Goal: Task Accomplishment & Management: Use online tool/utility

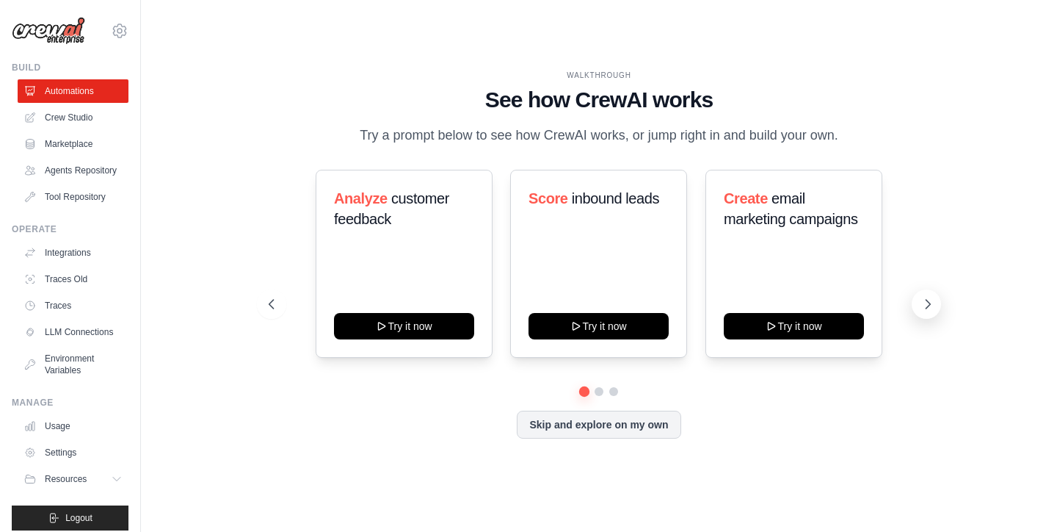
click at [924, 301] on icon at bounding box center [928, 304] width 15 height 15
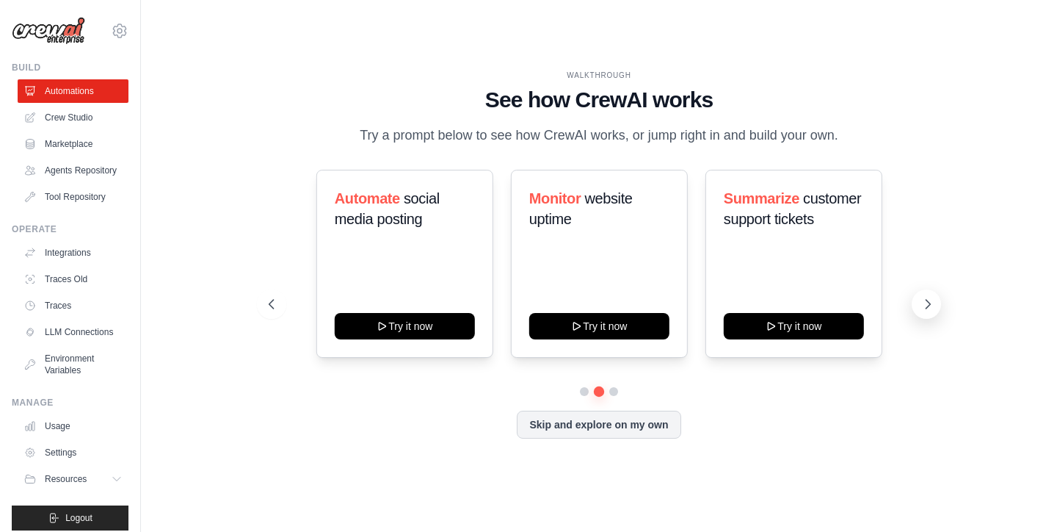
click at [924, 301] on icon at bounding box center [928, 304] width 15 height 15
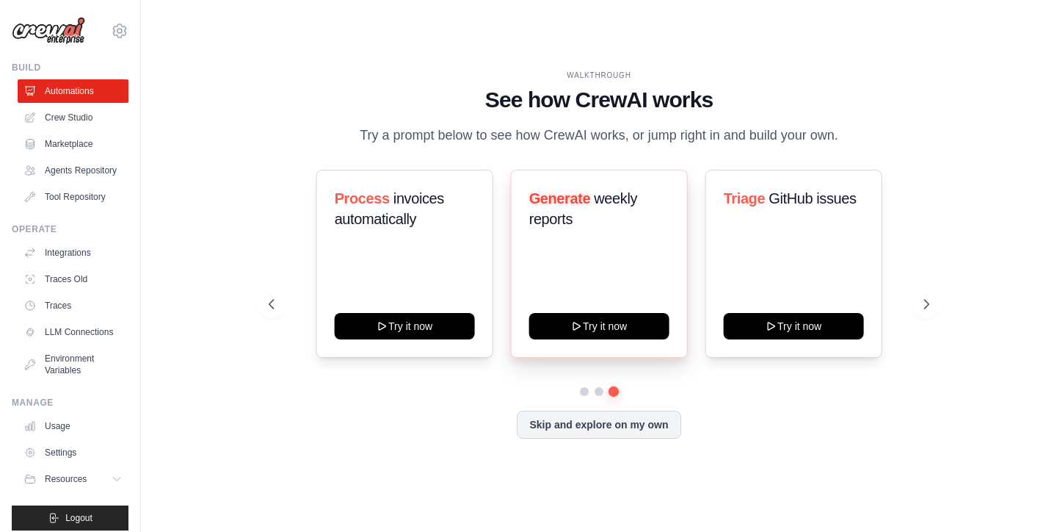
click at [556, 205] on span "Generate" at bounding box center [560, 198] width 62 height 16
click at [583, 330] on icon at bounding box center [577, 325] width 12 height 12
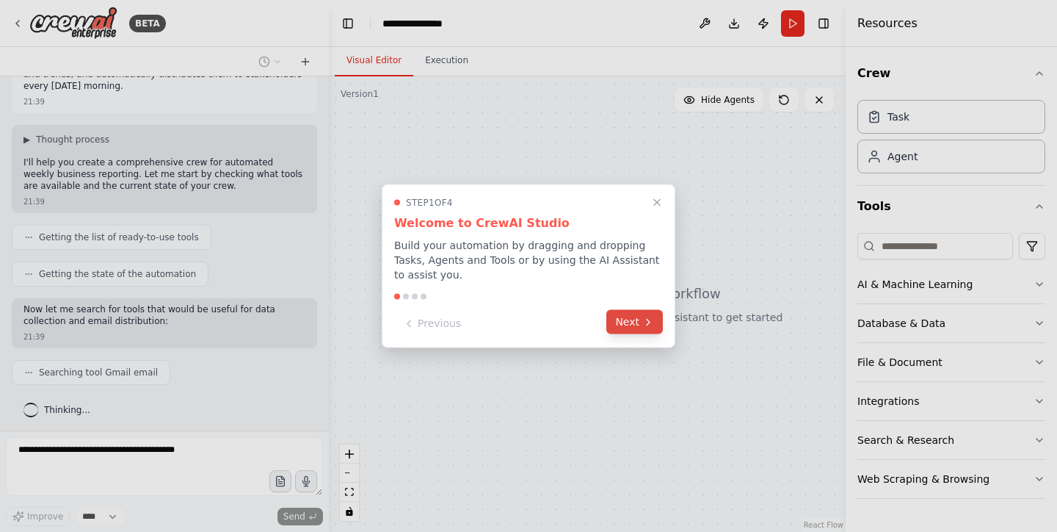
click at [642, 320] on button "Next" at bounding box center [634, 322] width 57 height 24
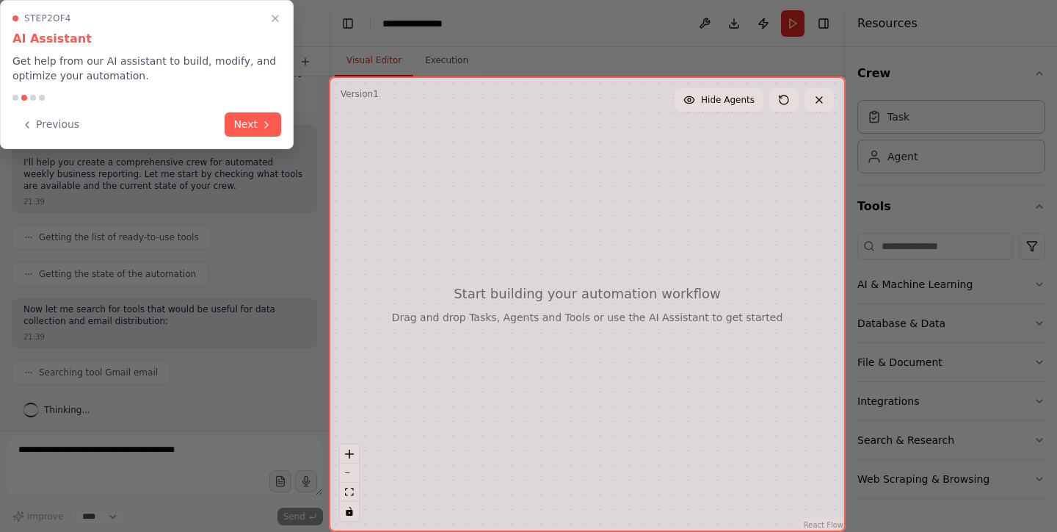
scroll to position [84, 0]
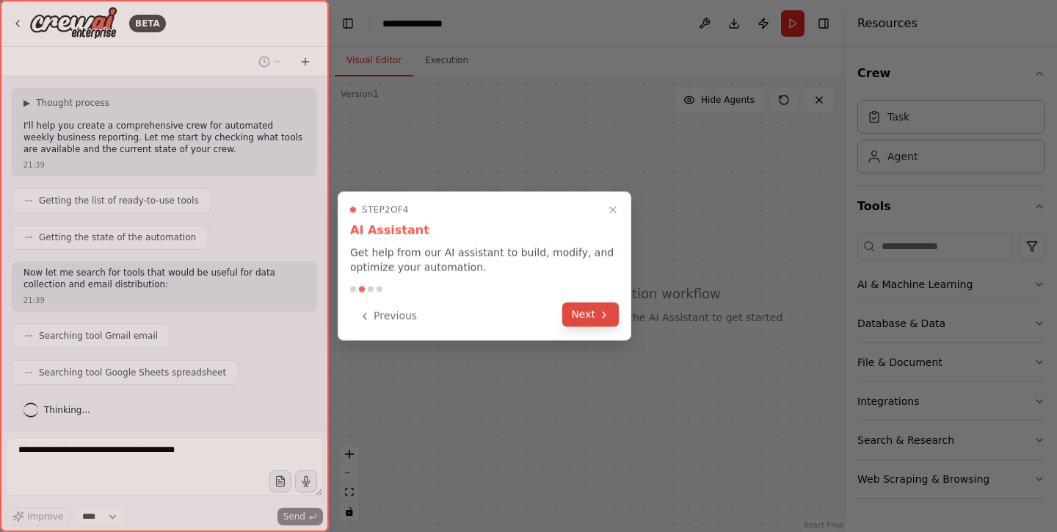
click at [590, 313] on button "Next" at bounding box center [590, 314] width 57 height 24
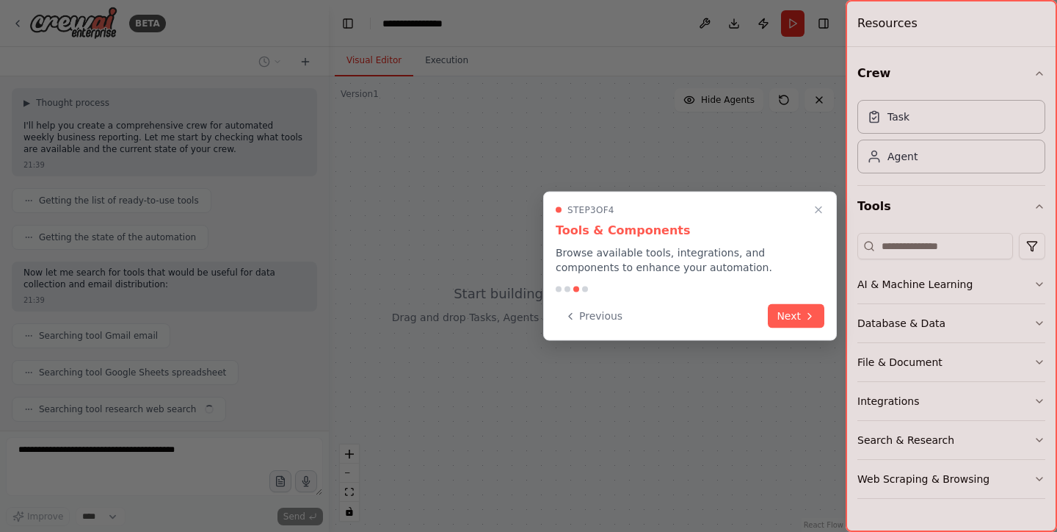
scroll to position [121, 0]
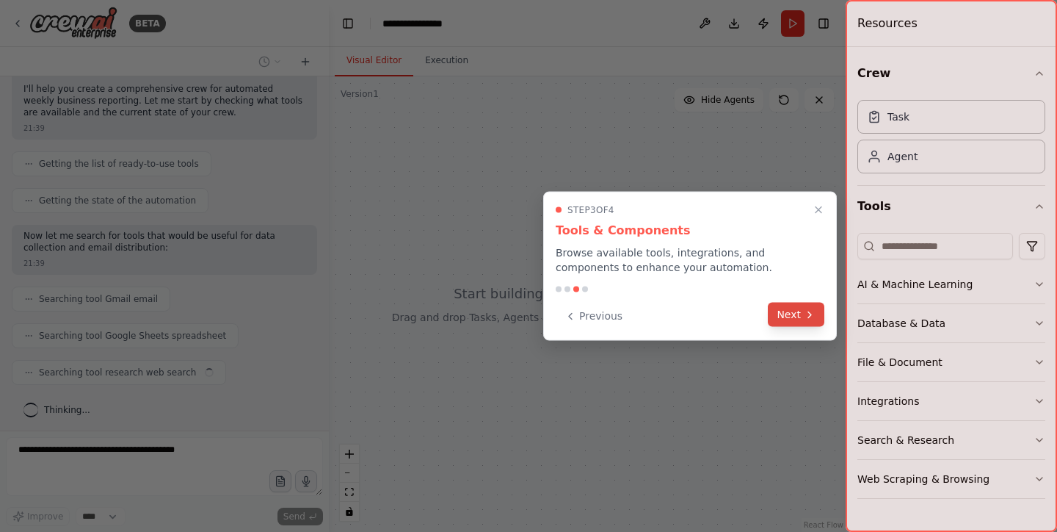
click at [806, 312] on icon at bounding box center [810, 314] width 12 height 12
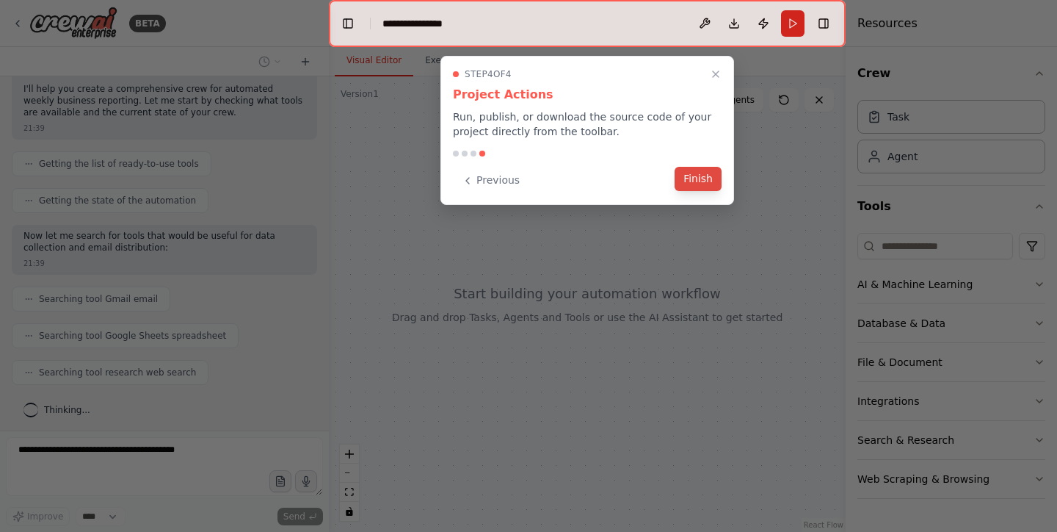
click at [709, 180] on button "Finish" at bounding box center [698, 179] width 47 height 24
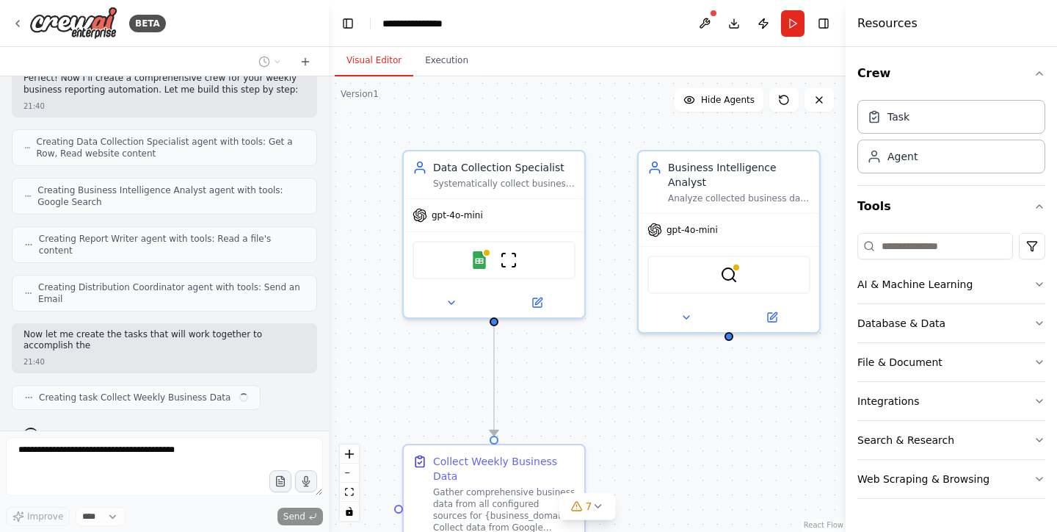
scroll to position [462, 0]
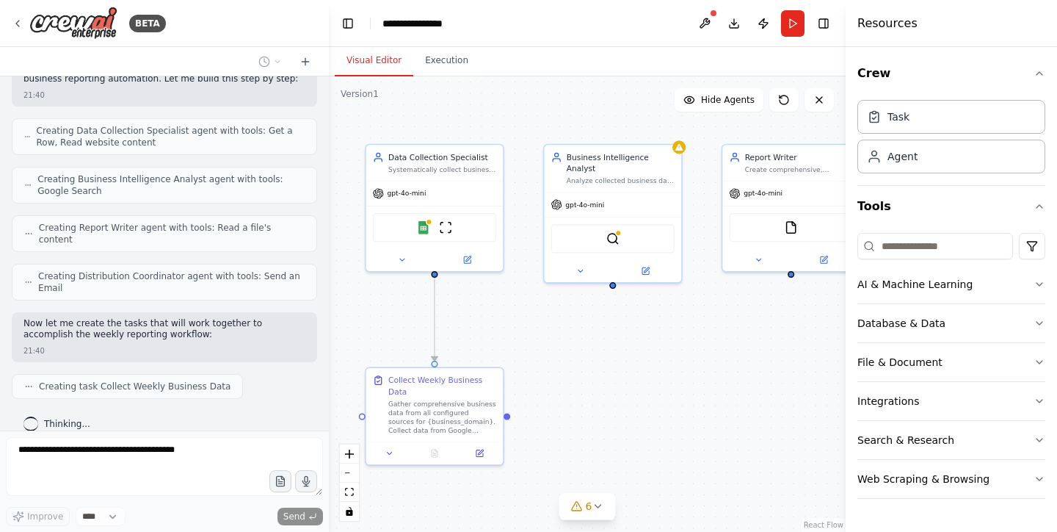
drag, startPoint x: 649, startPoint y: 407, endPoint x: 557, endPoint y: 349, distance: 108.2
click at [557, 349] on div ".deletable-edge-delete-btn { width: 20px; height: 20px; border: 0px solid #ffff…" at bounding box center [587, 303] width 517 height 455
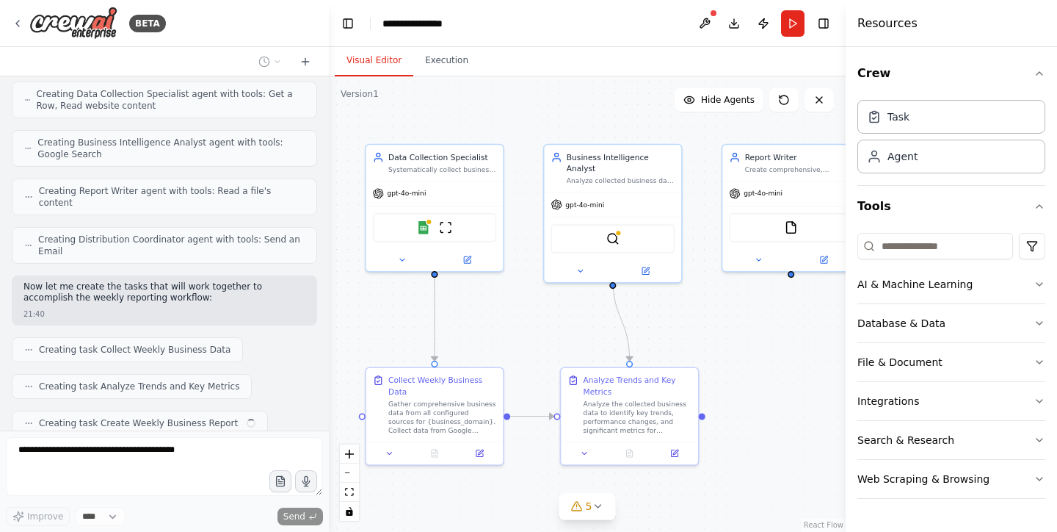
scroll to position [535, 0]
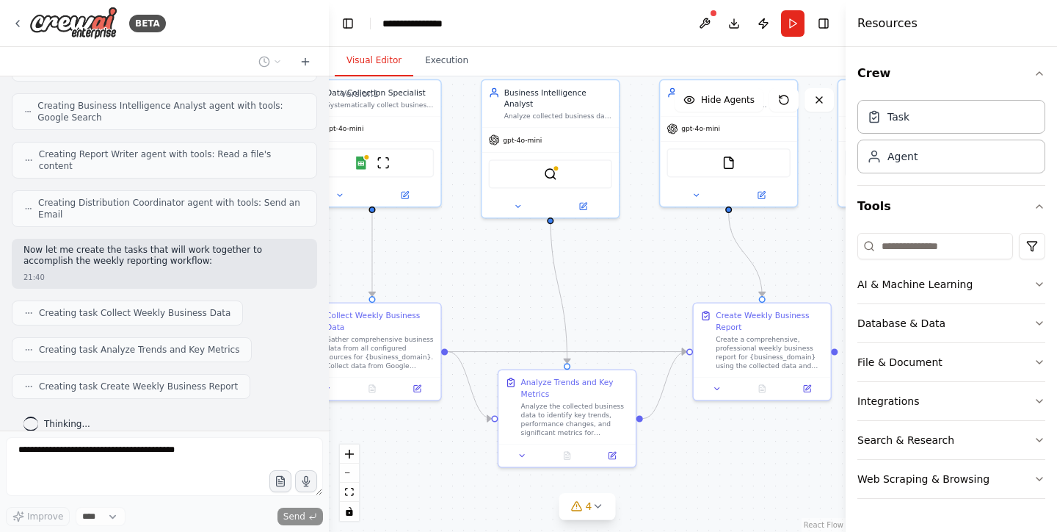
drag, startPoint x: 547, startPoint y: 336, endPoint x: 485, endPoint y: 272, distance: 89.3
click at [485, 272] on div ".deletable-edge-delete-btn { width: 20px; height: 20px; border: 0px solid #ffff…" at bounding box center [587, 303] width 517 height 455
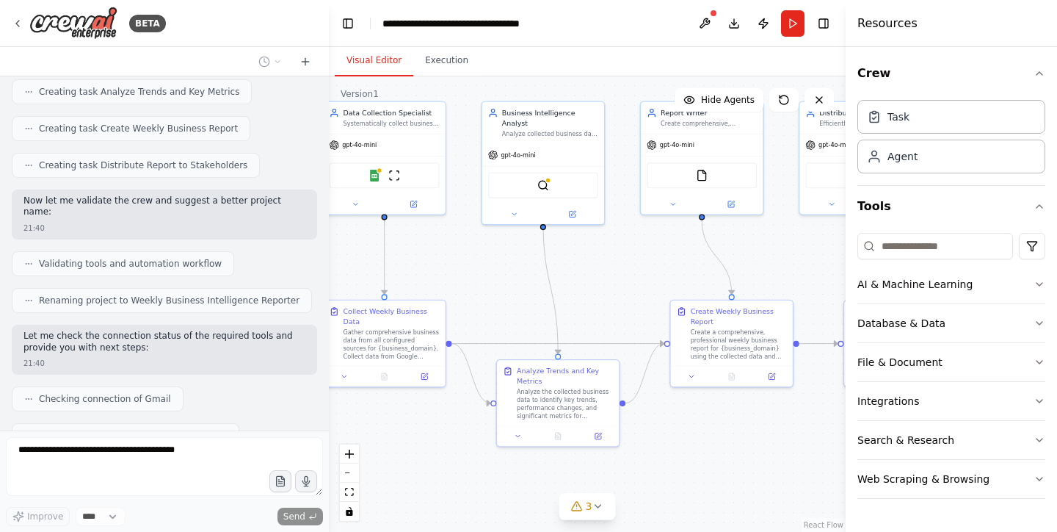
scroll to position [830, 0]
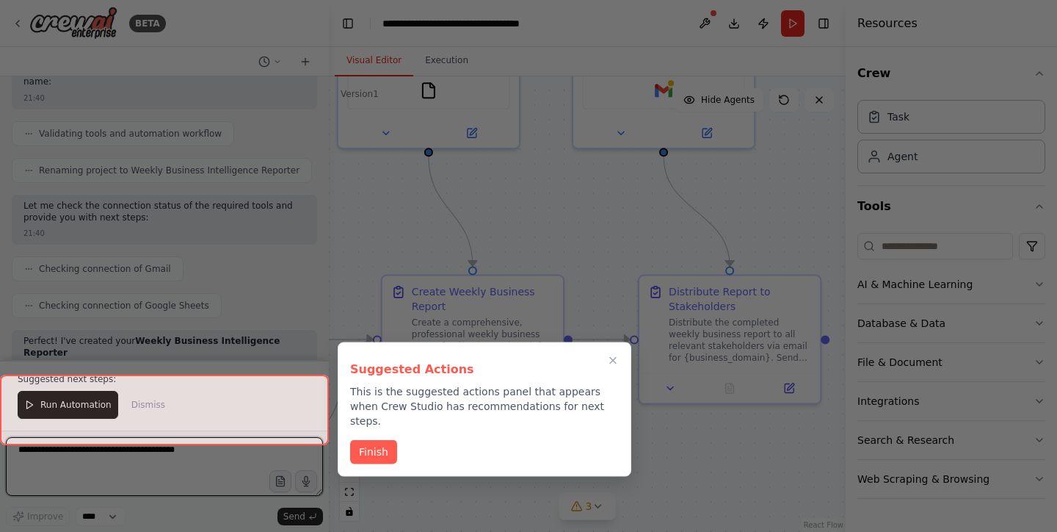
drag, startPoint x: 744, startPoint y: 266, endPoint x: 619, endPoint y: 212, distance: 135.8
click at [619, 212] on div "BETA Set up a crew that collects data from multiple sources, creates comprehens…" at bounding box center [528, 266] width 1057 height 532
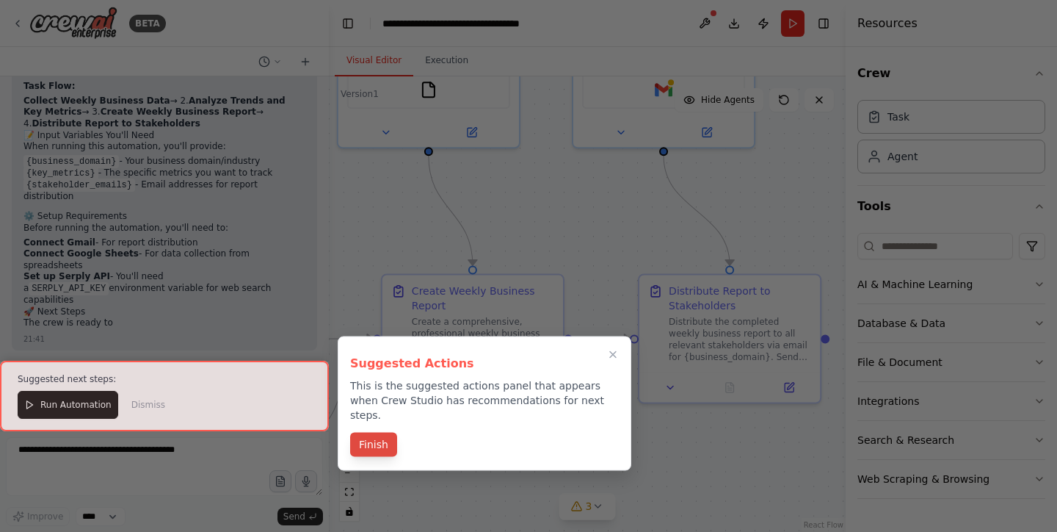
click at [367, 432] on button "Finish" at bounding box center [373, 444] width 47 height 24
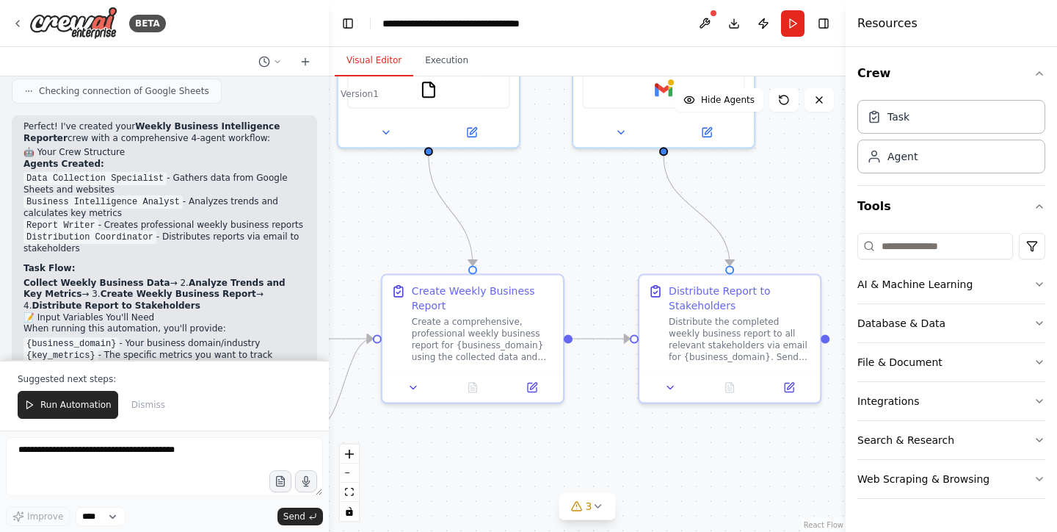
scroll to position [1143, 0]
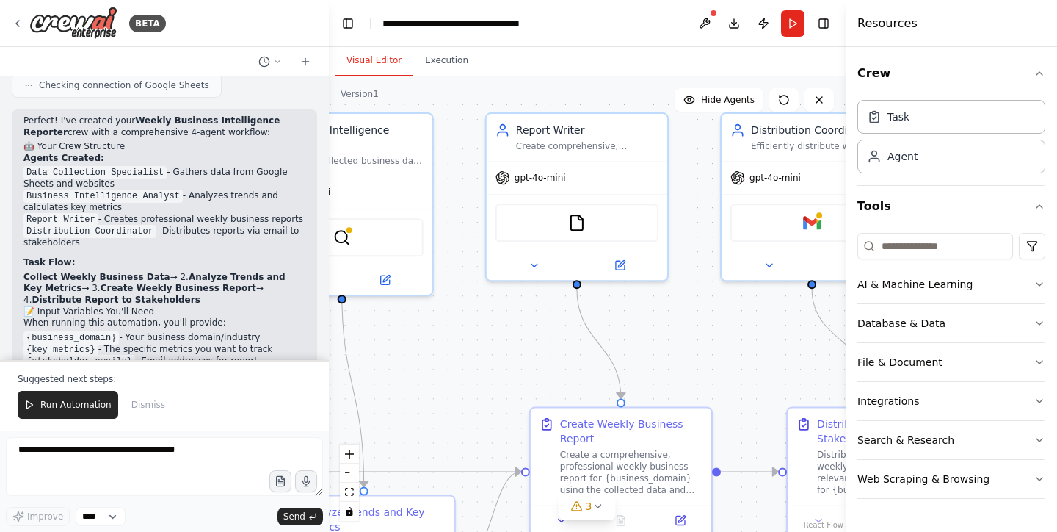
drag, startPoint x: 573, startPoint y: 187, endPoint x: 749, endPoint y: 305, distance: 211.8
click at [749, 305] on div ".deletable-edge-delete-btn { width: 20px; height: 20px; border: 0px solid #ffff…" at bounding box center [587, 303] width 517 height 455
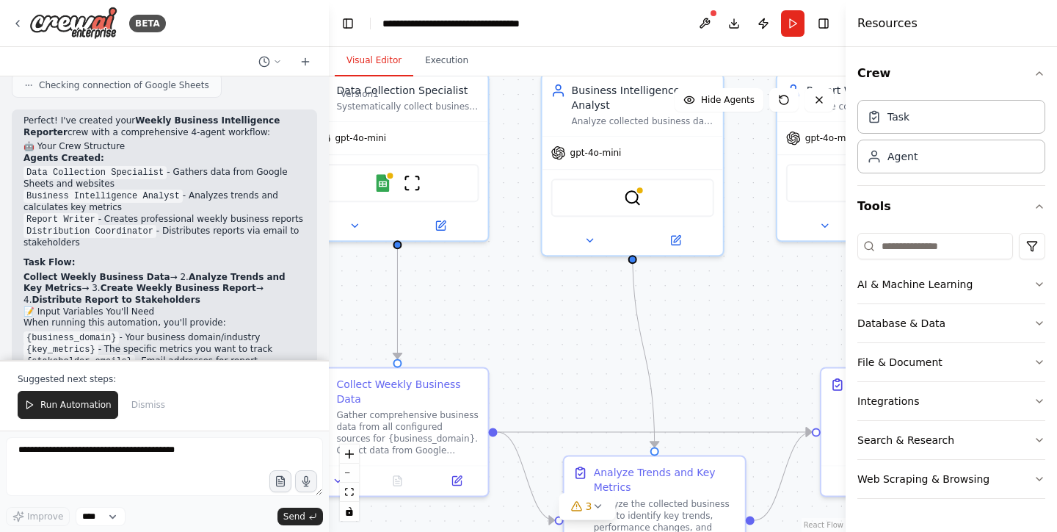
drag, startPoint x: 475, startPoint y: 334, endPoint x: 715, endPoint y: 308, distance: 241.5
click at [737, 308] on div ".deletable-edge-delete-btn { width: 20px; height: 20px; border: 0px solid #ffff…" at bounding box center [587, 303] width 517 height 455
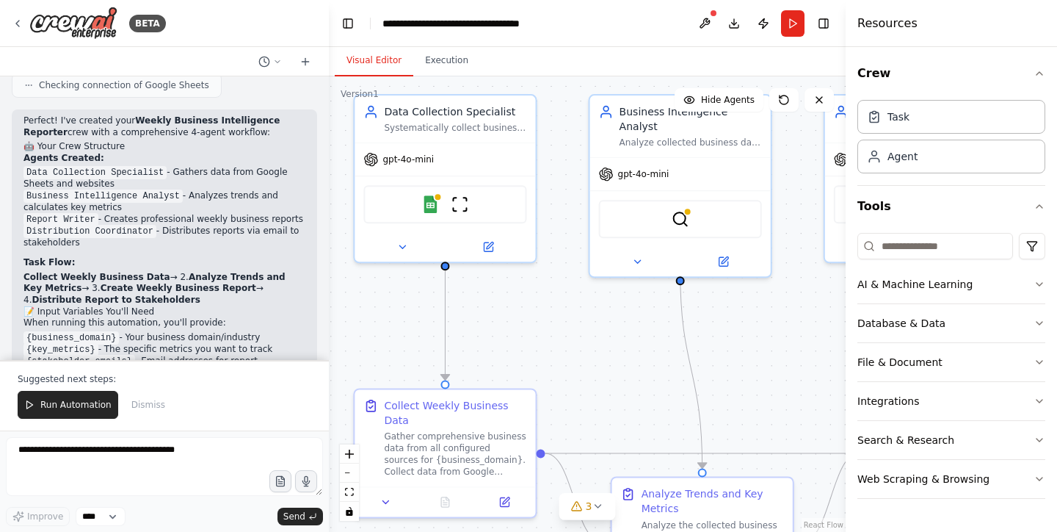
drag, startPoint x: 545, startPoint y: 294, endPoint x: 593, endPoint y: 316, distance: 53.5
click at [593, 316] on div ".deletable-edge-delete-btn { width: 20px; height: 20px; border: 0px solid #ffff…" at bounding box center [587, 303] width 517 height 455
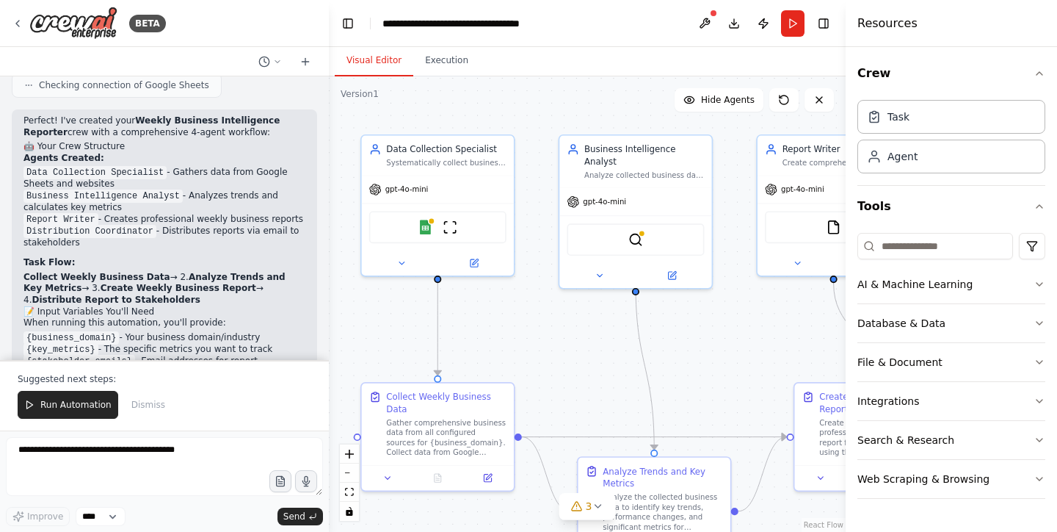
drag, startPoint x: 609, startPoint y: 316, endPoint x: 578, endPoint y: 321, distance: 31.3
click at [578, 321] on div ".deletable-edge-delete-btn { width: 20px; height: 20px; border: 0px solid #ffff…" at bounding box center [587, 303] width 517 height 455
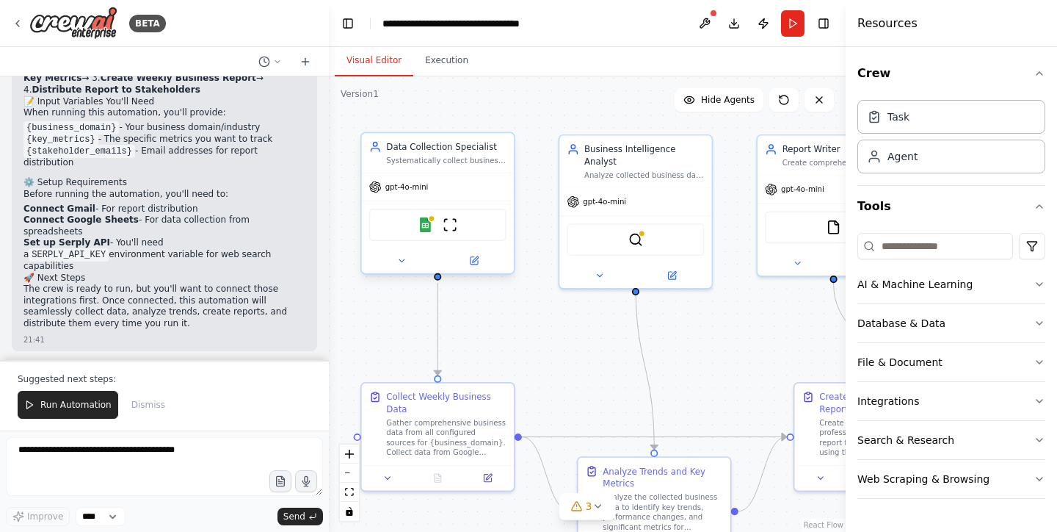
scroll to position [1352, 0]
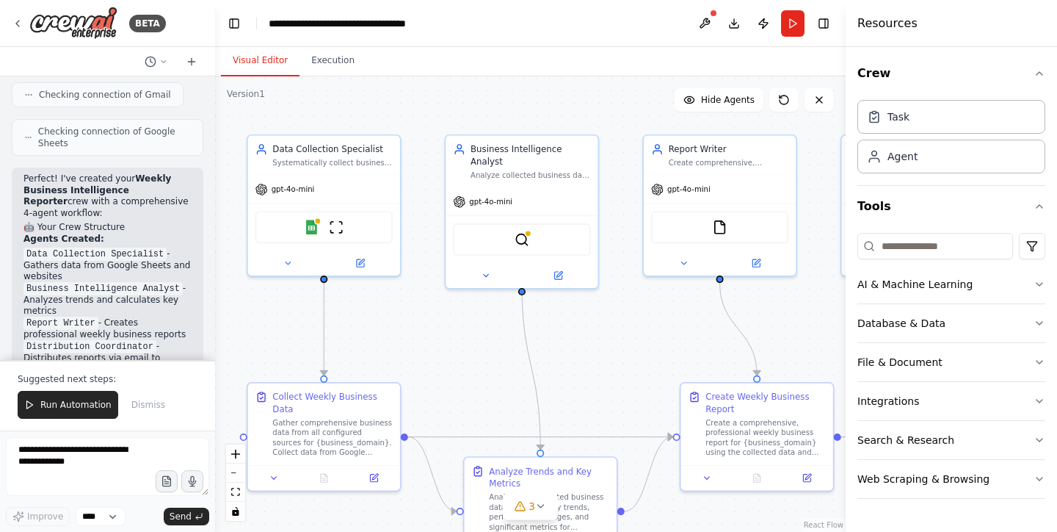
drag, startPoint x: 326, startPoint y: 143, endPoint x: 215, endPoint y: 160, distance: 112.1
click at [215, 160] on div "BETA Set up a crew that collects data from multiple sources, creates comprehens…" at bounding box center [528, 266] width 1057 height 532
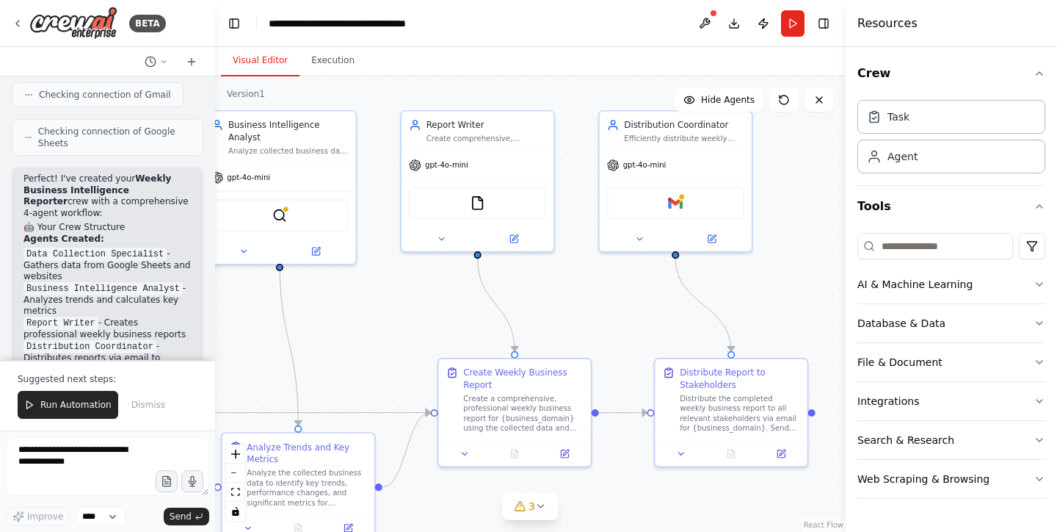
drag, startPoint x: 779, startPoint y: 301, endPoint x: 529, endPoint y: 287, distance: 250.7
click at [529, 288] on div ".deletable-edge-delete-btn { width: 20px; height: 20px; border: 0px solid #ffff…" at bounding box center [530, 303] width 631 height 455
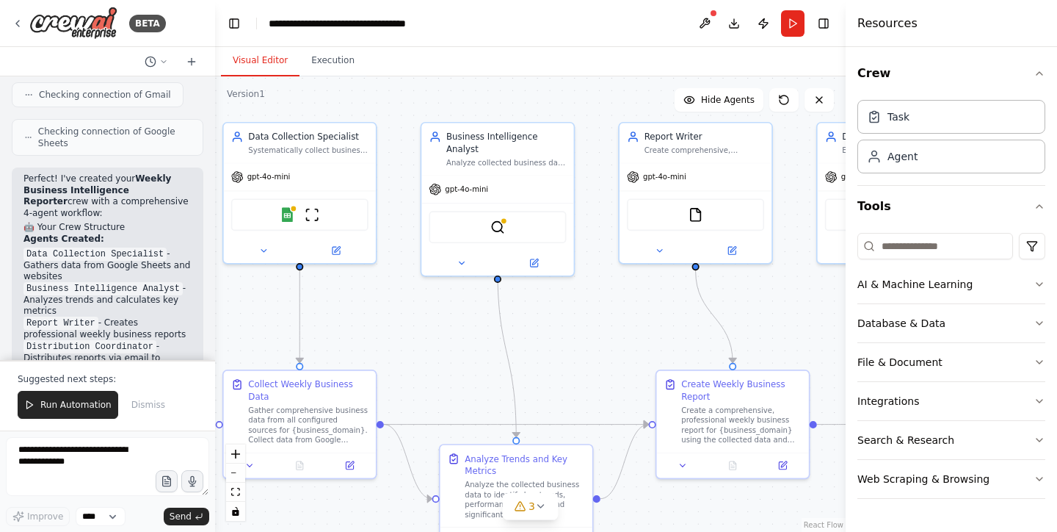
drag, startPoint x: 420, startPoint y: 309, endPoint x: 645, endPoint y: 310, distance: 225.4
click at [645, 310] on div ".deletable-edge-delete-btn { width: 20px; height: 20px; border: 0px solid #ffff…" at bounding box center [530, 303] width 631 height 455
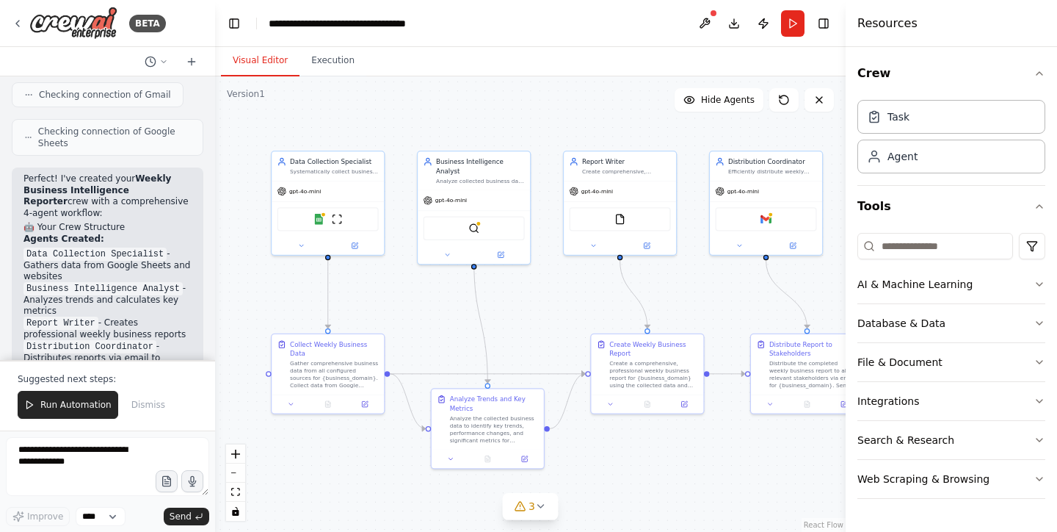
drag, startPoint x: 644, startPoint y: 332, endPoint x: 578, endPoint y: 311, distance: 69.4
click at [578, 311] on div ".deletable-edge-delete-btn { width: 20px; height: 20px; border: 0px solid #ffff…" at bounding box center [530, 303] width 631 height 455
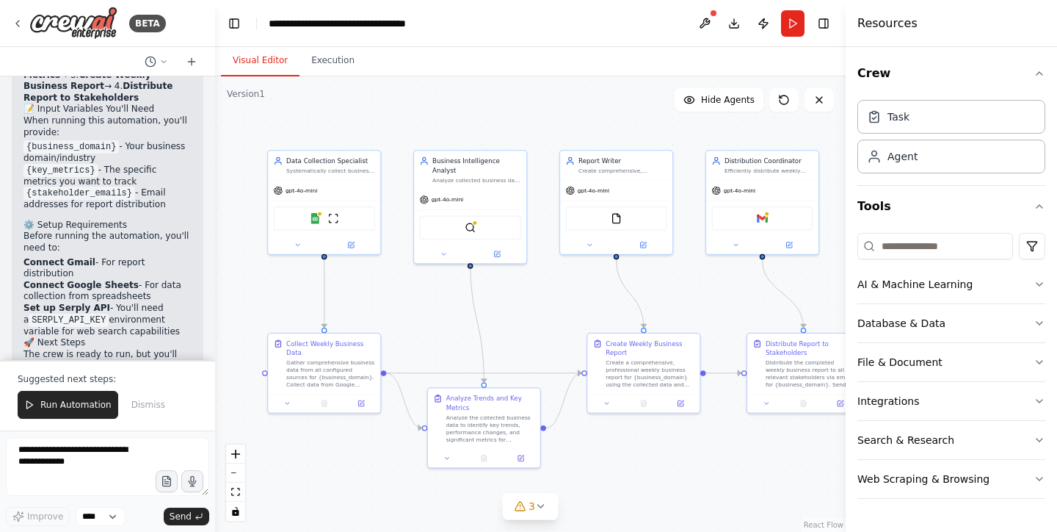
scroll to position [1688, 0]
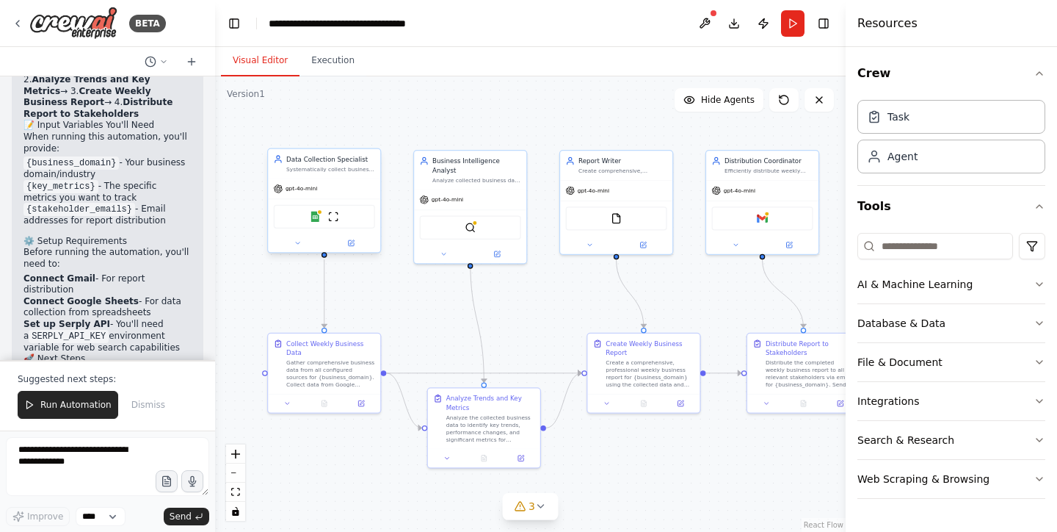
click at [343, 162] on div "Data Collection Specialist" at bounding box center [330, 158] width 89 height 9
click at [352, 247] on button at bounding box center [350, 242] width 51 height 11
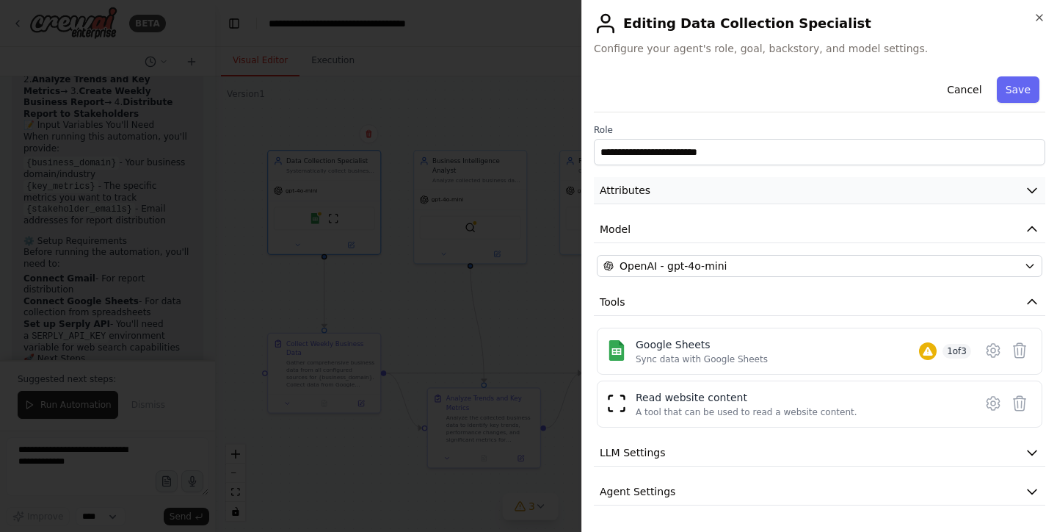
click at [630, 192] on span "Attributes" at bounding box center [625, 190] width 51 height 15
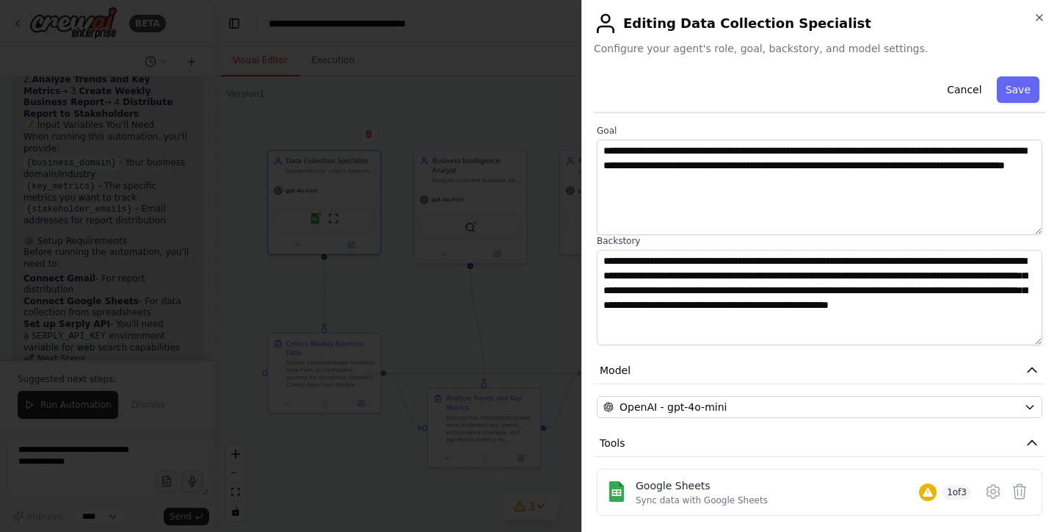
scroll to position [93, 0]
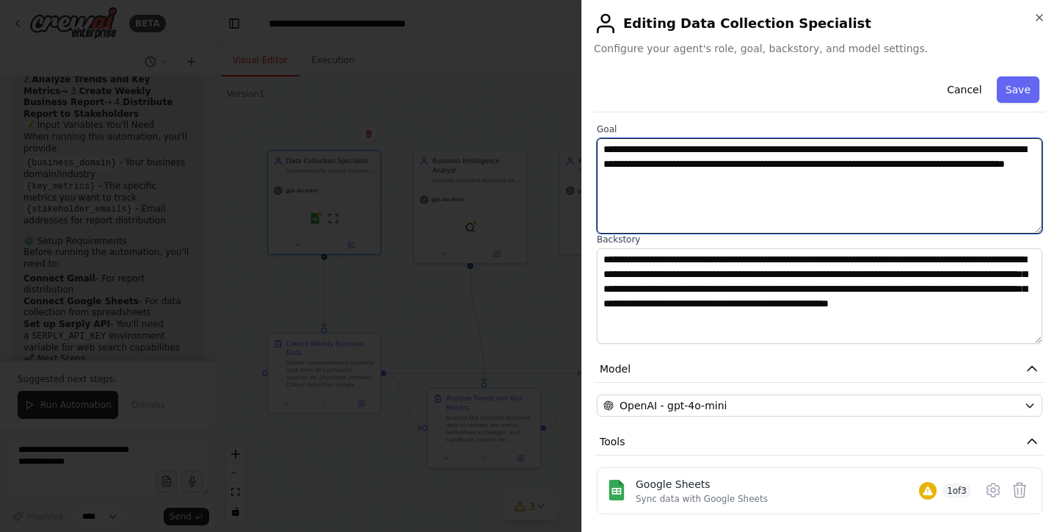
click at [769, 166] on textarea "**********" at bounding box center [820, 185] width 446 height 95
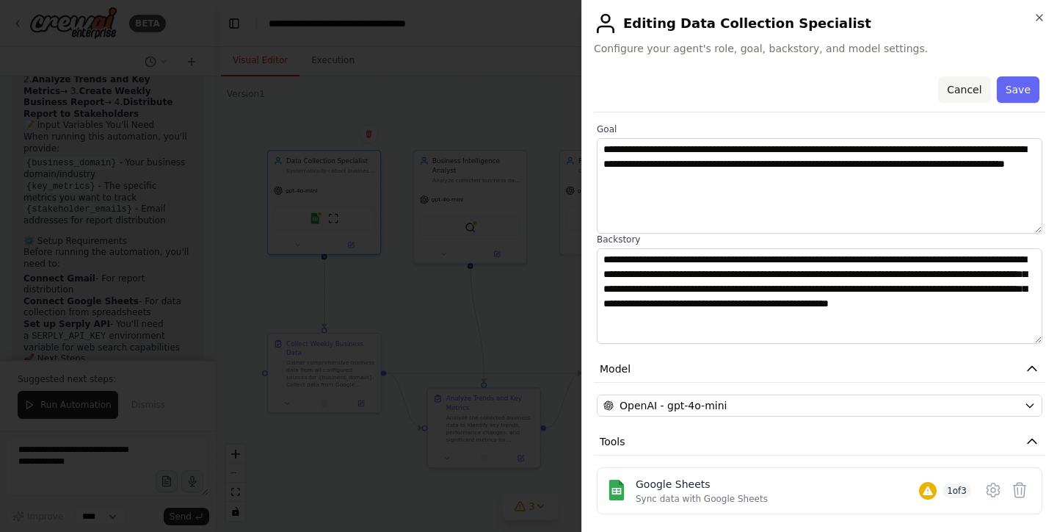
click at [968, 92] on button "Cancel" at bounding box center [964, 89] width 52 height 26
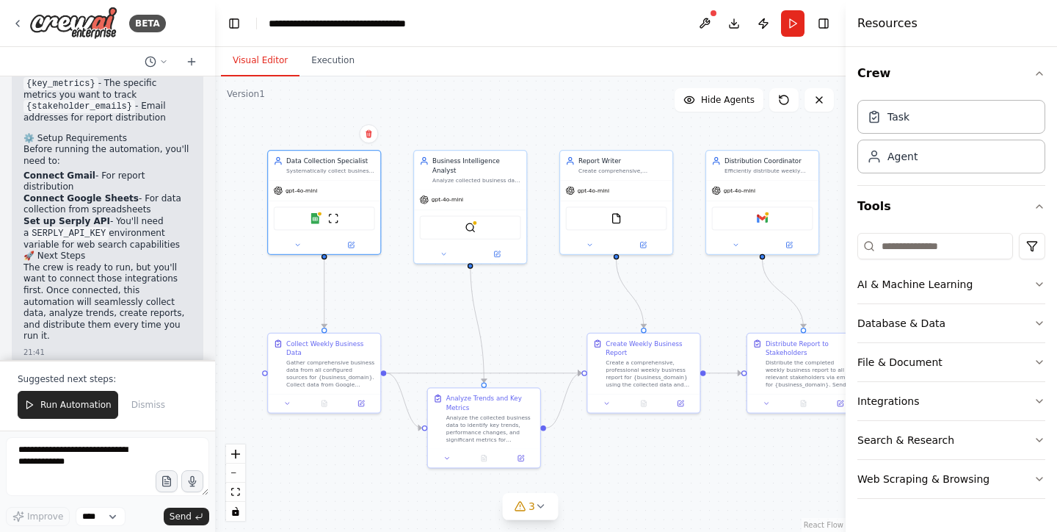
scroll to position [0, 0]
click at [705, 20] on button at bounding box center [704, 23] width 23 height 26
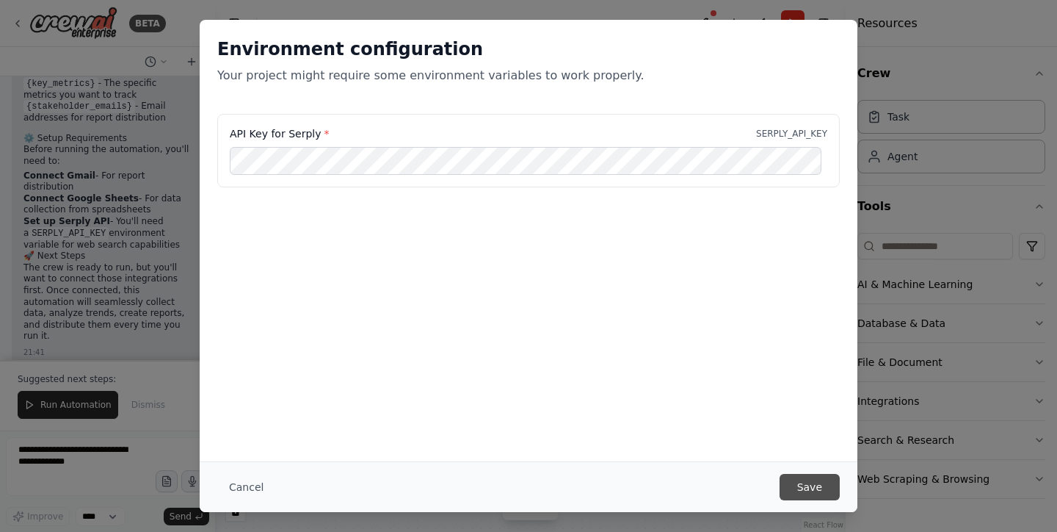
click at [796, 479] on button "Save" at bounding box center [810, 487] width 60 height 26
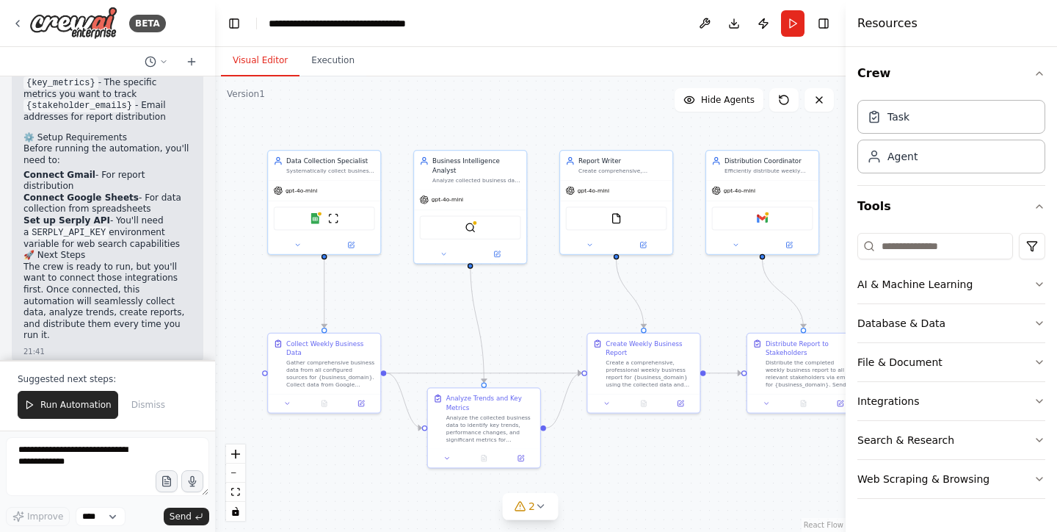
scroll to position [1791, 0]
click at [364, 406] on button at bounding box center [362, 401] width 32 height 11
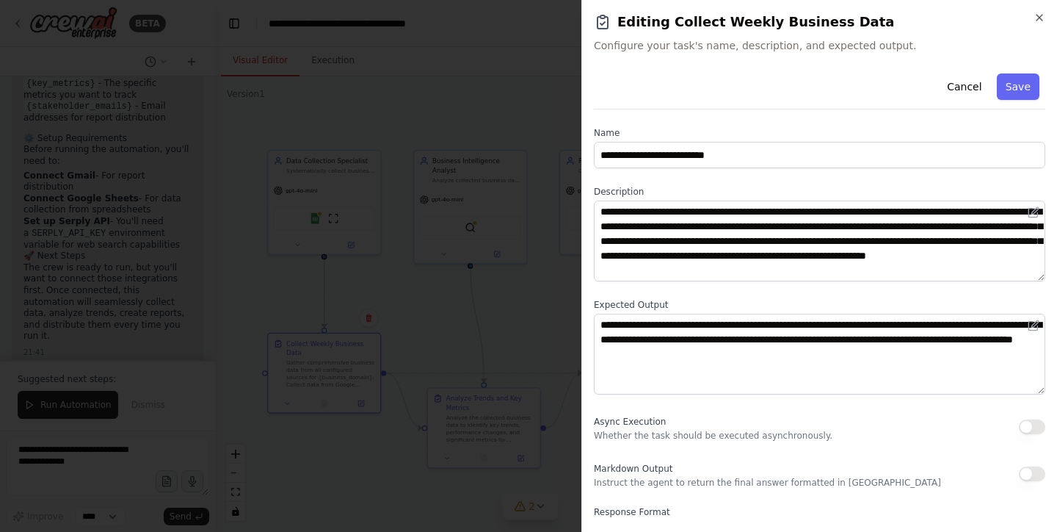
scroll to position [0, 0]
click at [960, 90] on button "Cancel" at bounding box center [964, 86] width 52 height 26
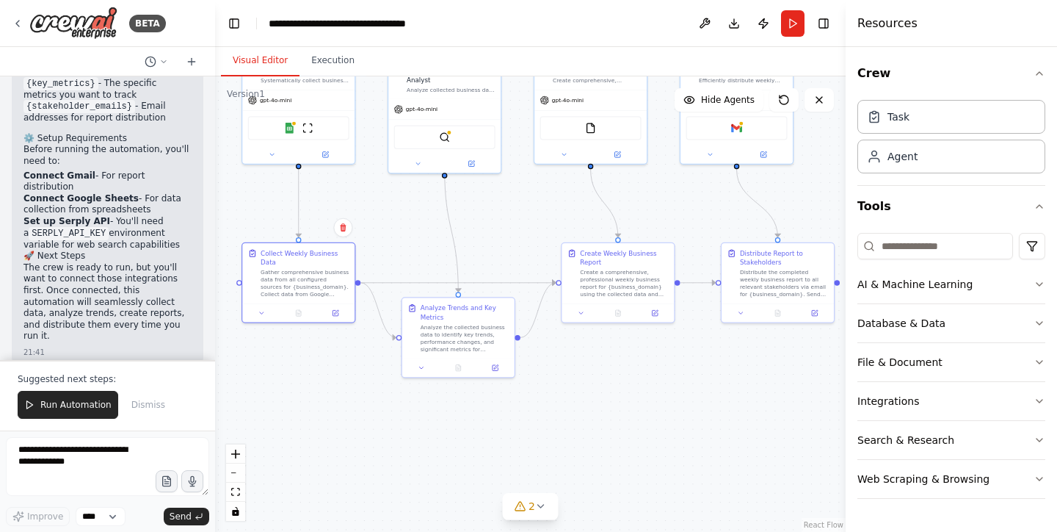
drag, startPoint x: 737, startPoint y: 302, endPoint x: 711, endPoint y: 211, distance: 93.9
click at [711, 211] on div ".deletable-edge-delete-btn { width: 20px; height: 20px; border: 0px solid #ffff…" at bounding box center [530, 303] width 631 height 455
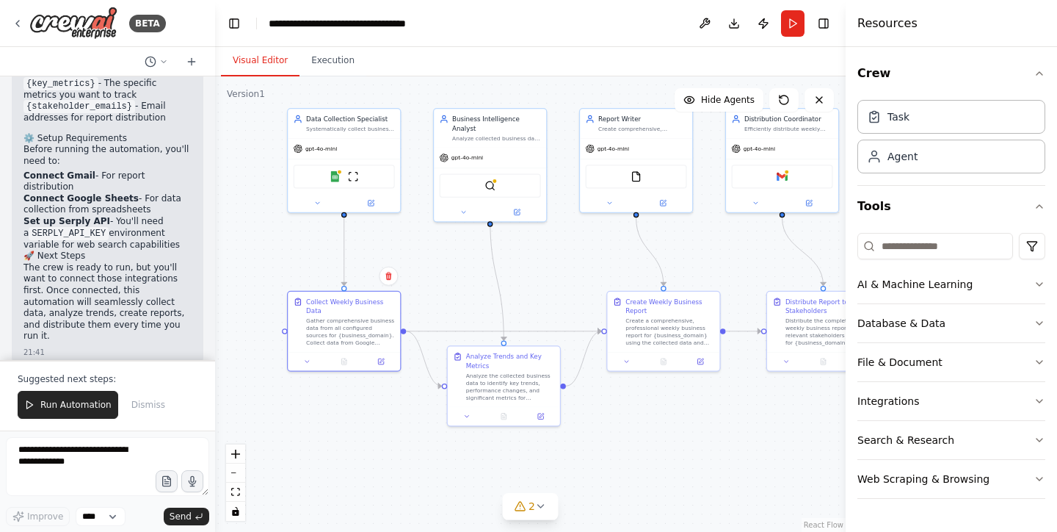
drag, startPoint x: 334, startPoint y: 351, endPoint x: 380, endPoint y: 399, distance: 66.5
click at [380, 399] on div ".deletable-edge-delete-btn { width: 20px; height: 20px; border: 0px solid #ffff…" at bounding box center [530, 303] width 631 height 455
click at [309, 239] on div ".deletable-edge-delete-btn { width: 20px; height: 20px; border: 0px solid #ffff…" at bounding box center [530, 303] width 631 height 455
click at [0, 0] on div at bounding box center [0, 0] width 0 height 0
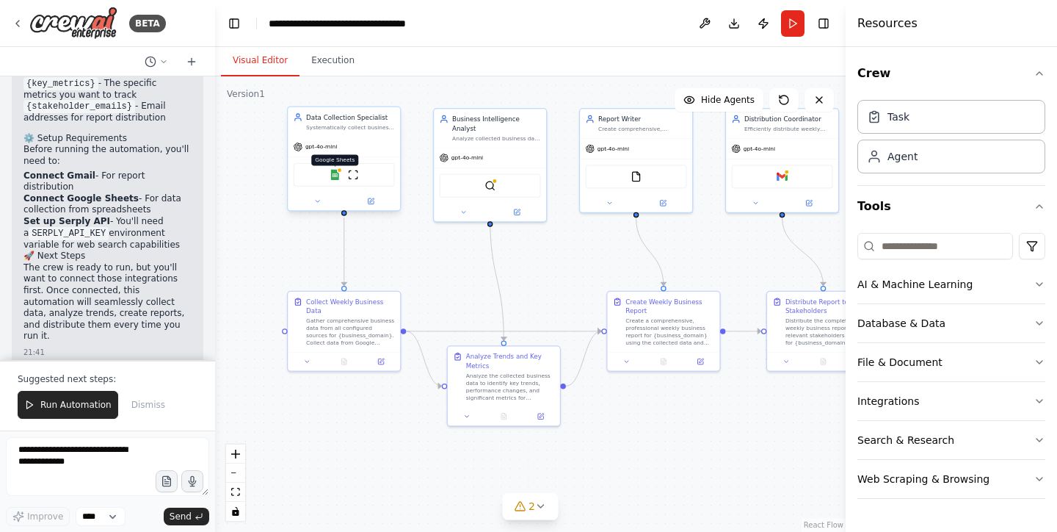
click at [339, 174] on img at bounding box center [335, 174] width 11 height 11
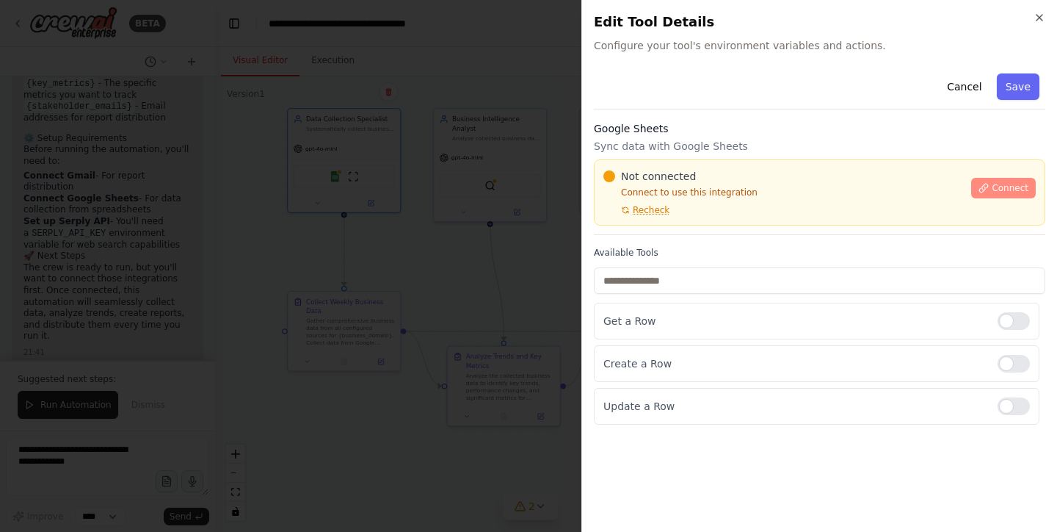
click at [1012, 189] on span "Connect" at bounding box center [1010, 188] width 37 height 12
click at [692, 150] on p "Sync data with Google Sheets" at bounding box center [820, 146] width 452 height 15
click at [664, 138] on div "Google Sheets Sync data with Google Sheets Not connected Connect to use this in…" at bounding box center [820, 178] width 452 height 114
click at [424, 208] on div at bounding box center [528, 266] width 1057 height 532
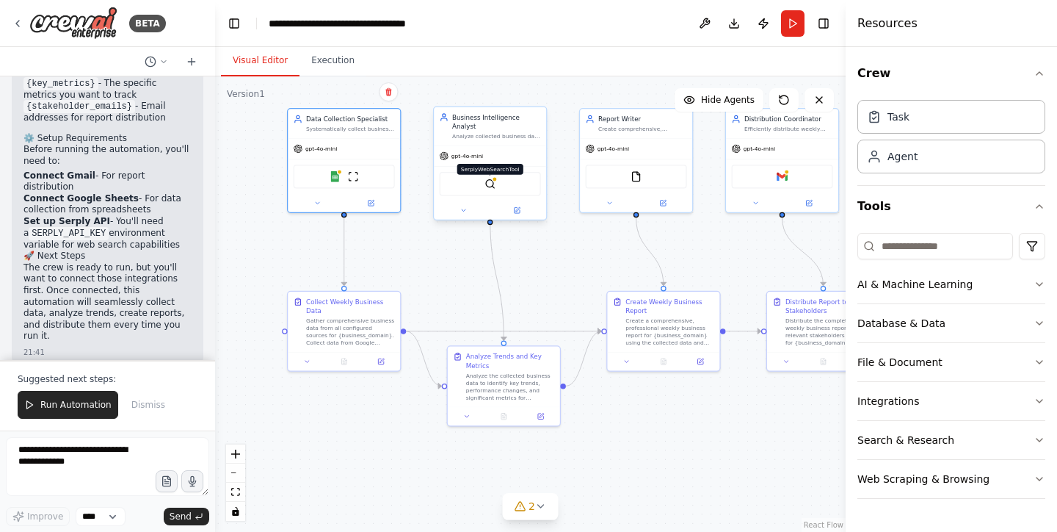
click at [489, 178] on img at bounding box center [490, 183] width 11 height 11
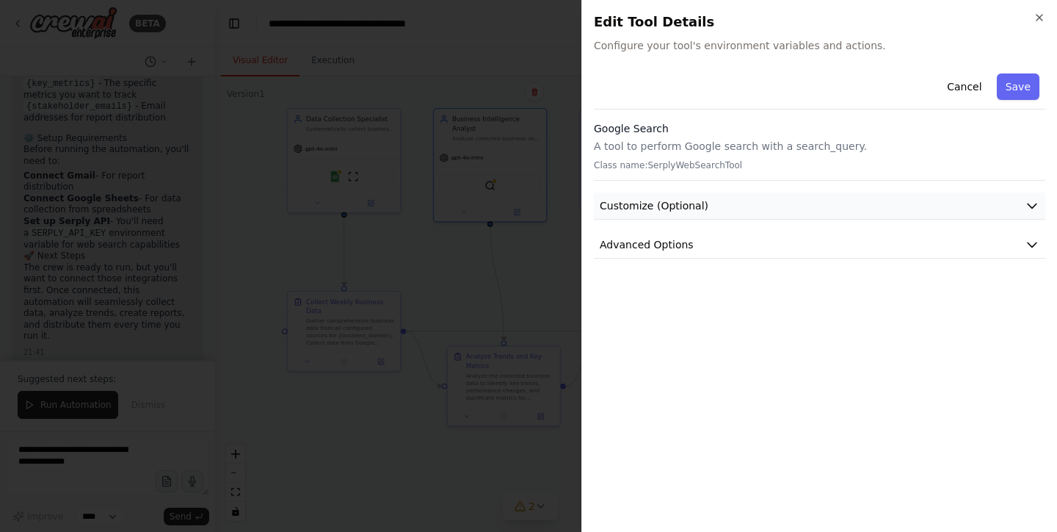
click at [673, 214] on button "Customize (Optional)" at bounding box center [820, 205] width 452 height 27
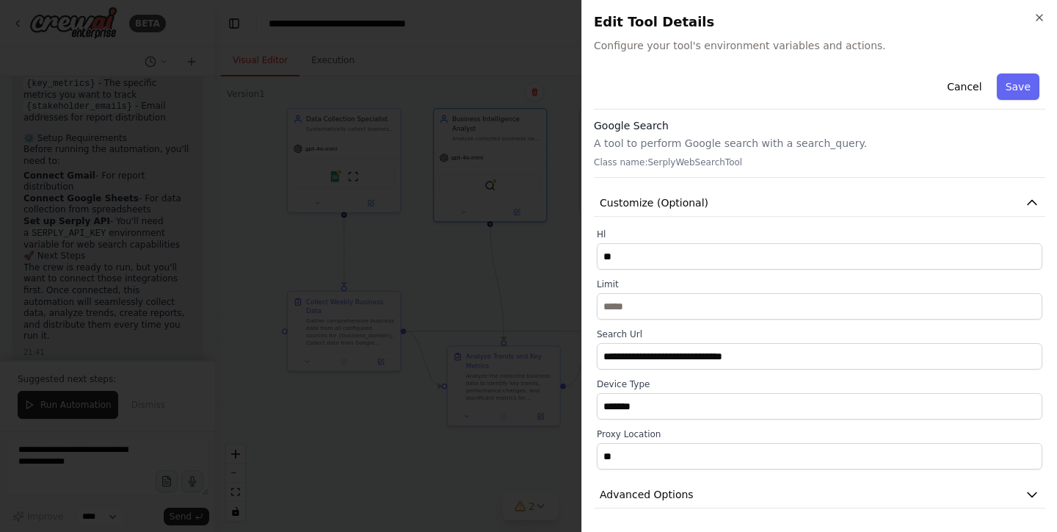
scroll to position [3, 0]
click at [966, 93] on button "Cancel" at bounding box center [964, 86] width 52 height 26
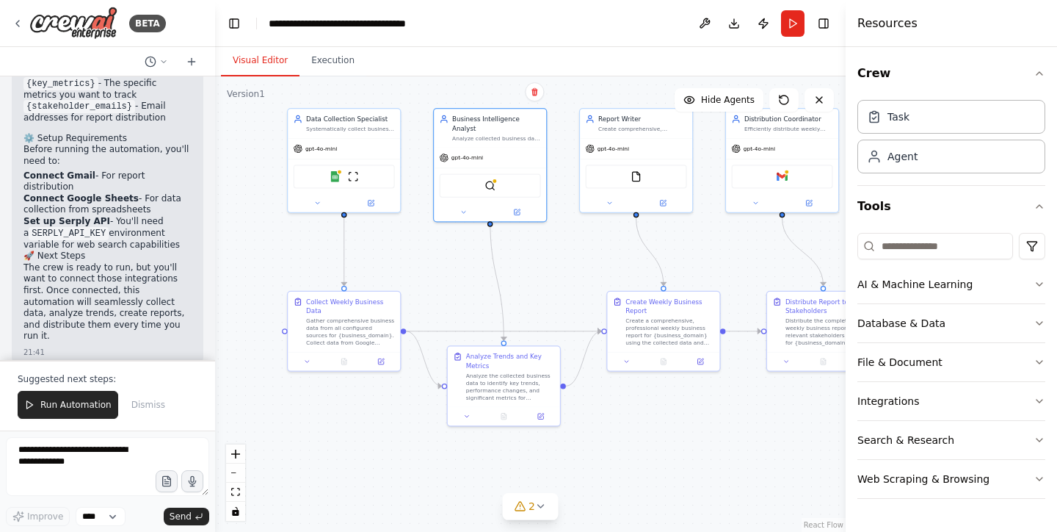
click at [573, 259] on div ".deletable-edge-delete-btn { width: 20px; height: 20px; border: 0px solid #ffff…" at bounding box center [530, 303] width 631 height 455
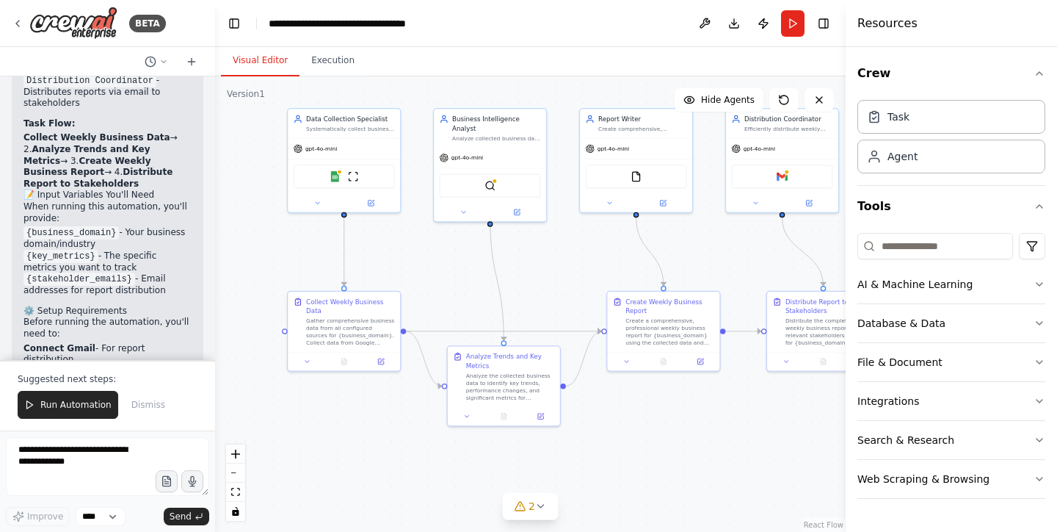
scroll to position [1617, 0]
click at [62, 465] on textarea at bounding box center [107, 466] width 203 height 59
type textarea "**********"
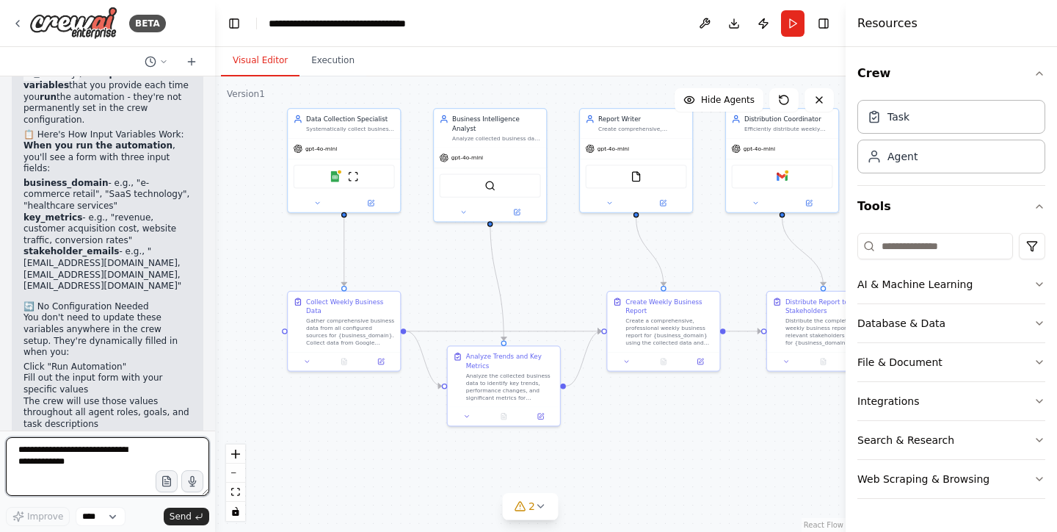
scroll to position [2331, 0]
click at [0, 0] on div at bounding box center [0, 0] width 0 height 0
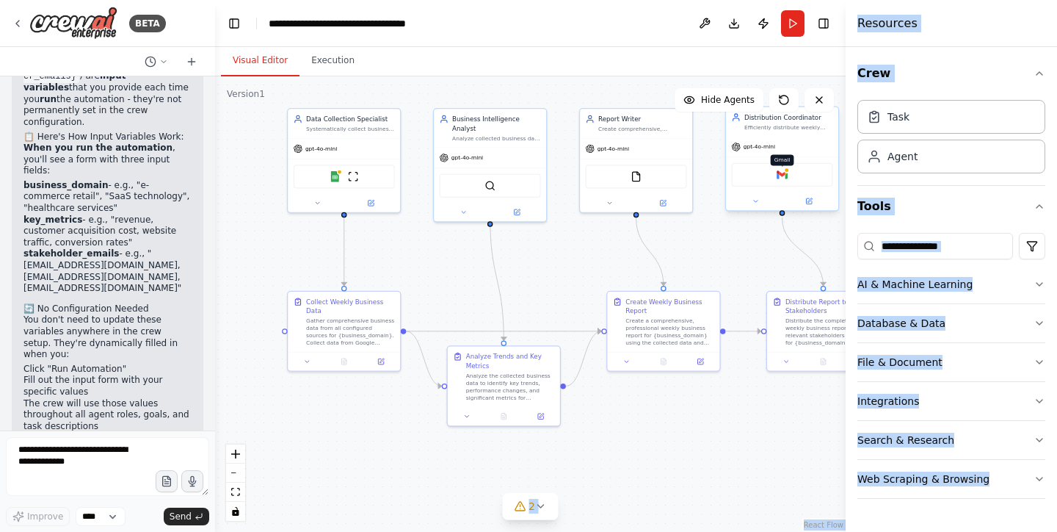
click at [782, 175] on body "BETA Set up a crew that collects data from multiple sources, creates comprehens…" at bounding box center [528, 266] width 1057 height 532
click at [782, 175] on img at bounding box center [782, 174] width 11 height 11
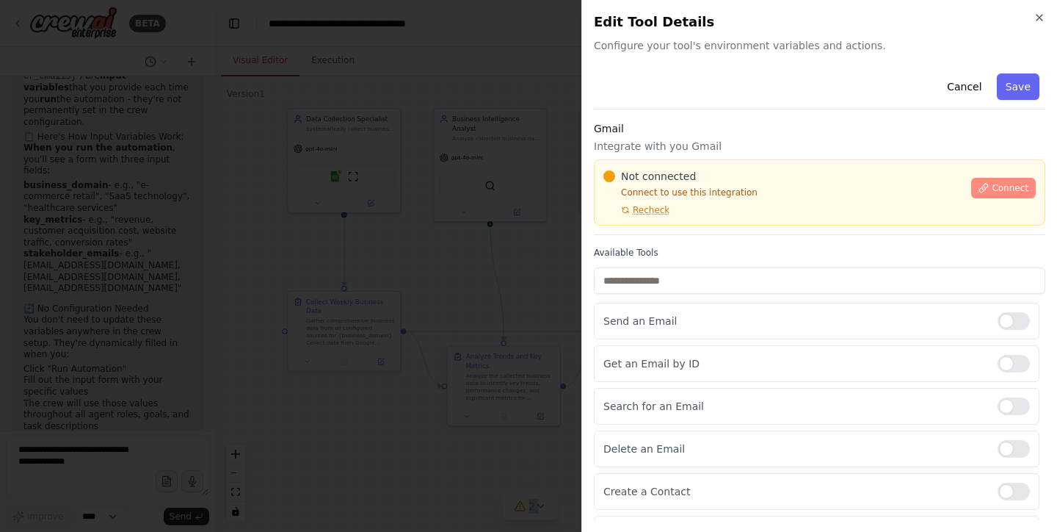
click at [1001, 189] on span "Connect" at bounding box center [1010, 188] width 37 height 12
click at [676, 148] on p "Integrate with you Gmail" at bounding box center [820, 146] width 452 height 15
click at [568, 149] on div at bounding box center [528, 266] width 1057 height 532
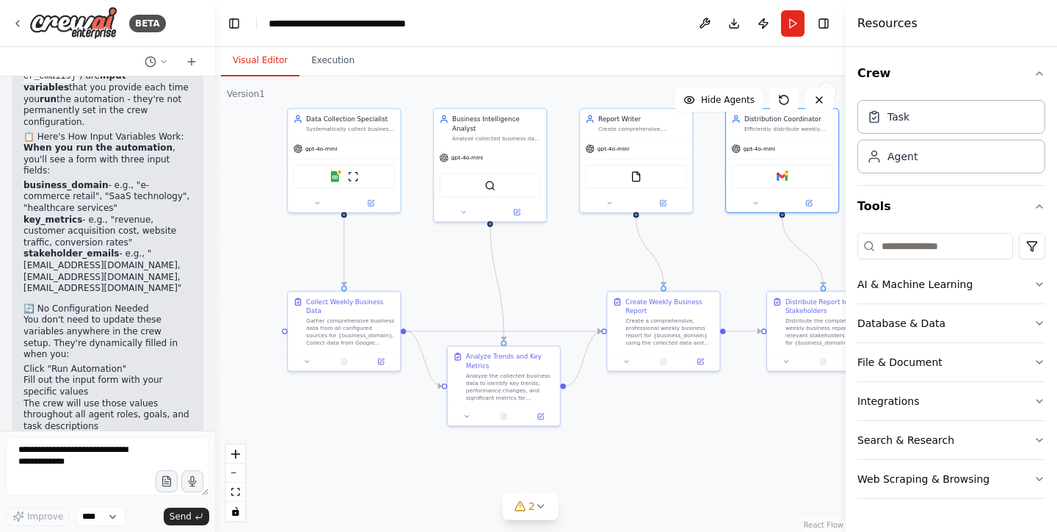
click at [631, 69] on div "Visual Editor Execution" at bounding box center [530, 61] width 631 height 29
click at [530, 509] on span "2" at bounding box center [532, 505] width 7 height 15
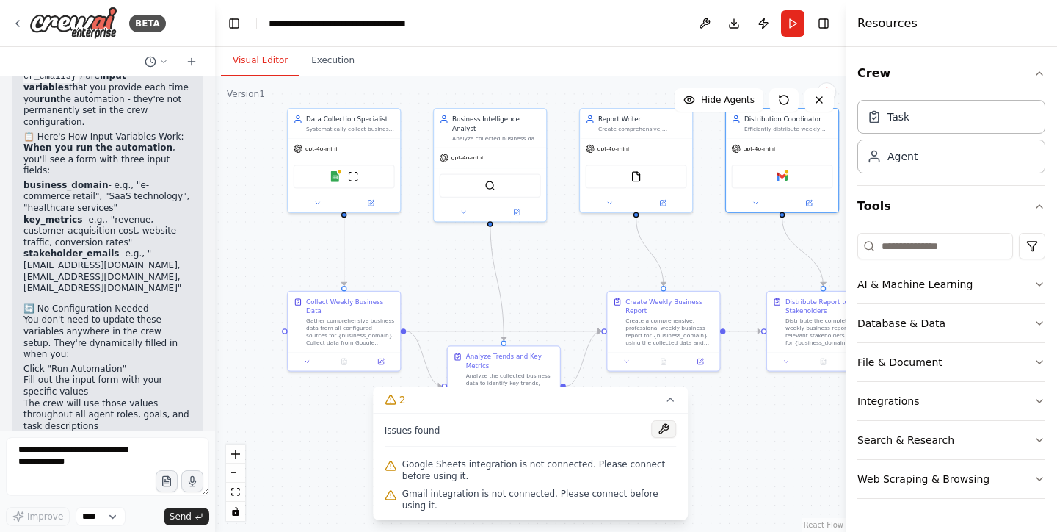
click at [662, 432] on button at bounding box center [663, 429] width 25 height 18
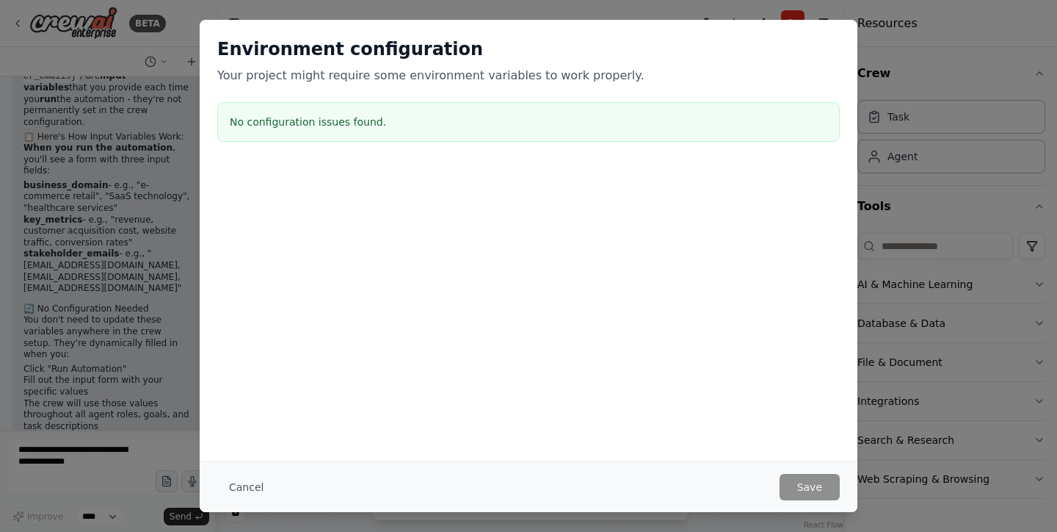
scroll to position [0, 0]
click at [244, 480] on button "Cancel" at bounding box center [246, 487] width 58 height 26
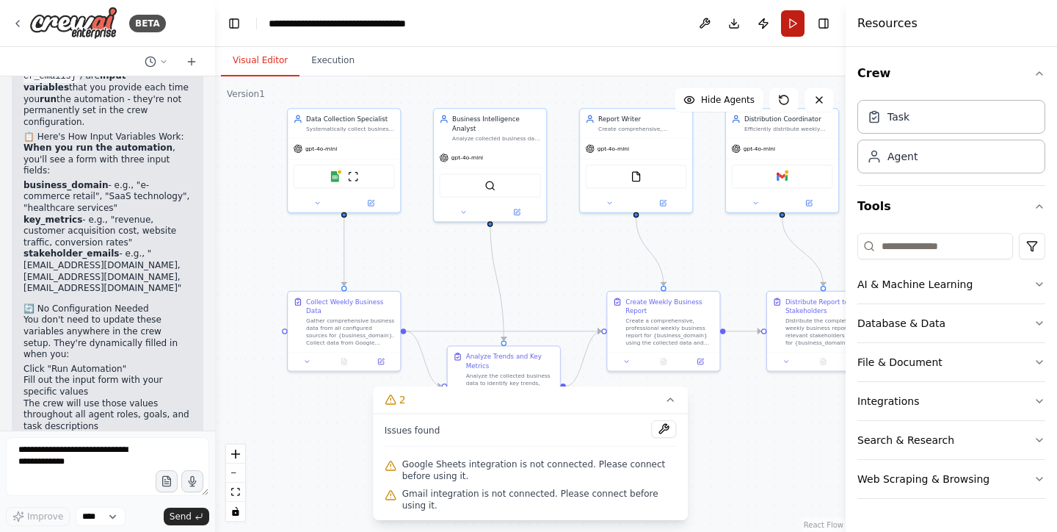
click at [795, 30] on button "Run" at bounding box center [792, 23] width 23 height 26
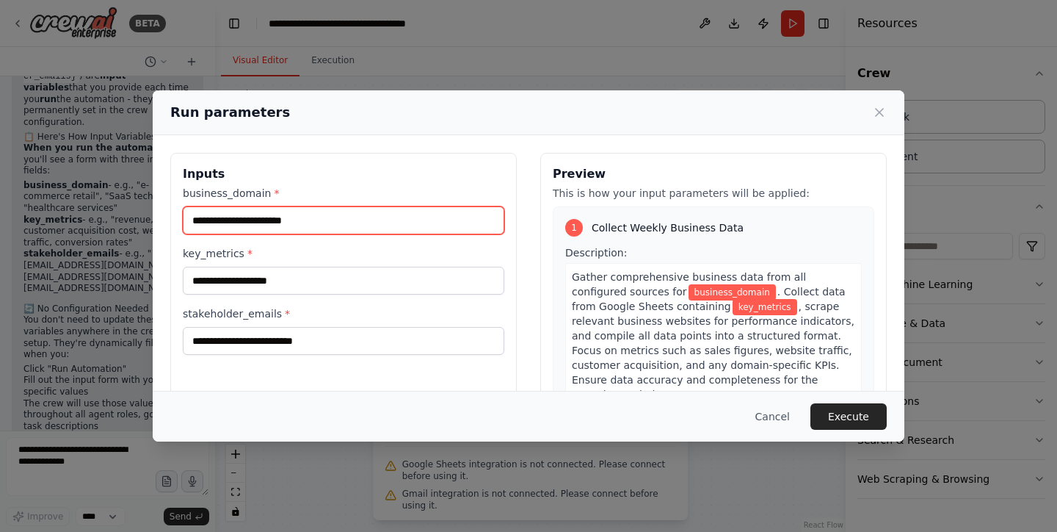
click at [349, 218] on input "business_domain *" at bounding box center [344, 220] width 322 height 28
type input "**********"
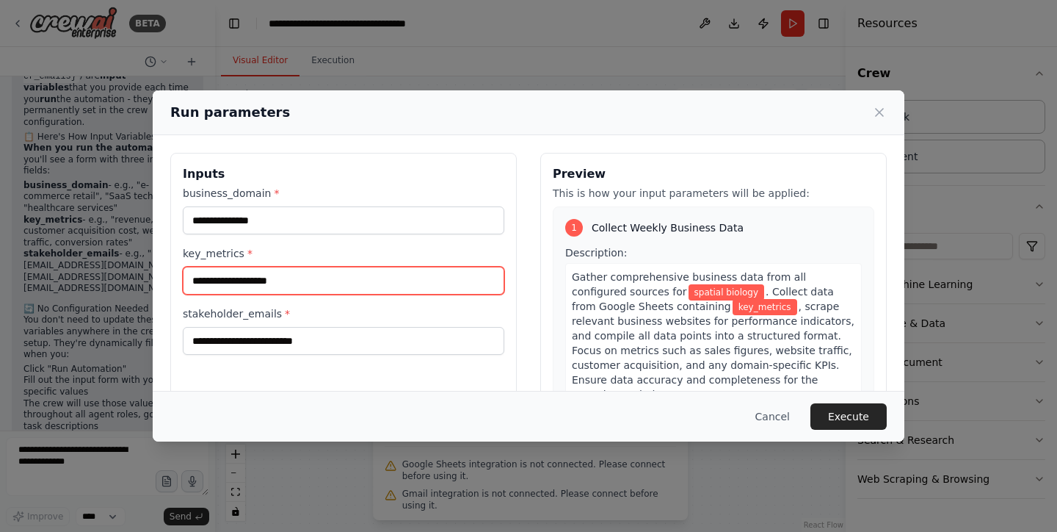
click at [327, 278] on input "key_metrics *" at bounding box center [344, 281] width 322 height 28
type input "*"
type input "**********"
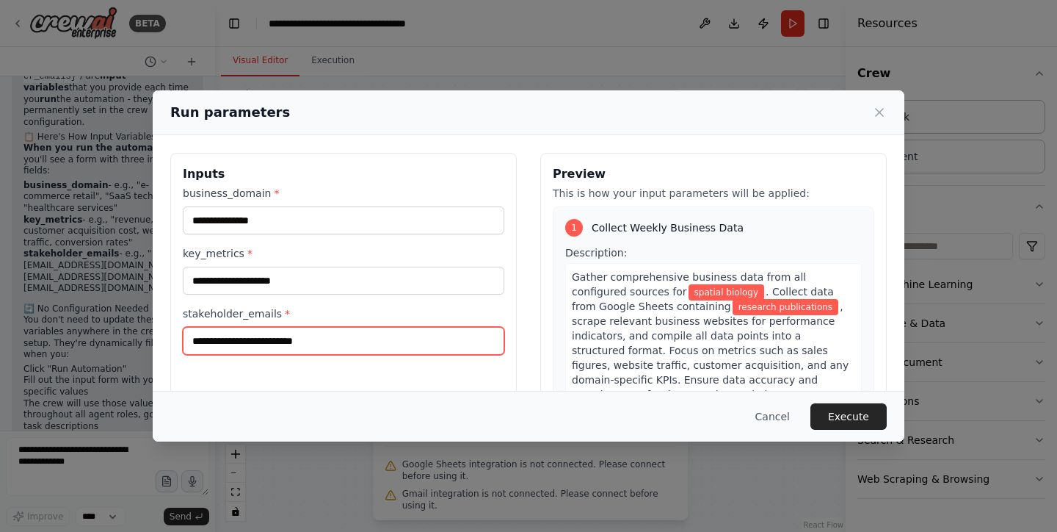
click at [283, 344] on input "stakeholder_emails *" at bounding box center [344, 341] width 322 height 28
type input "**********"
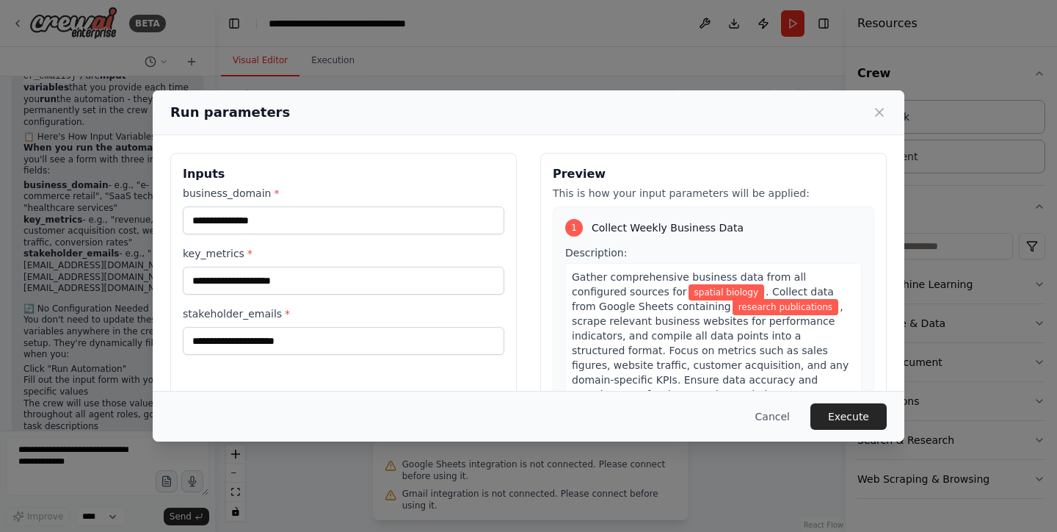
click at [360, 385] on div "**********" at bounding box center [343, 327] width 347 height 348
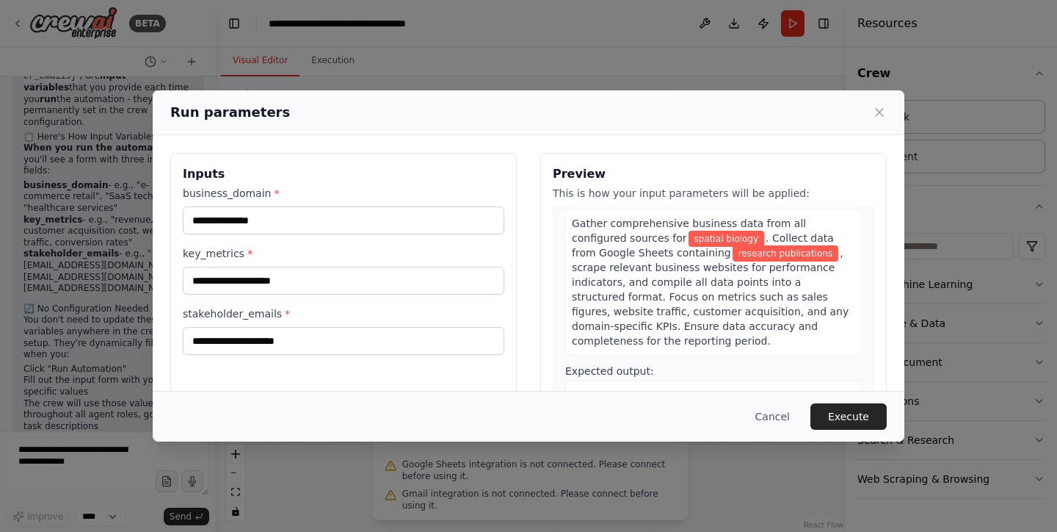
scroll to position [55, 0]
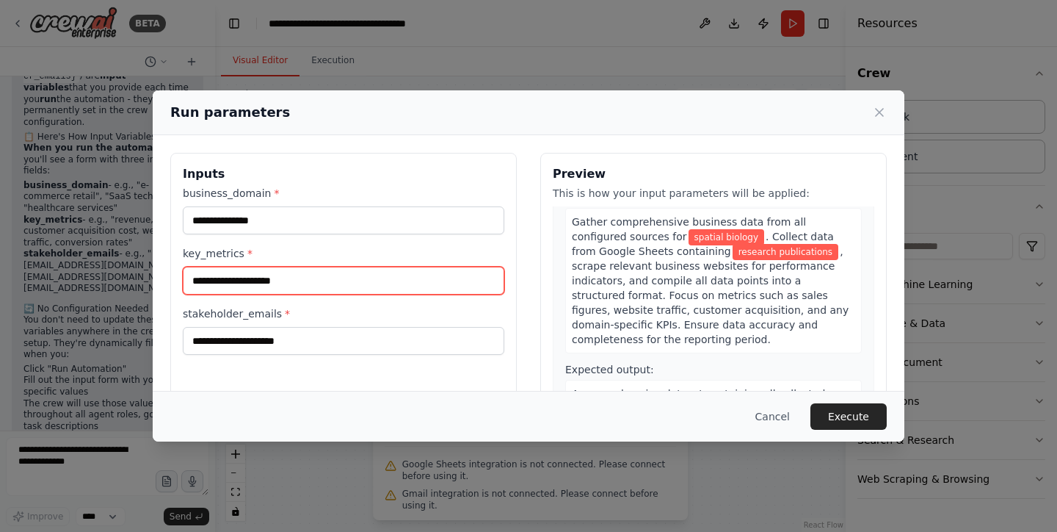
click at [308, 281] on input "**********" at bounding box center [344, 281] width 322 height 28
click at [305, 272] on input "**********" at bounding box center [344, 281] width 322 height 28
click at [300, 282] on input "**********" at bounding box center [344, 281] width 322 height 28
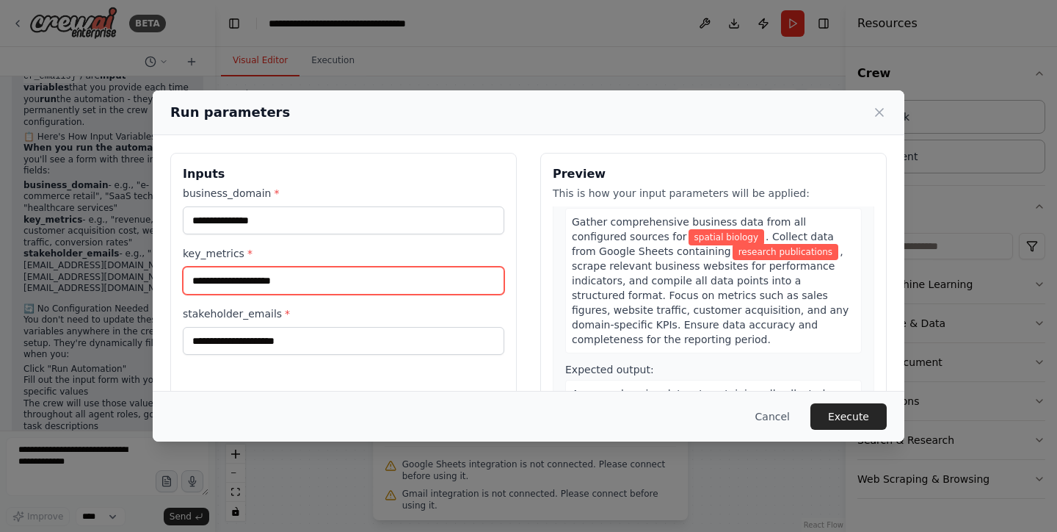
click at [300, 282] on input "**********" at bounding box center [344, 281] width 322 height 28
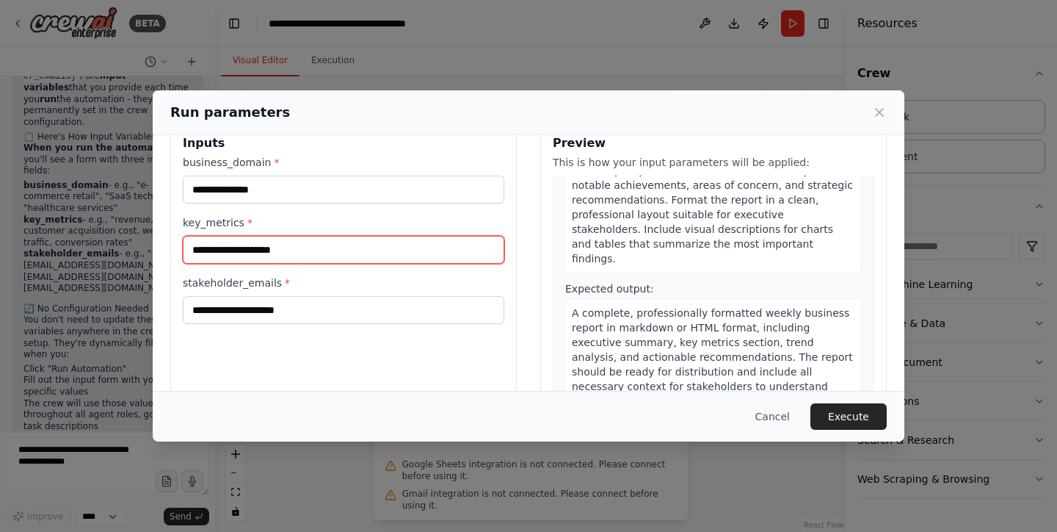
scroll to position [18, 0]
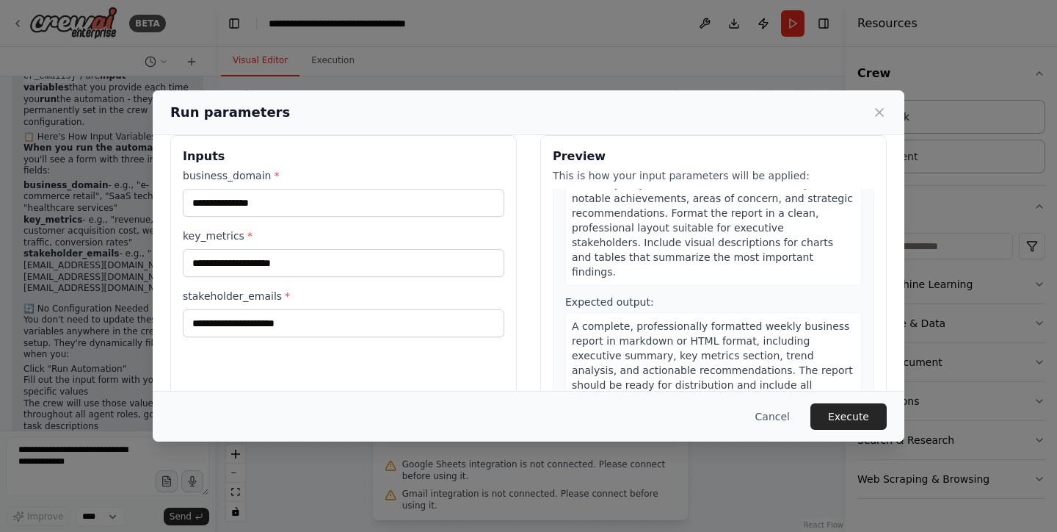
click at [512, 233] on div "**********" at bounding box center [343, 309] width 347 height 348
click at [334, 272] on input "**********" at bounding box center [344, 263] width 322 height 28
type input "**********"
click at [511, 287] on div "**********" at bounding box center [343, 309] width 347 height 348
click at [524, 291] on div "**********" at bounding box center [528, 309] width 717 height 348
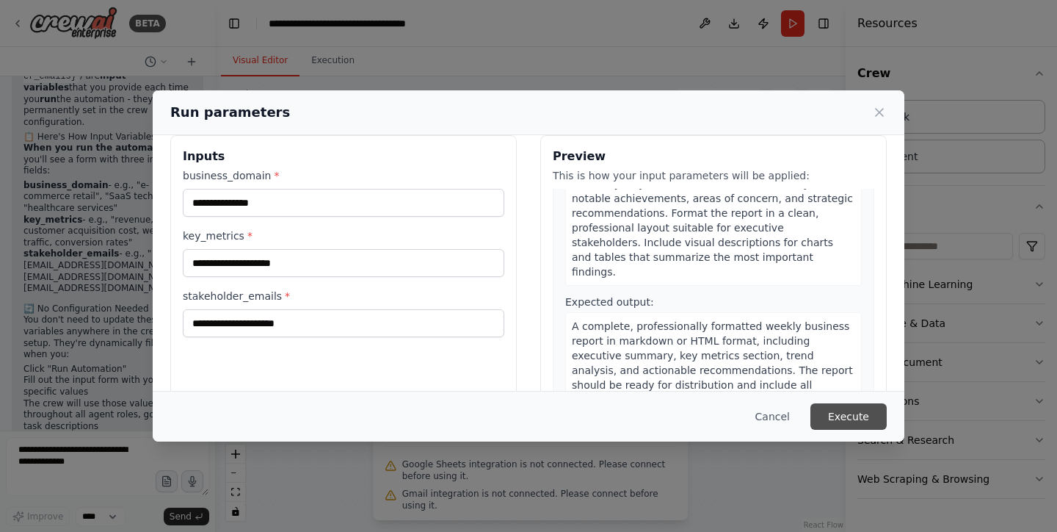
click at [868, 419] on button "Execute" at bounding box center [849, 416] width 76 height 26
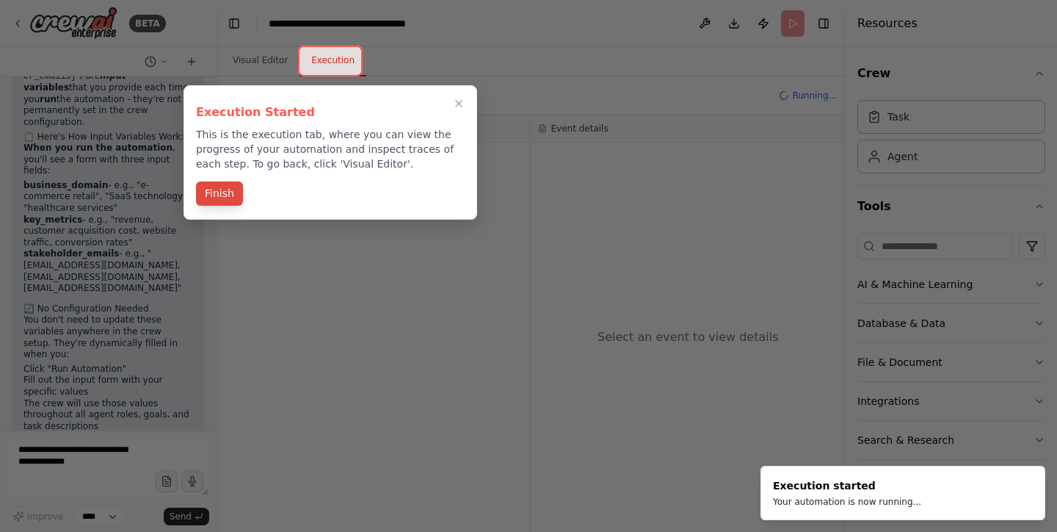
click at [231, 197] on button "Finish" at bounding box center [219, 193] width 47 height 24
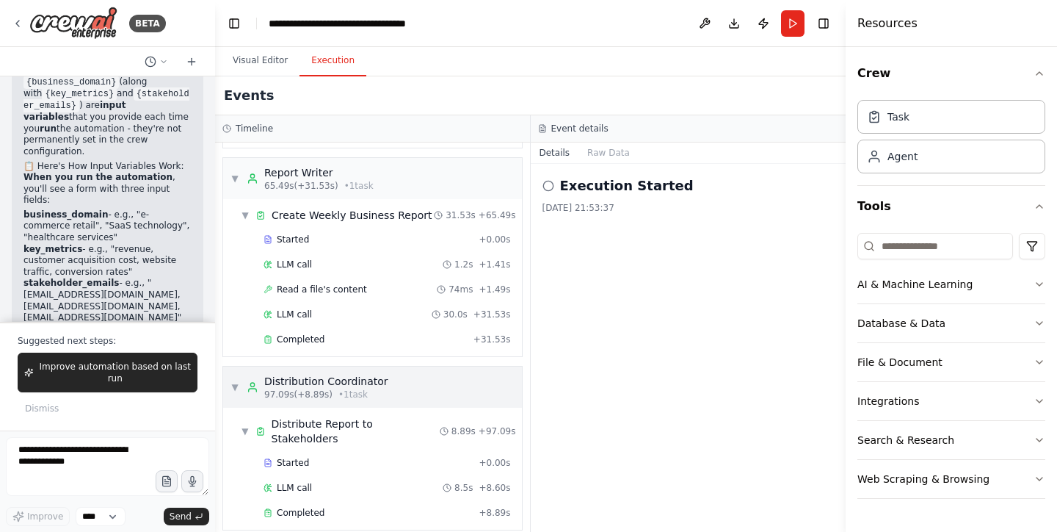
scroll to position [0, 0]
click at [603, 157] on button "Raw Data" at bounding box center [609, 152] width 60 height 21
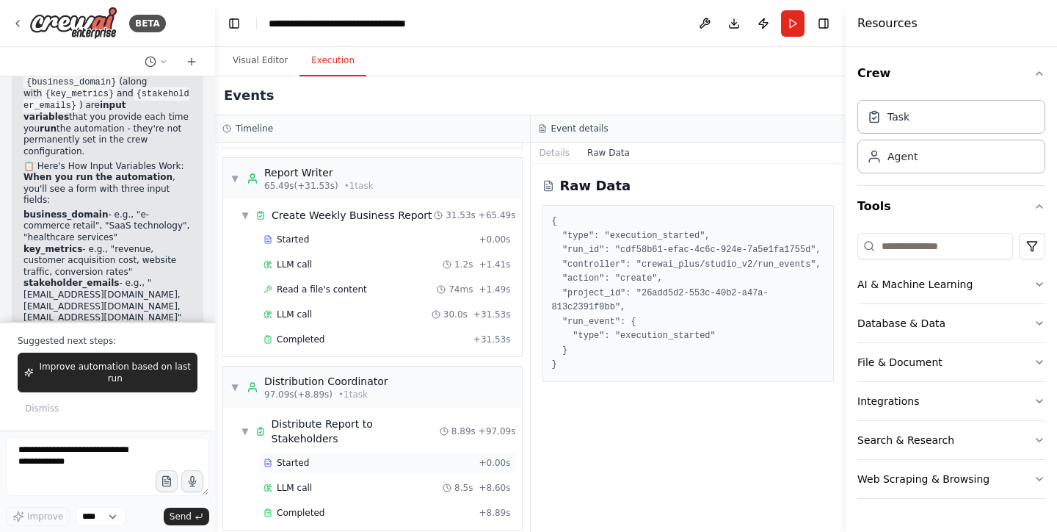
click at [413, 457] on div "Started" at bounding box center [368, 463] width 209 height 12
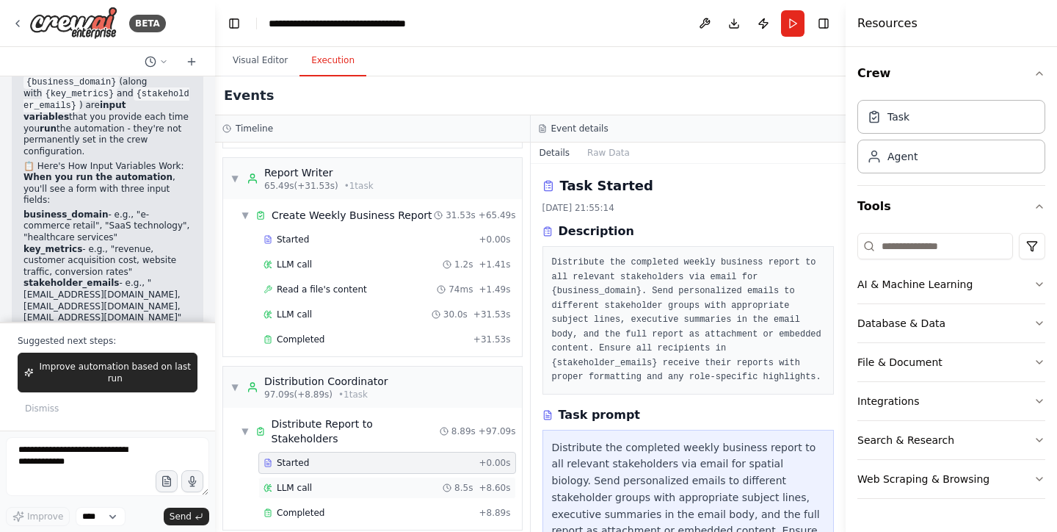
click at [390, 482] on div "LLM call 8.5s + 8.60s" at bounding box center [387, 488] width 247 height 12
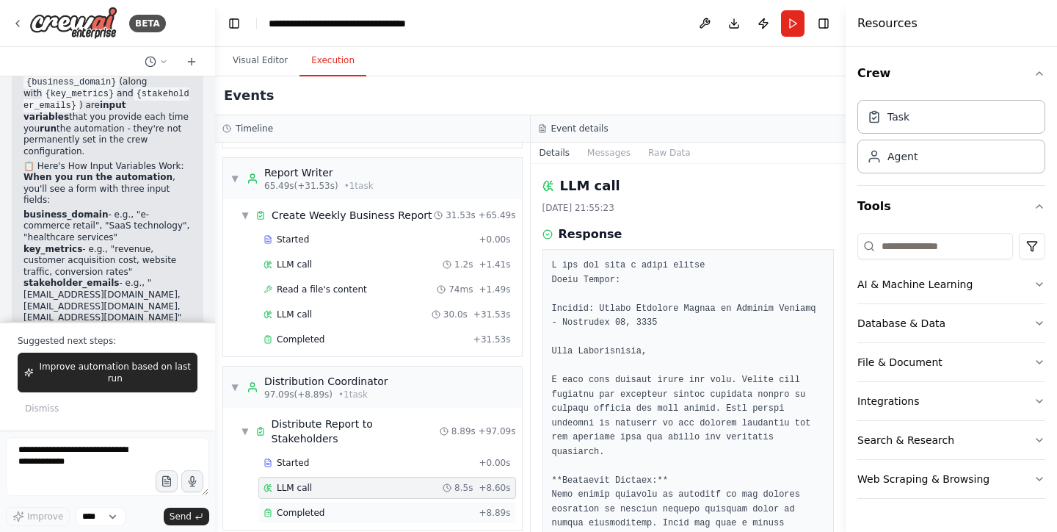
click at [396, 507] on div "Completed" at bounding box center [368, 513] width 209 height 12
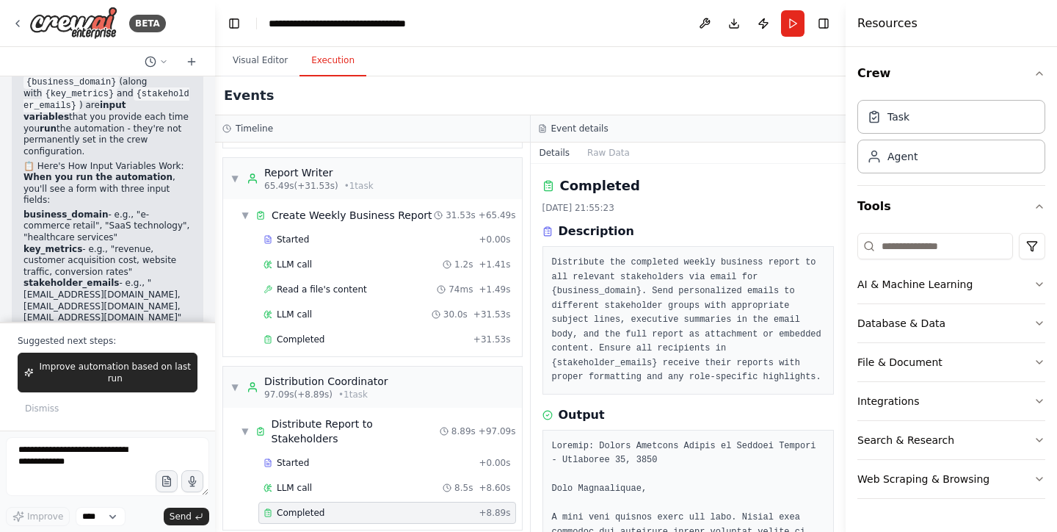
click at [126, 344] on p "You don't need to update these variables anywhere in the crew setup. They're dy…" at bounding box center [107, 367] width 168 height 46
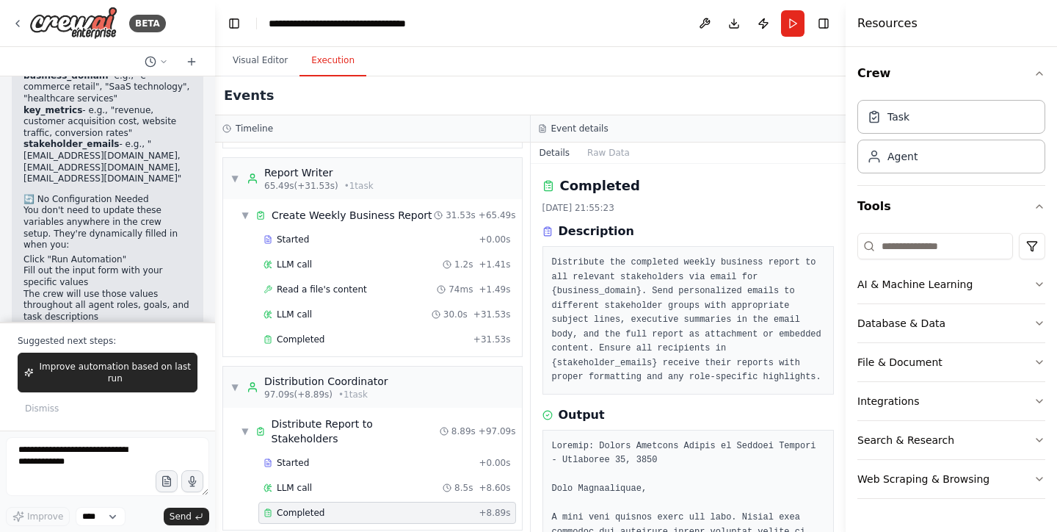
scroll to position [2440, 0]
click at [264, 65] on button "Visual Editor" at bounding box center [260, 61] width 79 height 31
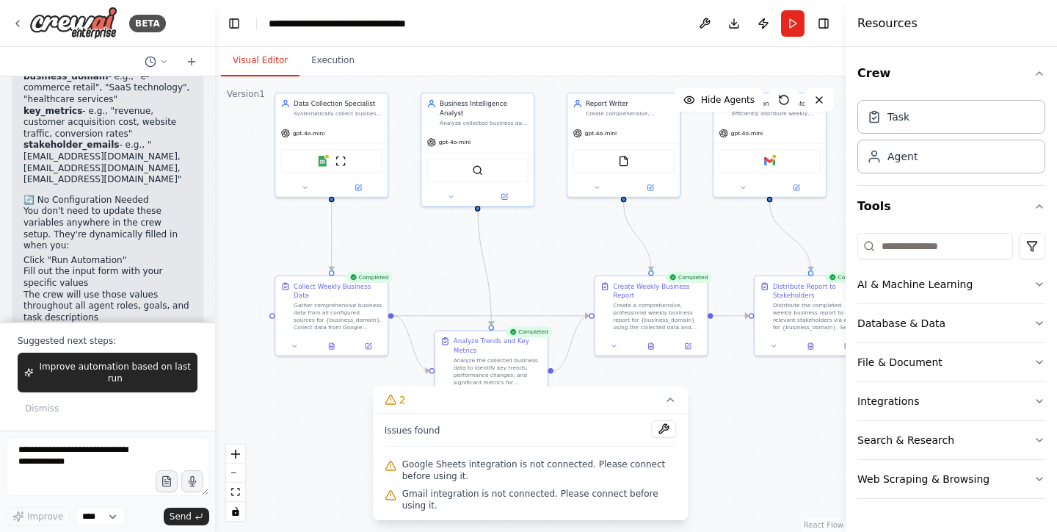
drag, startPoint x: 556, startPoint y: 278, endPoint x: 544, endPoint y: 263, distance: 19.8
click at [544, 263] on div ".deletable-edge-delete-btn { width: 20px; height: 20px; border: 0px solid #ffff…" at bounding box center [530, 303] width 631 height 455
click at [673, 393] on button "2" at bounding box center [531, 399] width 316 height 27
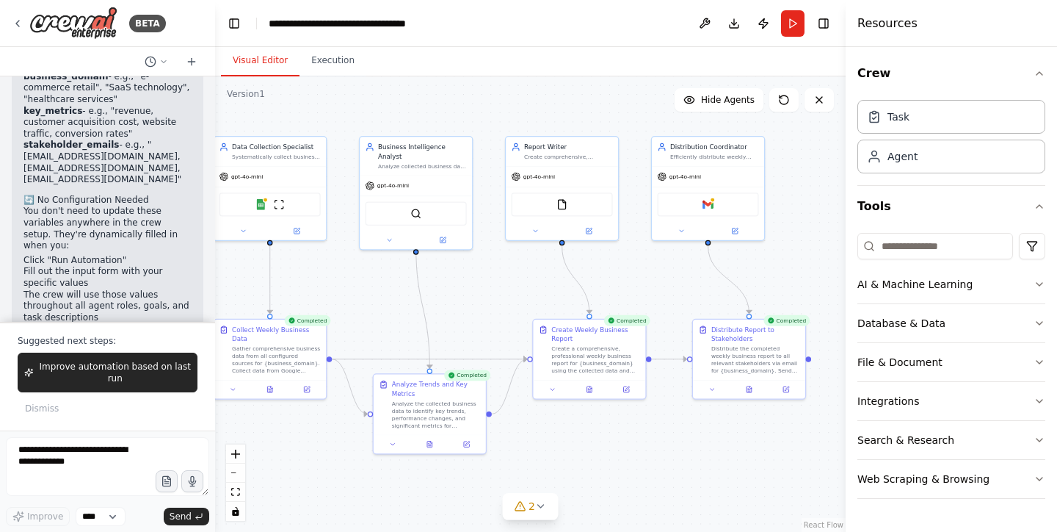
drag, startPoint x: 661, startPoint y: 405, endPoint x: 600, endPoint y: 449, distance: 75.4
click at [600, 449] on div ".deletable-edge-delete-btn { width: 20px; height: 20px; border: 0px solid #ffff…" at bounding box center [530, 303] width 631 height 455
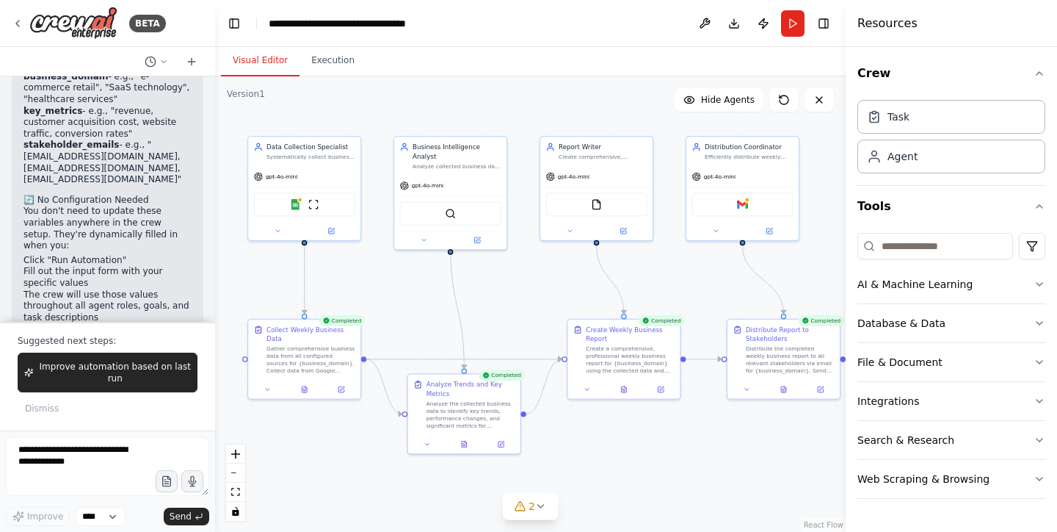
drag, startPoint x: 473, startPoint y: 286, endPoint x: 519, endPoint y: 286, distance: 46.3
click at [519, 286] on div ".deletable-edge-delete-btn { width: 20px; height: 20px; border: 0px solid #ffff…" at bounding box center [530, 303] width 631 height 455
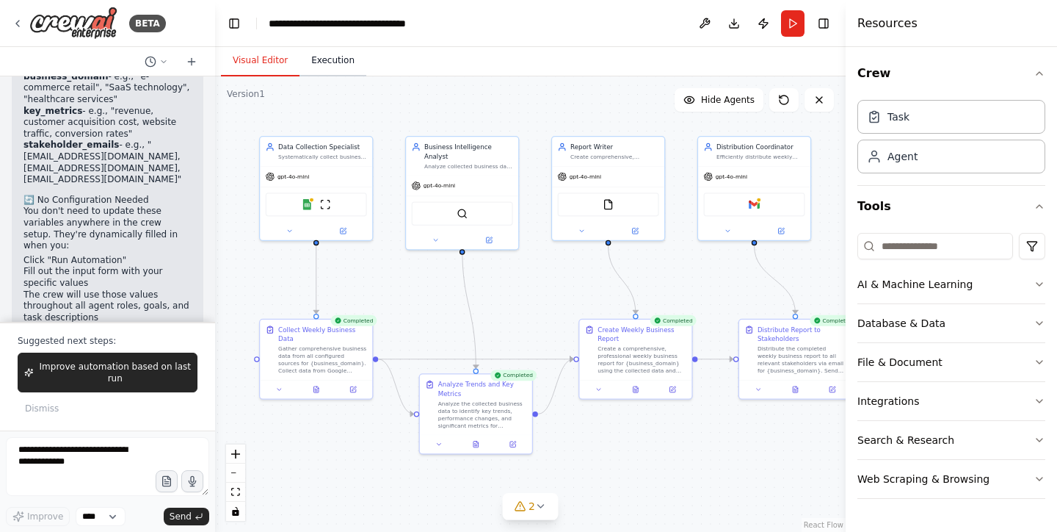
click at [344, 59] on button "Execution" at bounding box center [333, 61] width 67 height 31
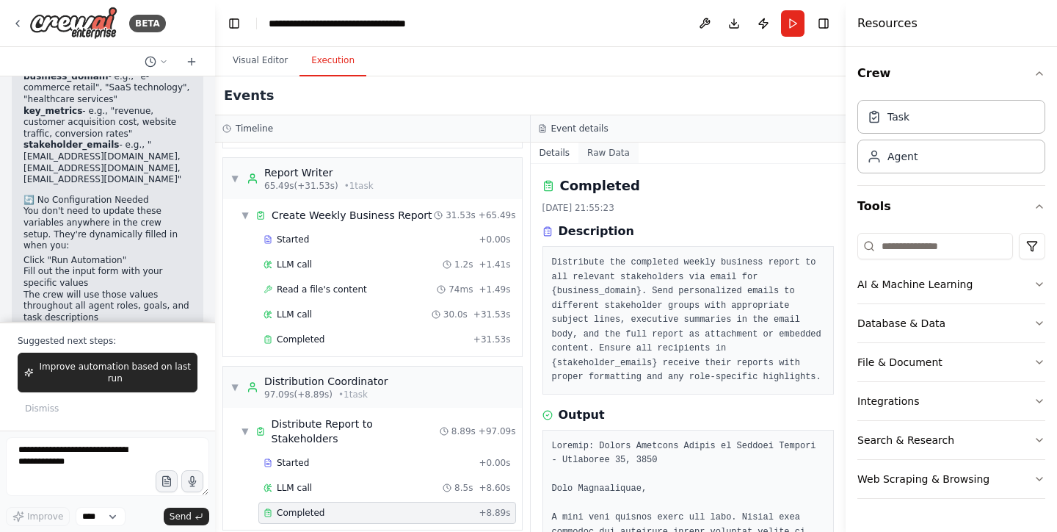
click at [612, 151] on button "Raw Data" at bounding box center [609, 152] width 60 height 21
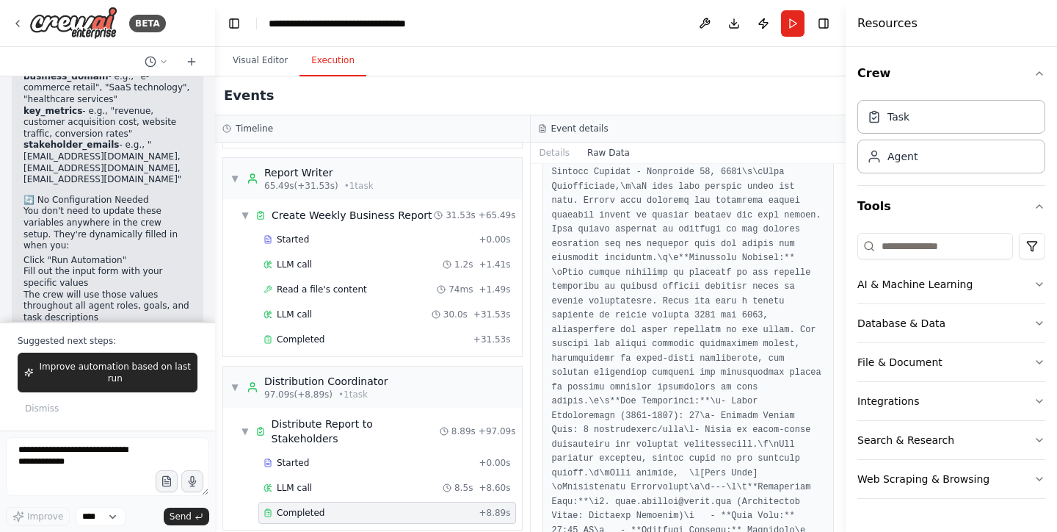
scroll to position [1549, 0]
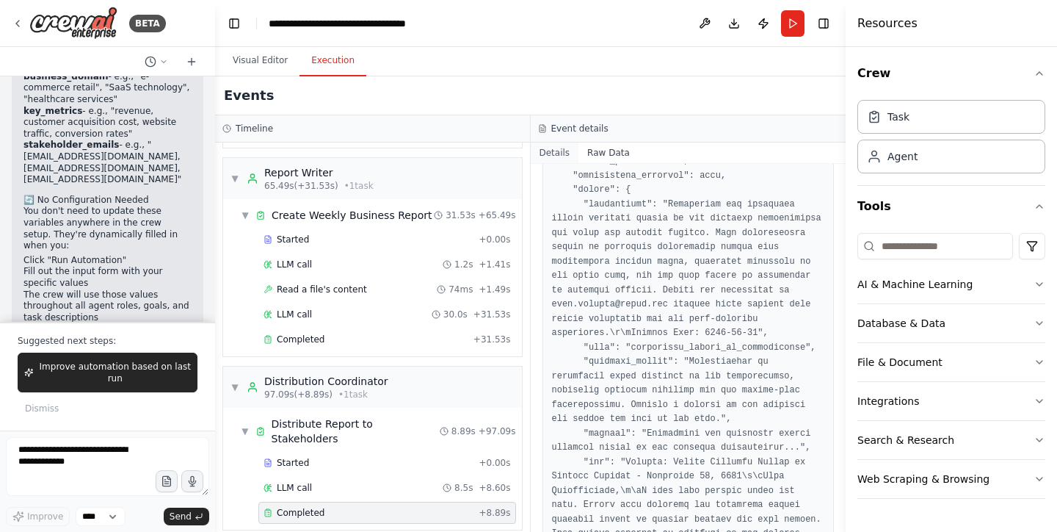
click at [557, 155] on button "Details" at bounding box center [555, 152] width 48 height 21
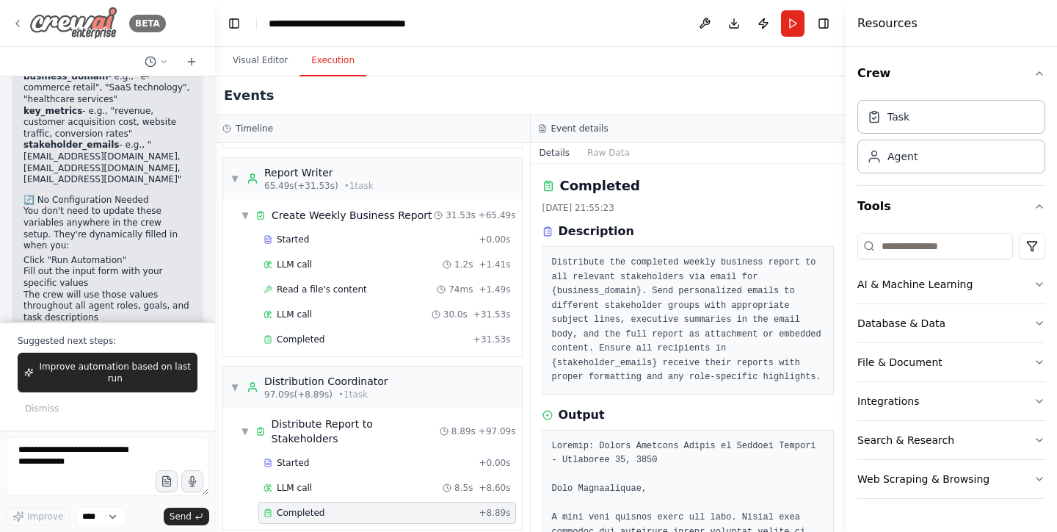
click at [21, 22] on icon at bounding box center [18, 24] width 12 height 12
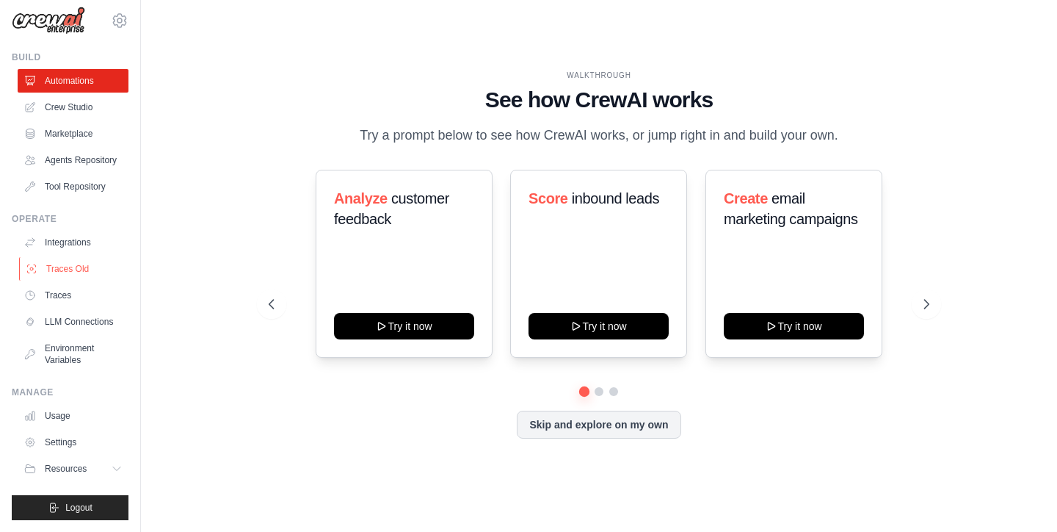
scroll to position [10, 0]
click at [90, 414] on link "Usage" at bounding box center [74, 415] width 111 height 23
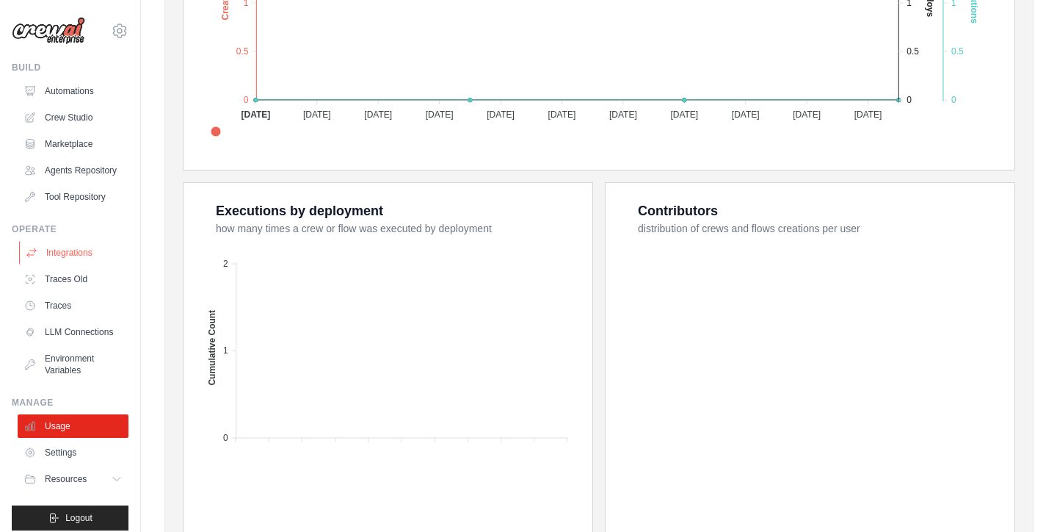
scroll to position [270, 0]
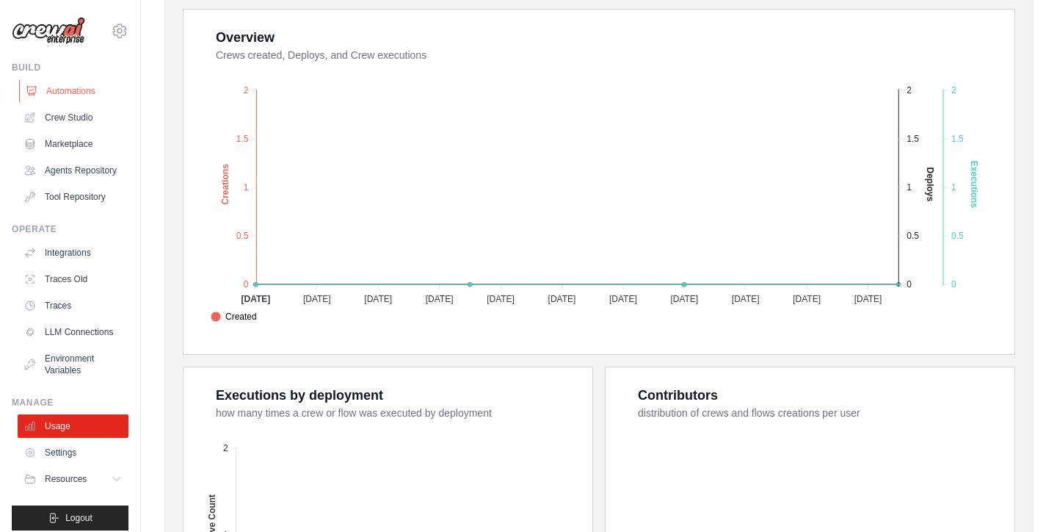
click at [84, 90] on link "Automations" at bounding box center [74, 90] width 111 height 23
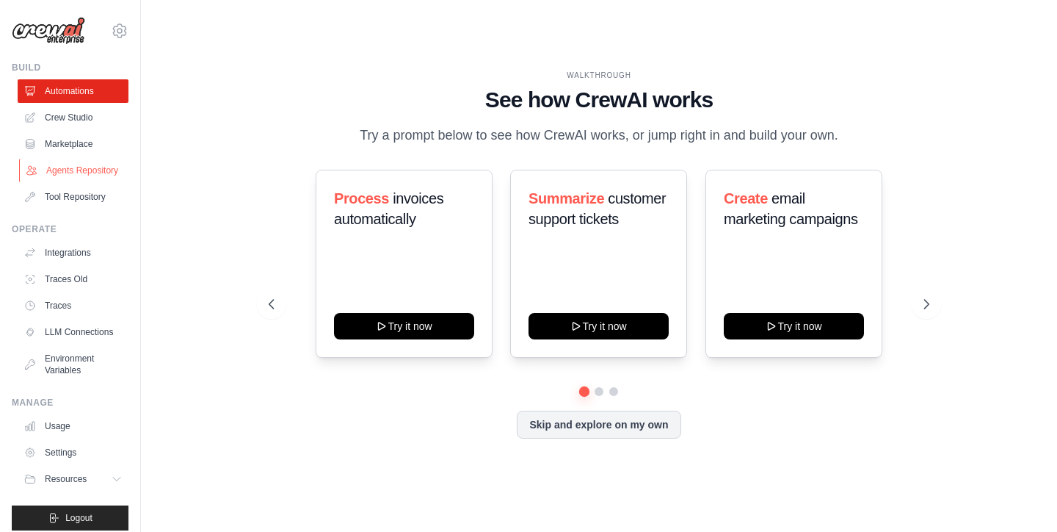
click at [103, 167] on link "Agents Repository" at bounding box center [74, 170] width 111 height 23
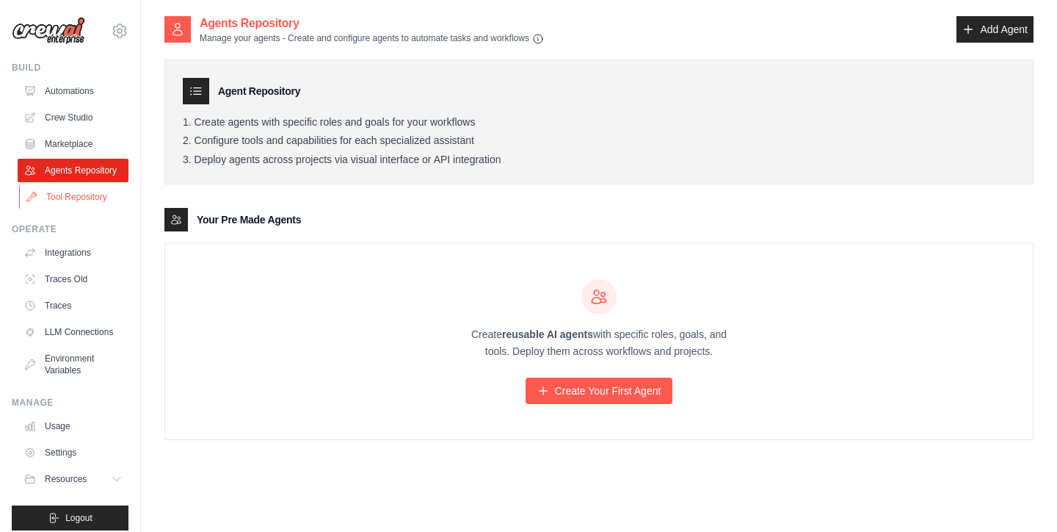
click at [96, 196] on link "Tool Repository" at bounding box center [74, 196] width 111 height 23
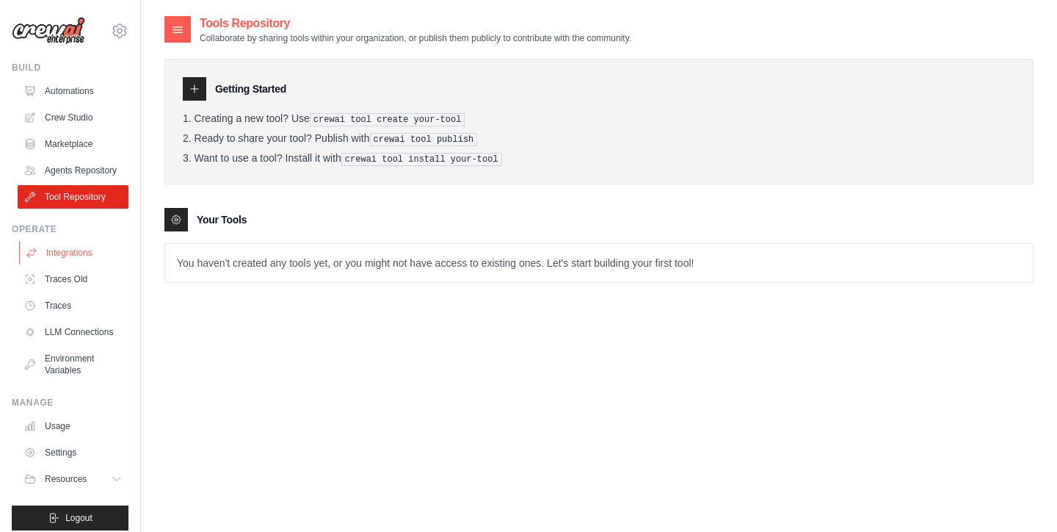
click at [102, 254] on link "Integrations" at bounding box center [74, 252] width 111 height 23
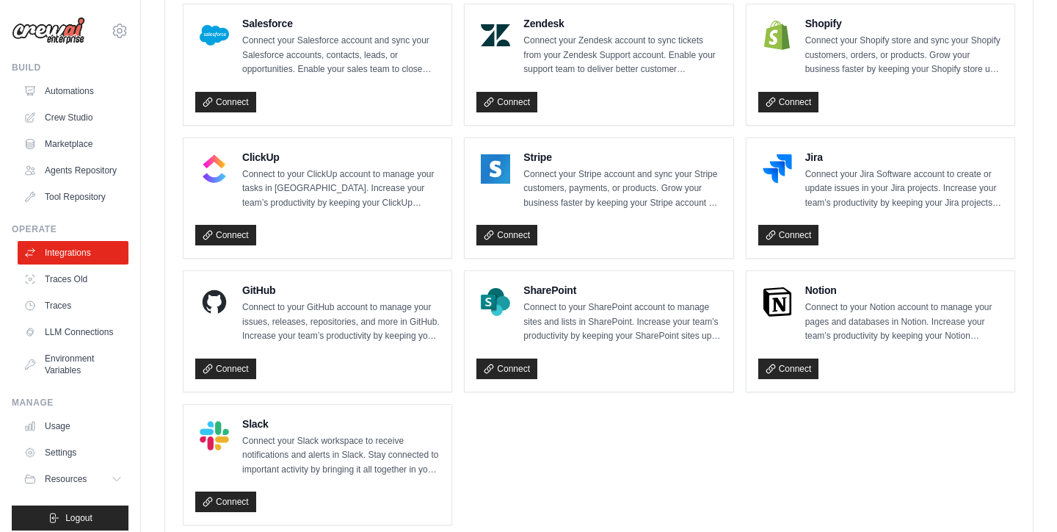
scroll to position [989, 0]
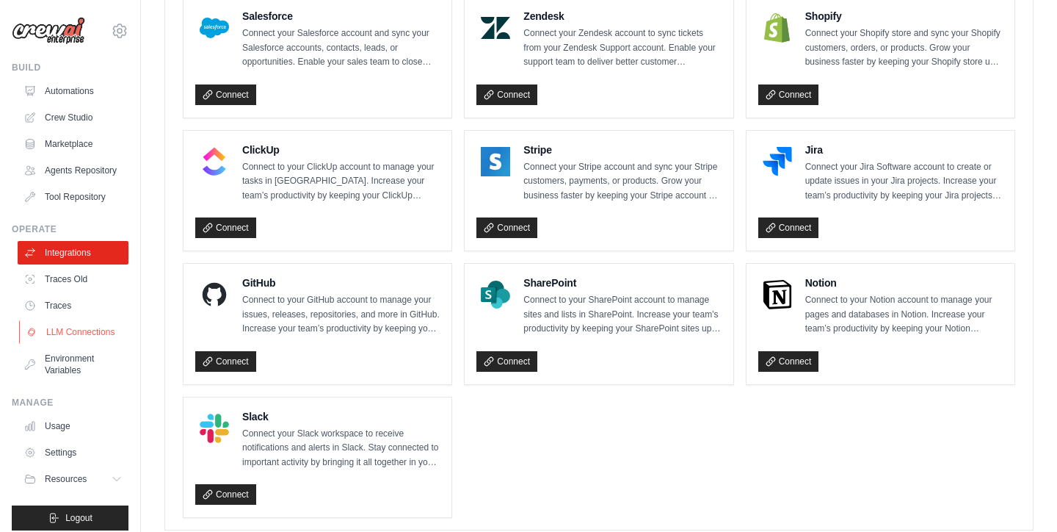
click at [95, 331] on link "LLM Connections" at bounding box center [74, 331] width 111 height 23
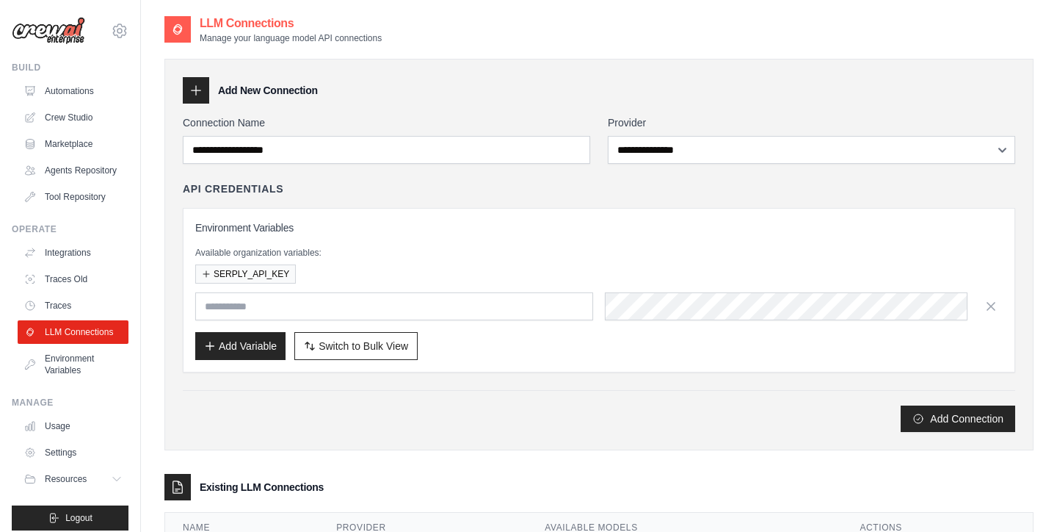
click at [231, 167] on div "**********" at bounding box center [599, 273] width 833 height 316
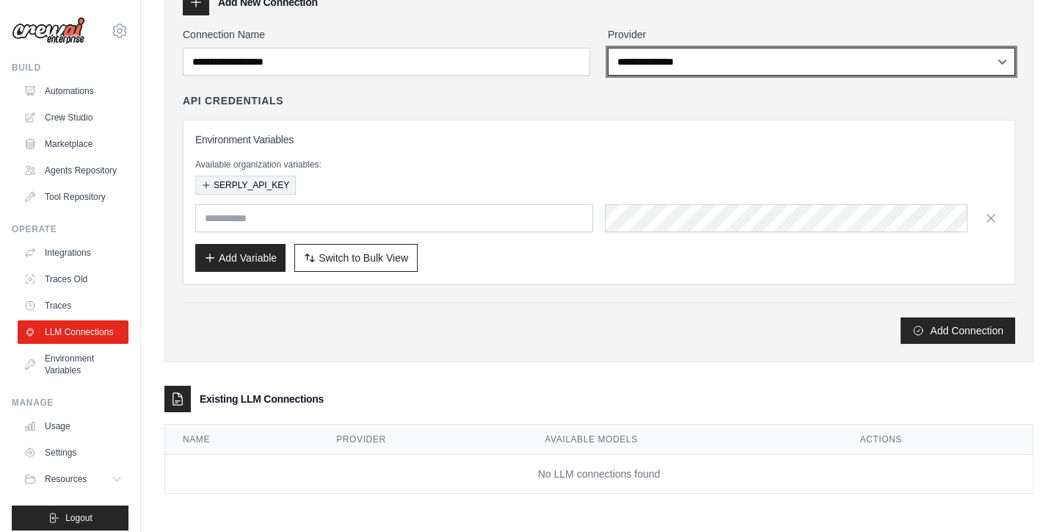
scroll to position [88, 0]
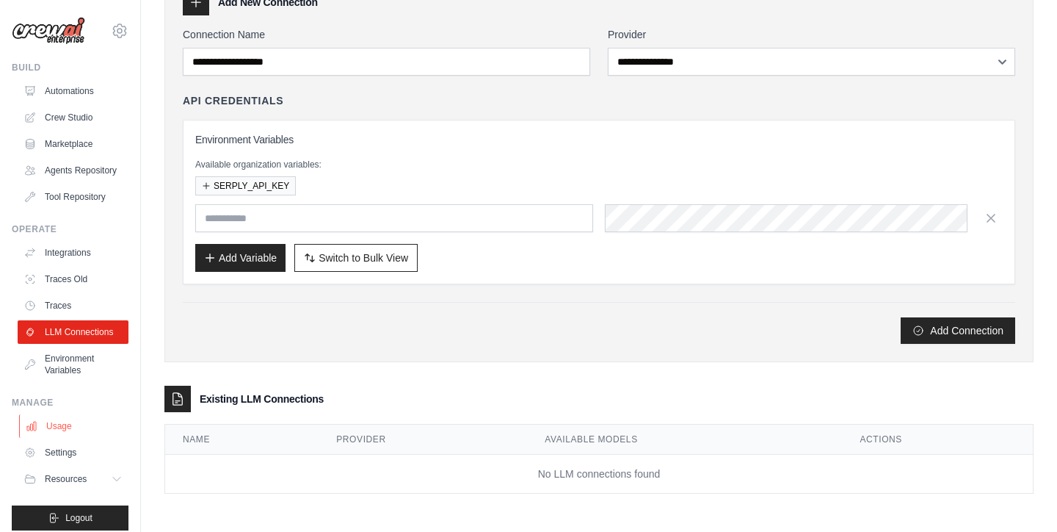
click at [76, 423] on link "Usage" at bounding box center [74, 425] width 111 height 23
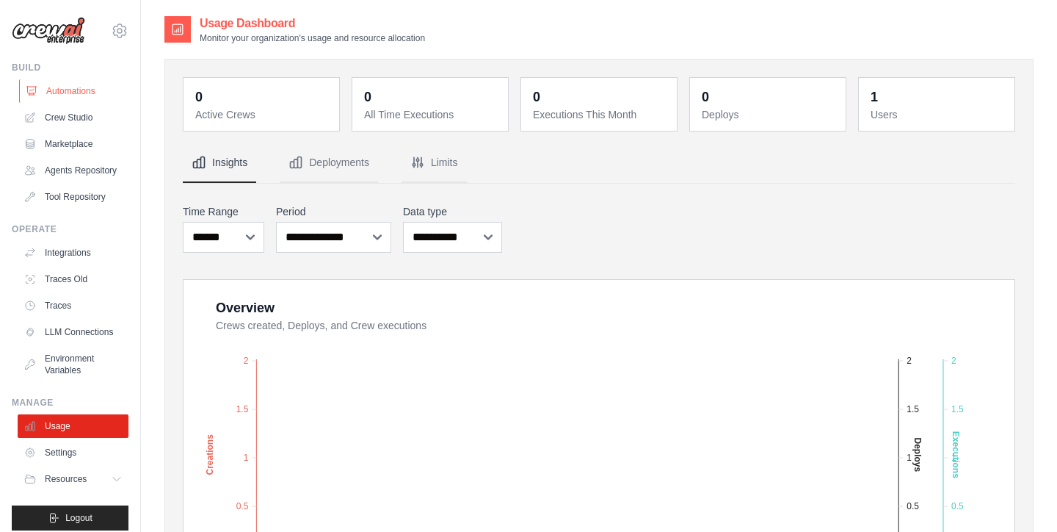
click at [75, 90] on link "Automations" at bounding box center [74, 90] width 111 height 23
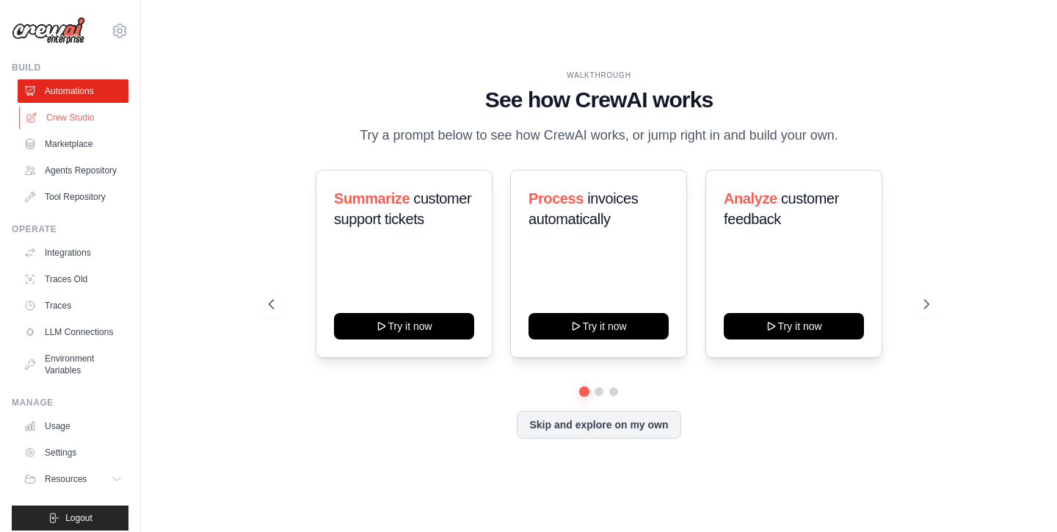
click at [78, 122] on link "Crew Studio" at bounding box center [74, 117] width 111 height 23
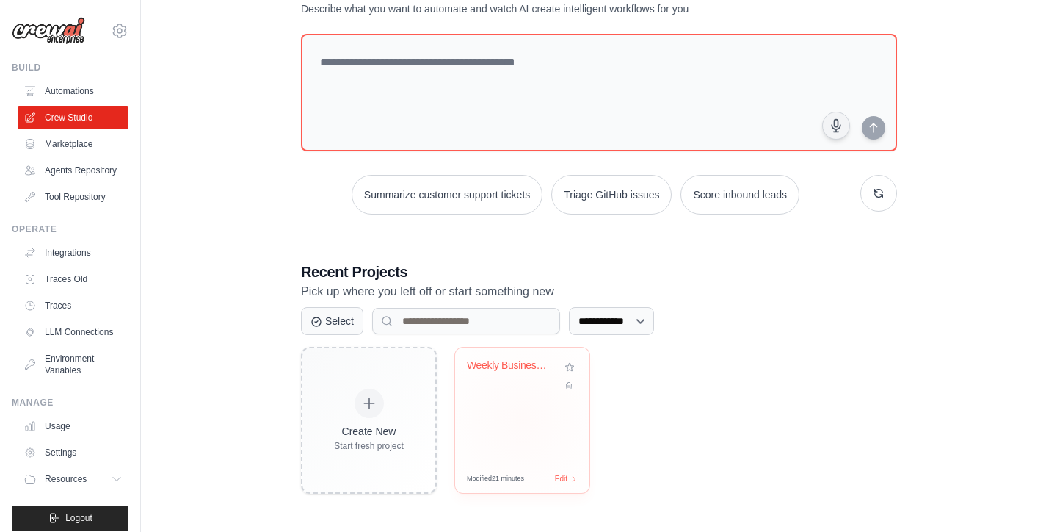
scroll to position [59, 0]
click at [526, 375] on div "Weekly Business Intelligence Report..." at bounding box center [511, 369] width 89 height 19
click at [121, 32] on icon at bounding box center [120, 31] width 18 height 18
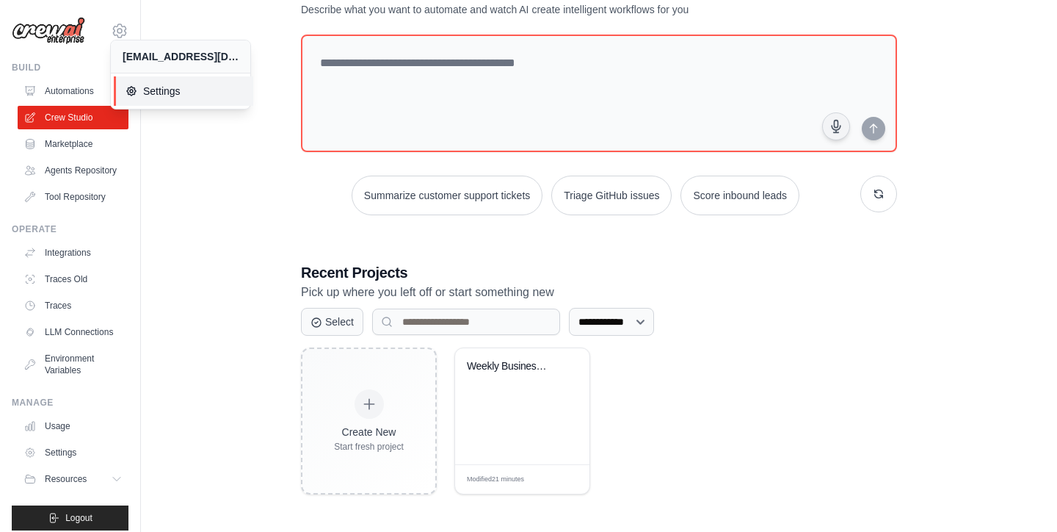
click at [175, 89] on span "Settings" at bounding box center [184, 91] width 116 height 15
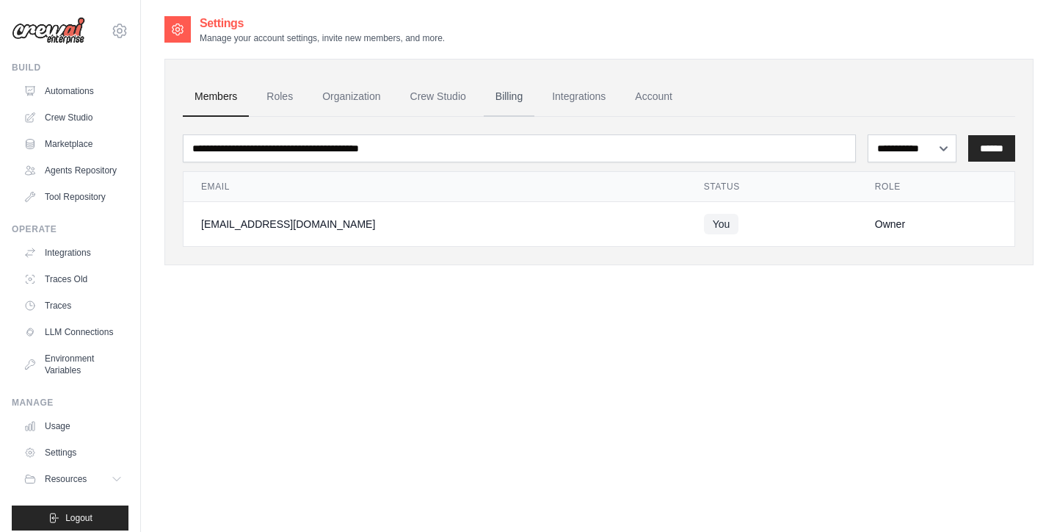
click at [509, 95] on link "Billing" at bounding box center [509, 97] width 51 height 40
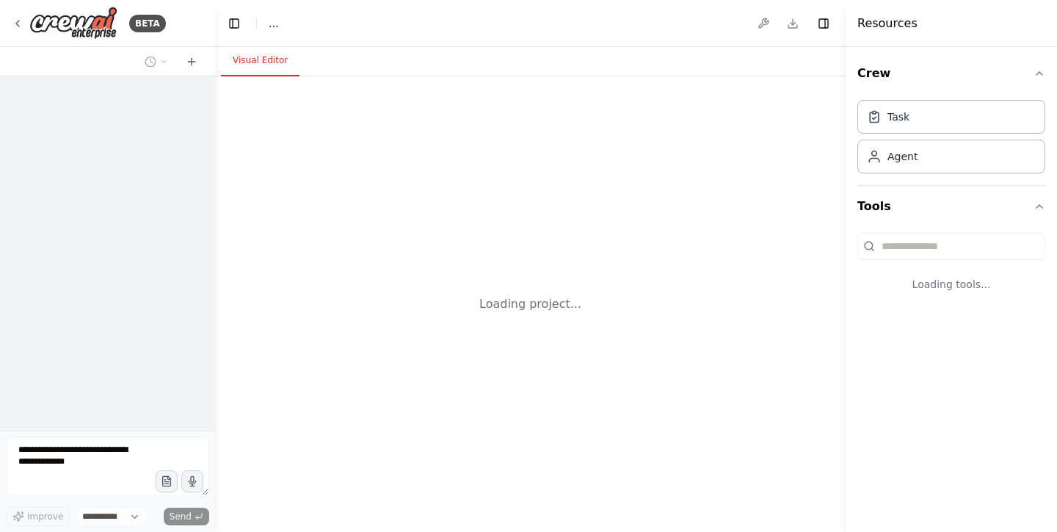
select select "****"
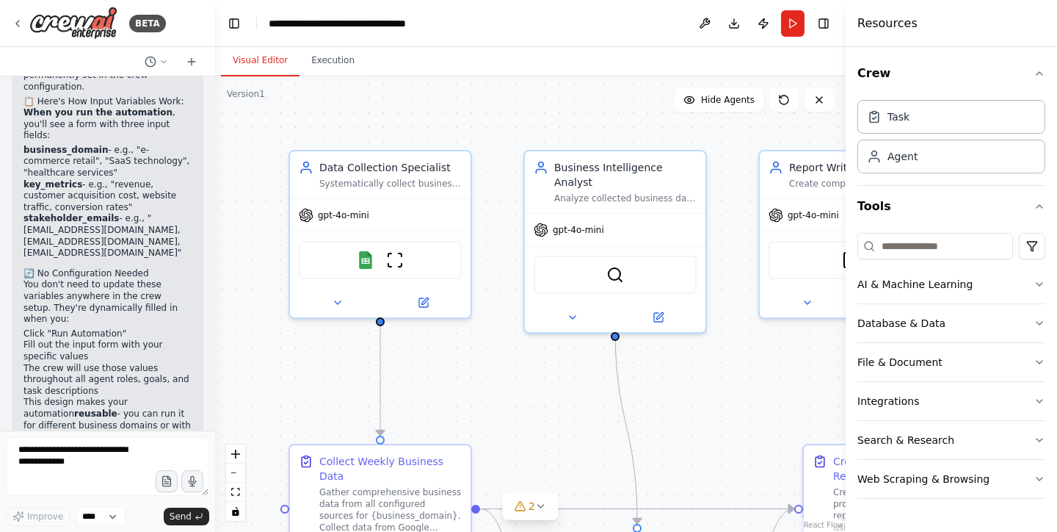
scroll to position [2331, 0]
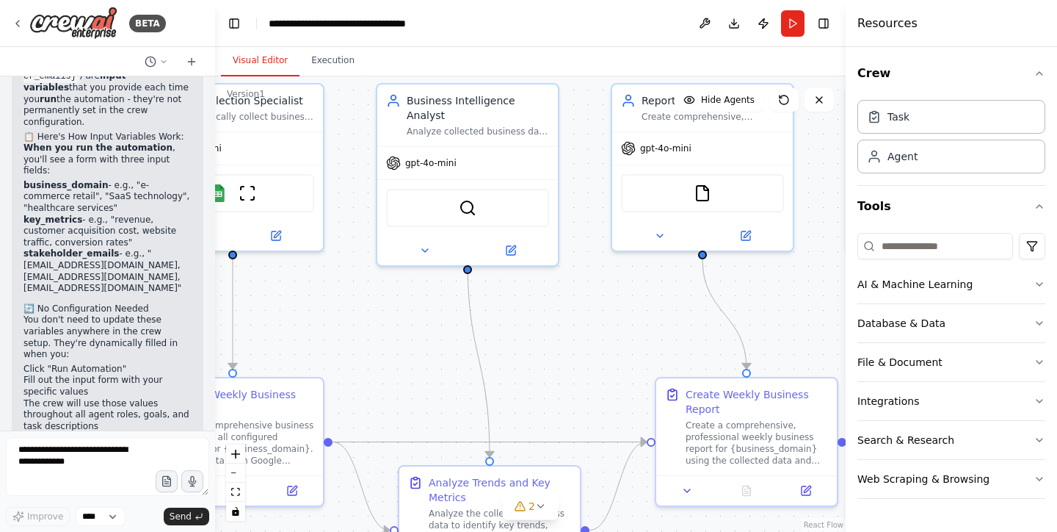
drag, startPoint x: 695, startPoint y: 341, endPoint x: 547, endPoint y: 274, distance: 162.0
click at [547, 274] on div ".deletable-edge-delete-btn { width: 20px; height: 20px; border: 0px solid #ffff…" at bounding box center [530, 303] width 631 height 455
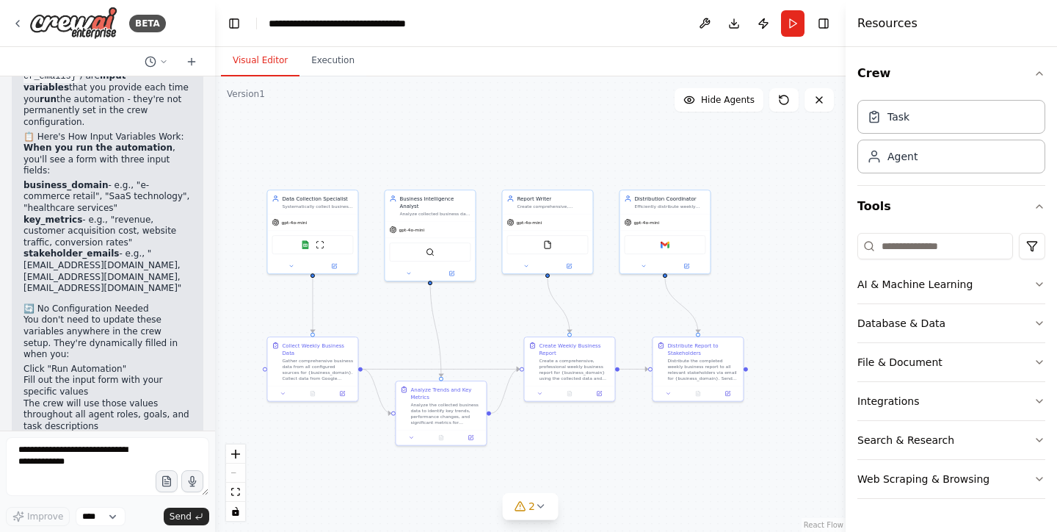
drag, startPoint x: 578, startPoint y: 381, endPoint x: 496, endPoint y: 333, distance: 94.8
click at [496, 333] on div ".deletable-edge-delete-btn { width: 20px; height: 20px; border: 0px solid #ffff…" at bounding box center [530, 303] width 631 height 455
drag, startPoint x: 485, startPoint y: 326, endPoint x: 507, endPoint y: 327, distance: 21.3
click at [507, 327] on div ".deletable-edge-delete-btn { width: 20px; height: 20px; border: 0px solid #ffff…" at bounding box center [530, 303] width 631 height 455
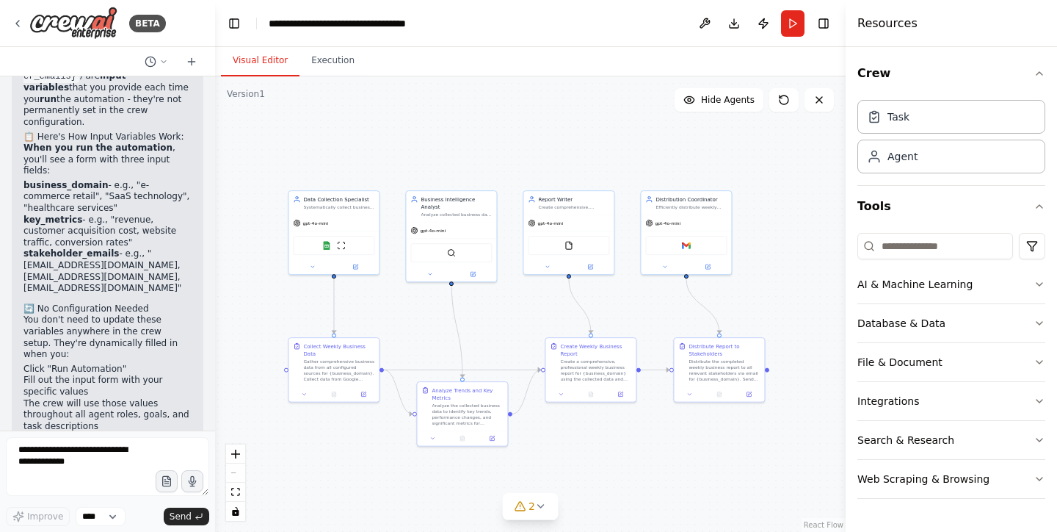
scroll to position [0, 0]
click at [344, 63] on button "Execution" at bounding box center [333, 61] width 67 height 31
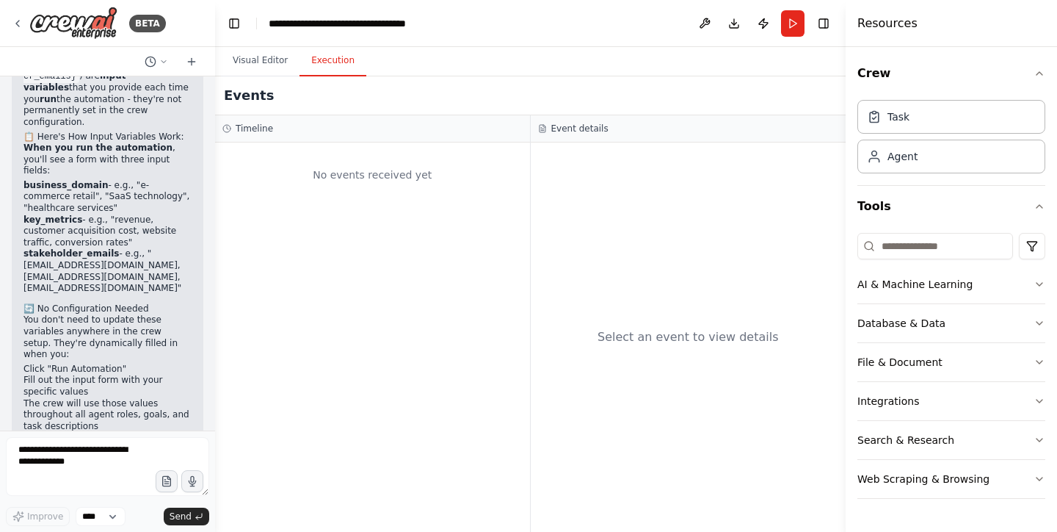
click at [284, 201] on div "No events received yet" at bounding box center [372, 336] width 315 height 389
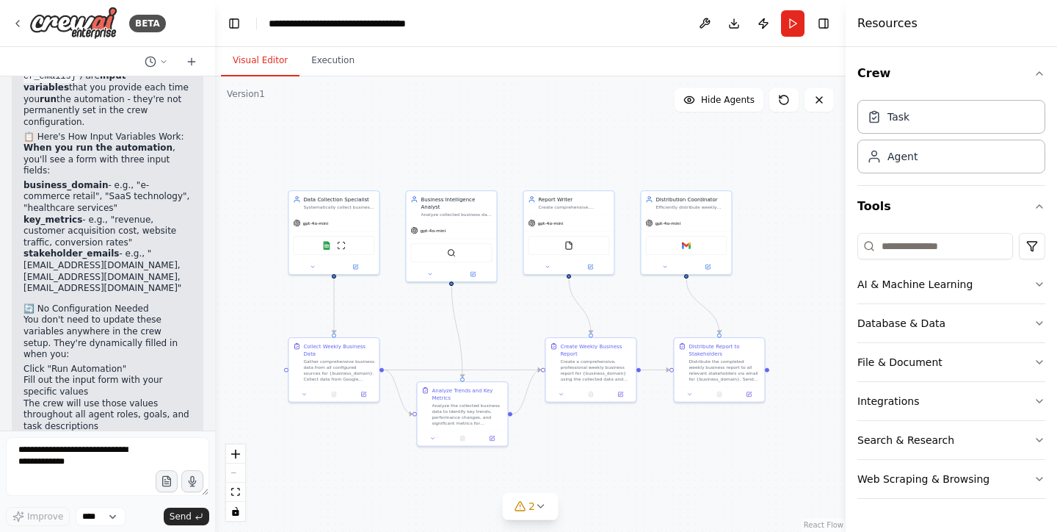
click at [250, 59] on button "Visual Editor" at bounding box center [260, 61] width 79 height 31
click at [534, 156] on div ".deletable-edge-delete-btn { width: 20px; height: 20px; border: 0px solid #ffff…" at bounding box center [530, 303] width 631 height 455
click at [793, 23] on button "Run" at bounding box center [792, 23] width 23 height 26
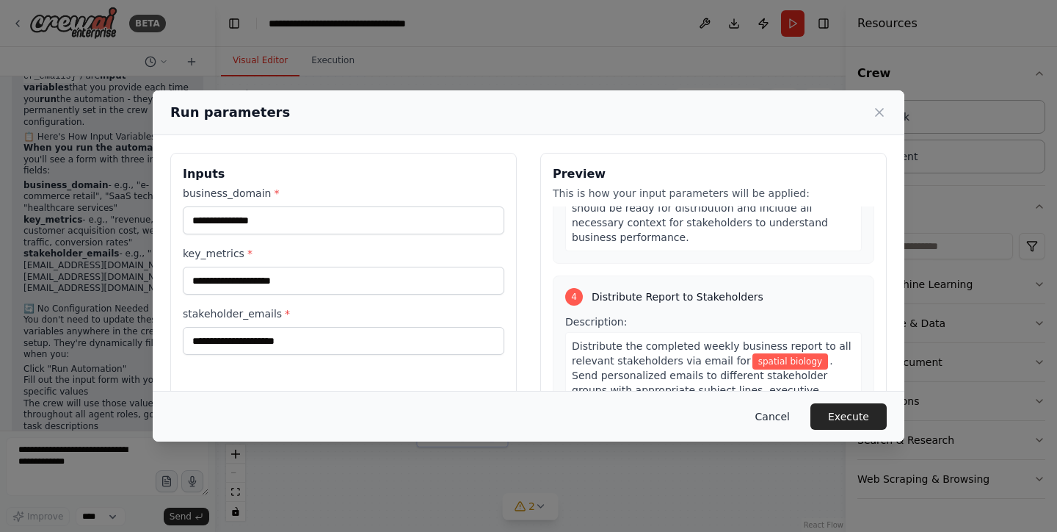
click at [776, 415] on button "Cancel" at bounding box center [773, 416] width 58 height 26
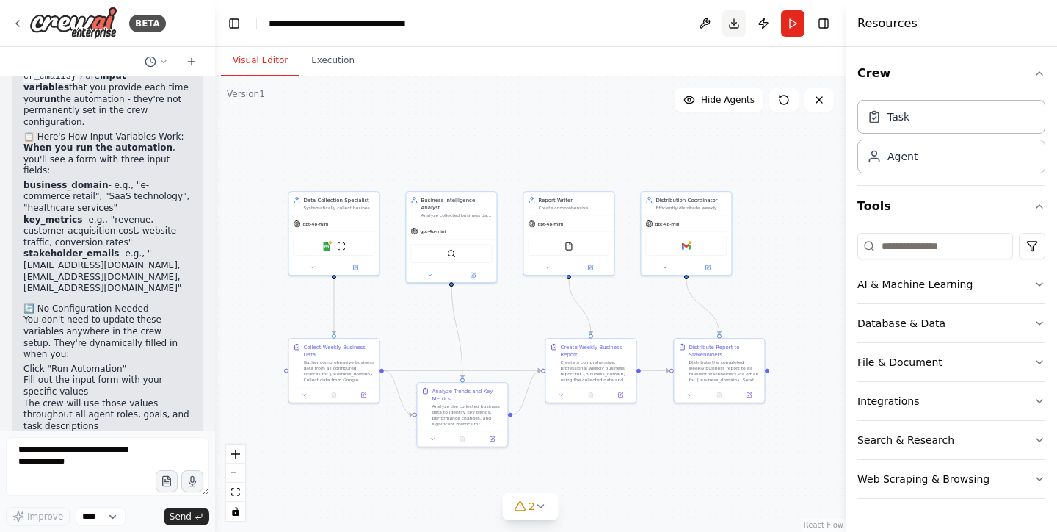
click at [732, 26] on button "Download" at bounding box center [733, 23] width 23 height 26
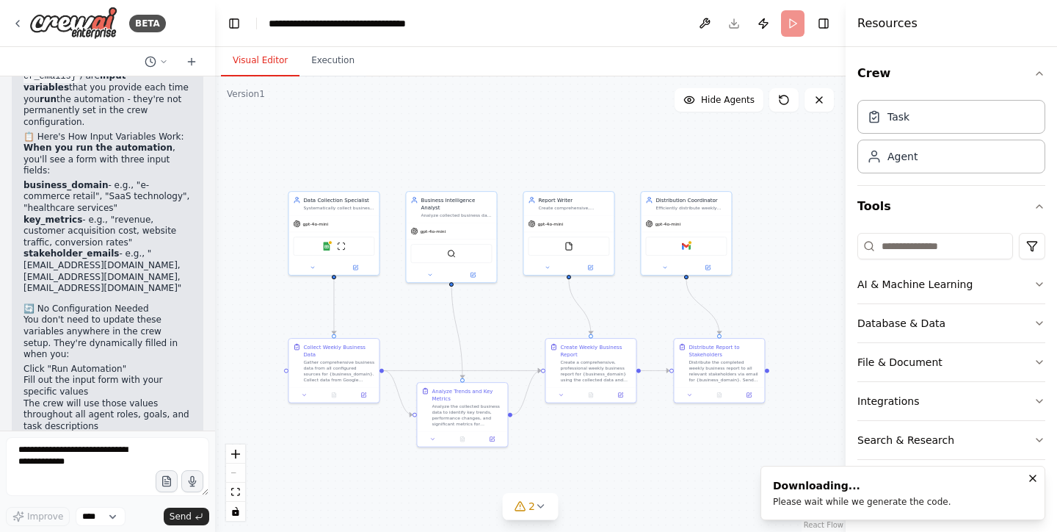
click at [1032, 476] on icon "Notifications (F8)" at bounding box center [1033, 478] width 12 height 12
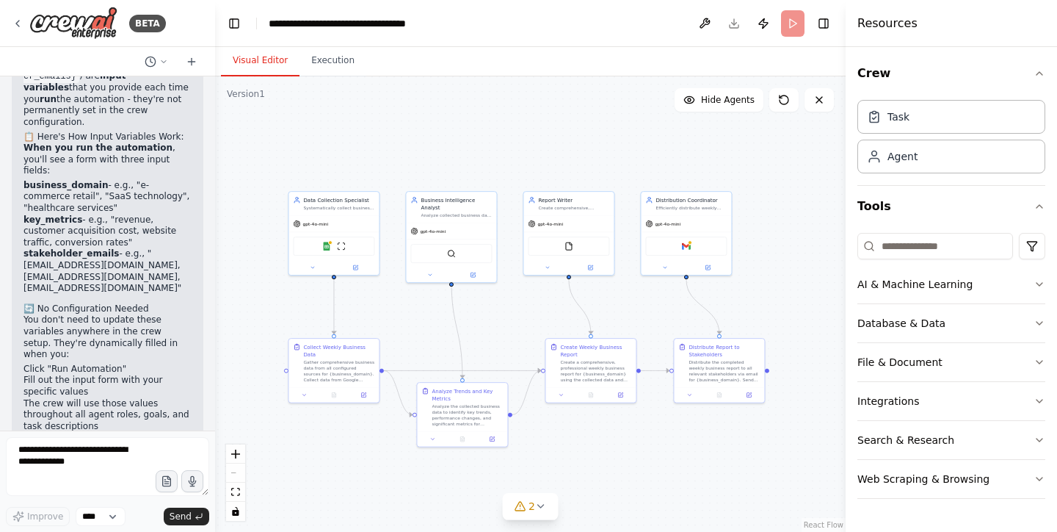
click at [822, 196] on div ".deletable-edge-delete-btn { width: 20px; height: 20px; border: 0px solid #ffff…" at bounding box center [530, 303] width 631 height 455
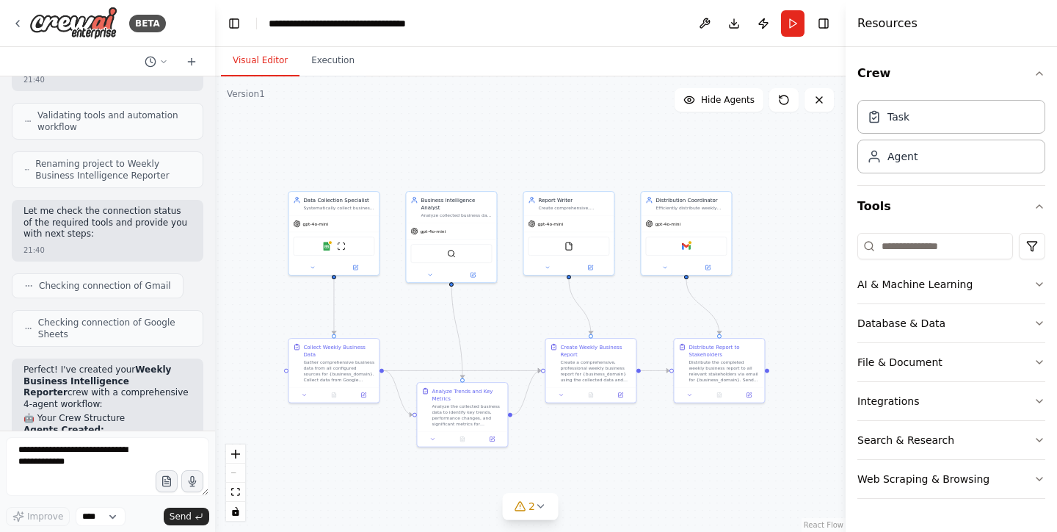
scroll to position [1065, 0]
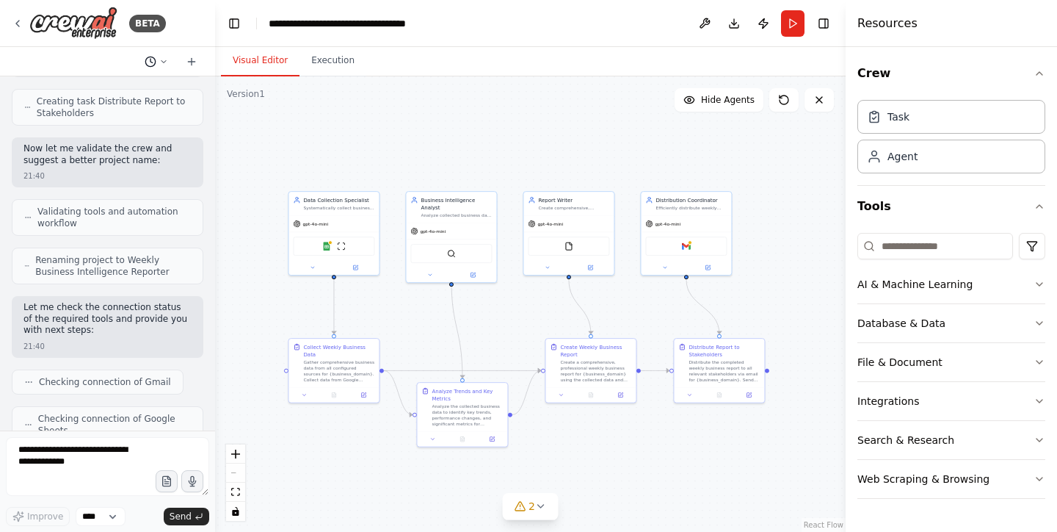
click at [164, 61] on icon at bounding box center [163, 61] width 9 height 9
click at [116, 90] on span "where do I need to update the business_domain variable?" at bounding box center [100, 92] width 109 height 12
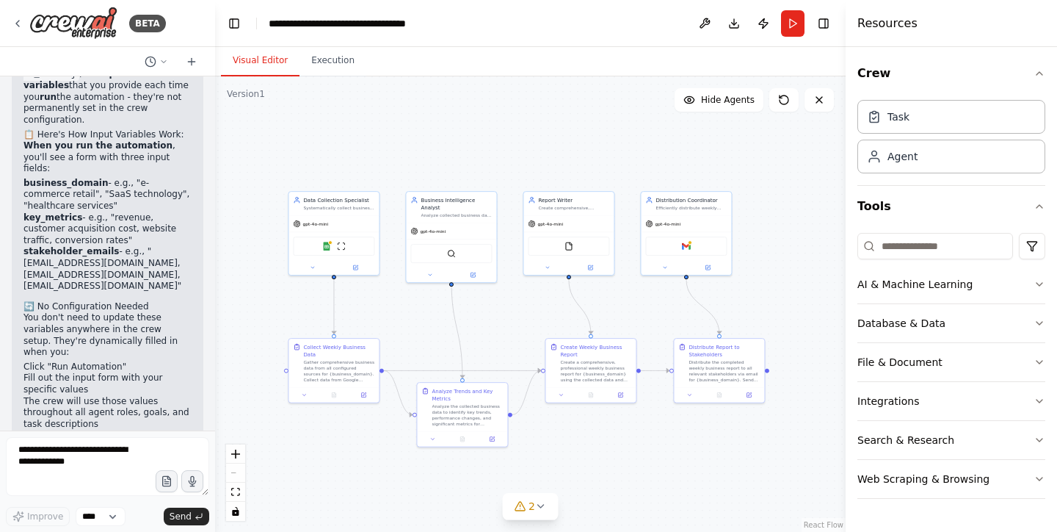
scroll to position [2331, 0]
click at [239, 20] on button "Toggle Left Sidebar" at bounding box center [234, 23] width 21 height 21
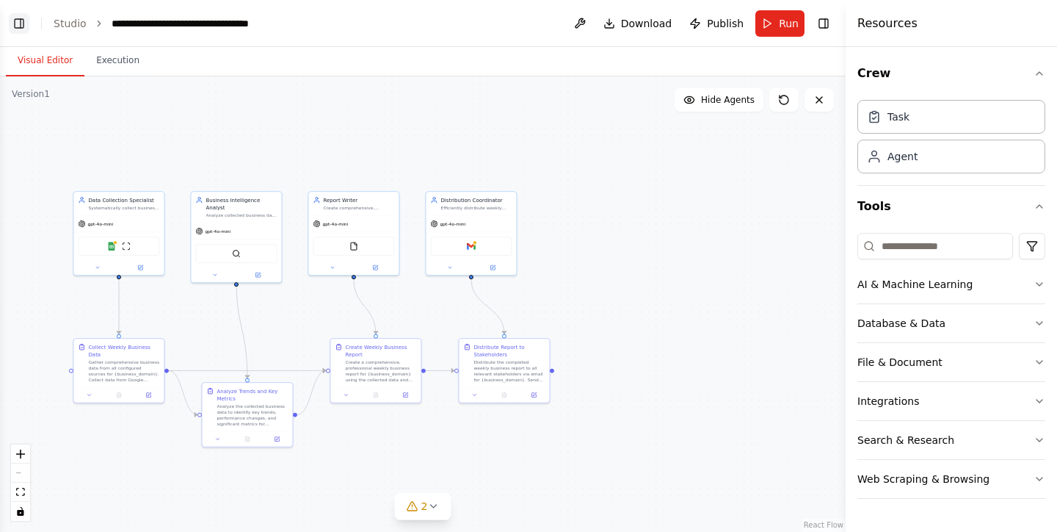
click at [20, 26] on button "Toggle Left Sidebar" at bounding box center [19, 23] width 21 height 21
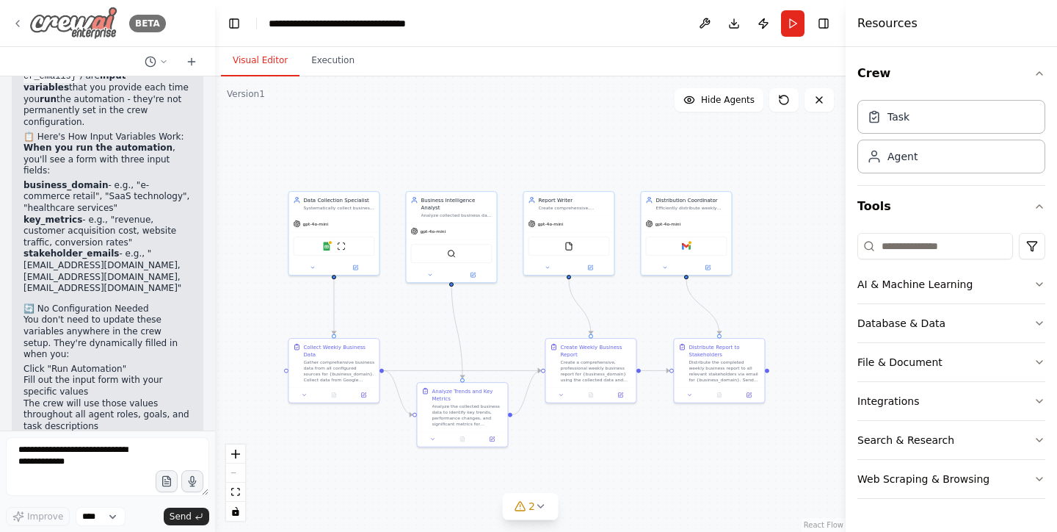
click at [17, 25] on icon at bounding box center [18, 24] width 12 height 12
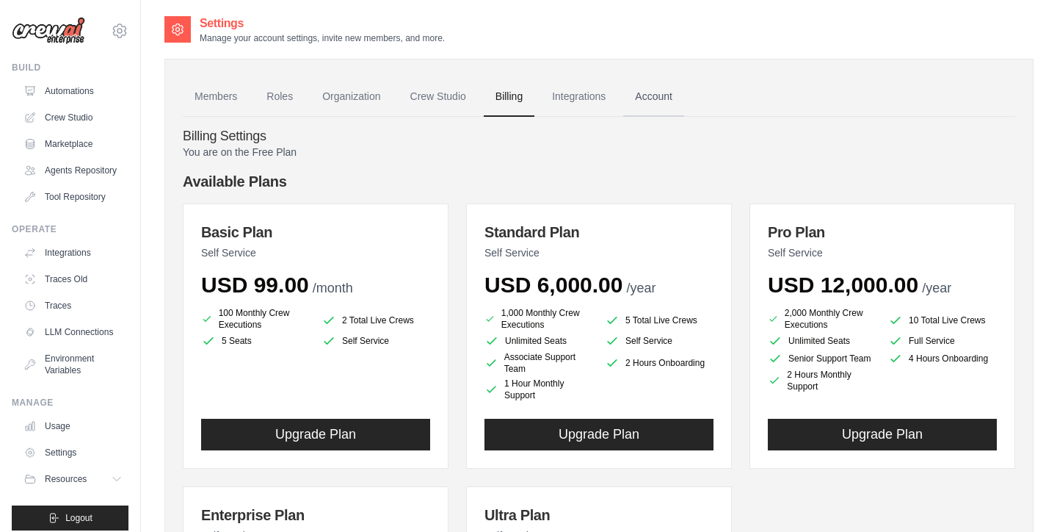
click at [662, 98] on link "Account" at bounding box center [653, 97] width 61 height 40
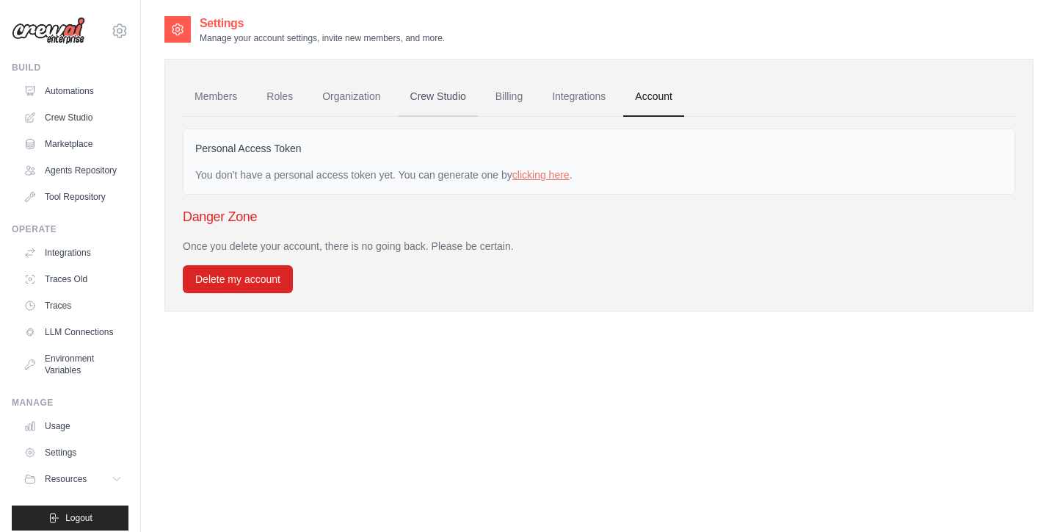
click at [453, 109] on link "Crew Studio" at bounding box center [438, 97] width 79 height 40
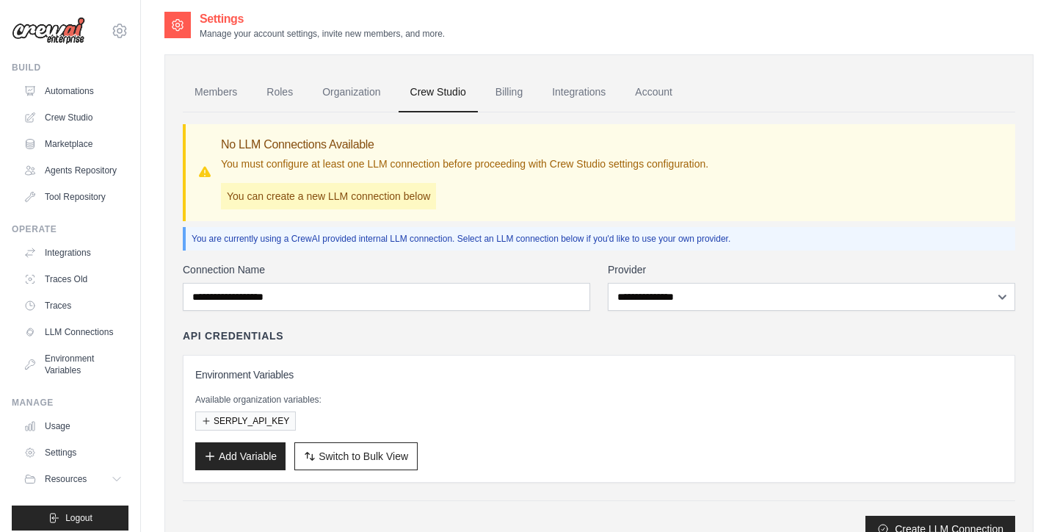
scroll to position [5, 0]
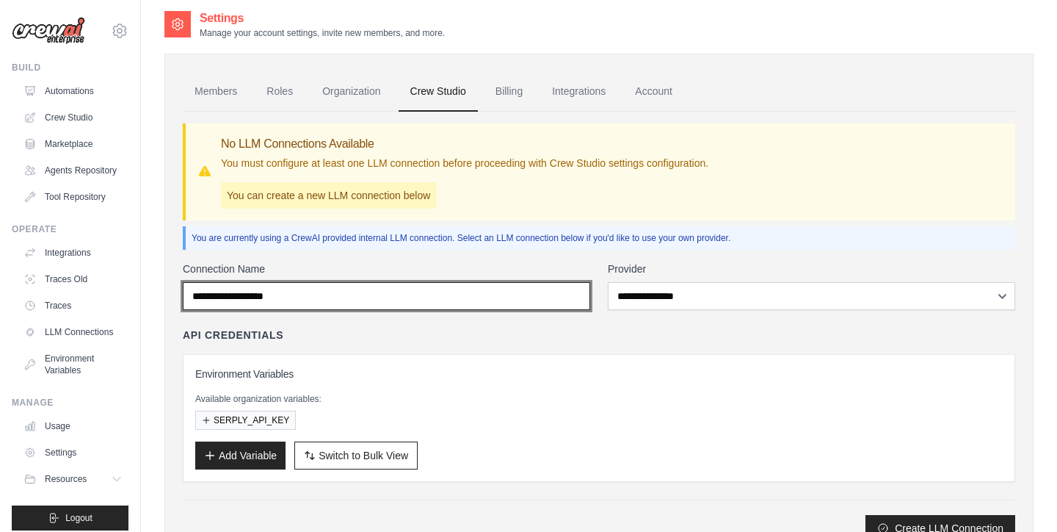
click at [331, 299] on input "Connection Name" at bounding box center [386, 296] width 407 height 28
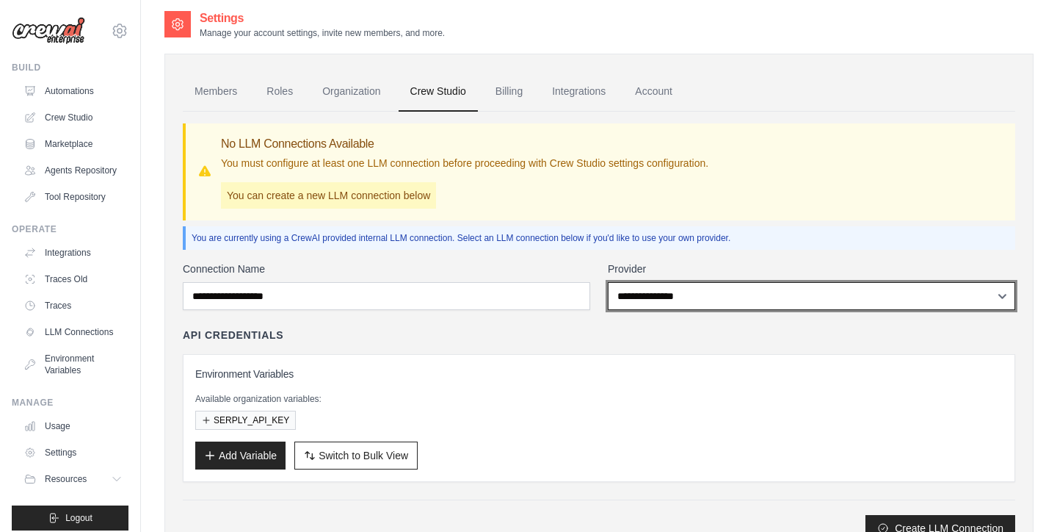
select select "*********"
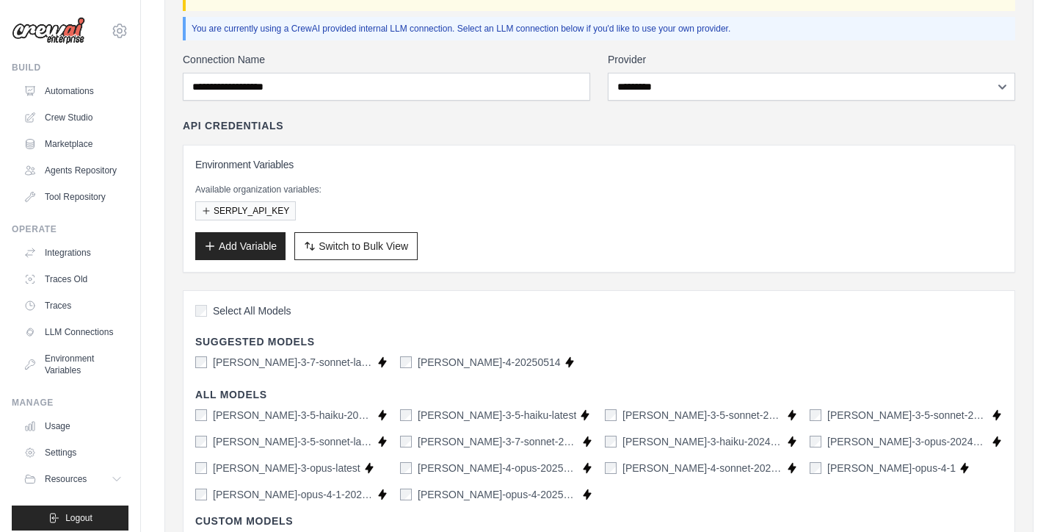
scroll to position [203, 0]
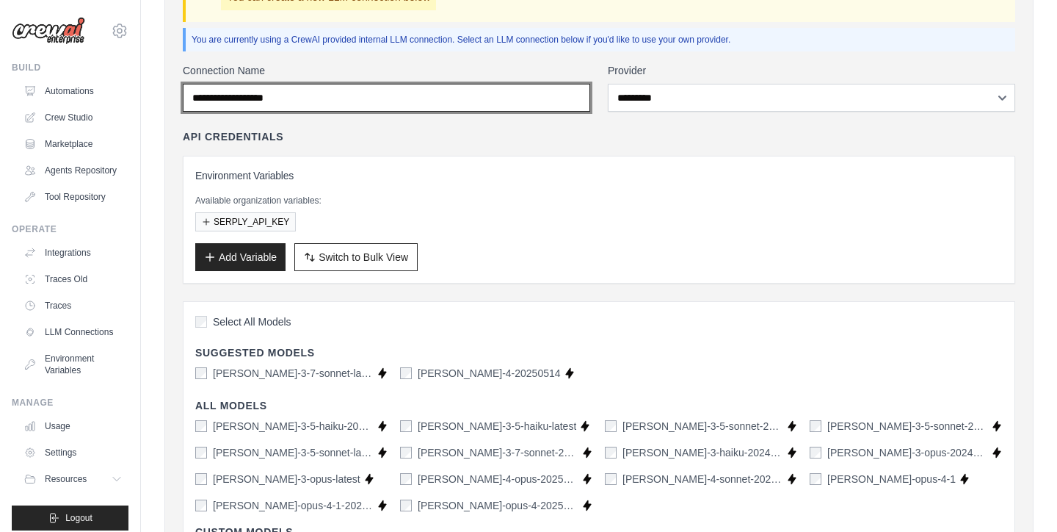
click at [317, 101] on input "Connection Name" at bounding box center [386, 98] width 407 height 28
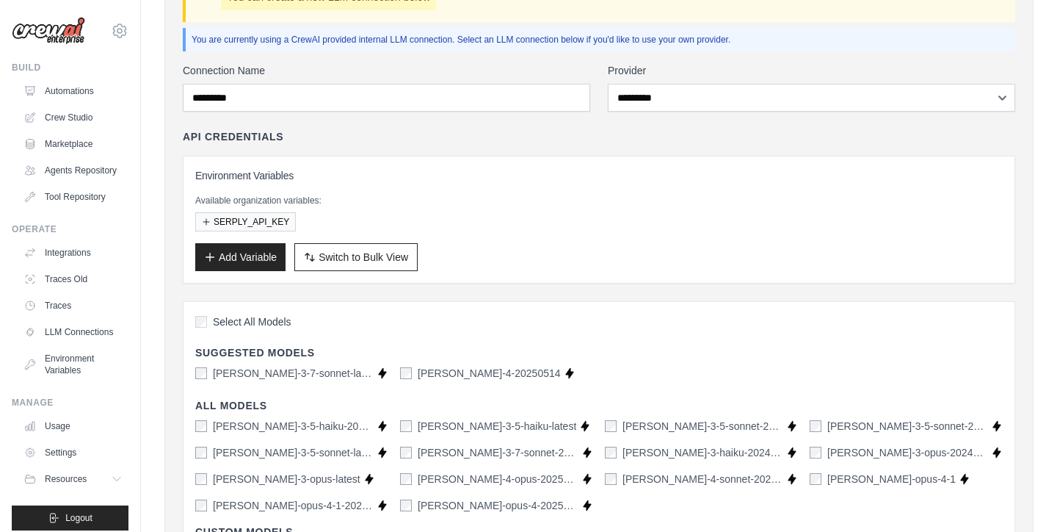
click at [458, 139] on div "API Credentials" at bounding box center [599, 136] width 833 height 15
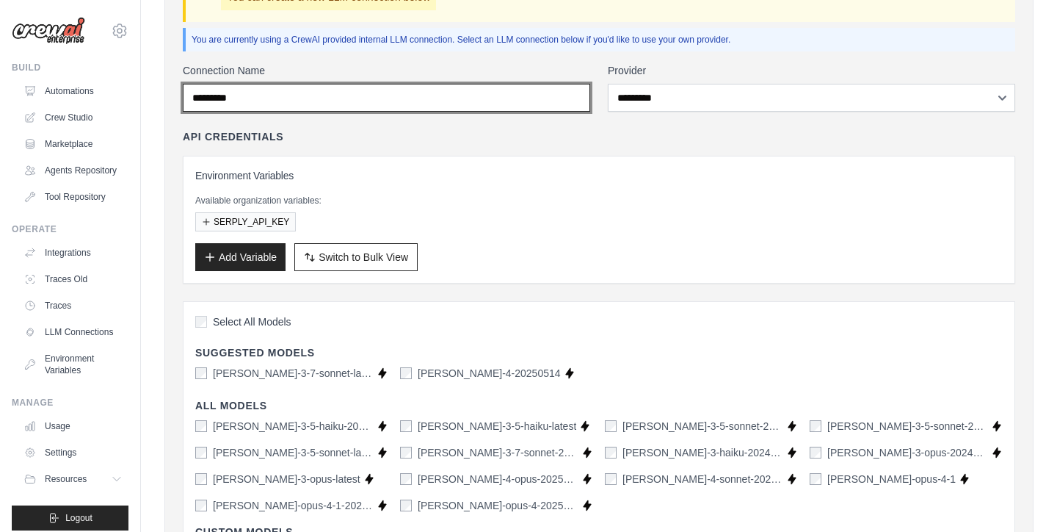
click at [401, 101] on input "*********" at bounding box center [386, 98] width 407 height 28
type input "**********"
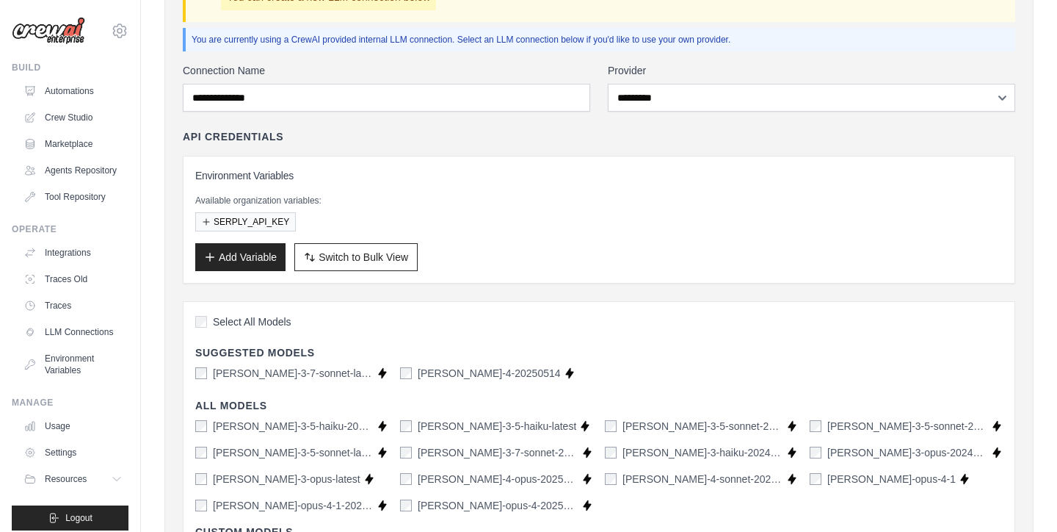
click at [526, 196] on p "Available organization variables:" at bounding box center [599, 201] width 808 height 12
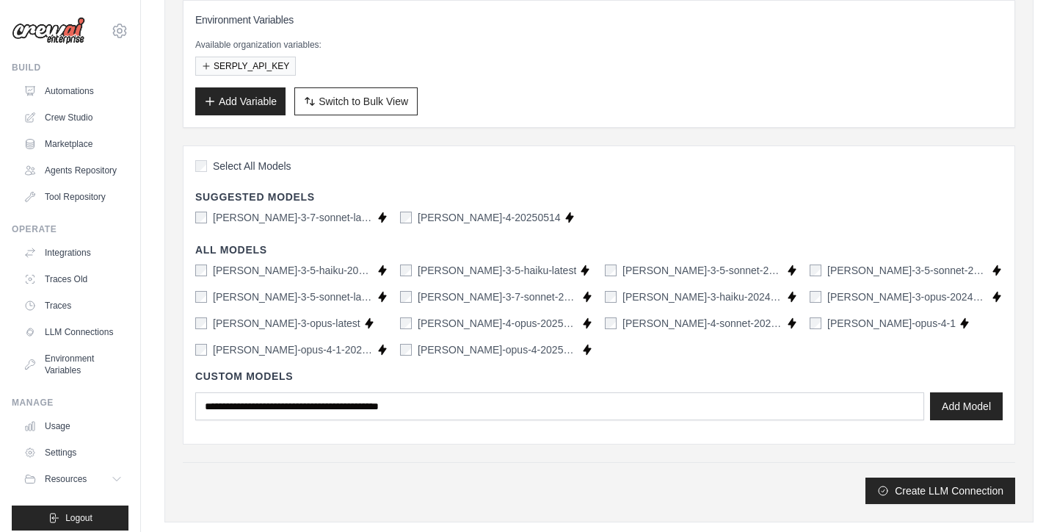
scroll to position [360, 0]
click at [623, 342] on div "claude-3-5-haiku-20241022 Supports Crew Studio claude-3-5-haiku-latest Supports…" at bounding box center [599, 309] width 808 height 94
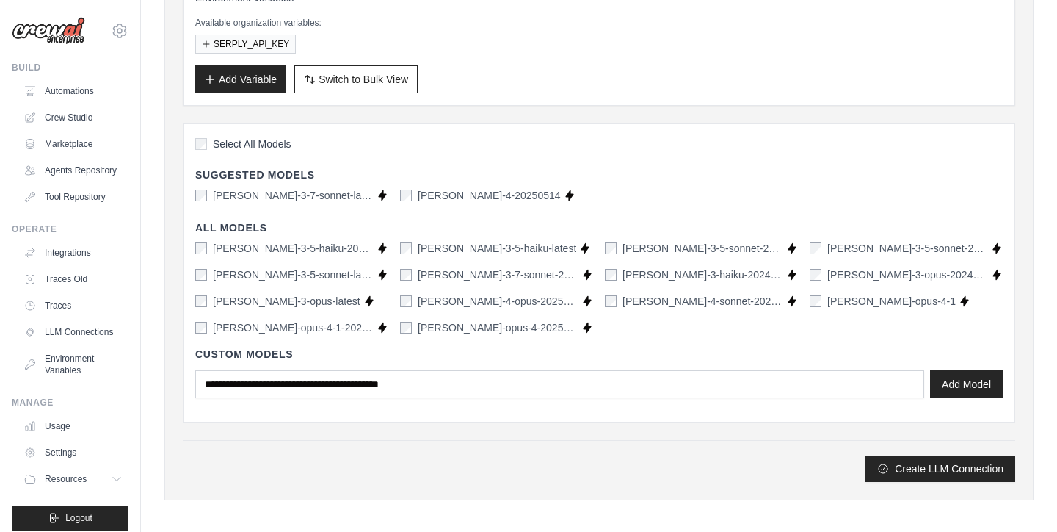
scroll to position [383, 0]
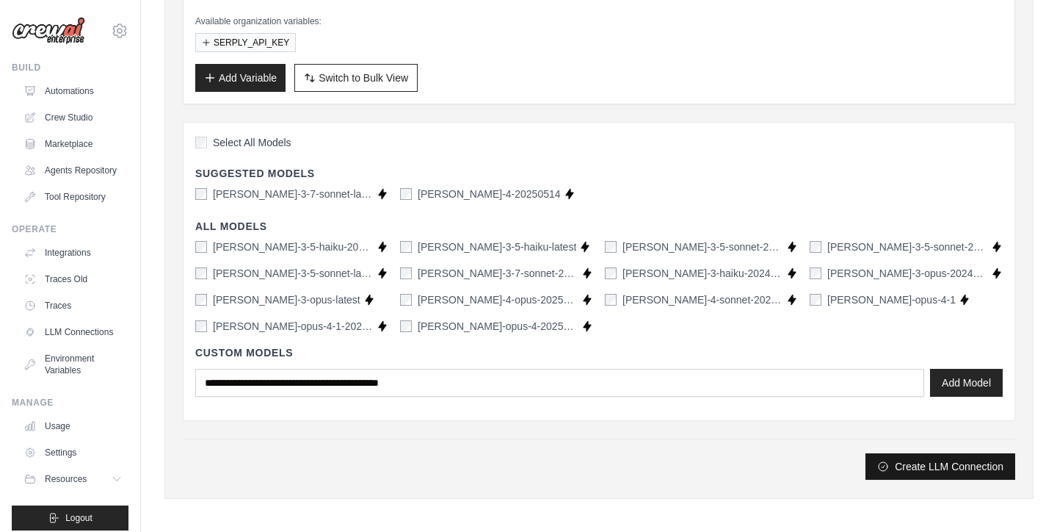
click at [918, 468] on button "Create LLM Connection" at bounding box center [941, 466] width 150 height 26
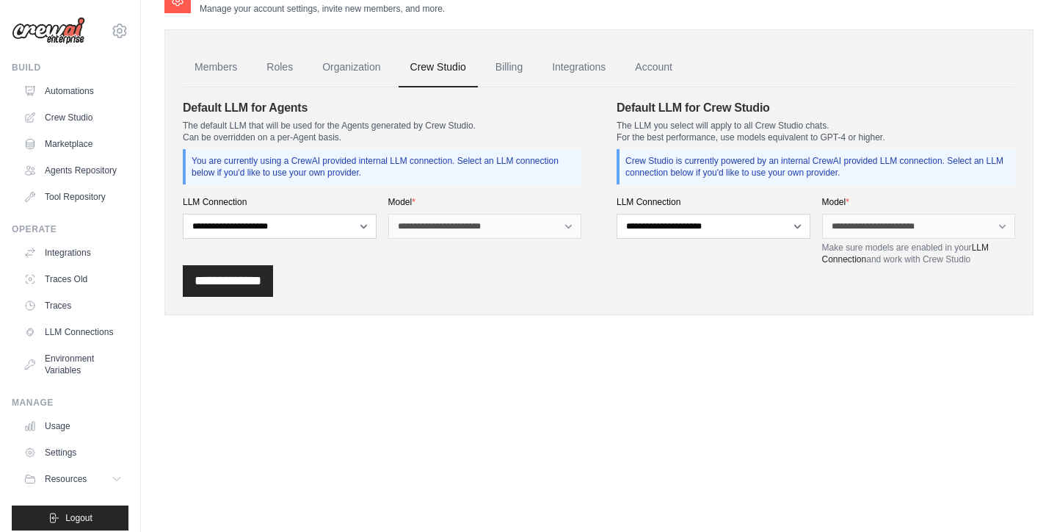
scroll to position [0, 0]
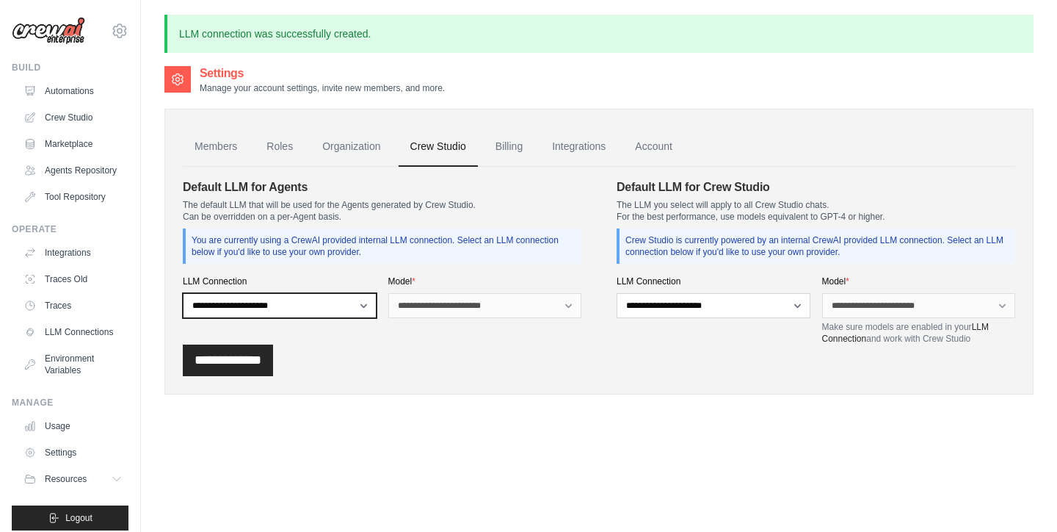
select select "******"
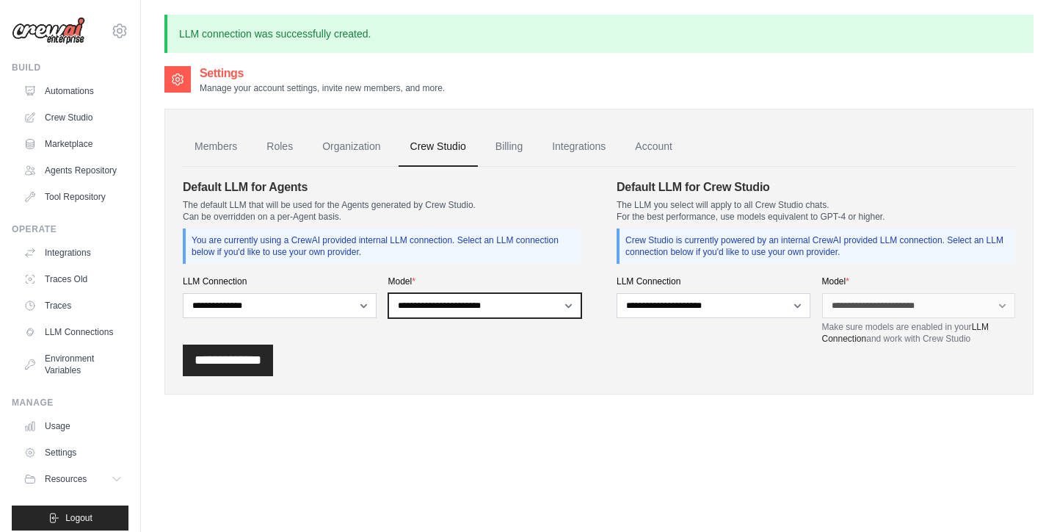
select select "**********"
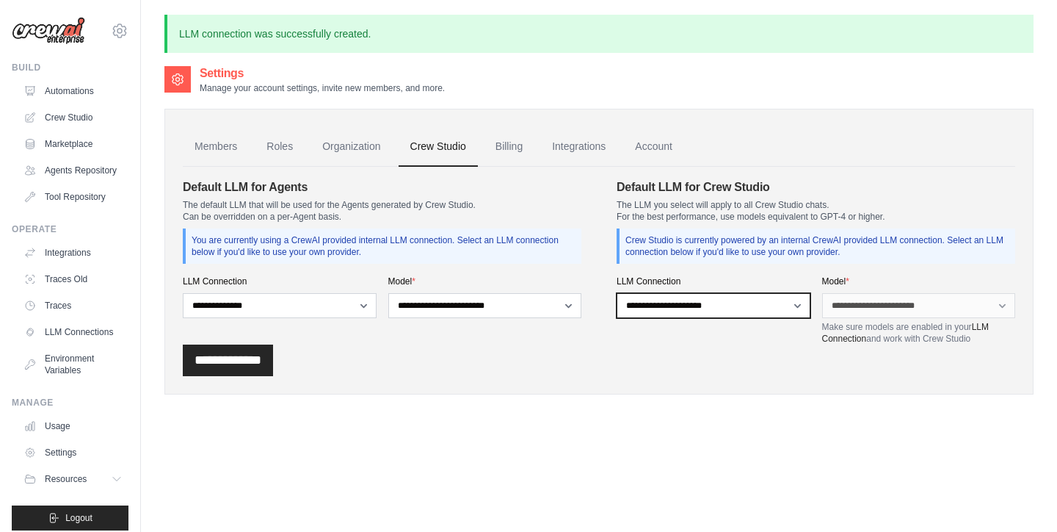
select select "******"
drag, startPoint x: 754, startPoint y: 311, endPoint x: 885, endPoint y: 301, distance: 131.1
click at [885, 301] on select "**********" at bounding box center [919, 305] width 194 height 25
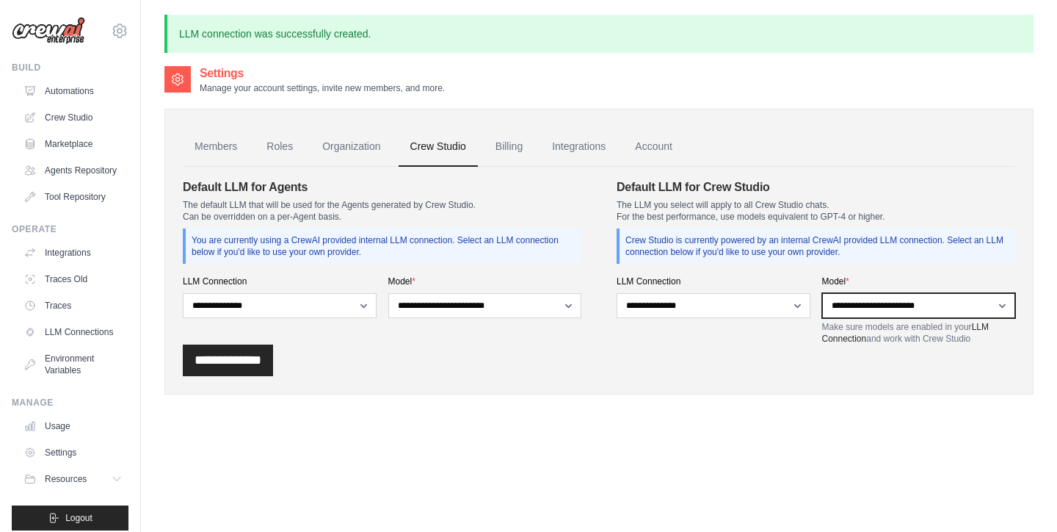
select select "**********"
click at [248, 363] on input "**********" at bounding box center [228, 360] width 90 height 32
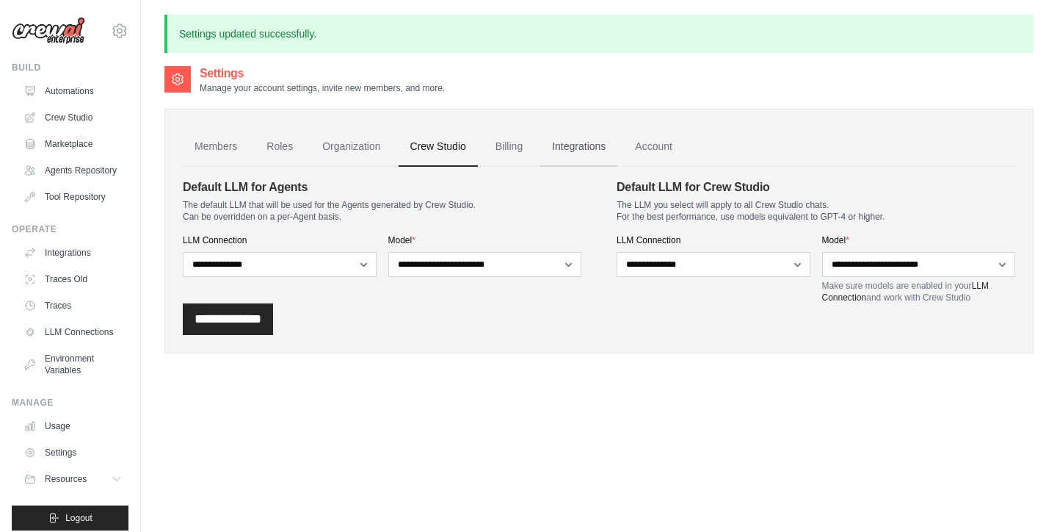
click at [586, 148] on link "Integrations" at bounding box center [578, 147] width 77 height 40
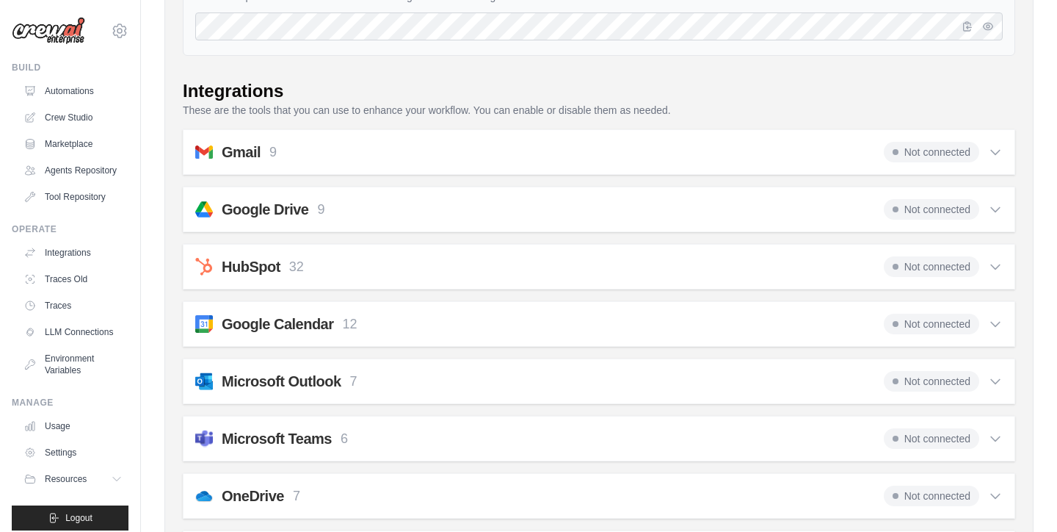
scroll to position [179, 0]
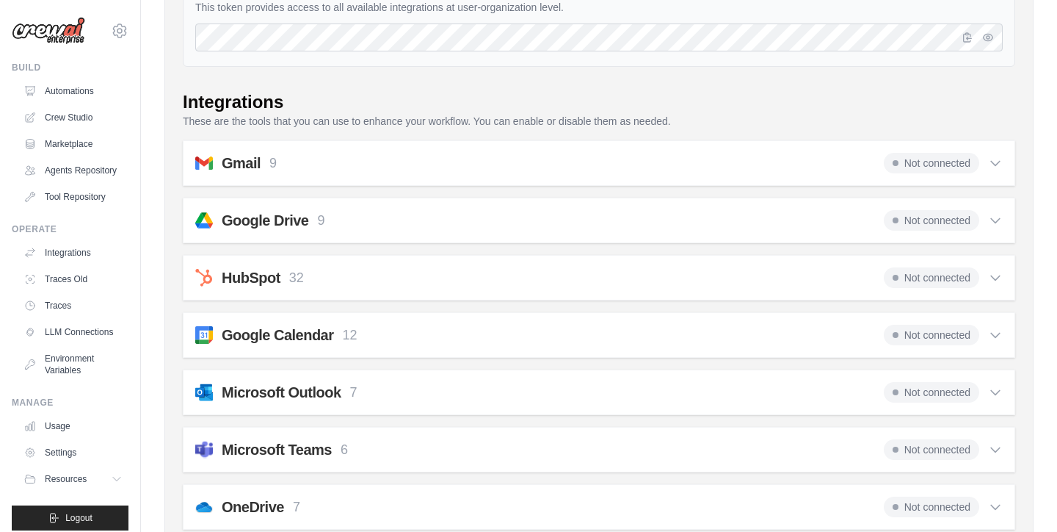
click at [1004, 161] on div "Gmail 9 Not connected Select all Send an Email: gmail_send_email Get an Email b…" at bounding box center [599, 163] width 833 height 46
click at [997, 161] on icon at bounding box center [995, 163] width 15 height 15
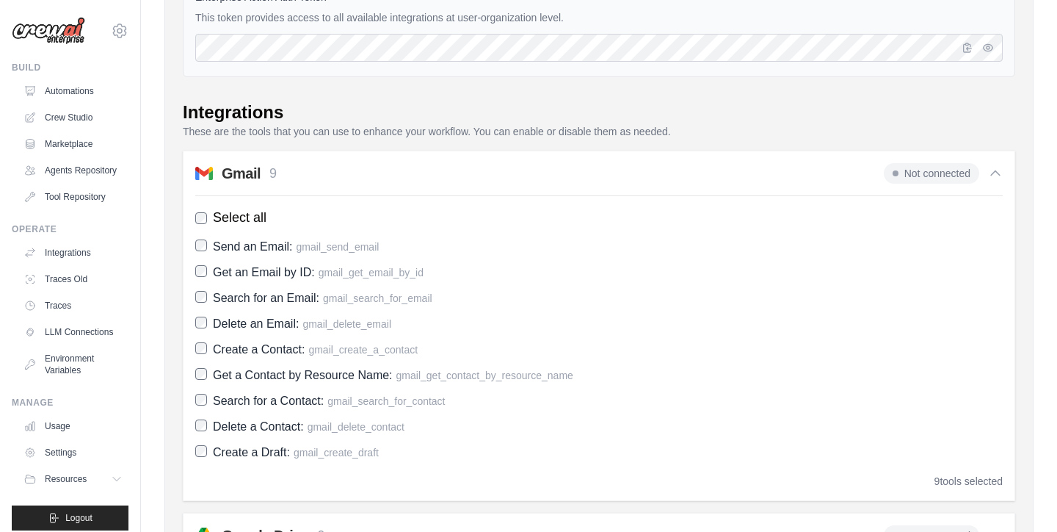
scroll to position [167, 0]
click at [916, 173] on span "Not connected" at bounding box center [931, 174] width 95 height 21
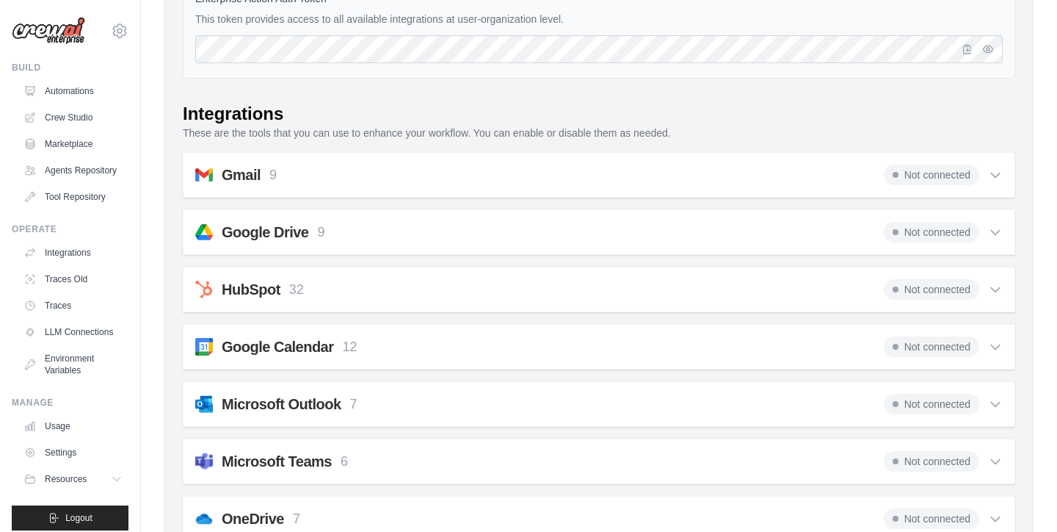
click at [928, 175] on span "Not connected" at bounding box center [931, 174] width 95 height 21
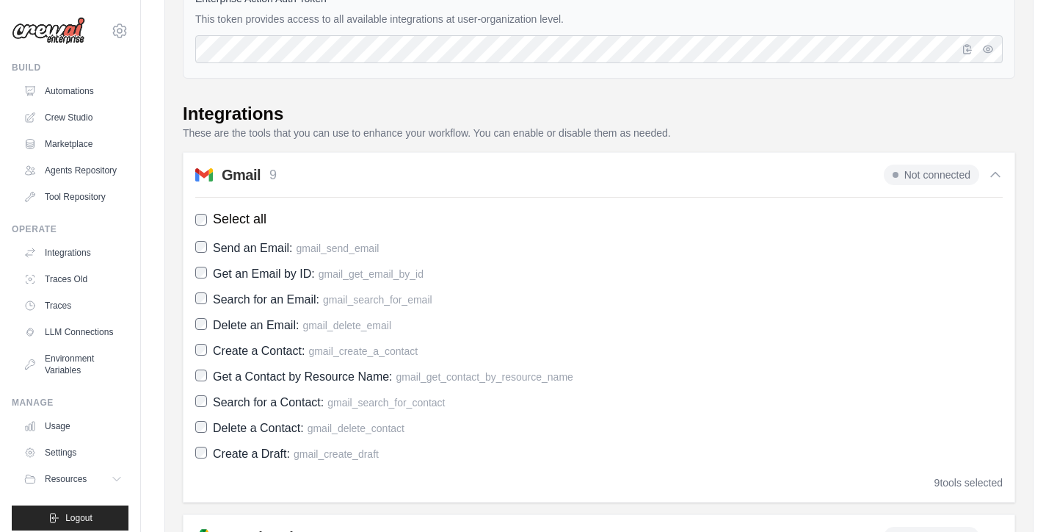
click at [928, 175] on span "Not connected" at bounding box center [931, 174] width 95 height 21
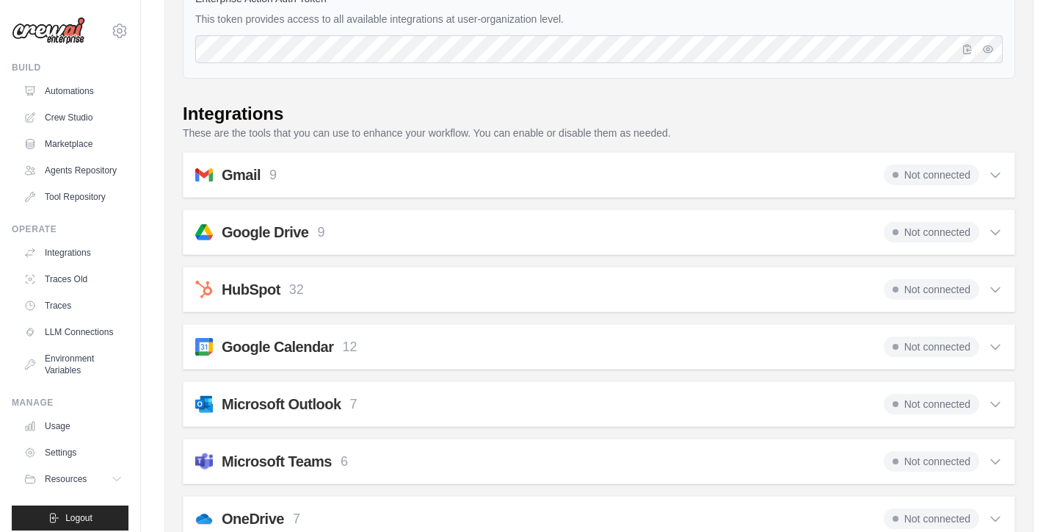
click at [928, 175] on span "Not connected" at bounding box center [931, 174] width 95 height 21
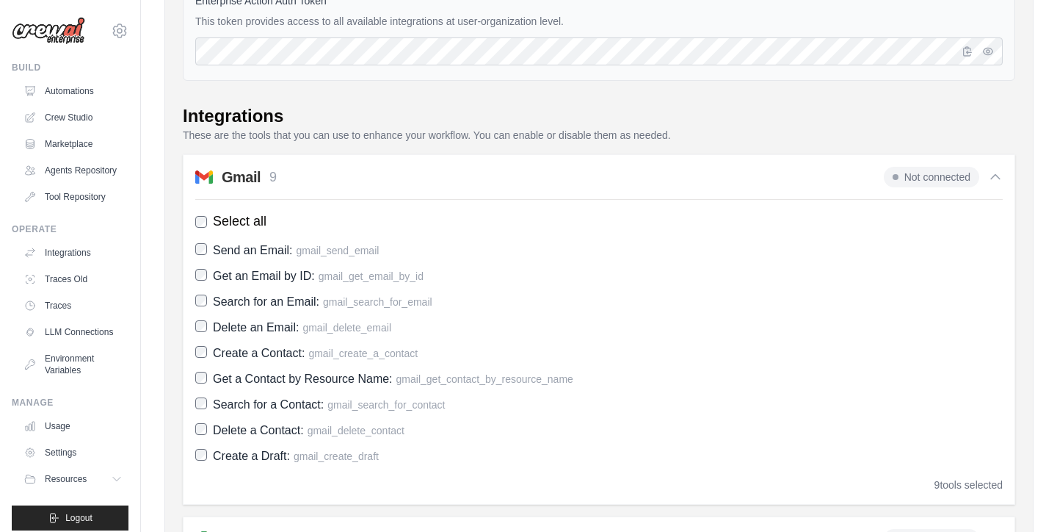
scroll to position [147, 0]
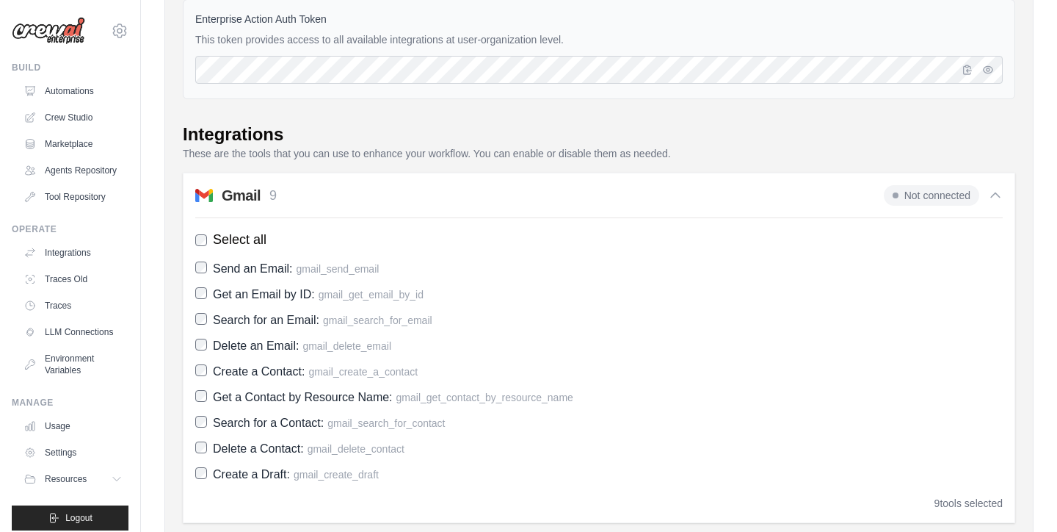
click at [995, 196] on icon at bounding box center [995, 195] width 15 height 15
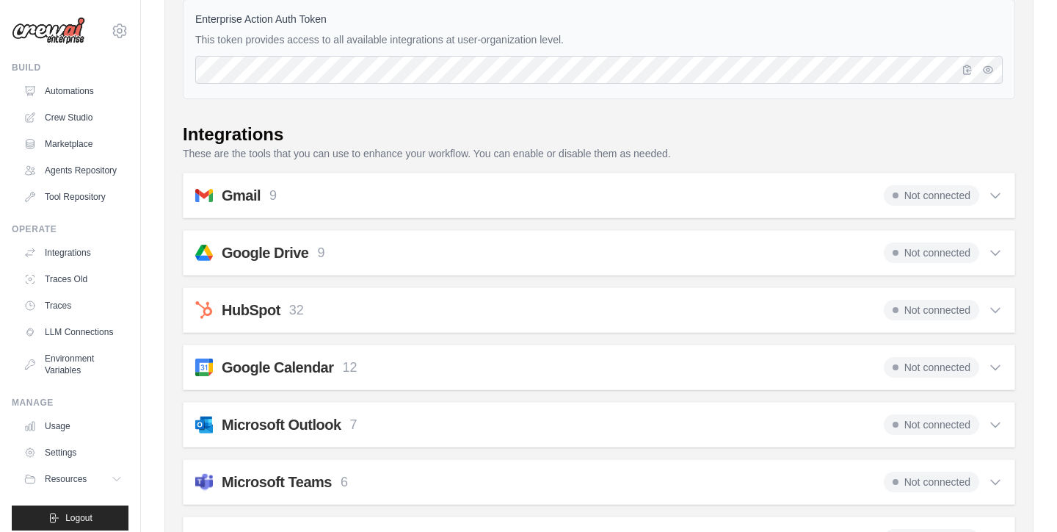
click at [779, 261] on div "Google Drive 9 Not connected" at bounding box center [599, 252] width 808 height 21
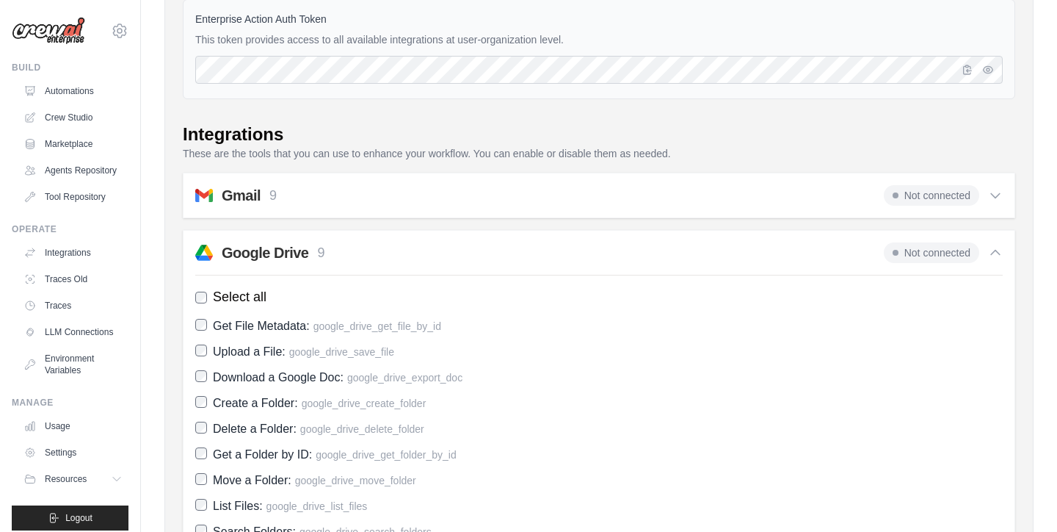
click at [779, 261] on div "Google Drive 9 Not connected" at bounding box center [599, 252] width 808 height 21
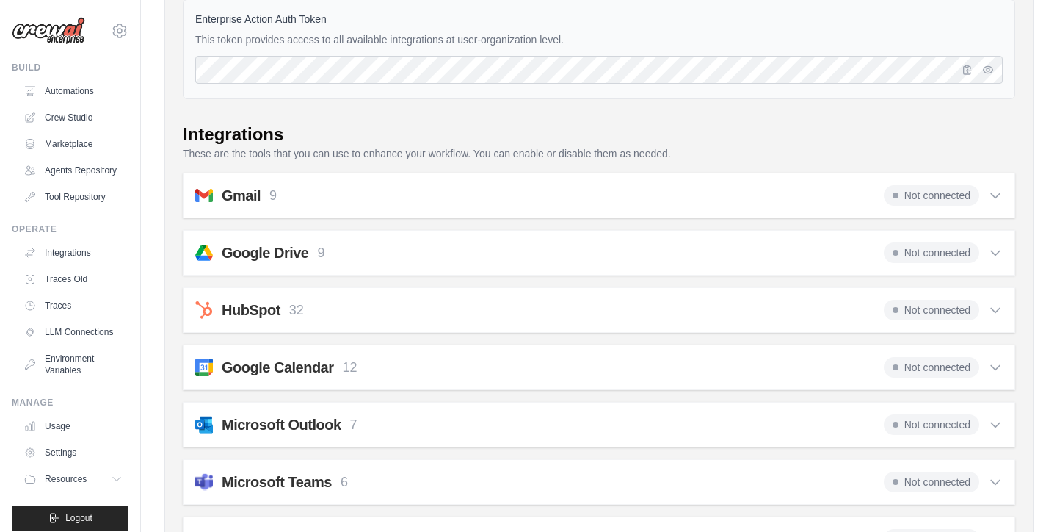
click at [763, 314] on div "HubSpot 32 Not connected" at bounding box center [599, 310] width 808 height 21
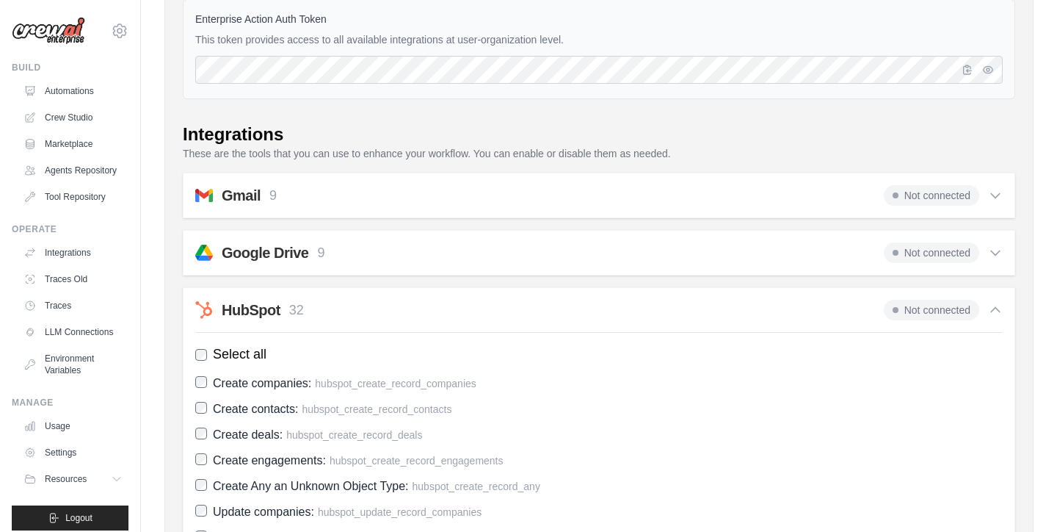
click at [763, 314] on div "HubSpot 32 Not connected" at bounding box center [599, 310] width 808 height 21
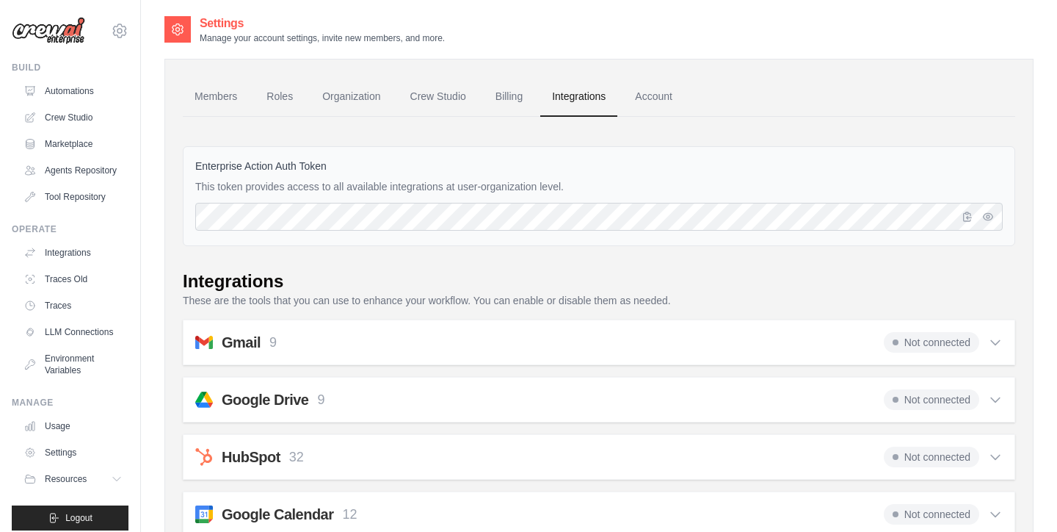
scroll to position [0, 0]
click at [919, 343] on span "Not connected" at bounding box center [931, 342] width 95 height 21
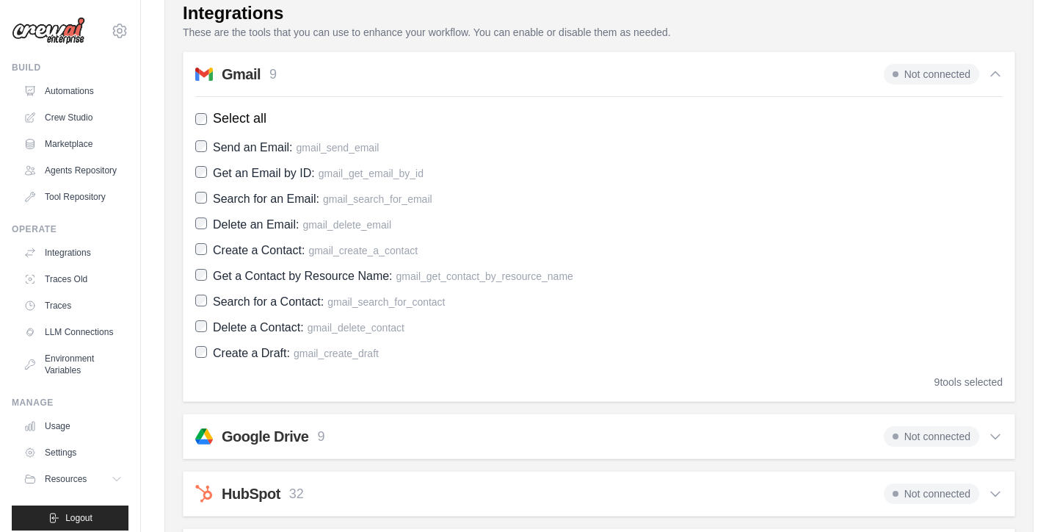
scroll to position [265, 0]
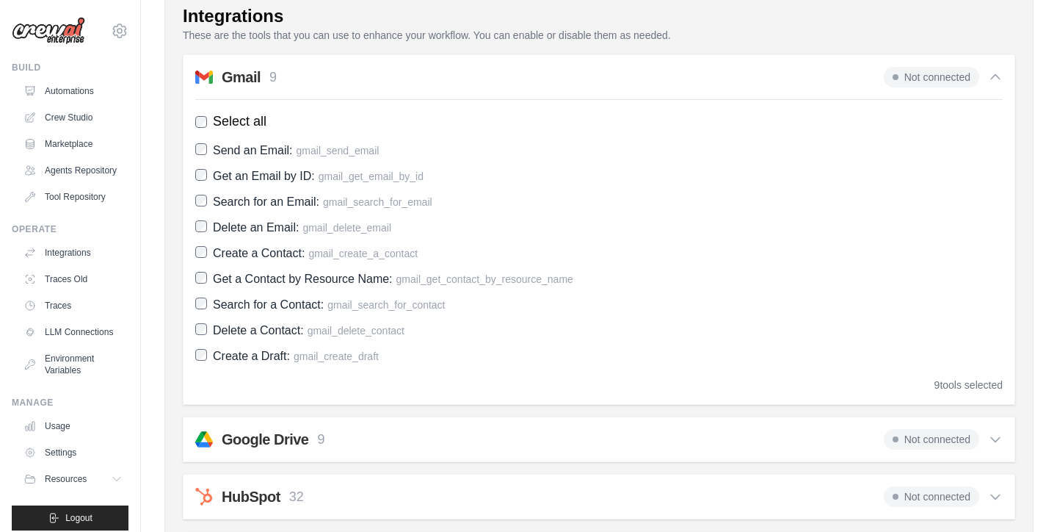
click at [936, 75] on span "Not connected" at bounding box center [931, 77] width 95 height 21
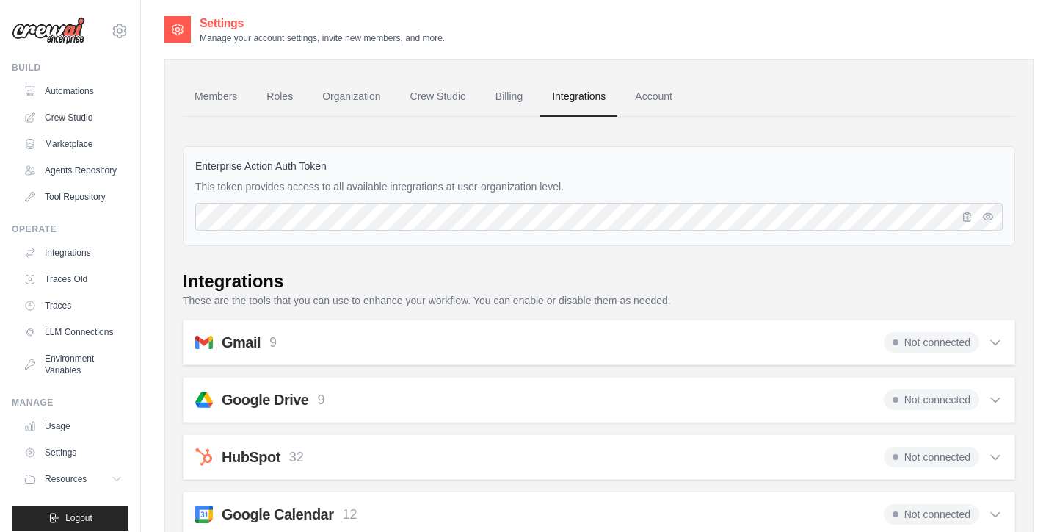
scroll to position [0, 0]
click at [83, 333] on link "LLM Connections" at bounding box center [74, 331] width 111 height 23
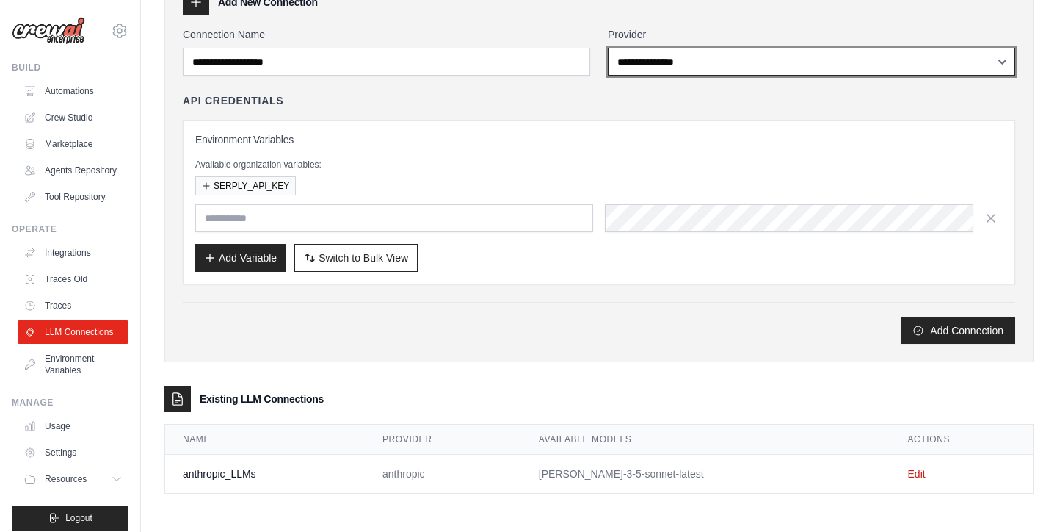
scroll to position [88, 0]
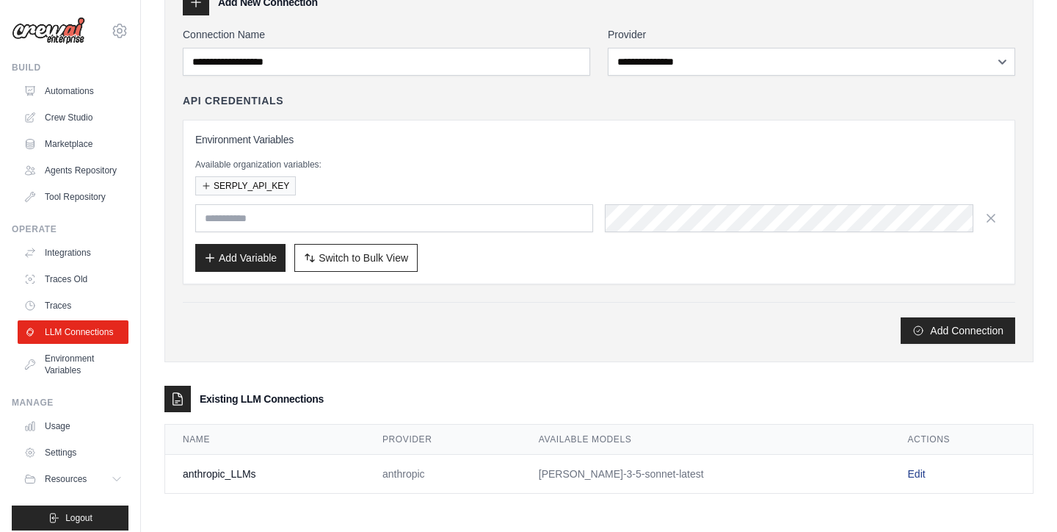
click at [908, 473] on link "Edit" at bounding box center [917, 474] width 18 height 12
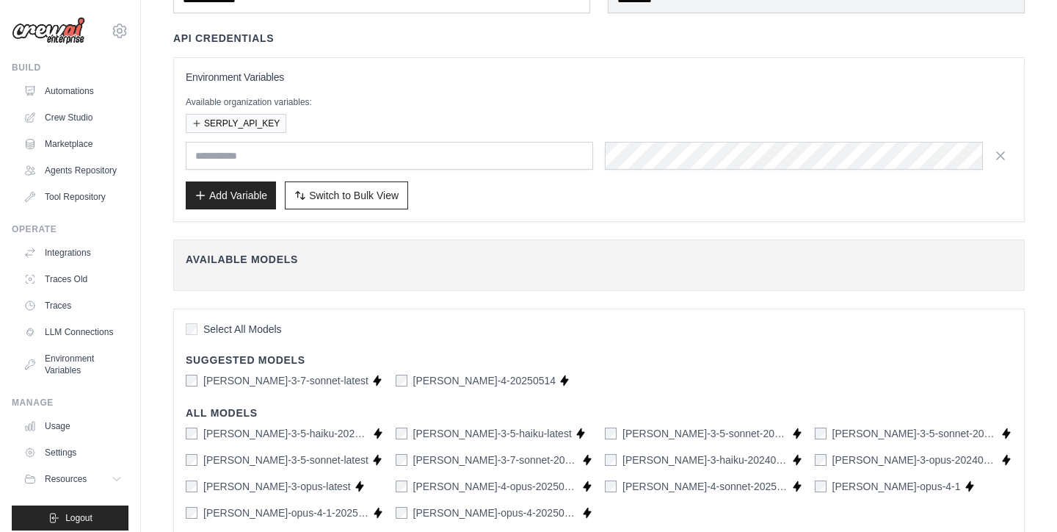
scroll to position [143, 0]
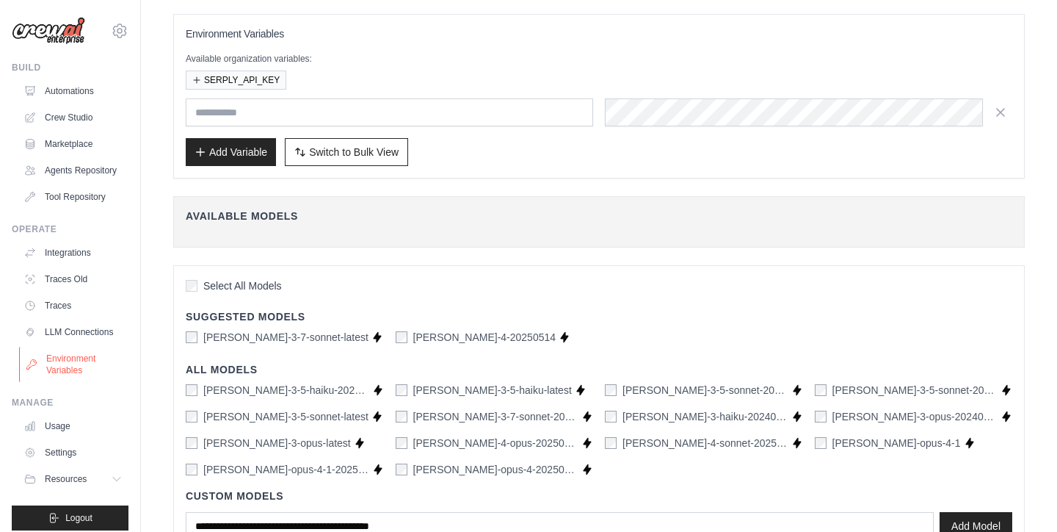
click at [73, 366] on link "Environment Variables" at bounding box center [74, 364] width 111 height 35
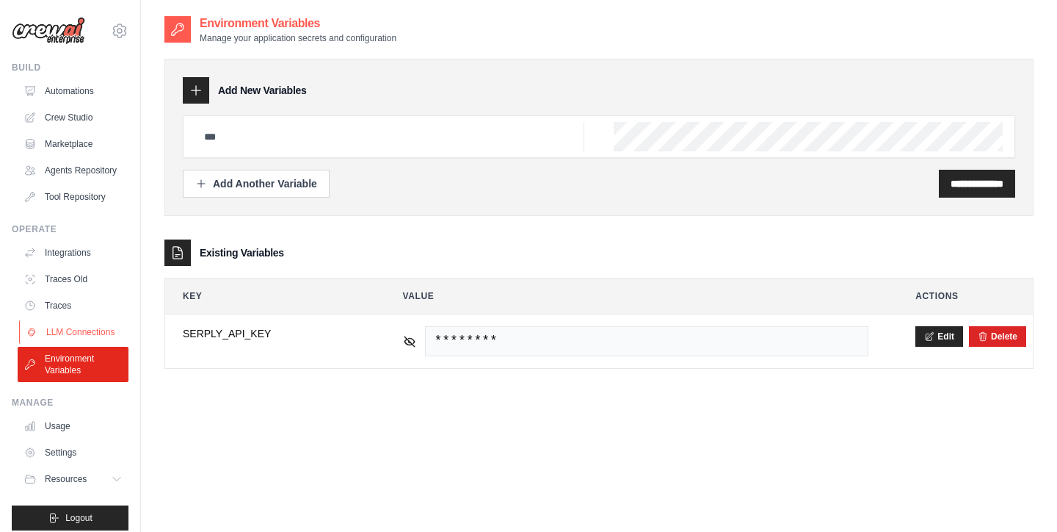
click at [90, 329] on link "LLM Connections" at bounding box center [74, 331] width 111 height 23
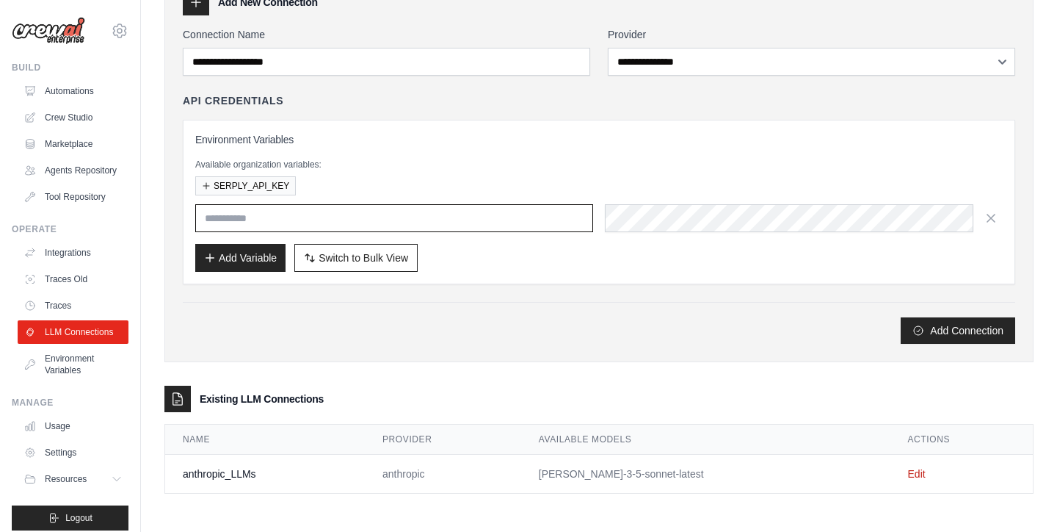
scroll to position [88, 0]
click at [908, 475] on link "Edit" at bounding box center [917, 474] width 18 height 12
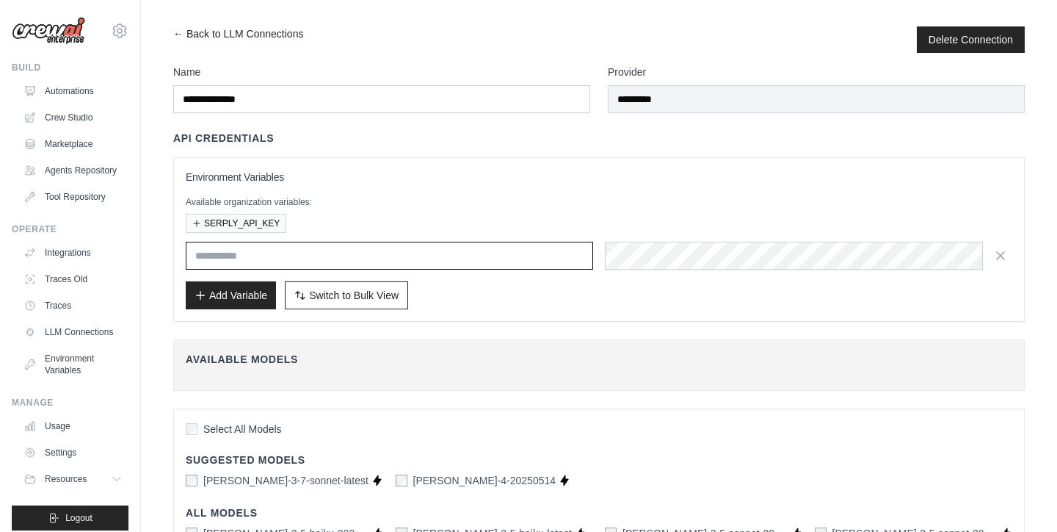
click at [341, 253] on input "text" at bounding box center [389, 256] width 407 height 28
paste input "*******"
type input "*******"
click at [526, 307] on div "Add Variable Switch to Bulk View Switch to Table View" at bounding box center [599, 295] width 827 height 28
click at [246, 298] on button "Add Variable" at bounding box center [231, 294] width 90 height 28
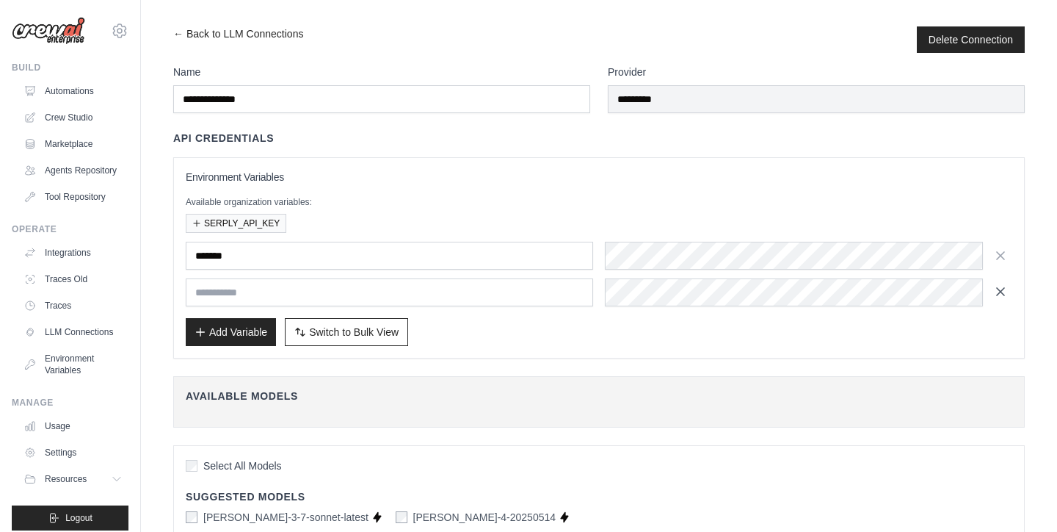
click at [1008, 292] on button "button" at bounding box center [1000, 291] width 23 height 23
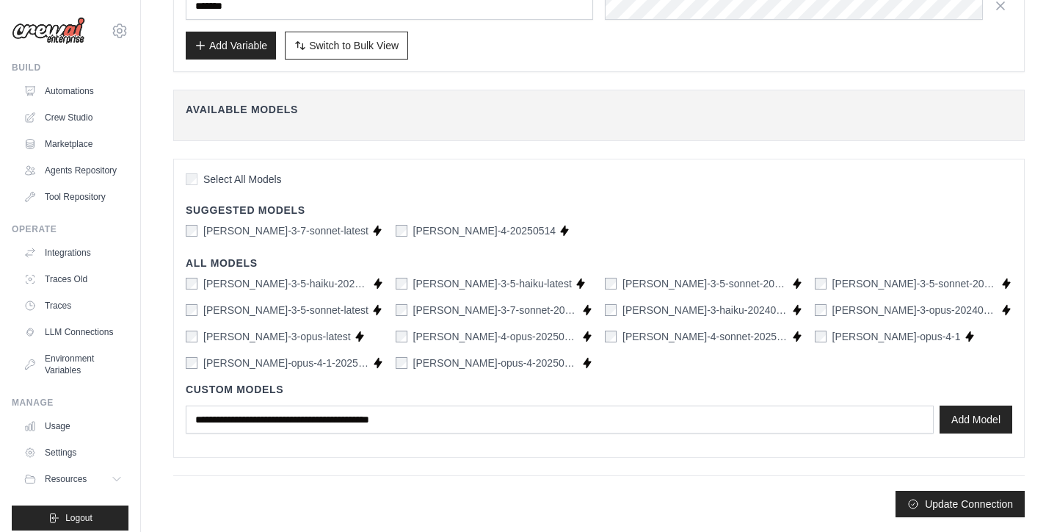
scroll to position [250, 0]
click at [974, 504] on button "Update Connection" at bounding box center [960, 503] width 129 height 26
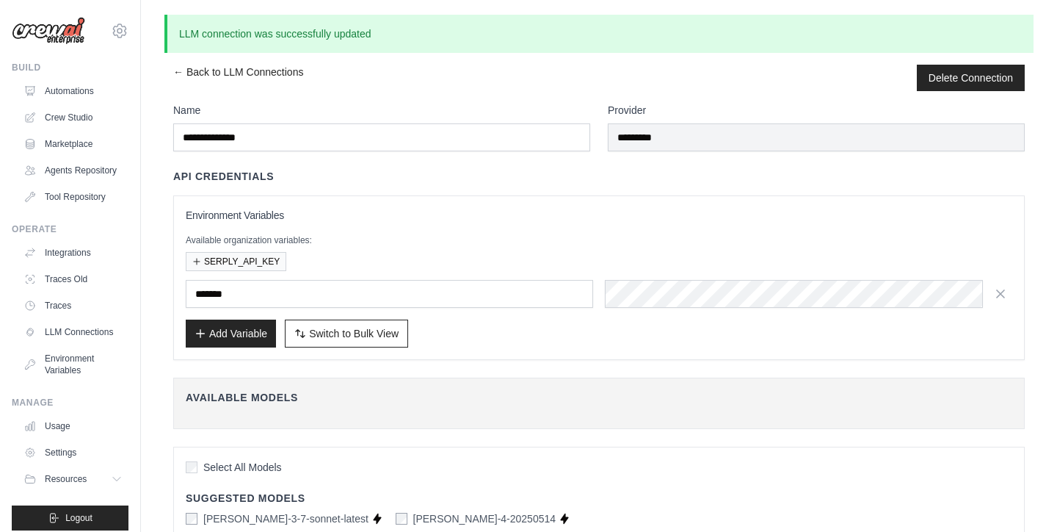
scroll to position [0, 0]
click at [261, 74] on link "← Back to LLM Connections" at bounding box center [238, 78] width 130 height 26
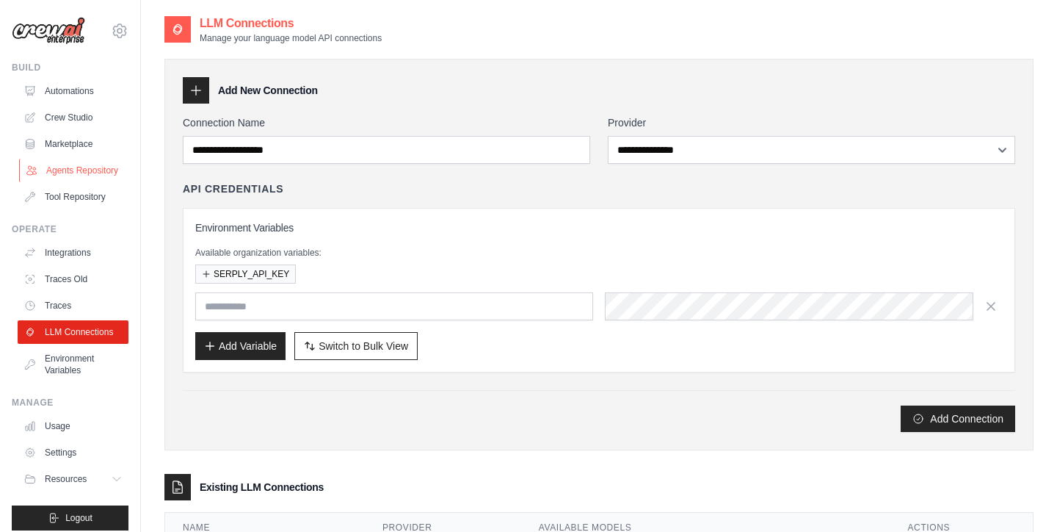
click at [94, 171] on link "Agents Repository" at bounding box center [74, 170] width 111 height 23
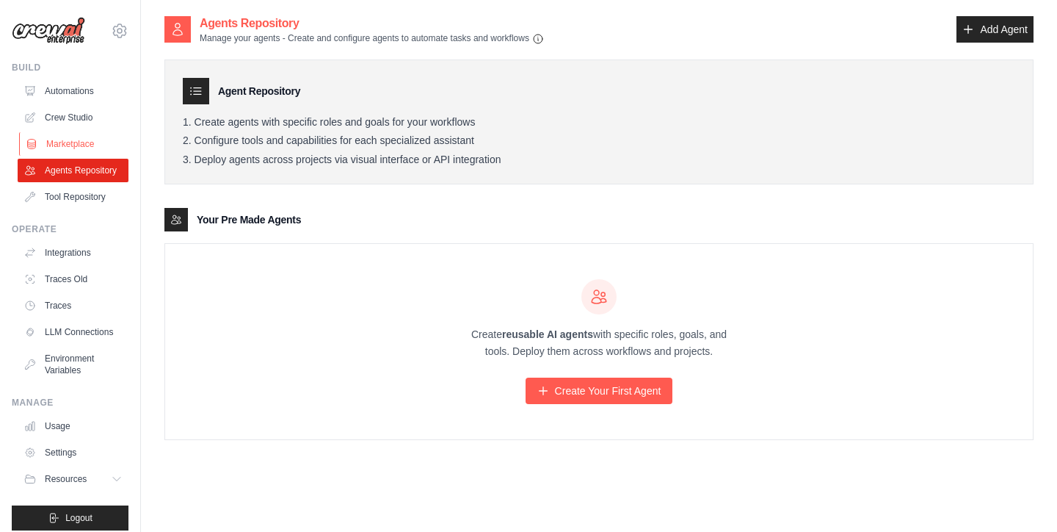
click at [84, 145] on link "Marketplace" at bounding box center [74, 143] width 111 height 23
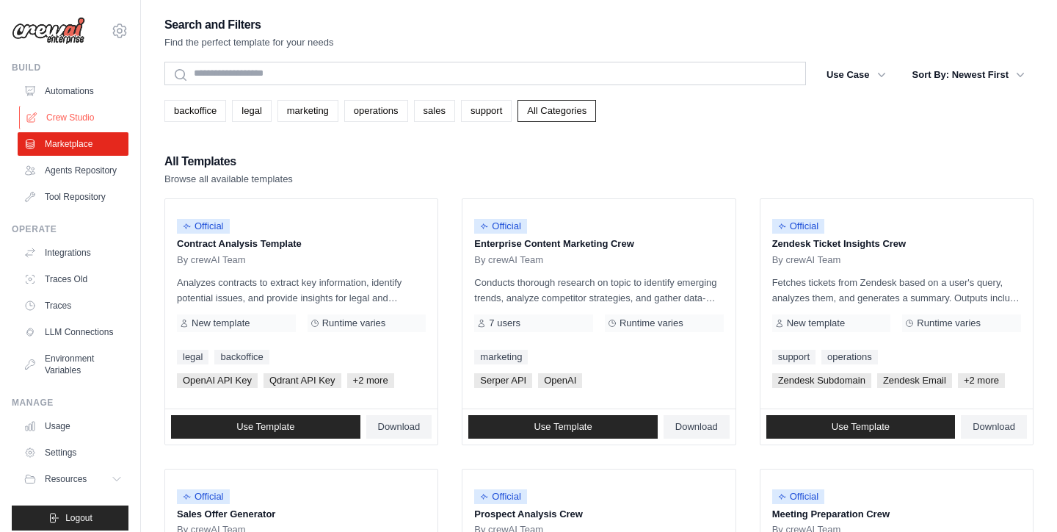
click at [84, 122] on link "Crew Studio" at bounding box center [74, 117] width 111 height 23
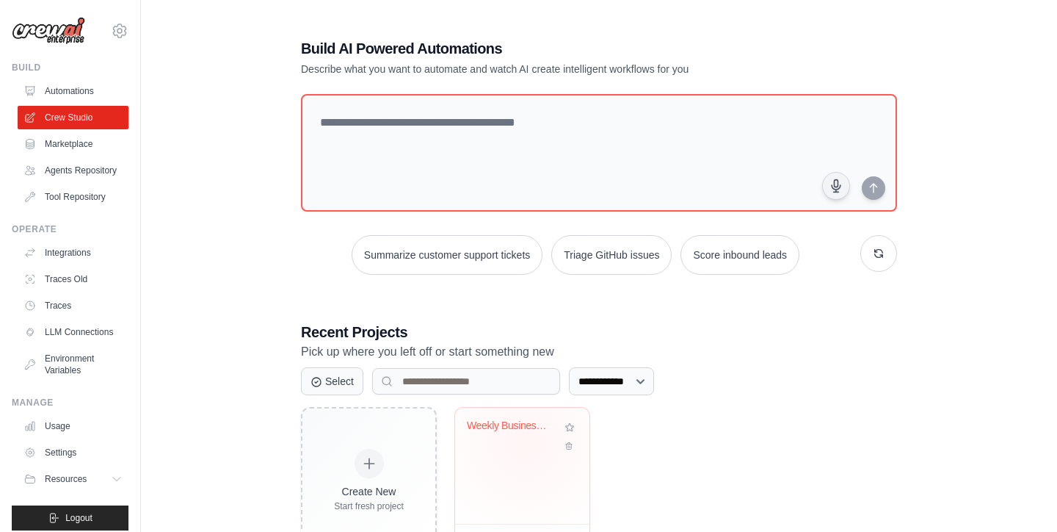
click at [526, 442] on div "Weekly Business Intelligence Report..." at bounding box center [522, 436] width 111 height 34
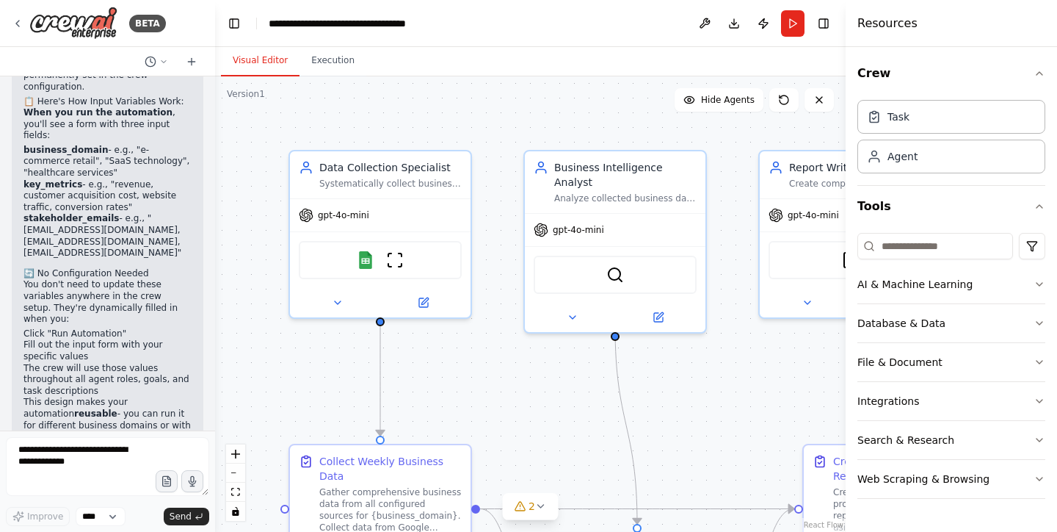
scroll to position [2331, 0]
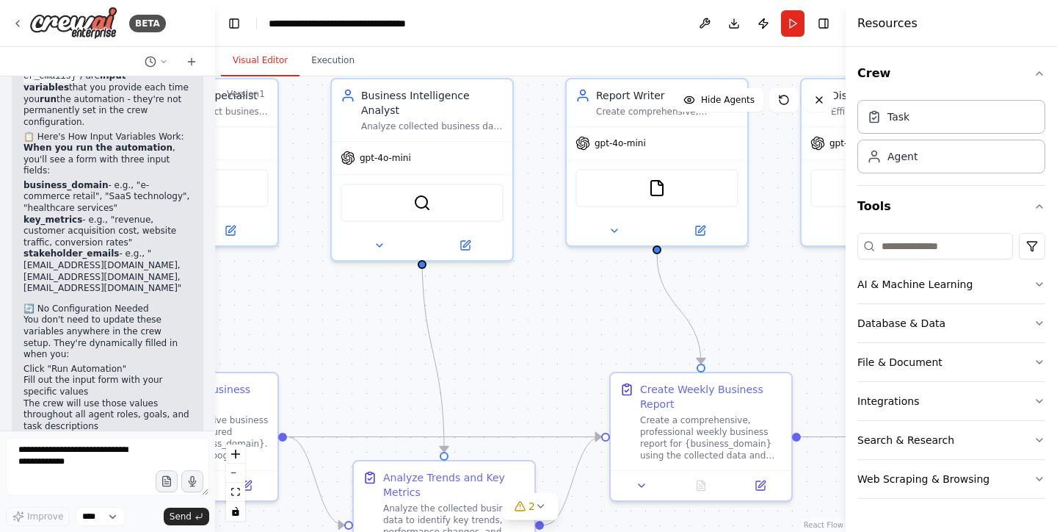
drag, startPoint x: 523, startPoint y: 370, endPoint x: 330, endPoint y: 299, distance: 205.8
click at [330, 299] on div ".deletable-edge-delete-btn { width: 20px; height: 20px; border: 0px solid #ffff…" at bounding box center [530, 303] width 631 height 455
click at [19, 21] on icon at bounding box center [17, 24] width 3 height 6
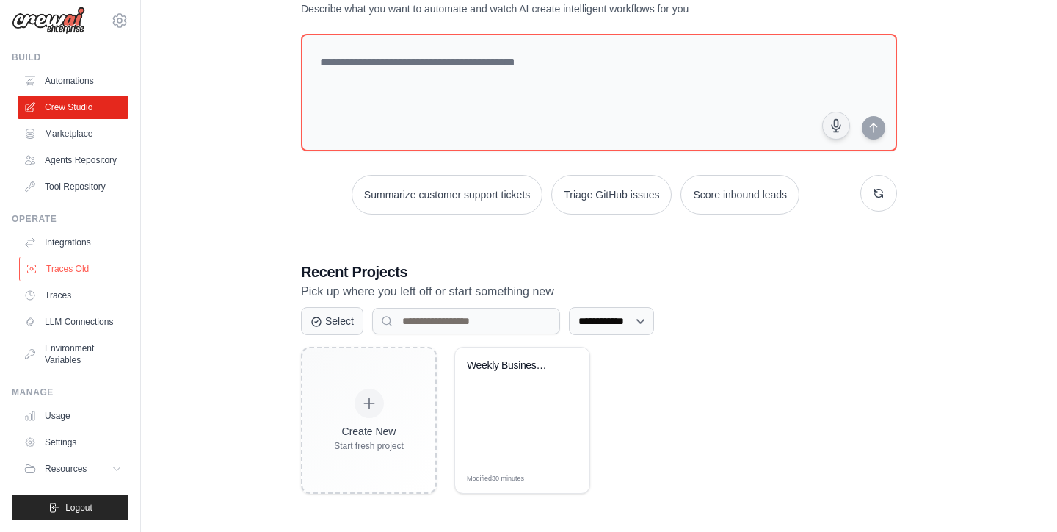
scroll to position [59, 0]
click at [573, 366] on icon at bounding box center [570, 368] width 12 height 12
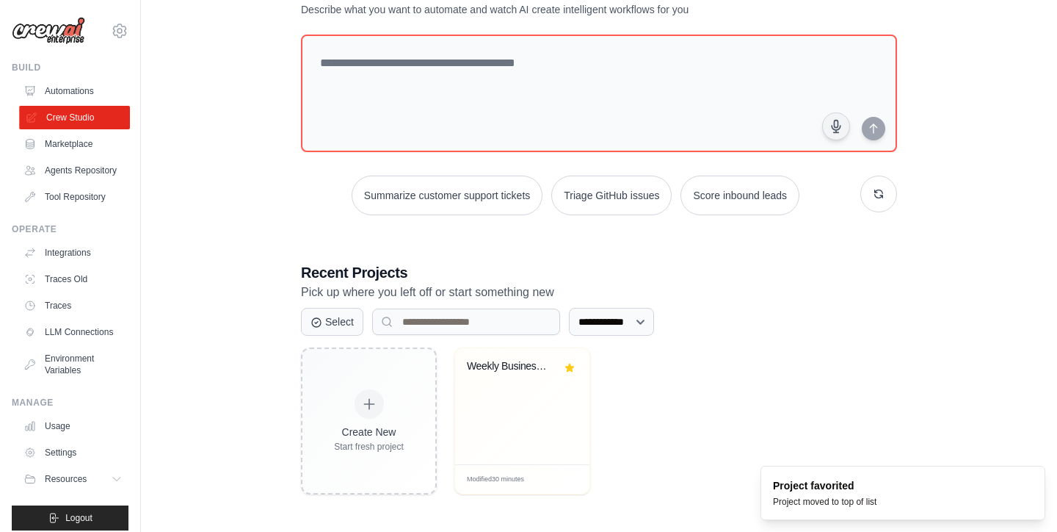
scroll to position [0, 0]
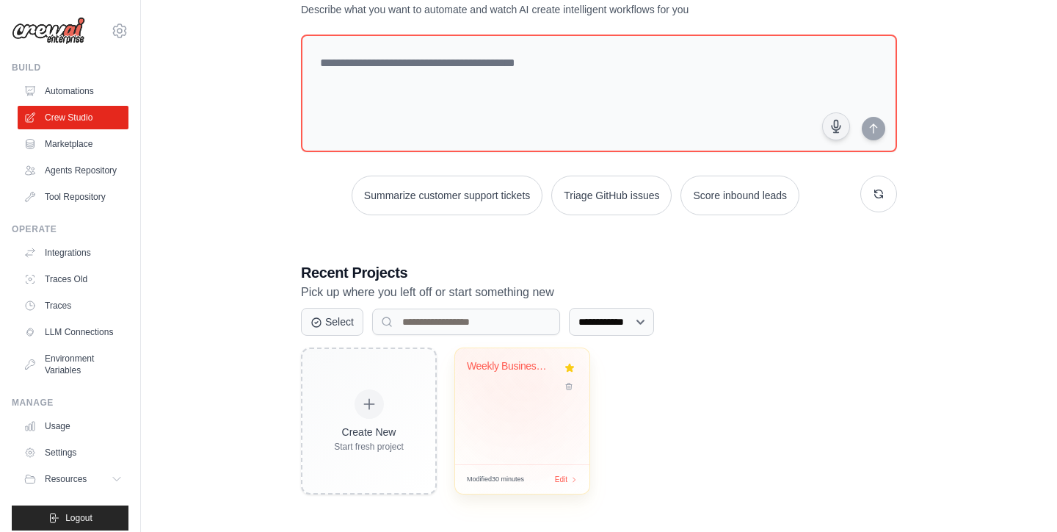
click at [537, 385] on div "Weekly Business Intelligence Report..." at bounding box center [522, 377] width 111 height 34
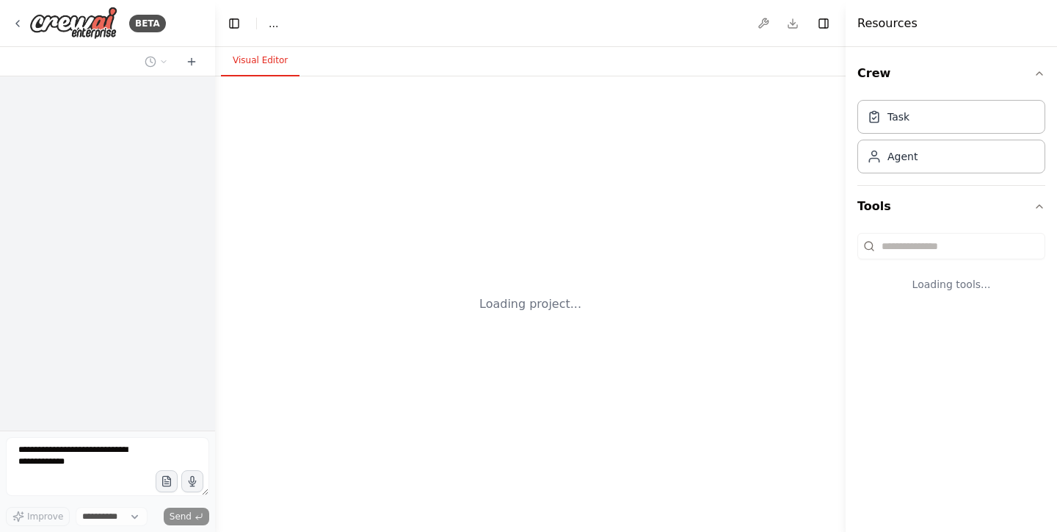
select select "****"
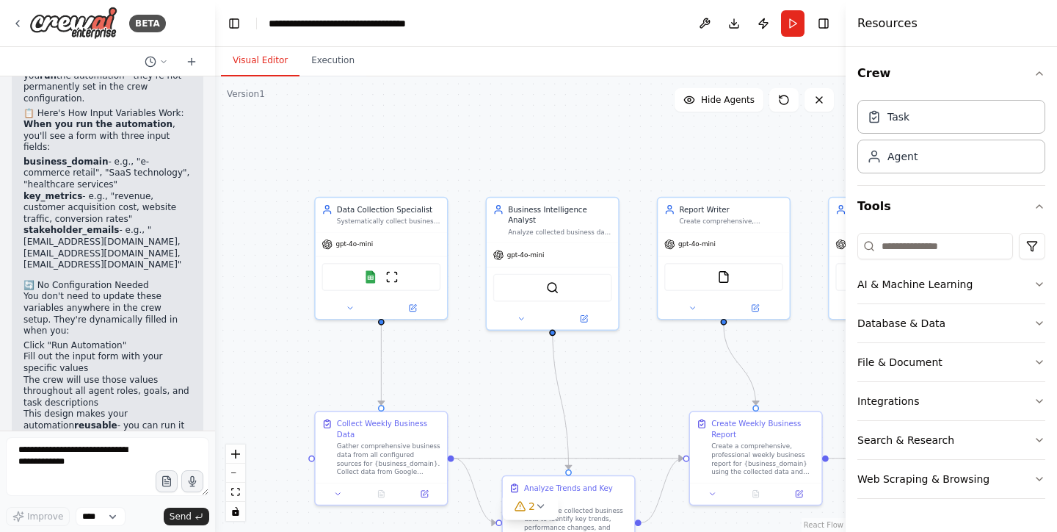
scroll to position [2331, 0]
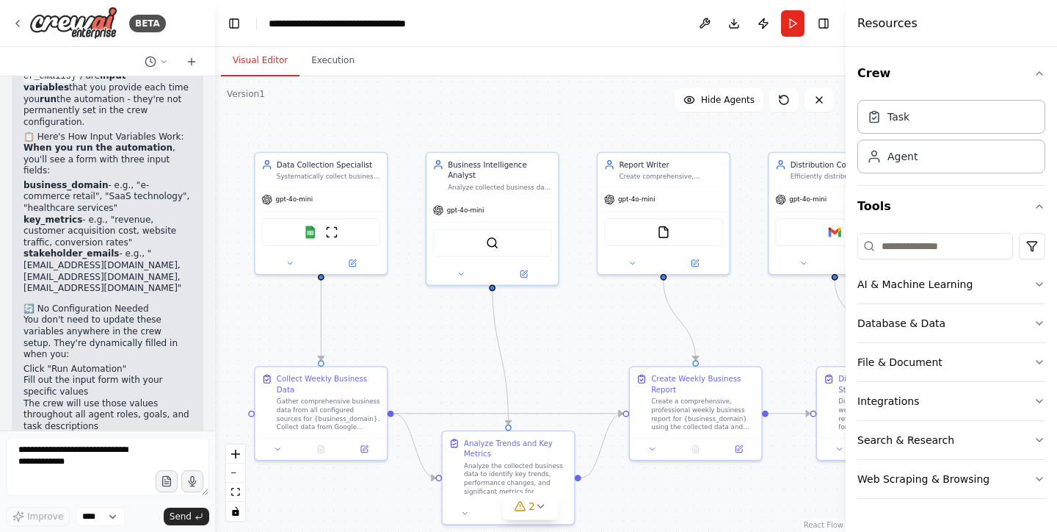
drag, startPoint x: 524, startPoint y: 391, endPoint x: 460, endPoint y: 338, distance: 82.9
click at [460, 338] on div ".deletable-edge-delete-btn { width: 20px; height: 20px; border: 0px solid #ffff…" at bounding box center [530, 303] width 631 height 455
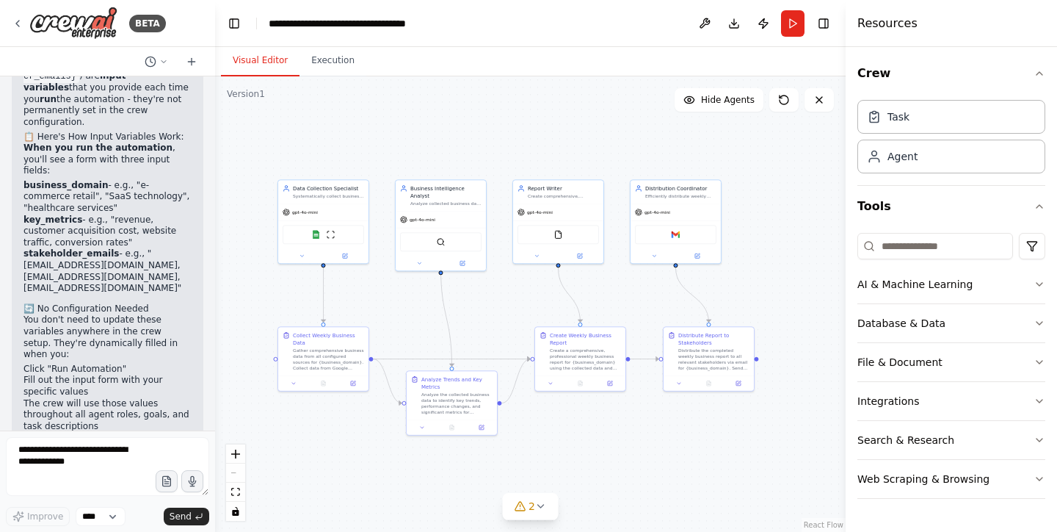
drag, startPoint x: 551, startPoint y: 346, endPoint x: 512, endPoint y: 321, distance: 46.2
click at [512, 321] on div ".deletable-edge-delete-btn { width: 20px; height: 20px; border: 0px solid #ffff…" at bounding box center [530, 303] width 631 height 455
click at [768, 23] on button "Publish" at bounding box center [763, 23] width 23 height 26
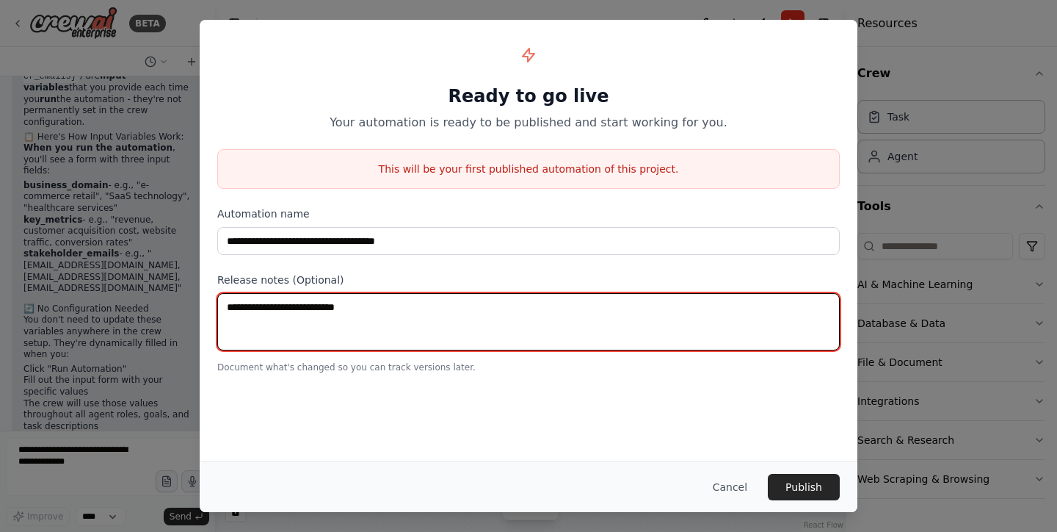
click at [346, 320] on textarea at bounding box center [528, 321] width 623 height 57
type textarea "****"
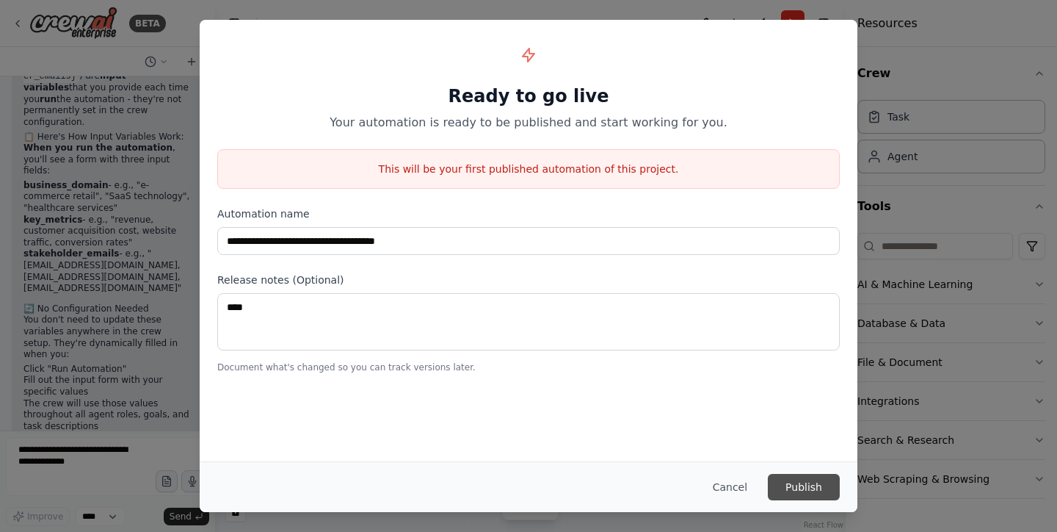
click at [799, 490] on button "Publish" at bounding box center [804, 487] width 72 height 26
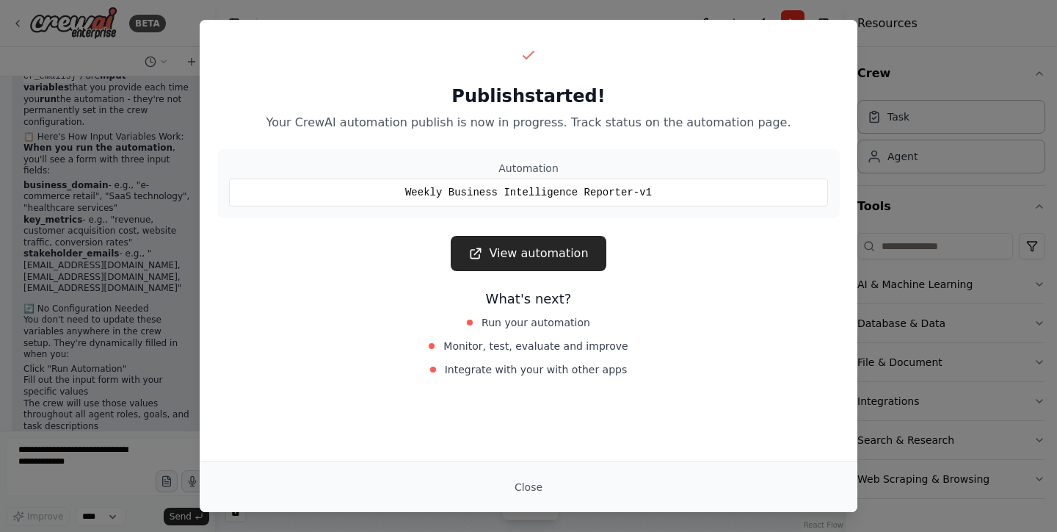
click at [531, 250] on link "View automation" at bounding box center [528, 253] width 155 height 35
click at [522, 255] on link "View automation" at bounding box center [528, 253] width 155 height 35
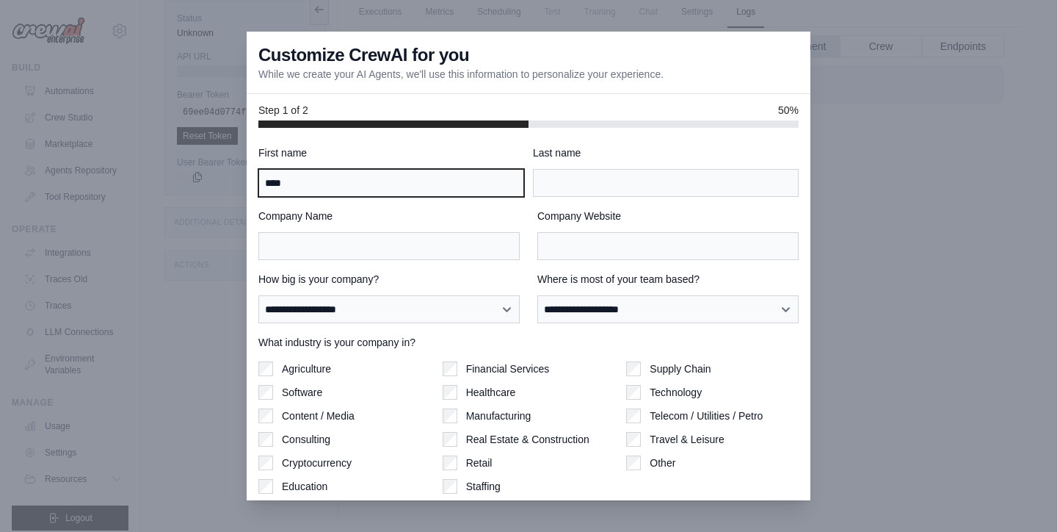
type input "****"
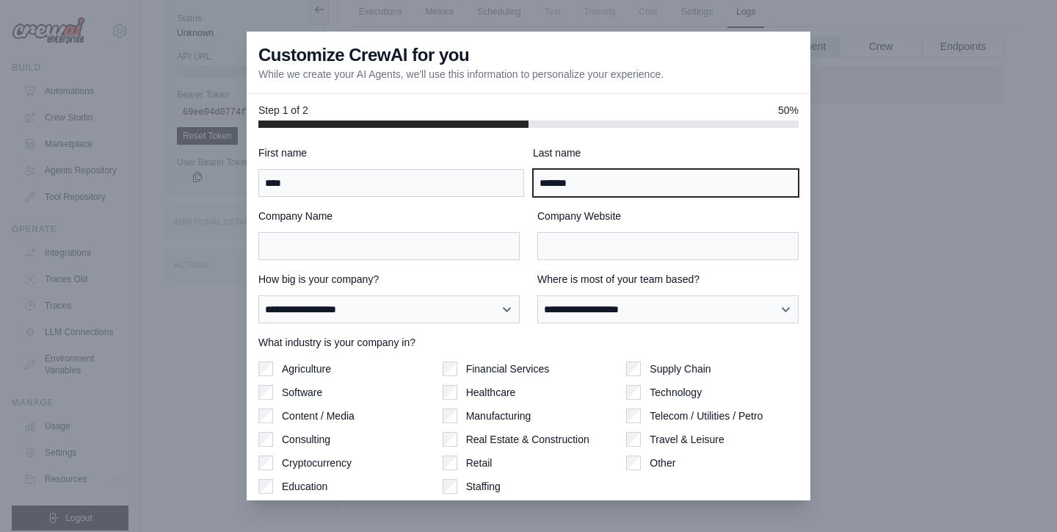
type input "*******"
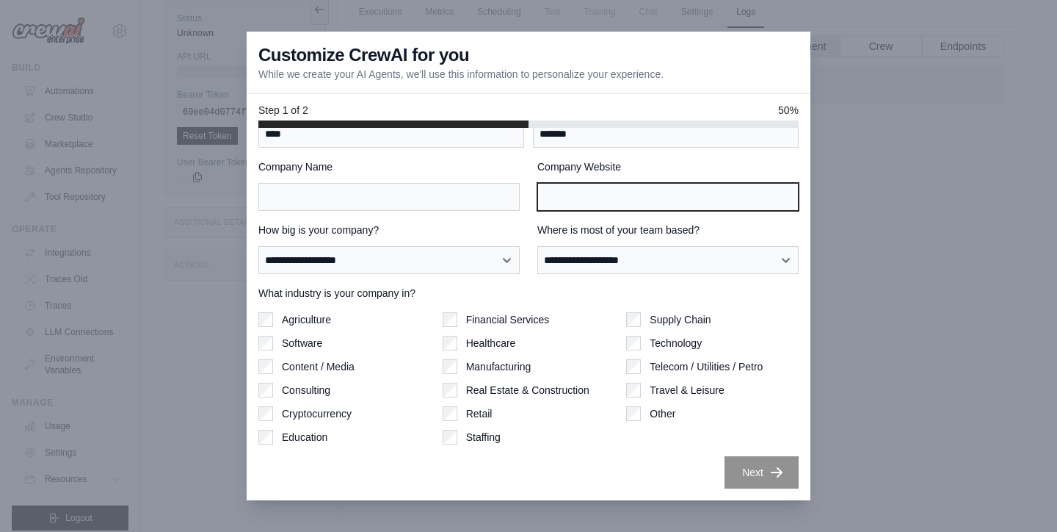
scroll to position [49, 0]
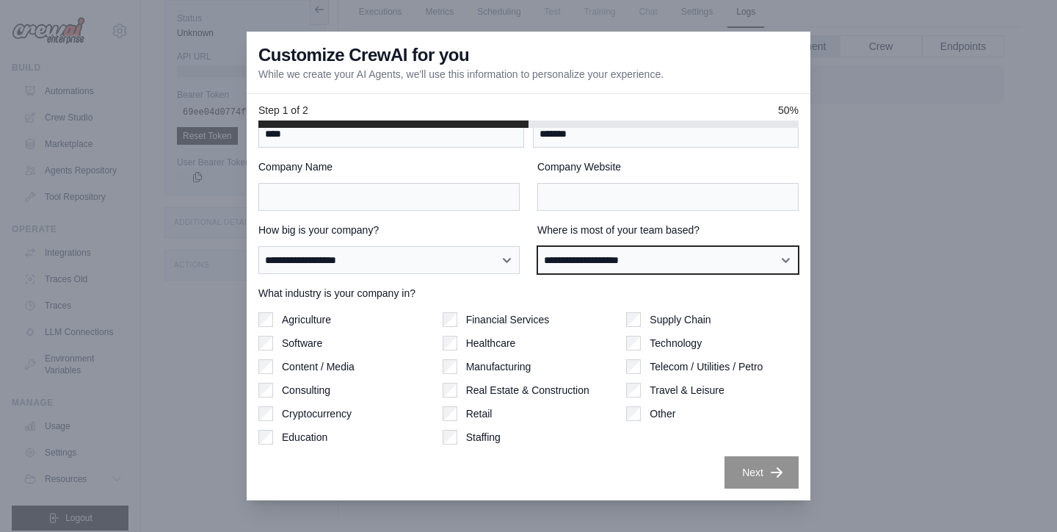
select select "******"
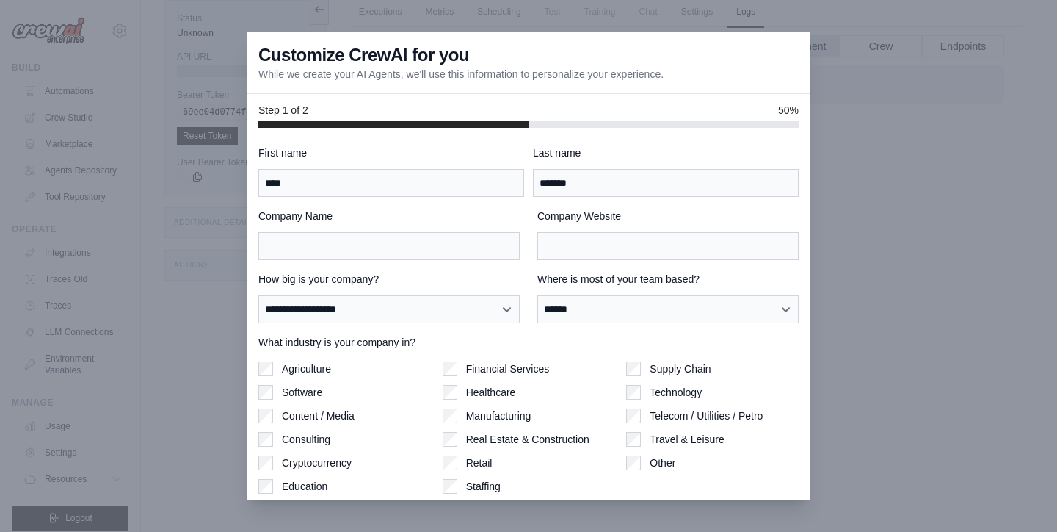
scroll to position [0, 0]
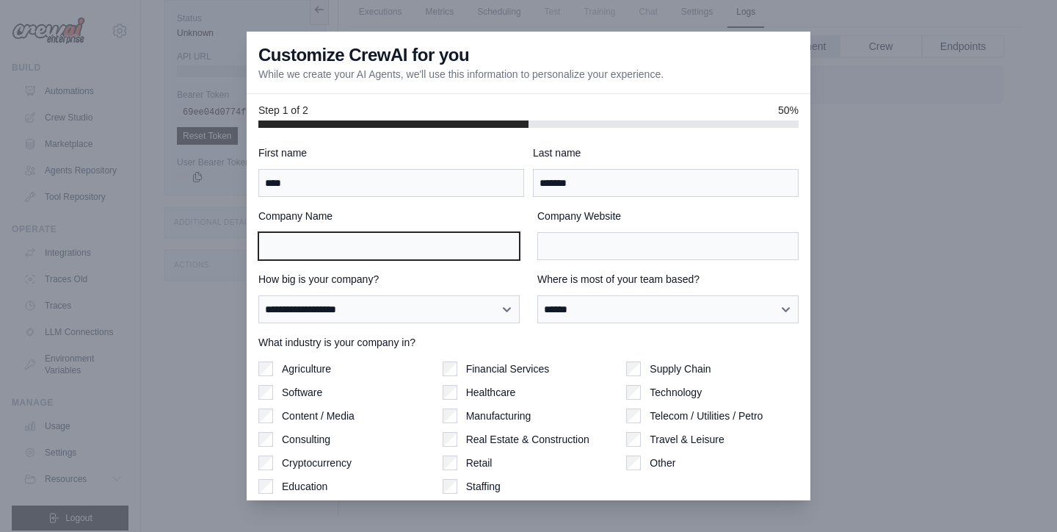
click at [419, 260] on body "[EMAIL_ADDRESS][DOMAIN_NAME] Settings Build Automations Resources Blog" at bounding box center [528, 235] width 1057 height 594
type input "****"
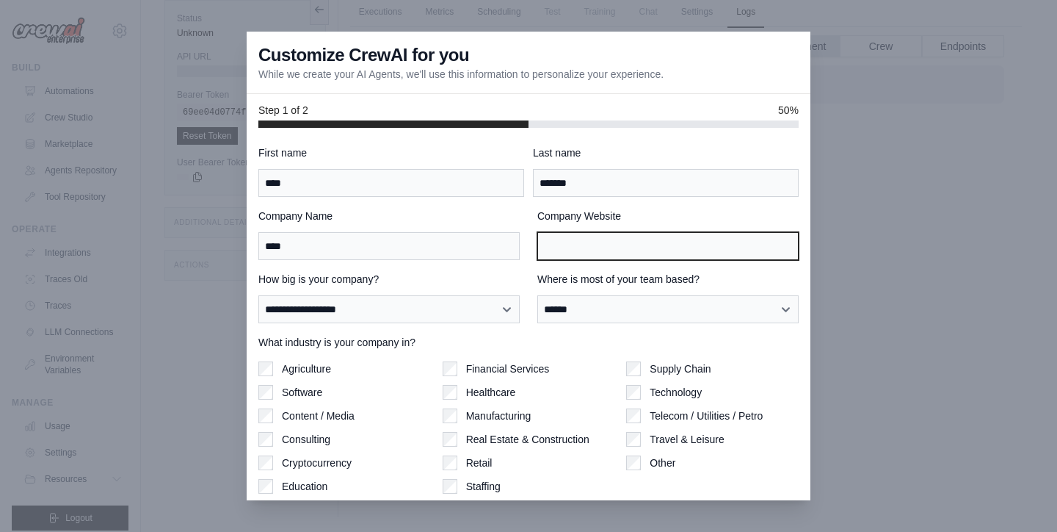
click at [636, 247] on input "Company Website" at bounding box center [667, 246] width 261 height 28
type input "****"
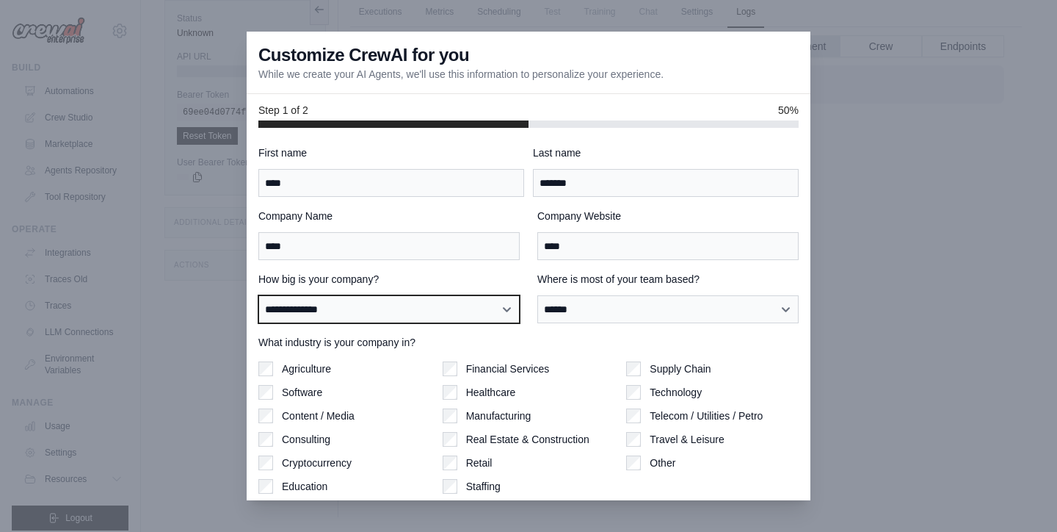
select select "**********"
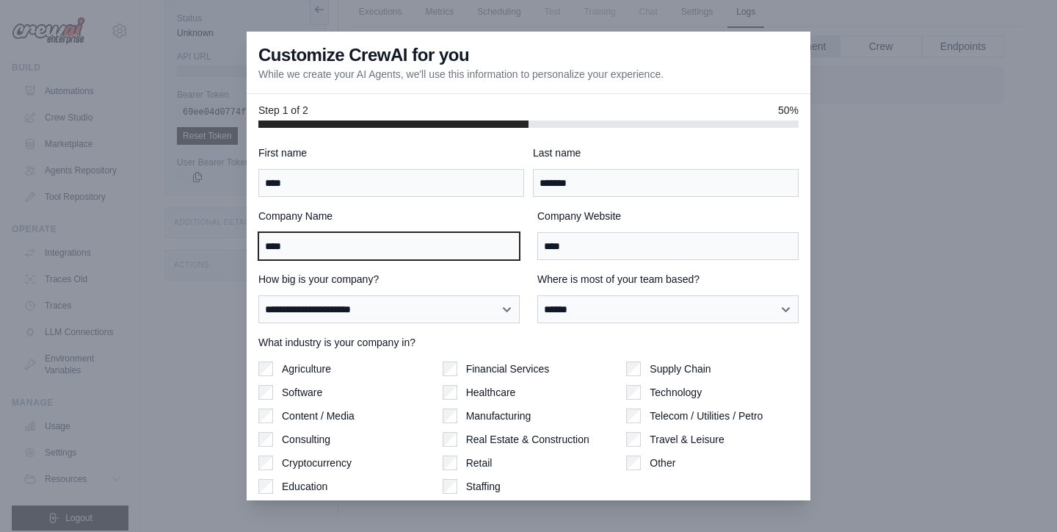
click at [334, 251] on input "****" at bounding box center [388, 246] width 261 height 28
type input "******"
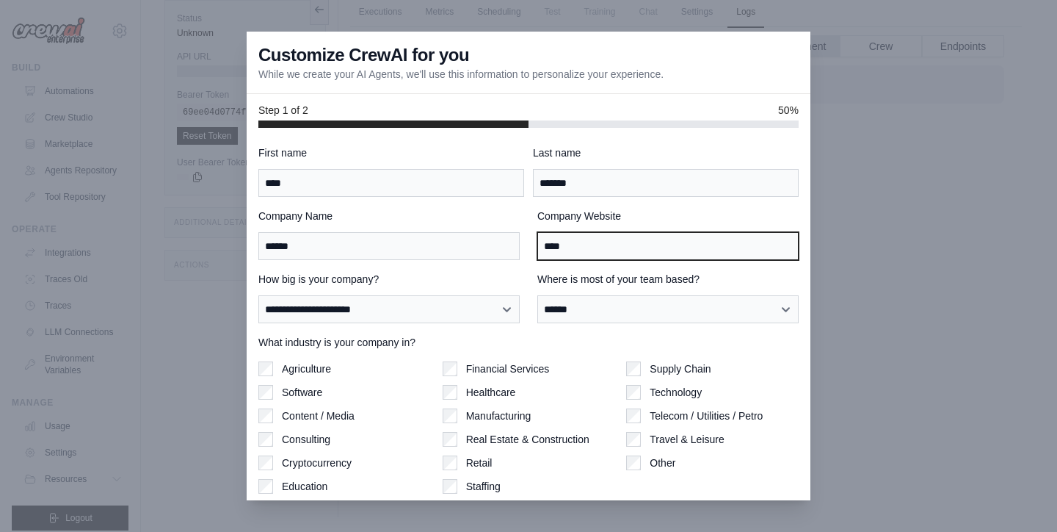
type input "*"
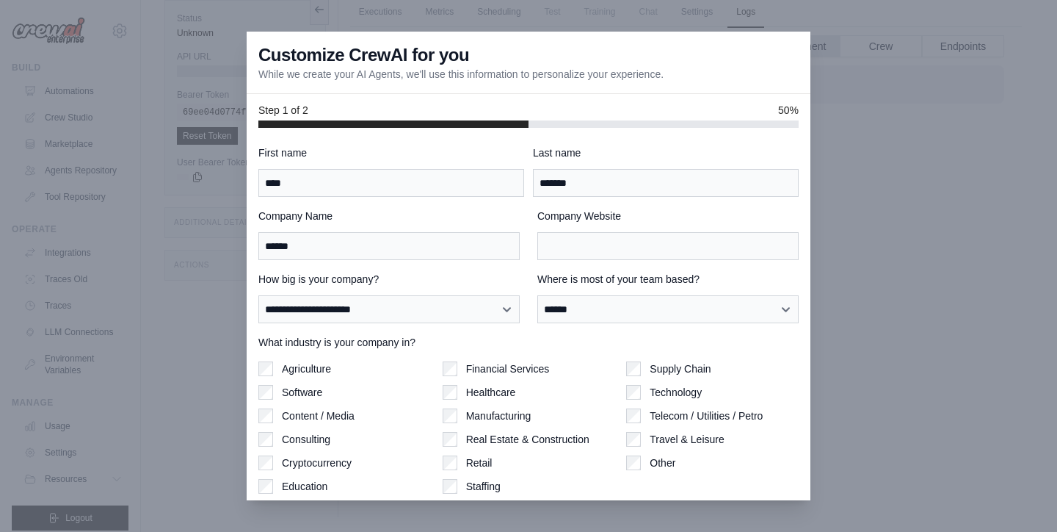
click at [590, 327] on div "**********" at bounding box center [528, 341] width 540 height 392
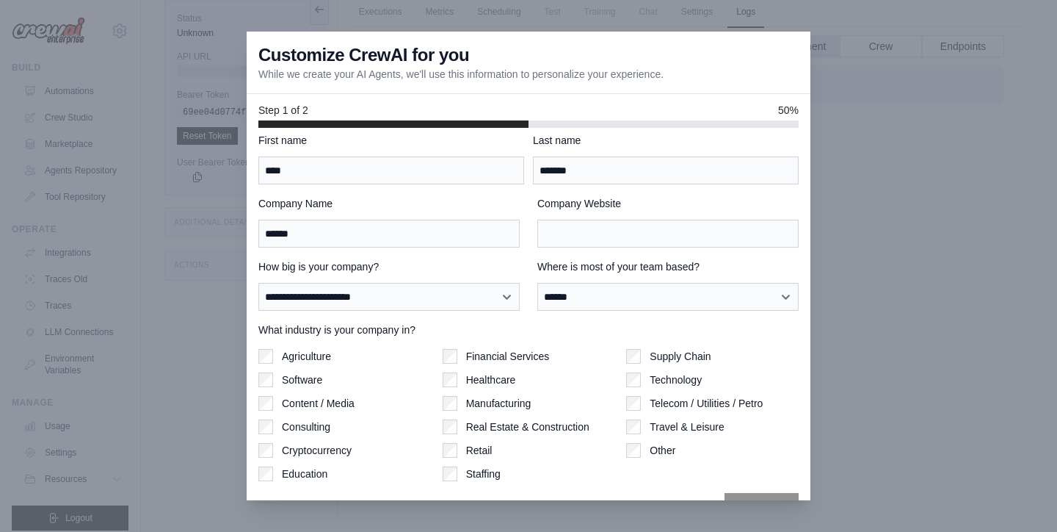
scroll to position [11, 0]
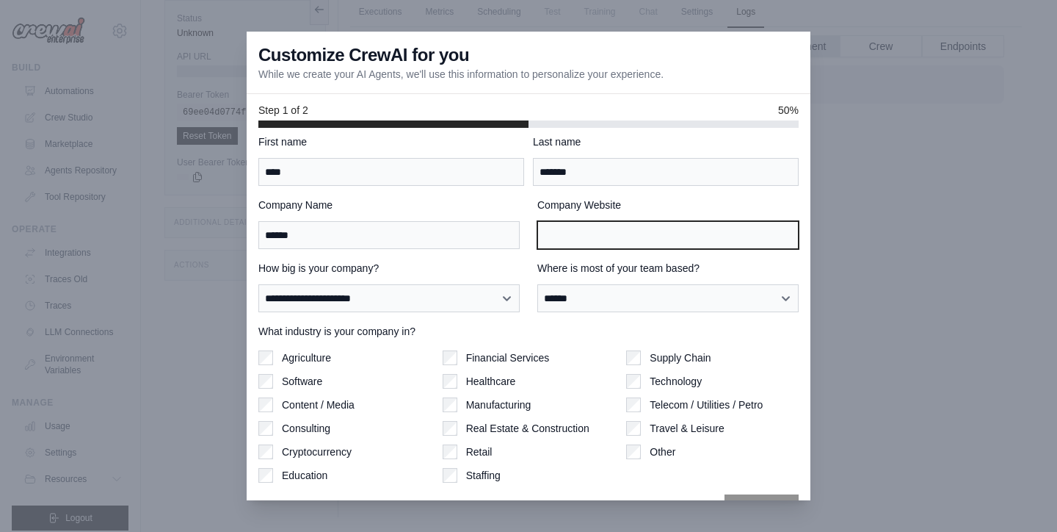
click at [585, 232] on input "Company Website" at bounding box center [667, 235] width 261 height 28
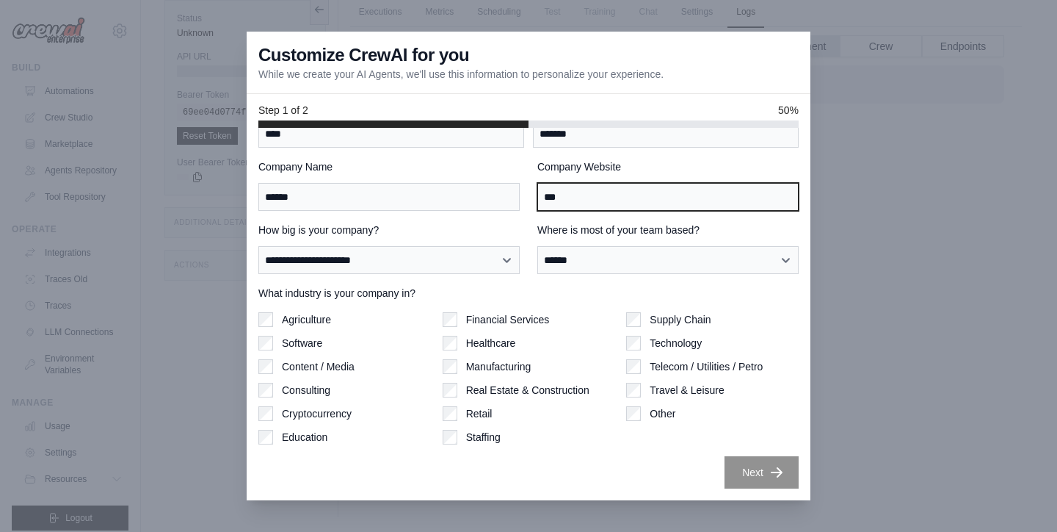
scroll to position [49, 0]
type input "***"
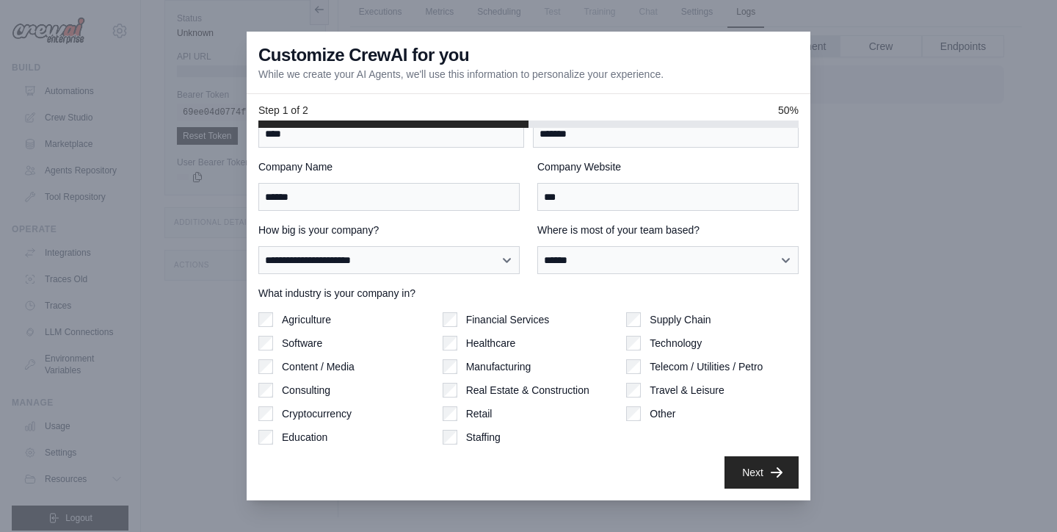
click at [766, 491] on div "**********" at bounding box center [529, 314] width 564 height 372
click at [760, 472] on button "Next" at bounding box center [762, 471] width 74 height 32
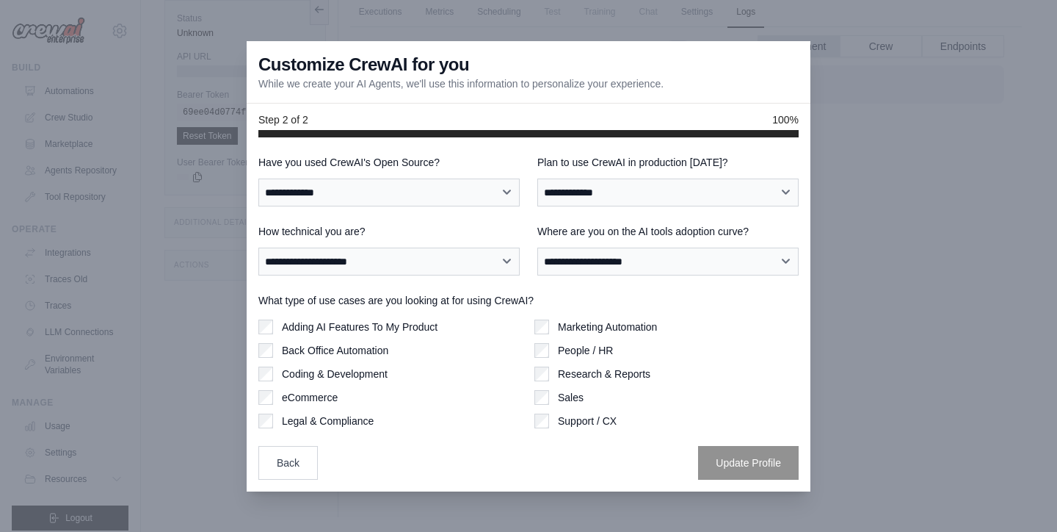
scroll to position [0, 0]
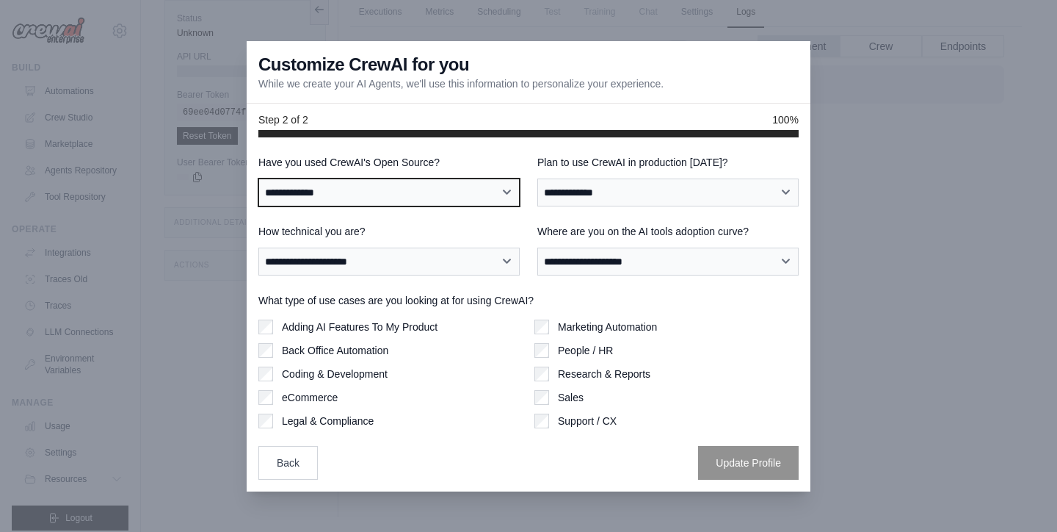
select select "**"
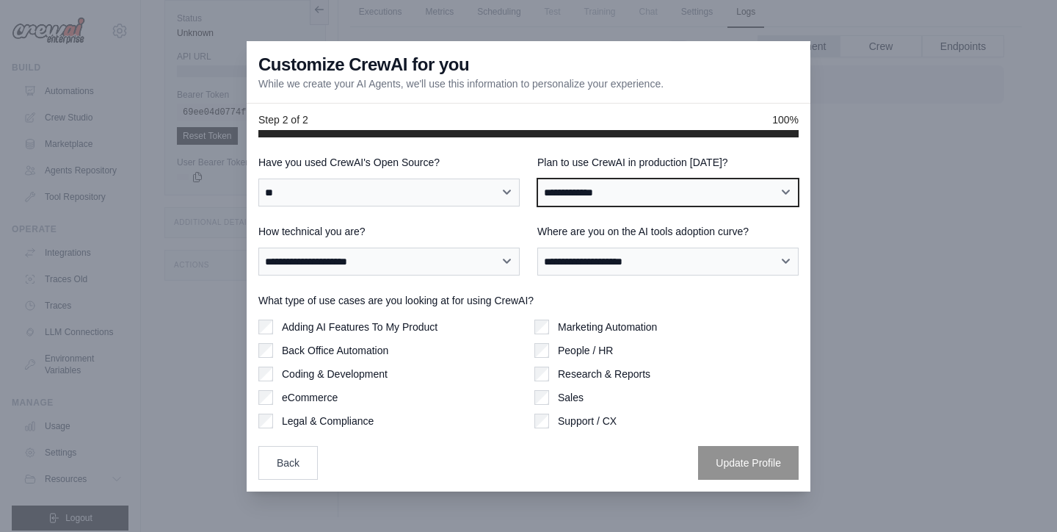
select select "*****"
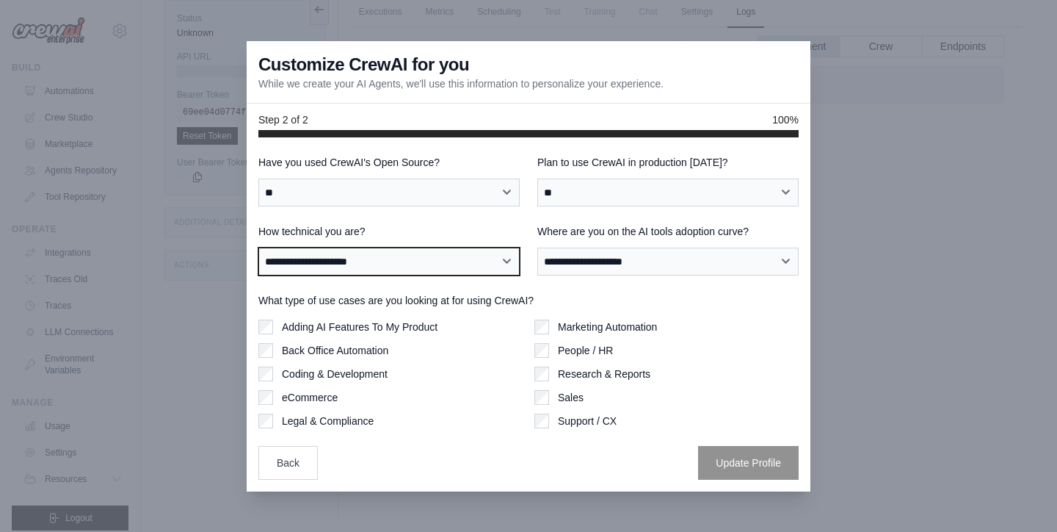
select select "**********"
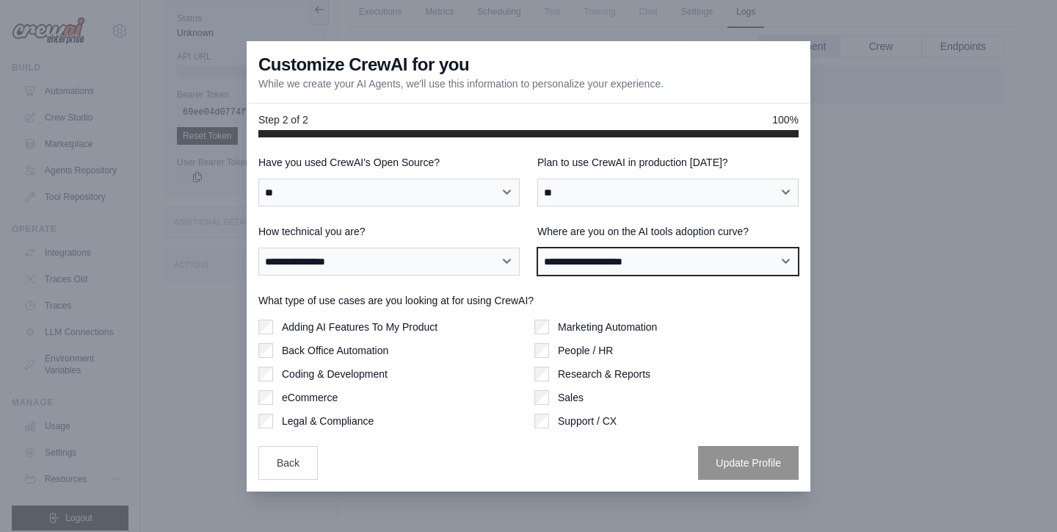
select select "**********"
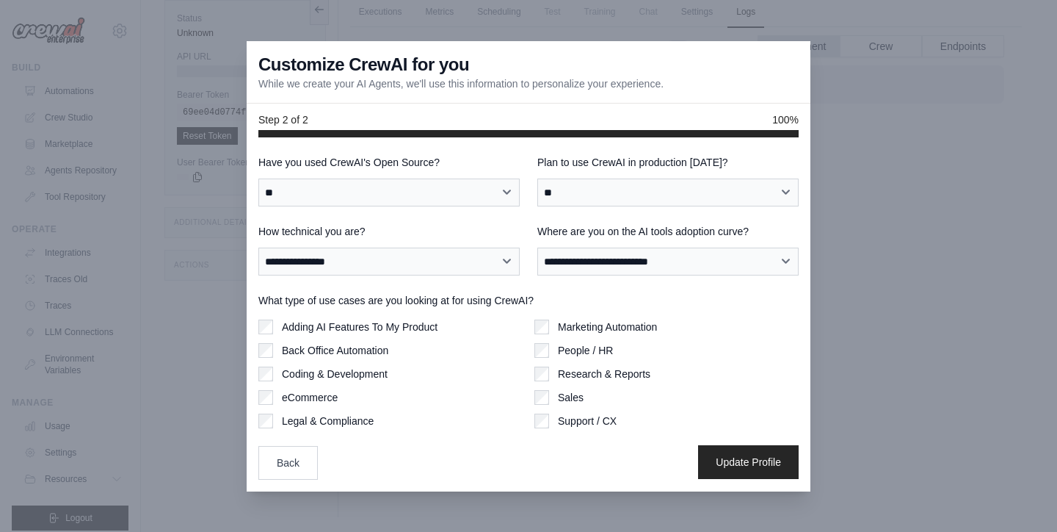
click at [755, 460] on button "Update Profile" at bounding box center [748, 462] width 101 height 34
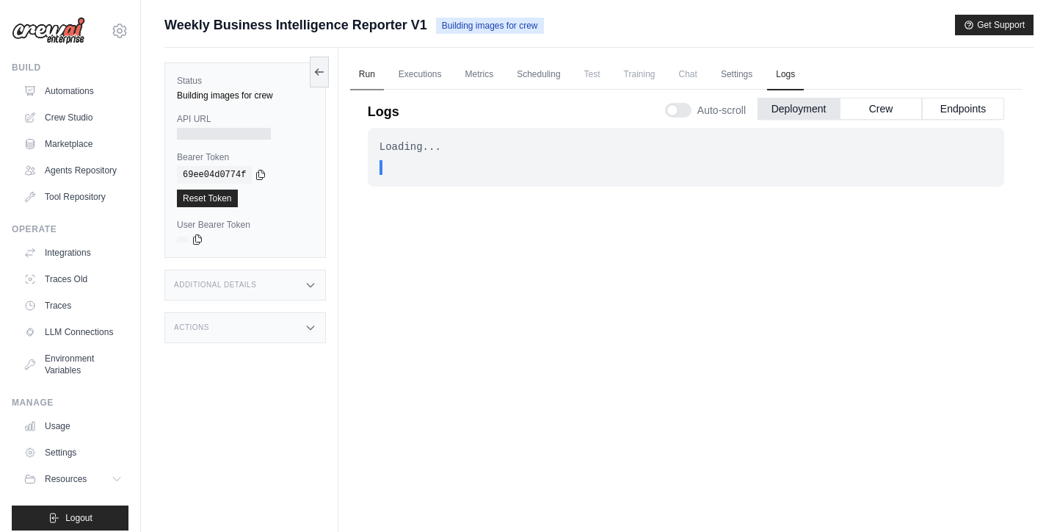
click at [381, 81] on link "Run" at bounding box center [367, 74] width 34 height 31
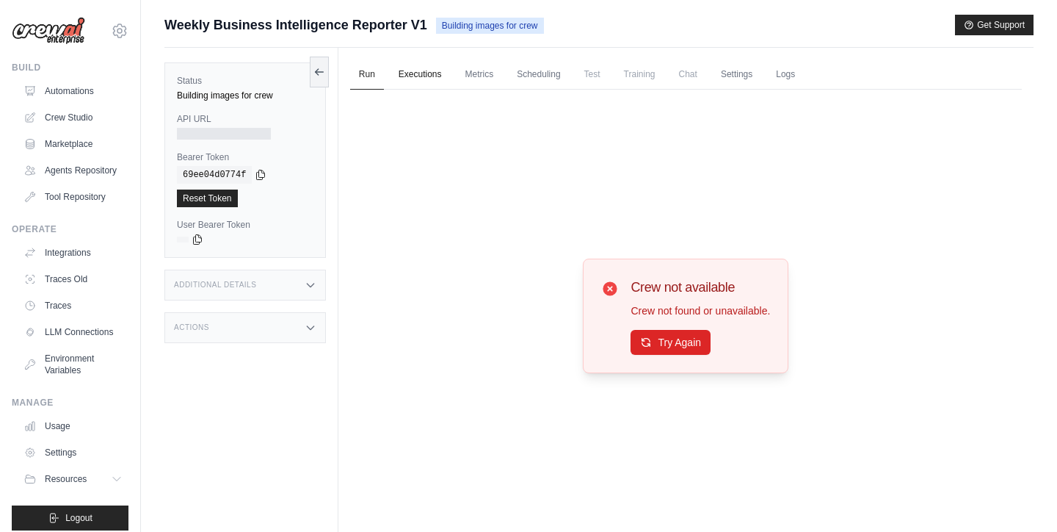
click at [421, 76] on link "Executions" at bounding box center [420, 74] width 61 height 31
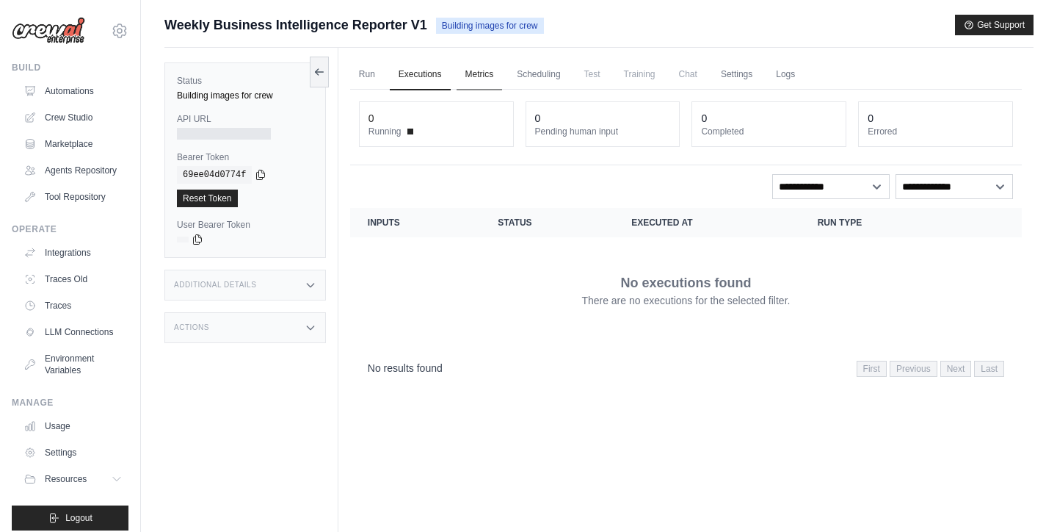
click at [481, 75] on link "Metrics" at bounding box center [480, 74] width 46 height 31
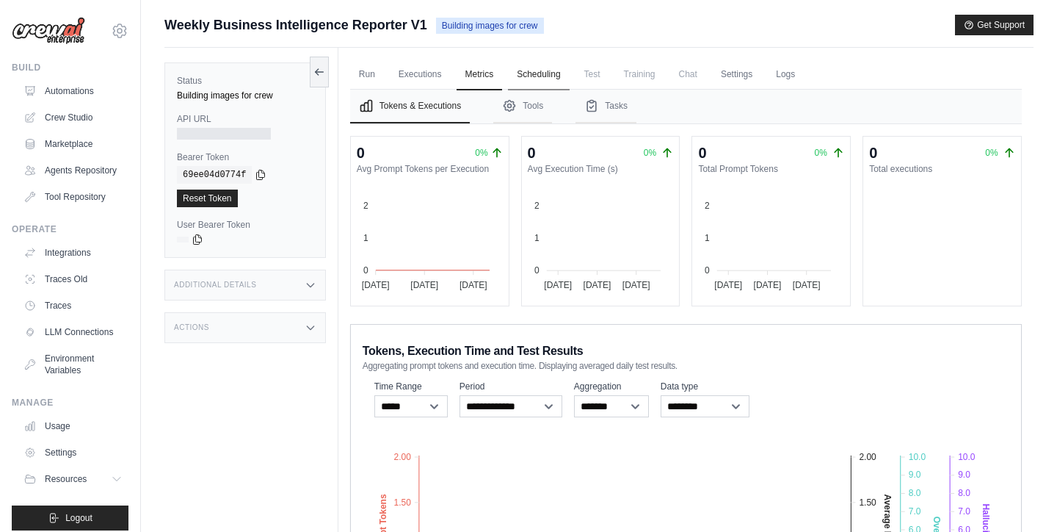
click at [537, 73] on link "Scheduling" at bounding box center [538, 74] width 61 height 31
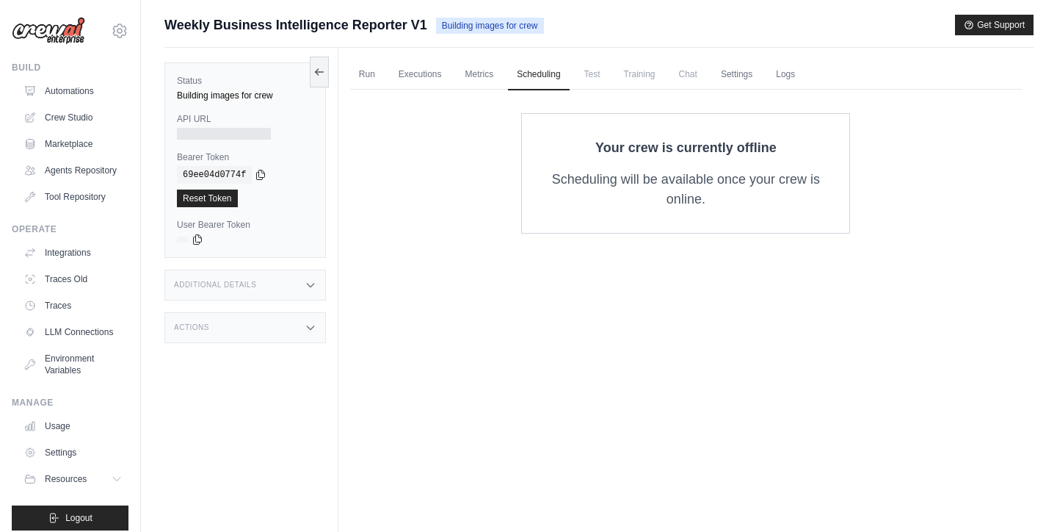
click at [590, 73] on span "Test" at bounding box center [593, 73] width 34 height 29
click at [739, 73] on link "Settings" at bounding box center [736, 74] width 49 height 31
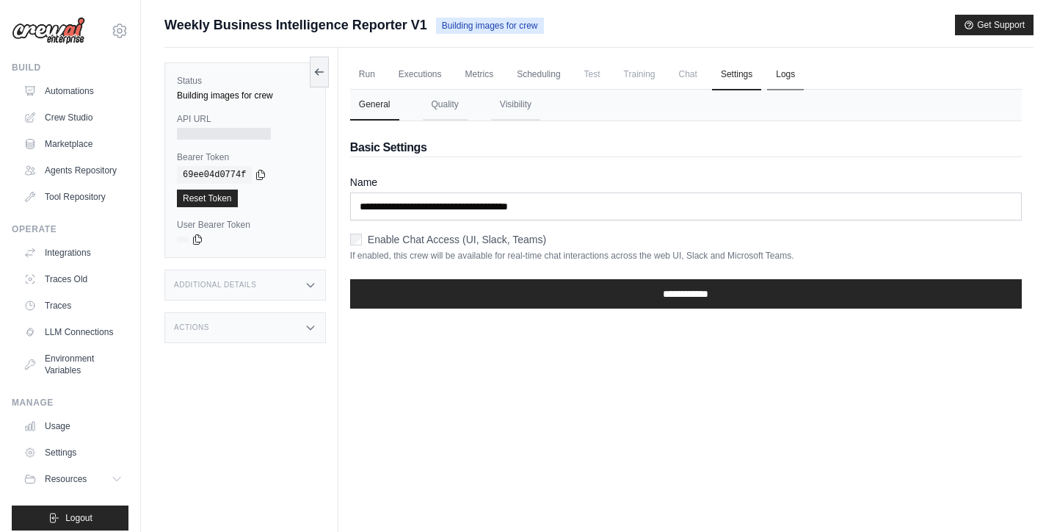
click at [786, 70] on link "Logs" at bounding box center [785, 74] width 37 height 31
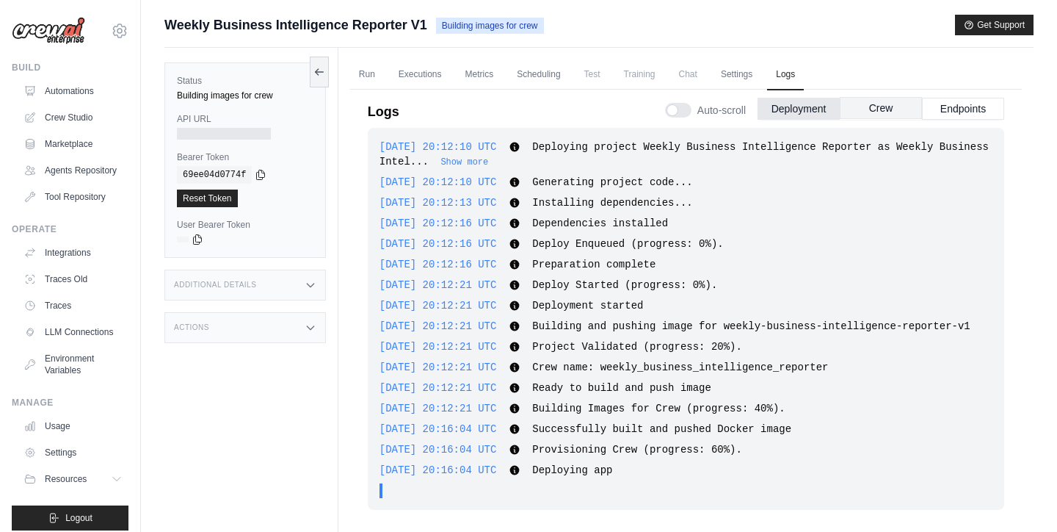
click at [908, 106] on button "Crew" at bounding box center [881, 108] width 82 height 22
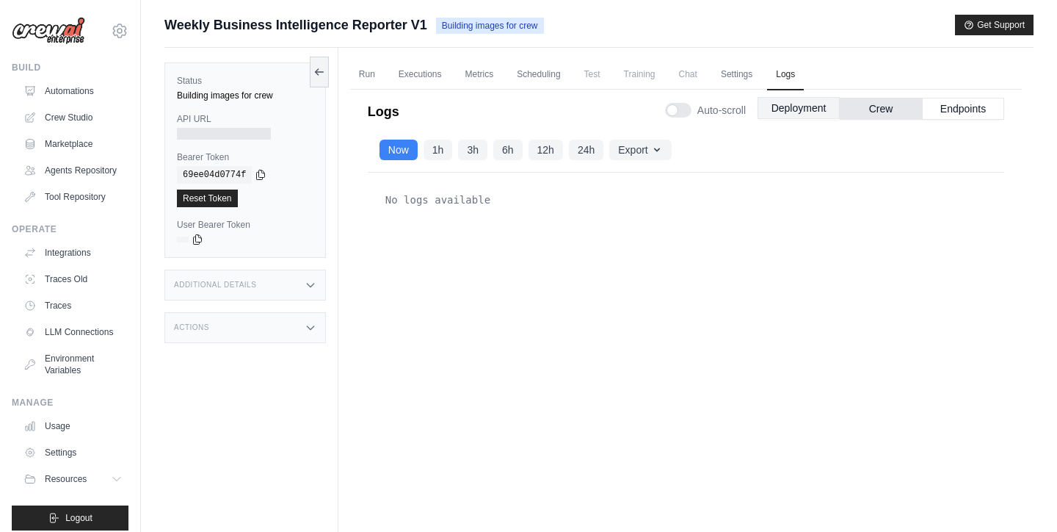
click at [793, 109] on button "Deployment" at bounding box center [799, 108] width 82 height 22
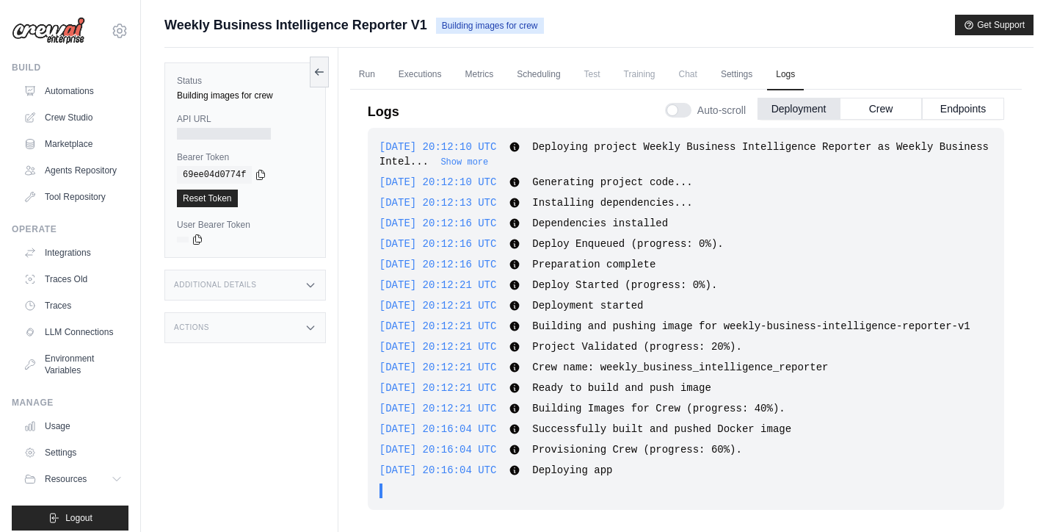
scroll to position [14, 0]
click at [481, 81] on link "Metrics" at bounding box center [480, 74] width 46 height 31
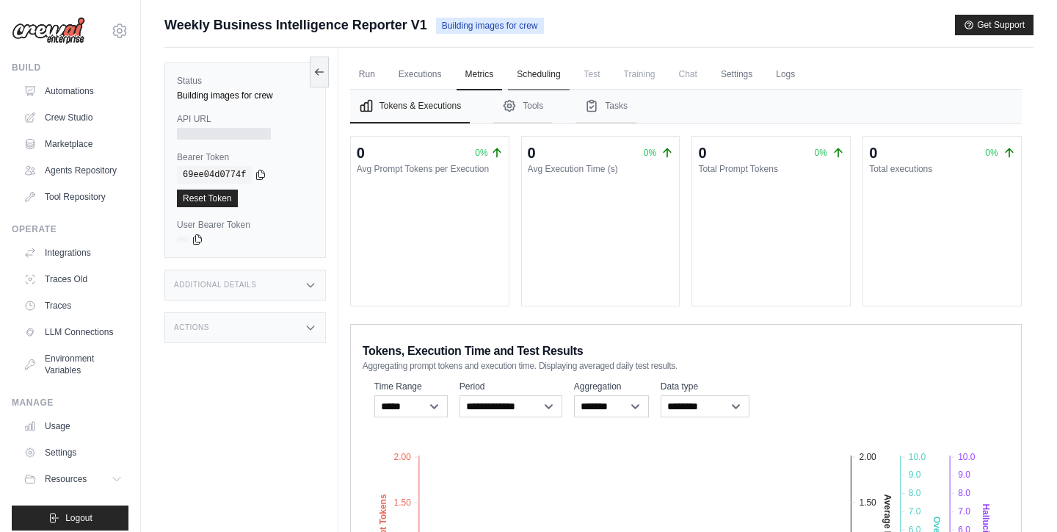
click at [545, 82] on link "Scheduling" at bounding box center [538, 74] width 61 height 31
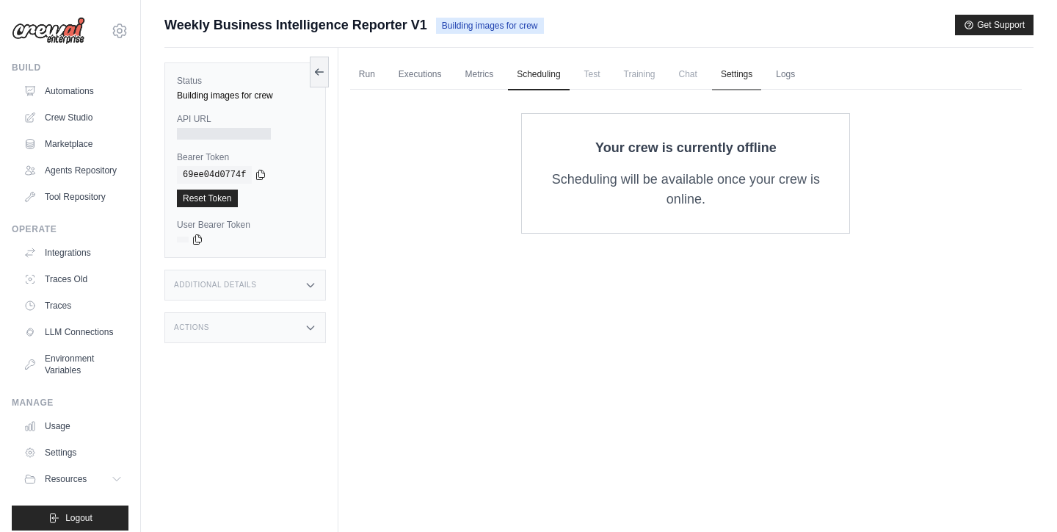
click at [728, 77] on link "Settings" at bounding box center [736, 74] width 49 height 31
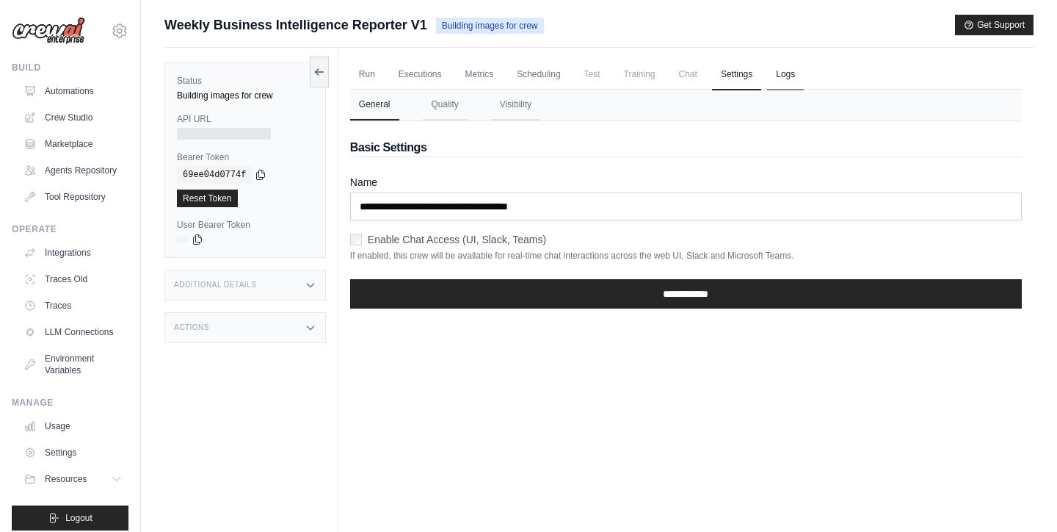
click at [792, 80] on link "Logs" at bounding box center [785, 74] width 37 height 31
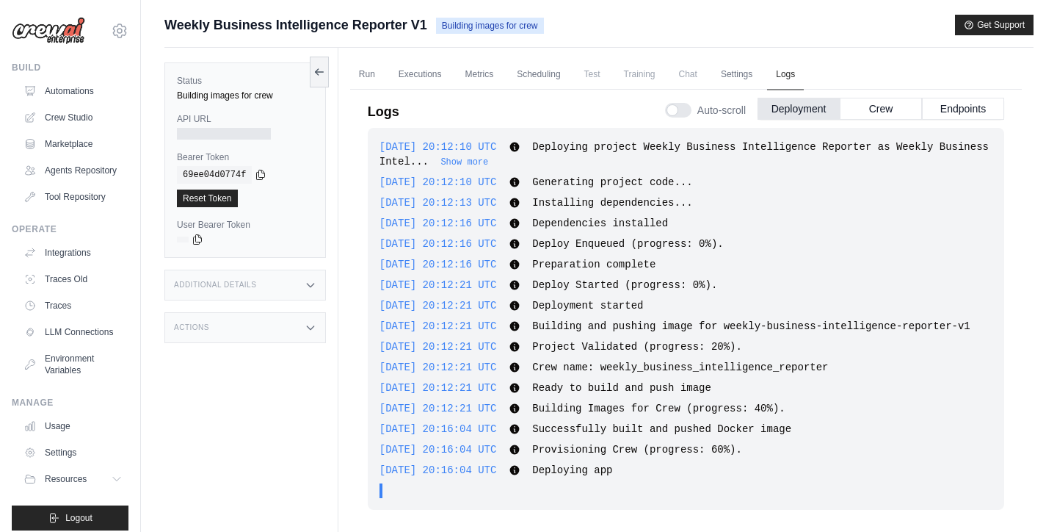
scroll to position [14, 0]
click at [952, 109] on button "Endpoints" at bounding box center [963, 108] width 82 height 22
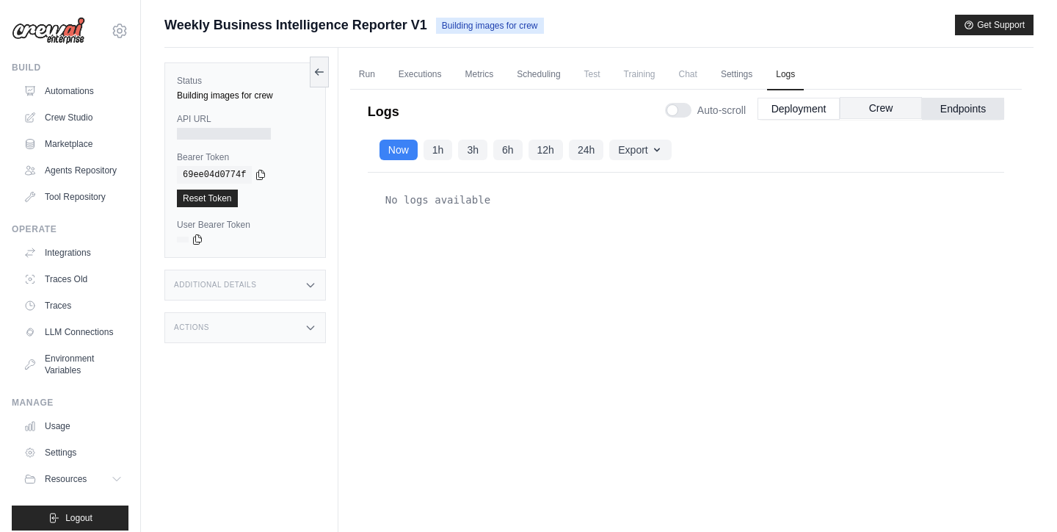
click at [882, 106] on button "Crew" at bounding box center [881, 108] width 82 height 22
click at [805, 112] on button "Deployment" at bounding box center [799, 108] width 82 height 22
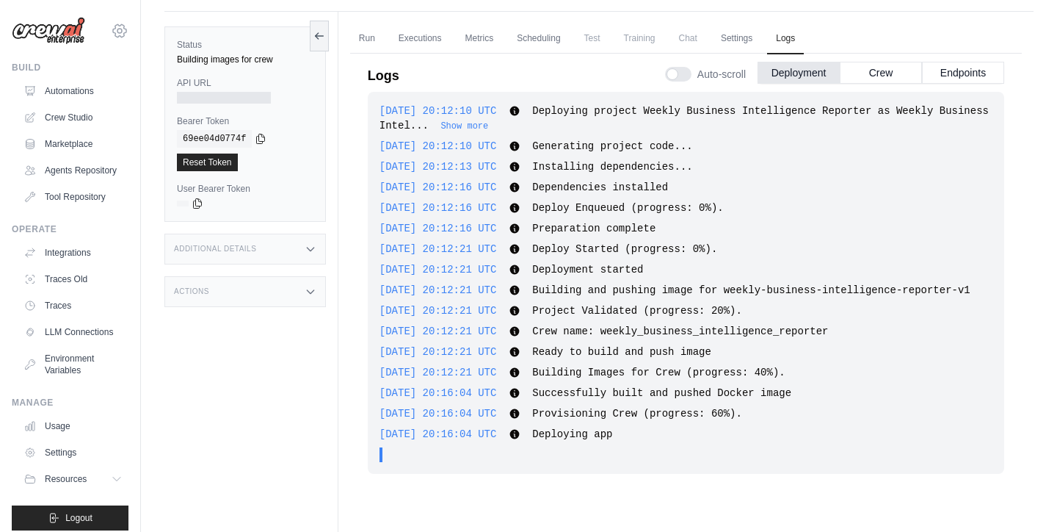
click at [125, 30] on icon at bounding box center [120, 31] width 18 height 18
click at [148, 87] on span "Settings" at bounding box center [184, 91] width 116 height 15
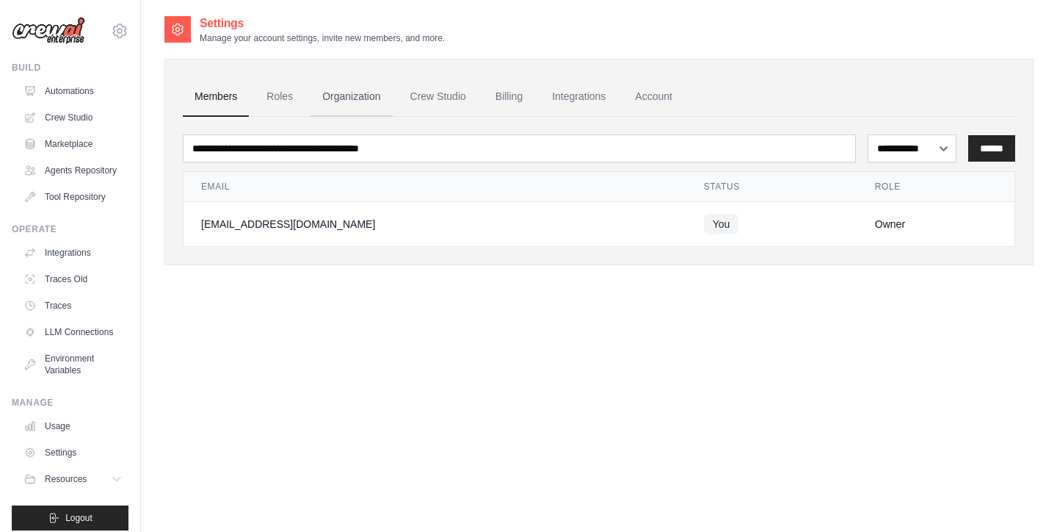
click at [360, 98] on link "Organization" at bounding box center [351, 97] width 81 height 40
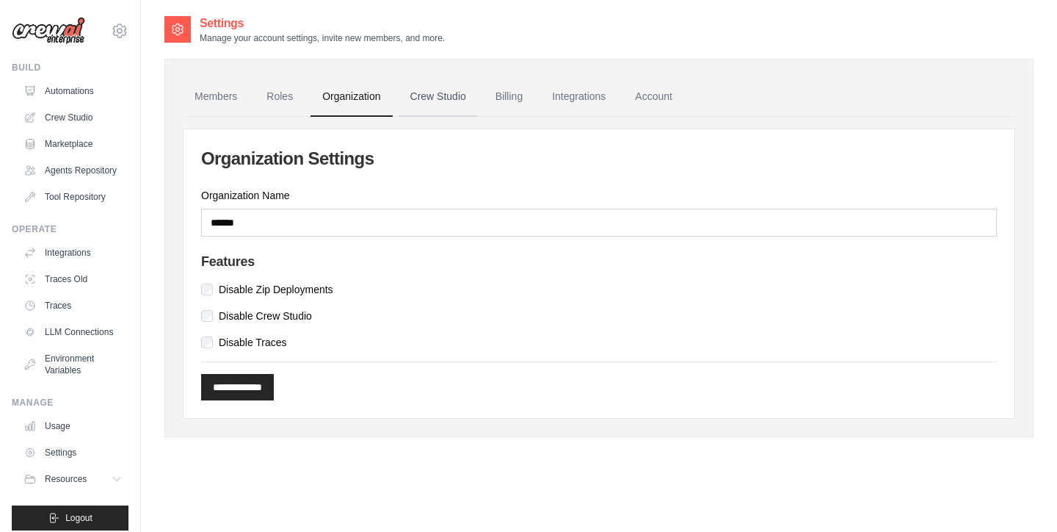
click at [438, 101] on link "Crew Studio" at bounding box center [438, 97] width 79 height 40
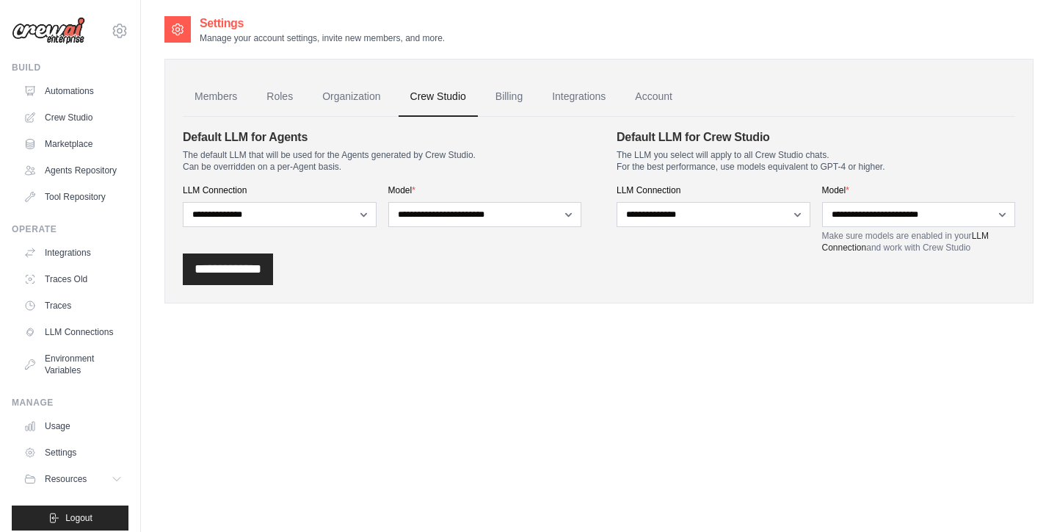
click at [515, 99] on link "Billing" at bounding box center [509, 97] width 51 height 40
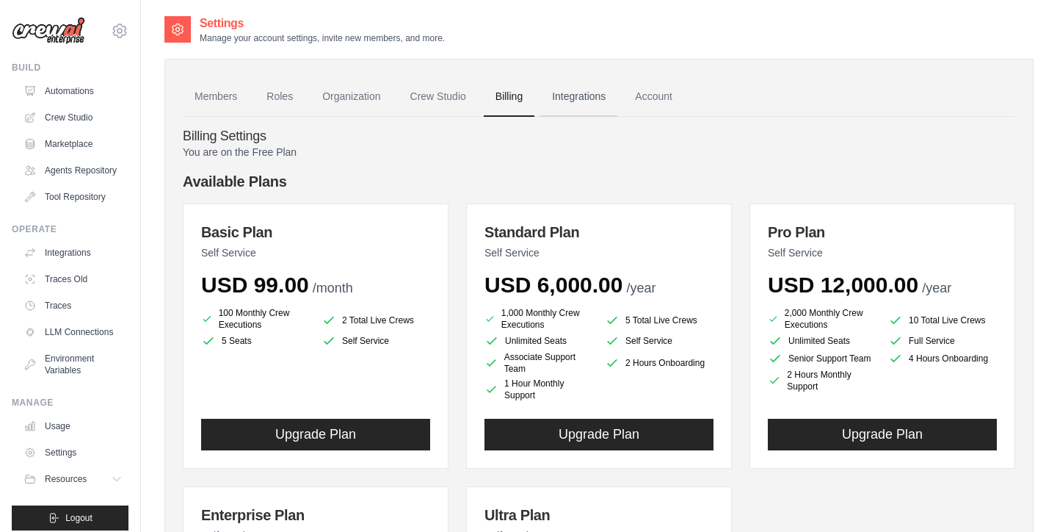
click at [568, 107] on link "Integrations" at bounding box center [578, 97] width 77 height 40
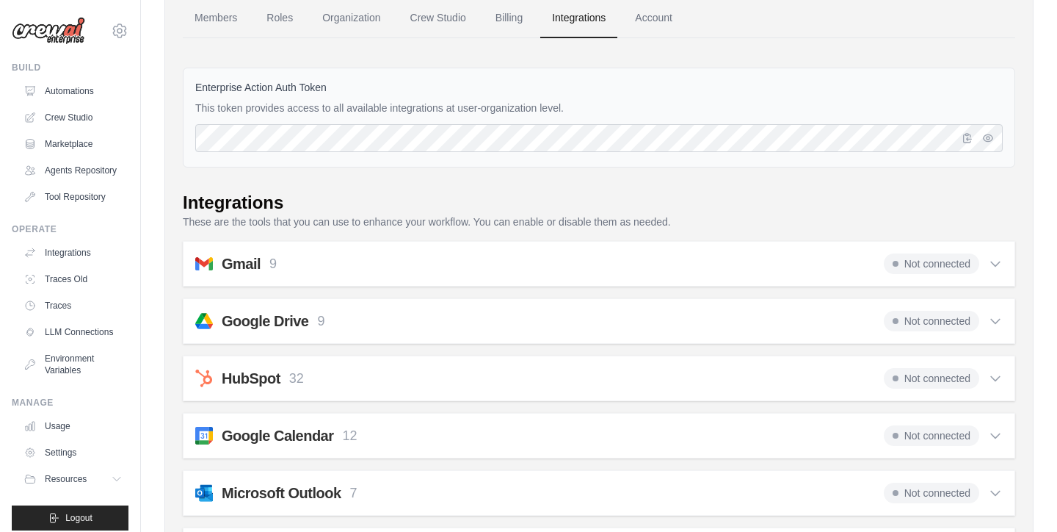
scroll to position [158, 0]
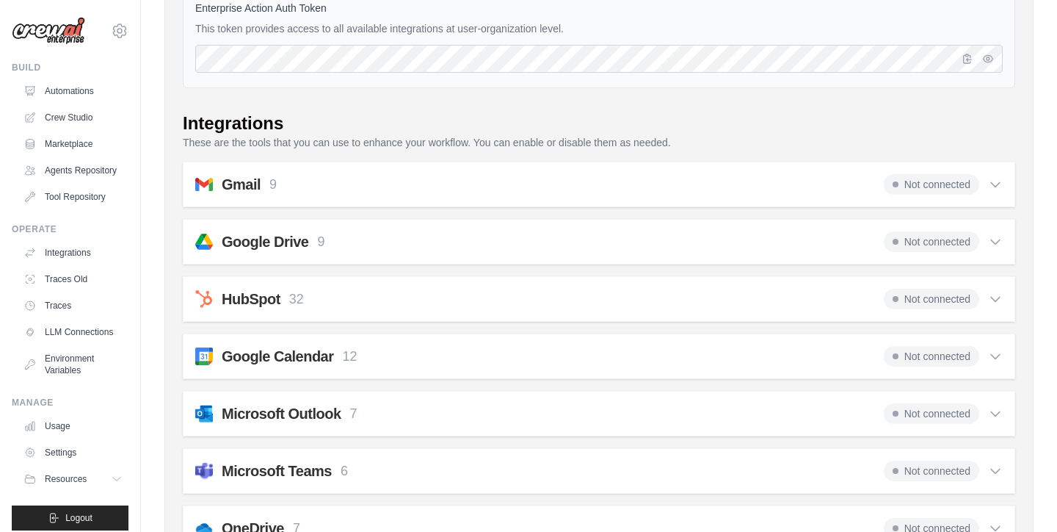
click at [254, 183] on h2 "Gmail" at bounding box center [241, 184] width 39 height 21
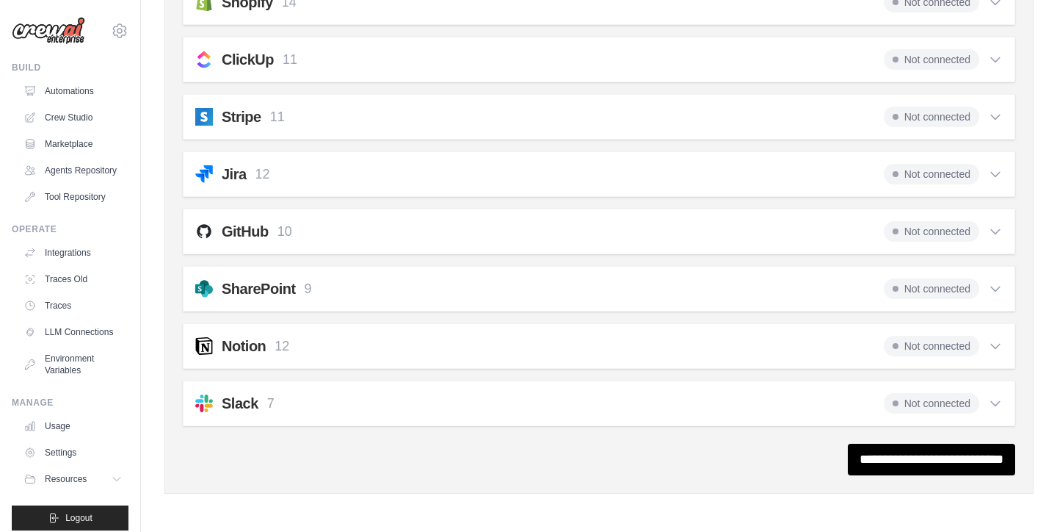
scroll to position [1446, 0]
click at [866, 460] on input "**********" at bounding box center [931, 459] width 167 height 32
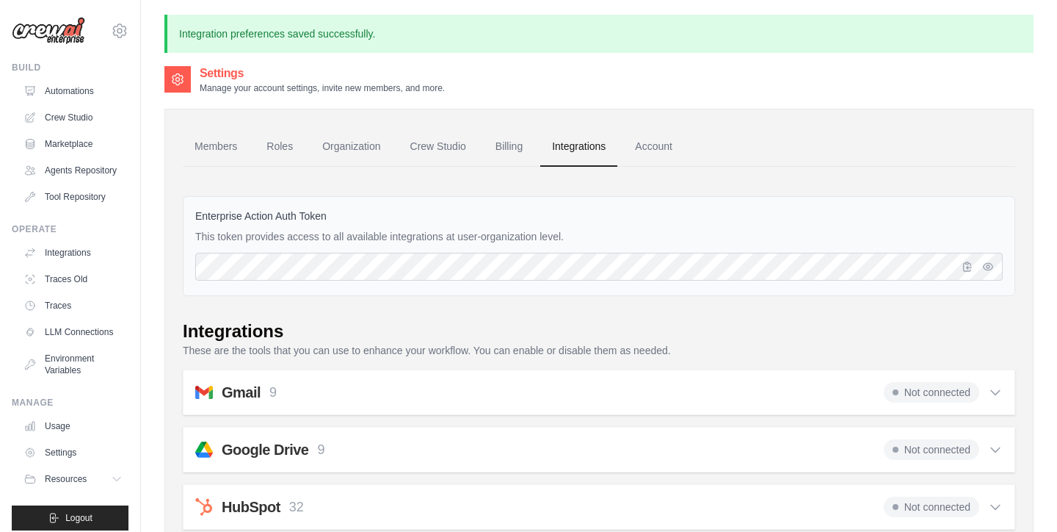
scroll to position [0, 0]
click at [659, 376] on div "Gmail 9 Not connected Select all Send an Email: gmail_send_email Get an Email b…" at bounding box center [599, 392] width 833 height 46
click at [222, 392] on h2 "Gmail" at bounding box center [241, 392] width 39 height 21
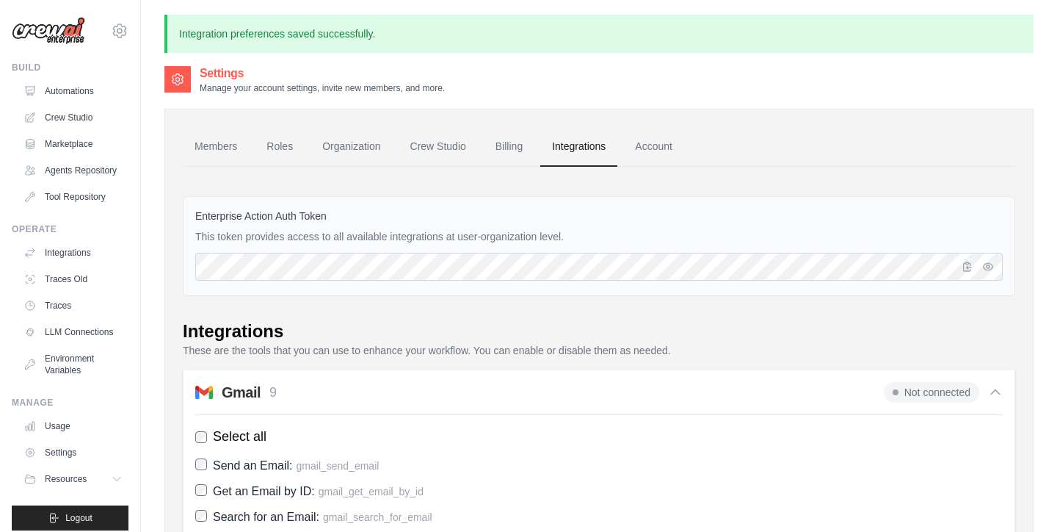
click at [222, 392] on h2 "Gmail" at bounding box center [241, 392] width 39 height 21
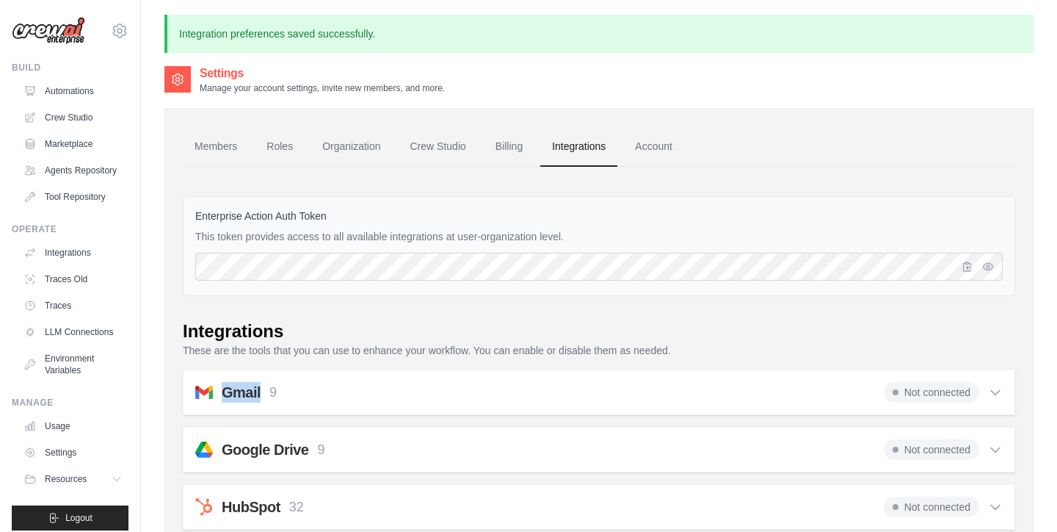
click at [201, 391] on img at bounding box center [204, 392] width 18 height 18
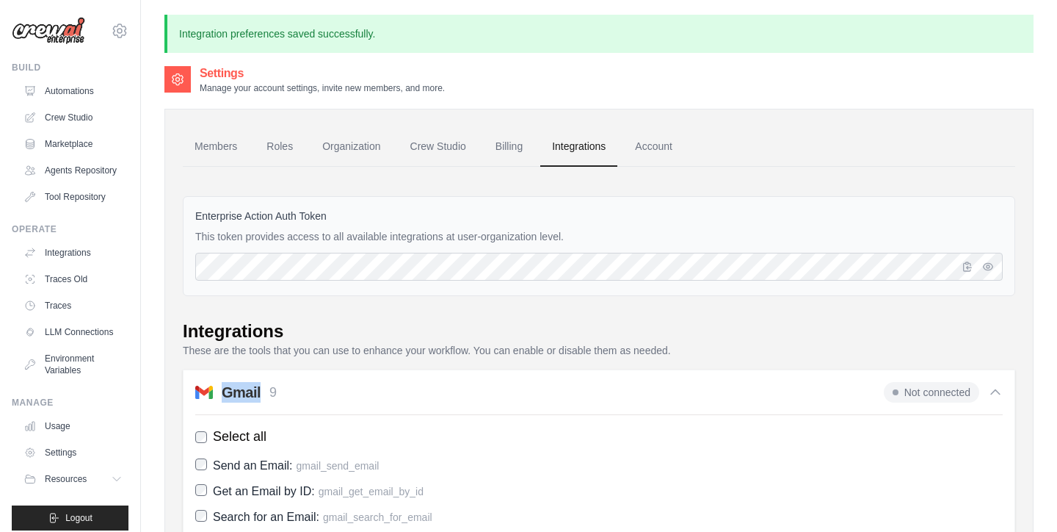
click at [209, 387] on img at bounding box center [204, 392] width 18 height 18
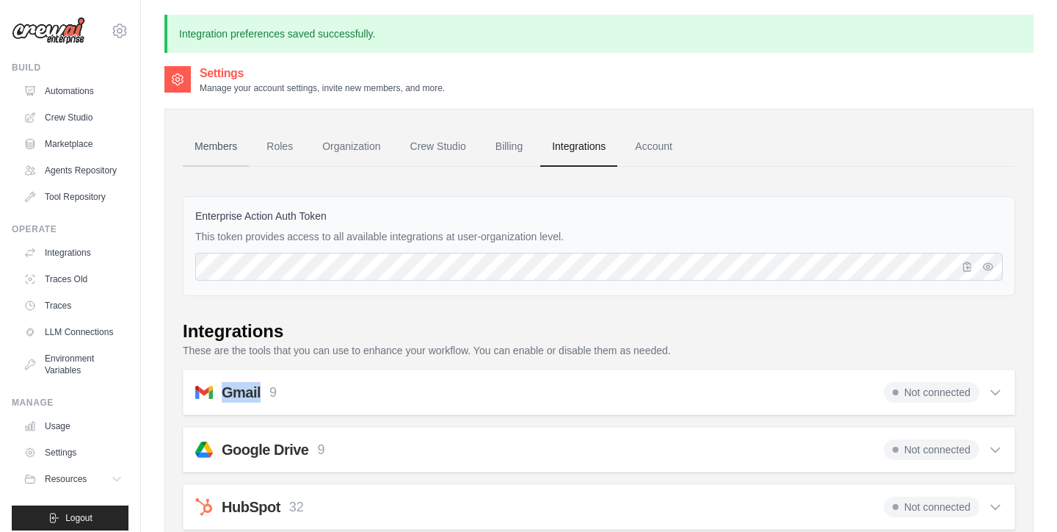
click at [220, 151] on link "Members" at bounding box center [216, 147] width 66 height 40
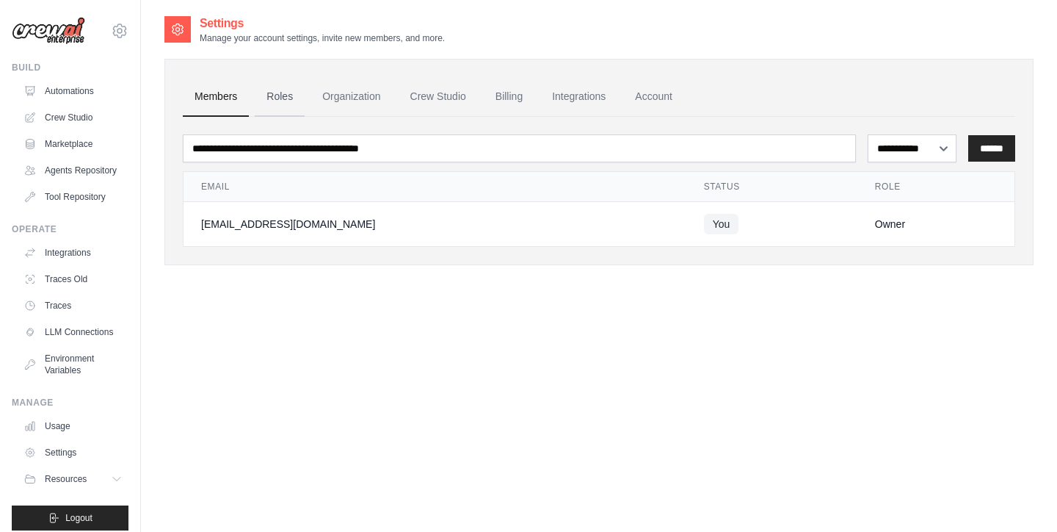
click at [280, 95] on link "Roles" at bounding box center [280, 97] width 50 height 40
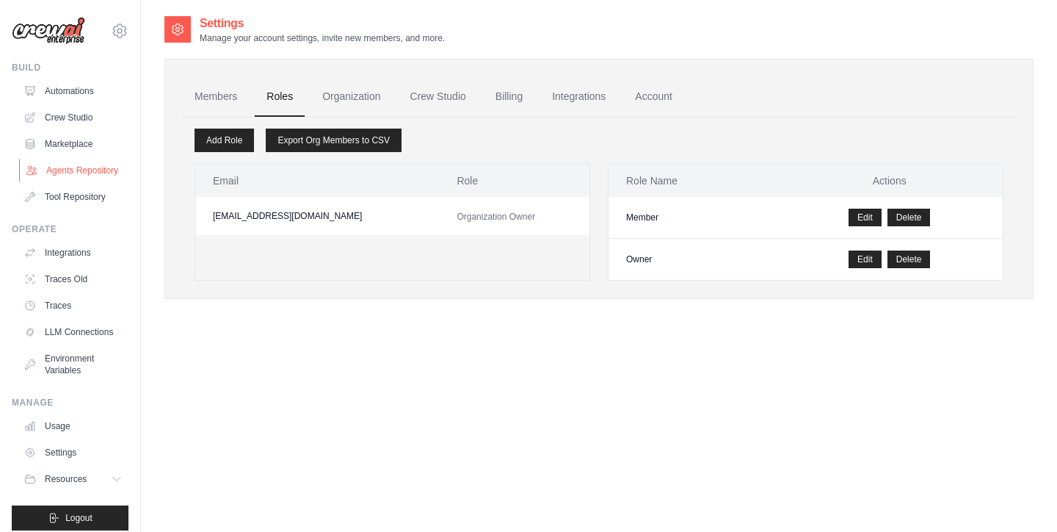
click at [81, 167] on link "Agents Repository" at bounding box center [74, 170] width 111 height 23
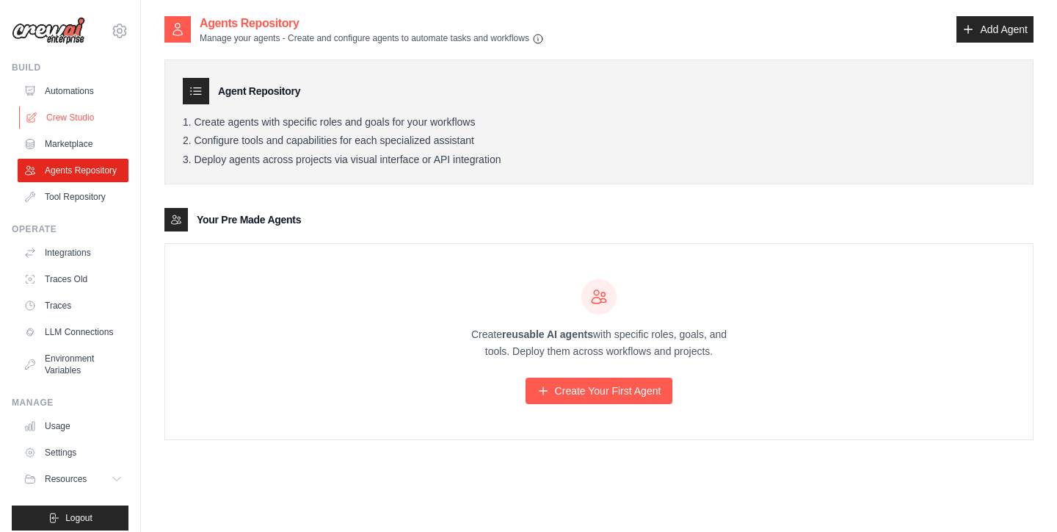
click at [84, 116] on link "Crew Studio" at bounding box center [74, 117] width 111 height 23
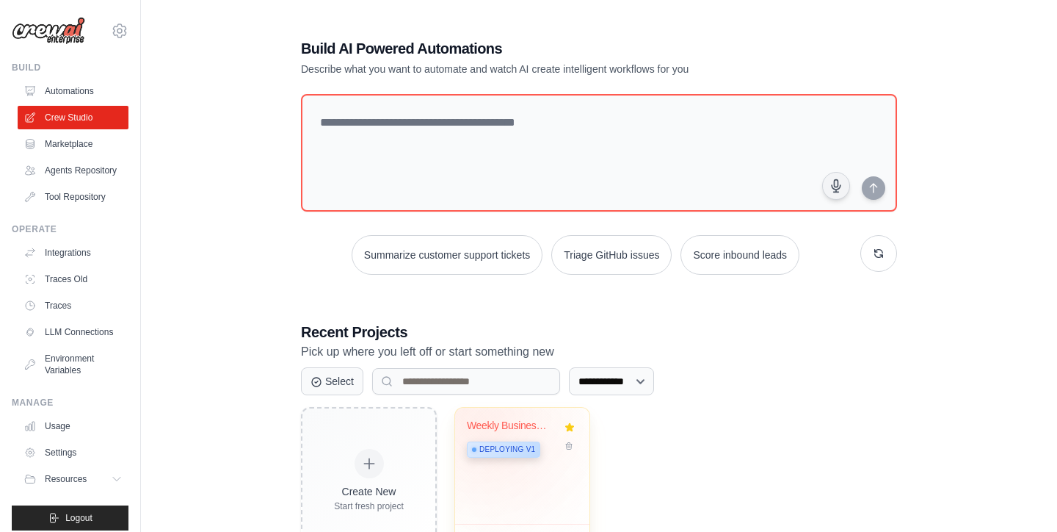
click at [498, 429] on div "Weekly Business Intelligence Report... Deploying v1" at bounding box center [511, 441] width 89 height 45
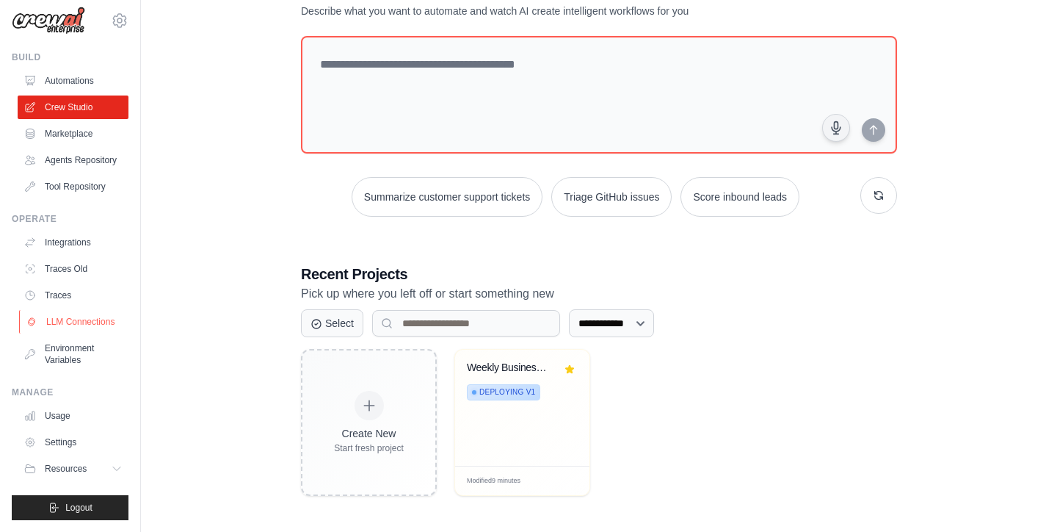
scroll to position [10, 0]
click at [54, 438] on link "Settings" at bounding box center [74, 441] width 111 height 23
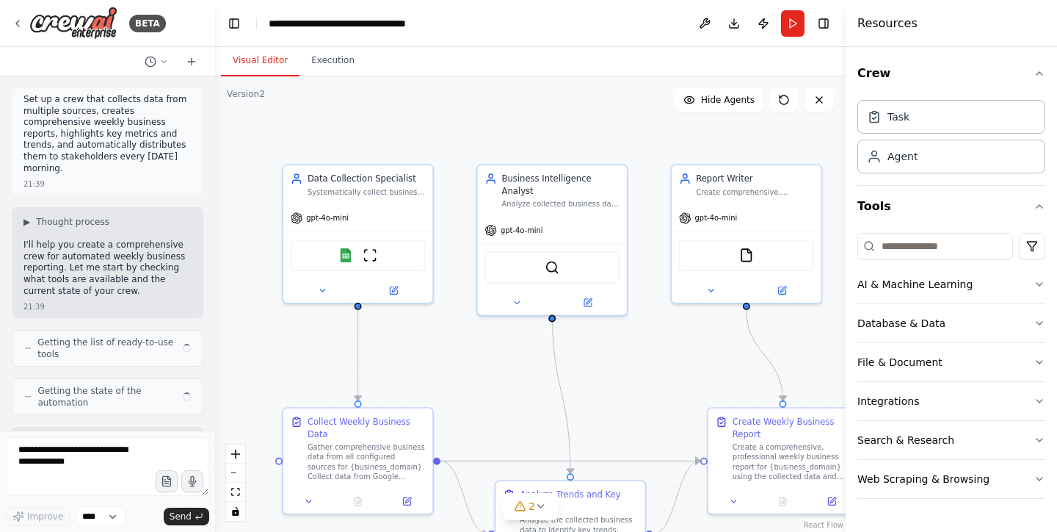
scroll to position [951, 0]
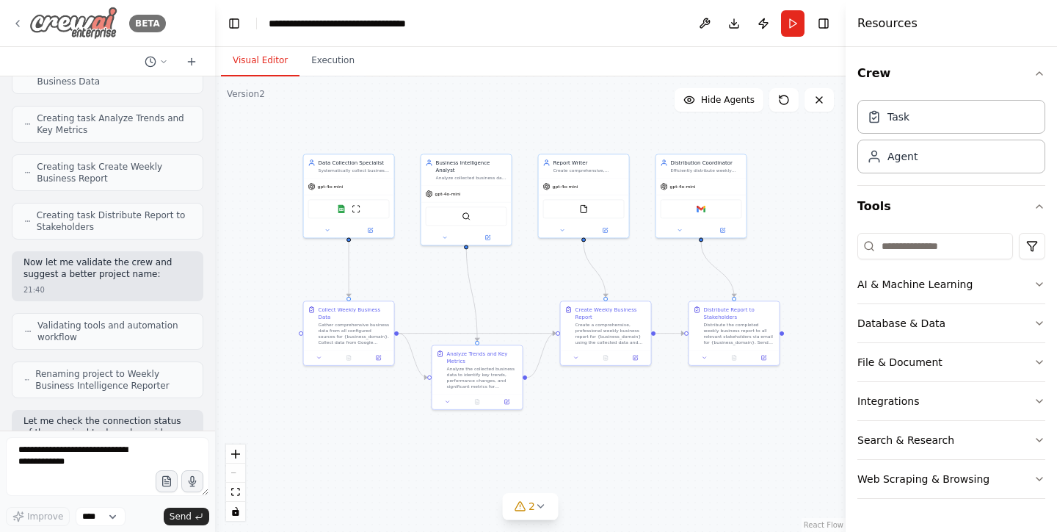
click at [21, 22] on icon at bounding box center [18, 24] width 12 height 12
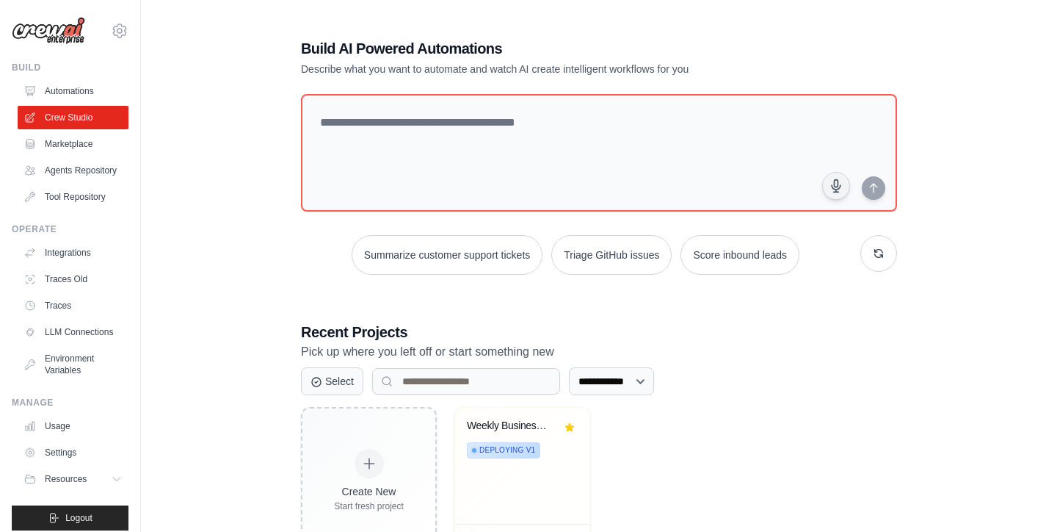
click at [53, 30] on img at bounding box center [48, 31] width 73 height 28
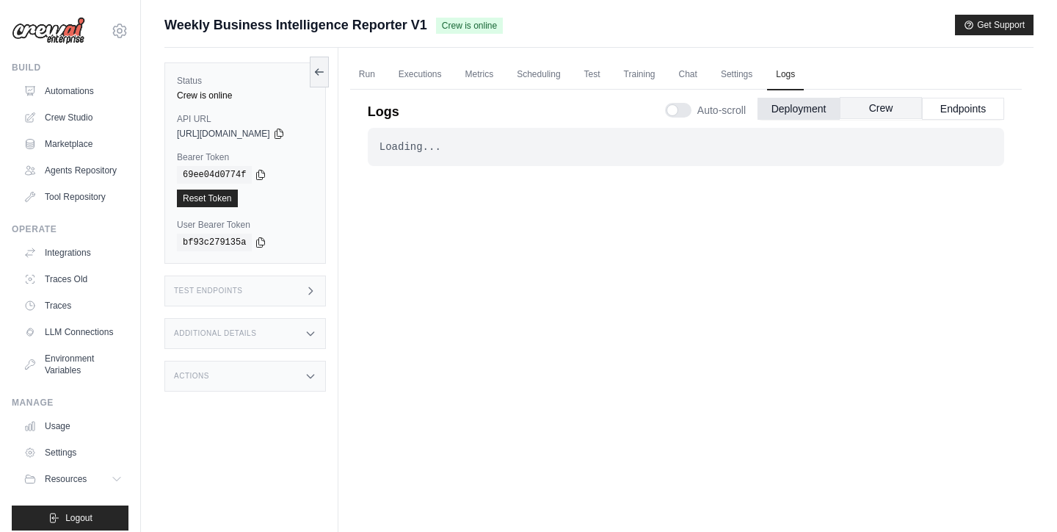
click at [876, 107] on button "Crew" at bounding box center [881, 108] width 82 height 22
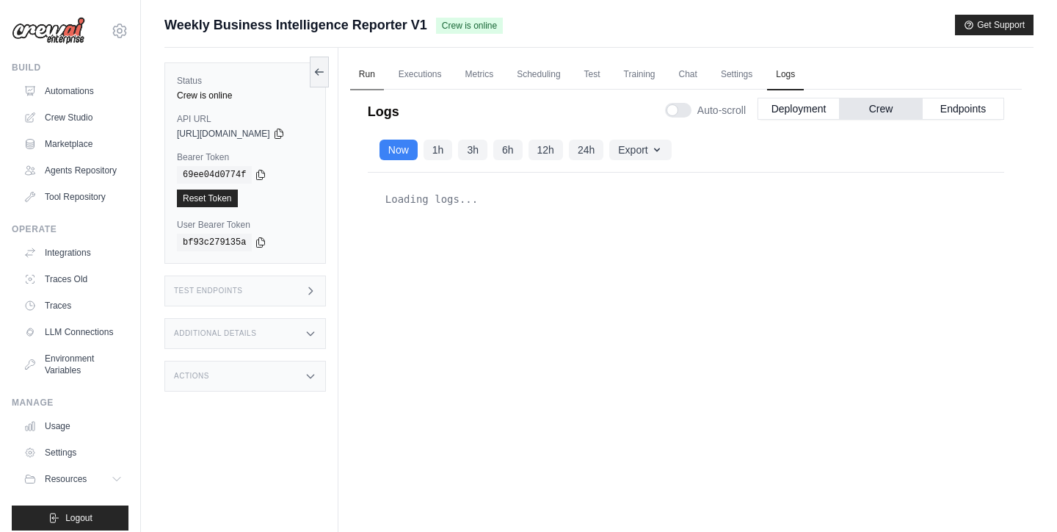
click at [383, 81] on link "Run" at bounding box center [367, 74] width 34 height 31
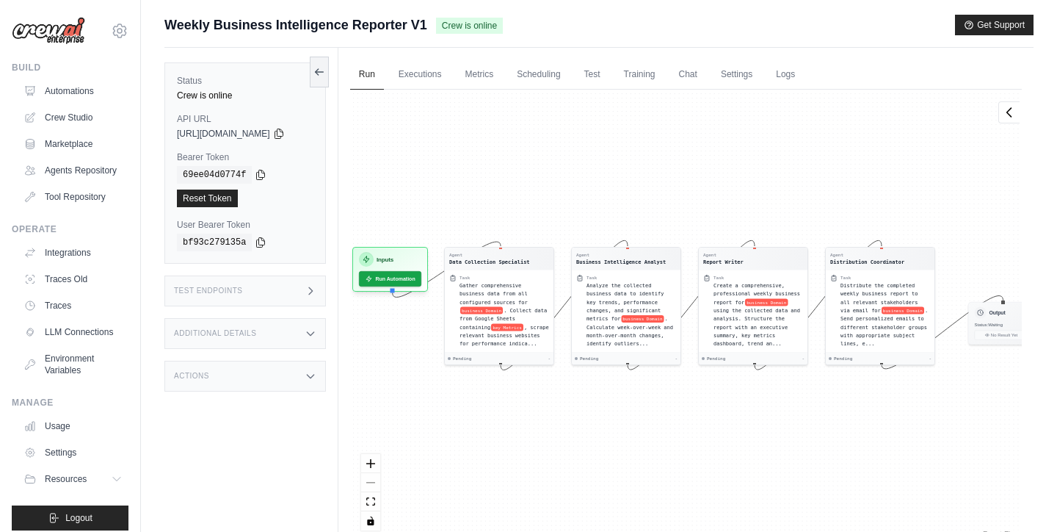
drag, startPoint x: 443, startPoint y: 191, endPoint x: 454, endPoint y: 181, distance: 14.6
click at [454, 181] on div "Agent Data Collection Specialist Task Gather comprehensive business data from a…" at bounding box center [686, 316] width 672 height 452
click at [413, 280] on button "Run Automation" at bounding box center [388, 276] width 65 height 16
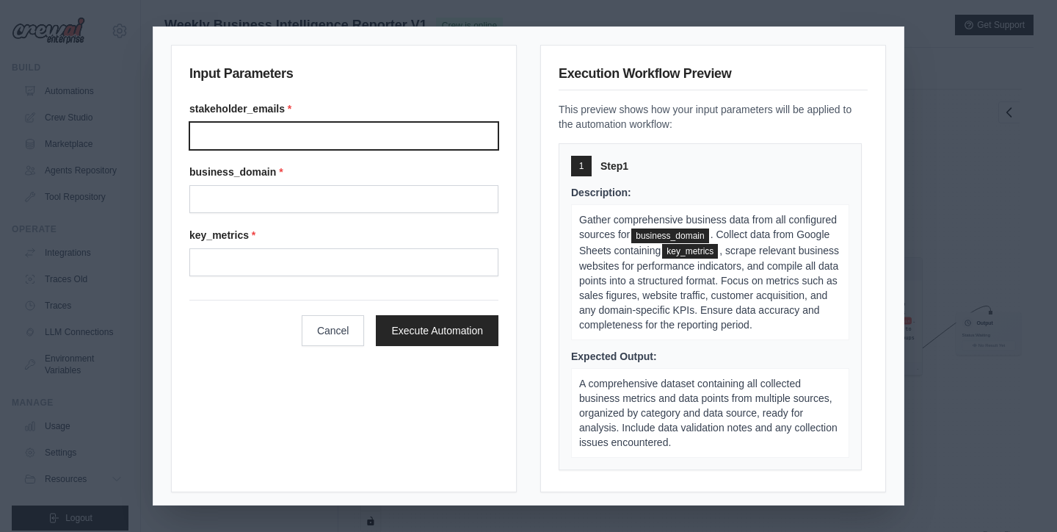
click at [371, 144] on input "Stakeholder emails" at bounding box center [343, 136] width 309 height 28
click at [359, 145] on input "**********" at bounding box center [343, 136] width 309 height 28
type input "**********"
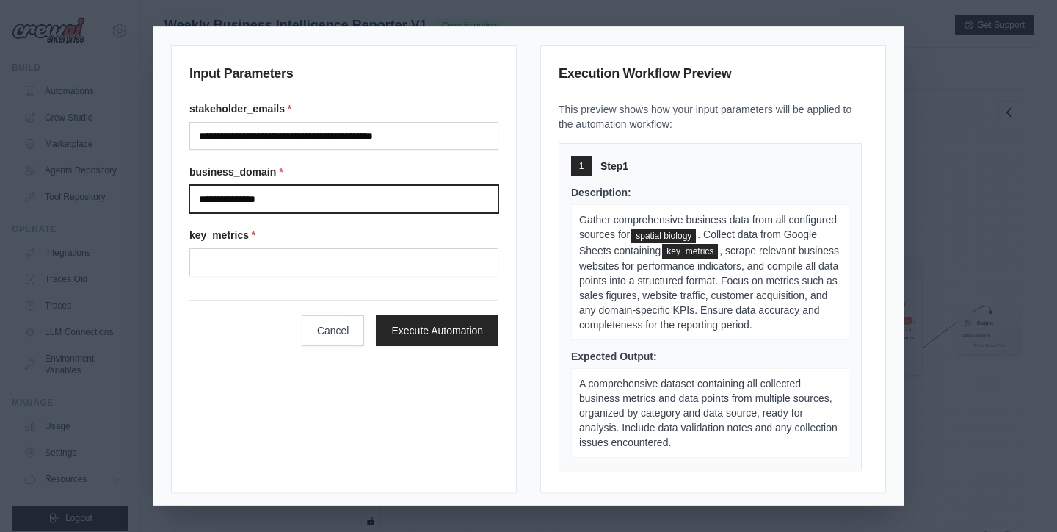
type input "**********"
click at [174, 0] on div "**********" at bounding box center [528, 266] width 1057 height 532
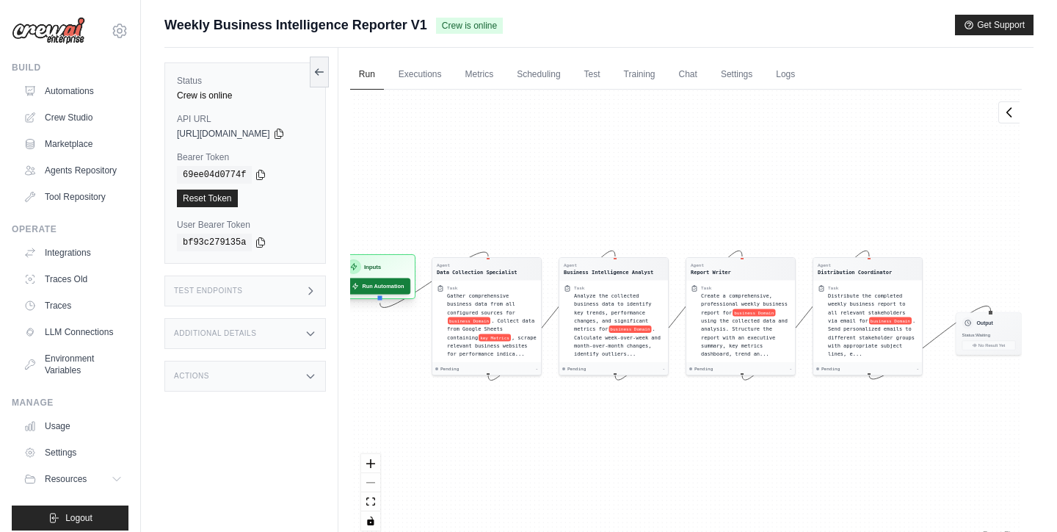
click at [391, 285] on button "Run Automation" at bounding box center [377, 286] width 65 height 16
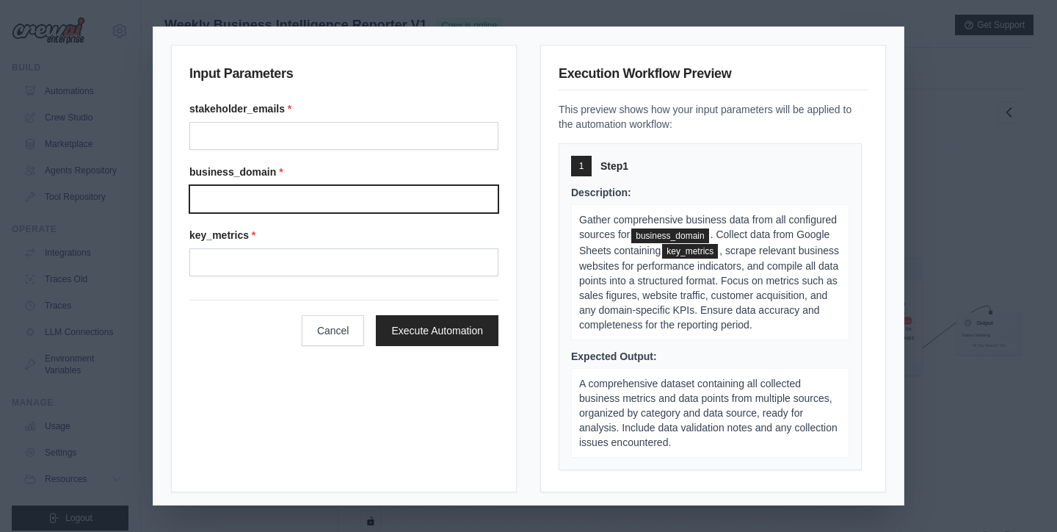
click at [273, 205] on input "Business domain" at bounding box center [343, 199] width 309 height 28
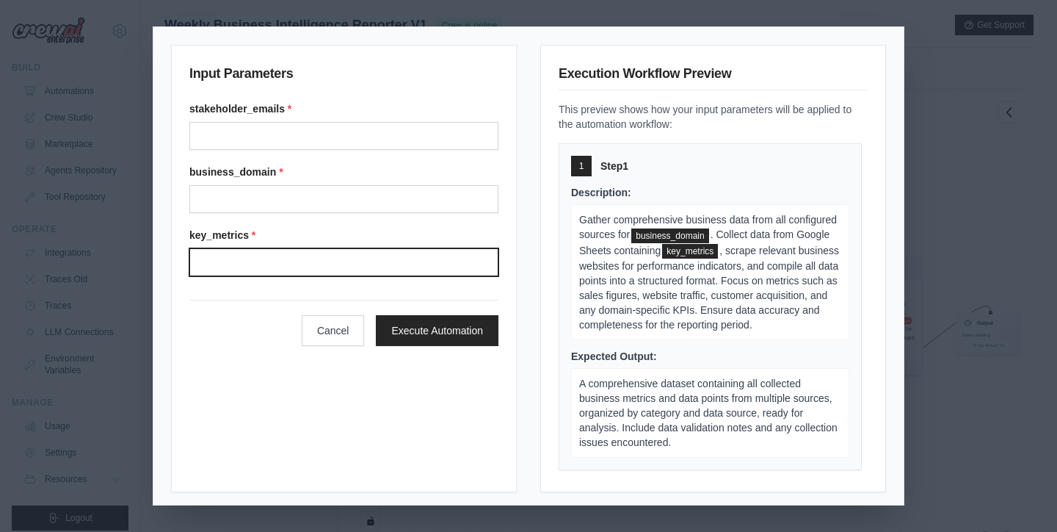
click at [237, 250] on input "Key metrics" at bounding box center [343, 262] width 309 height 28
paste input "**********"
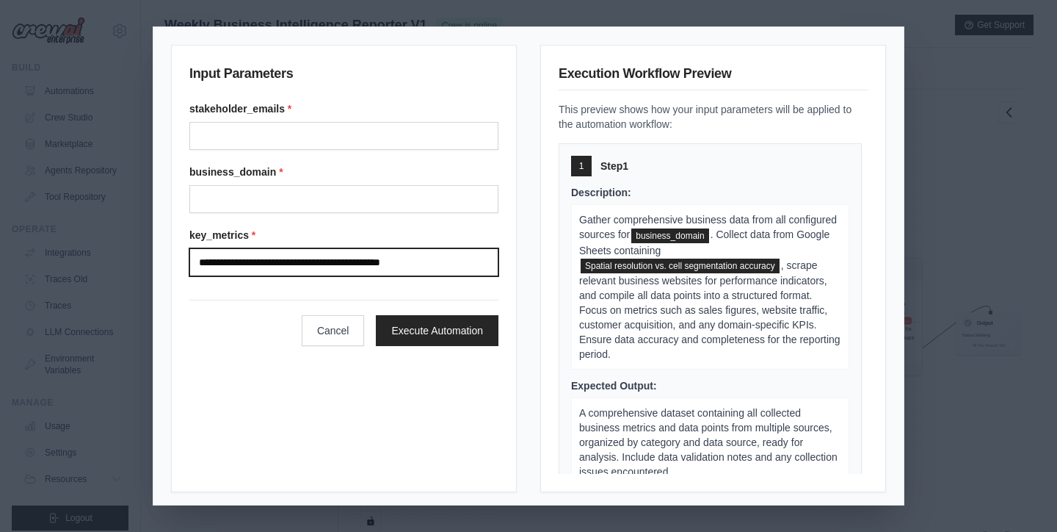
type input "**********"
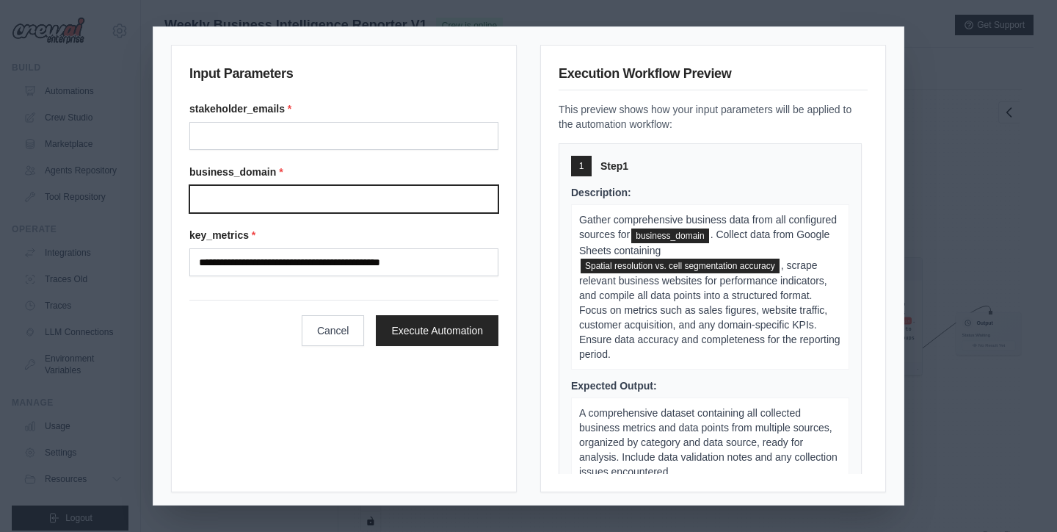
click at [238, 200] on input "Business domain" at bounding box center [343, 199] width 309 height 28
type input "**********"
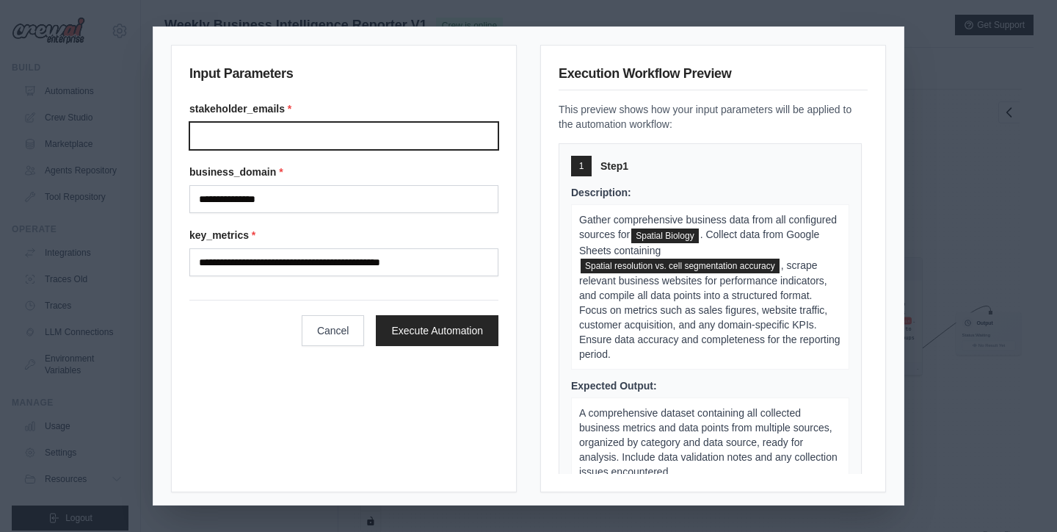
click at [243, 131] on input "Stakeholder emails" at bounding box center [343, 136] width 309 height 28
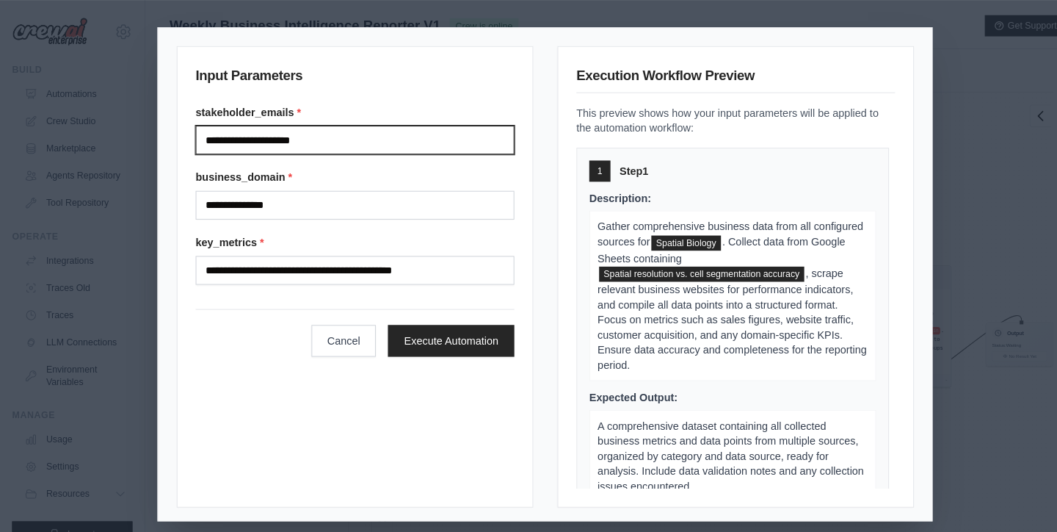
type input "**********"
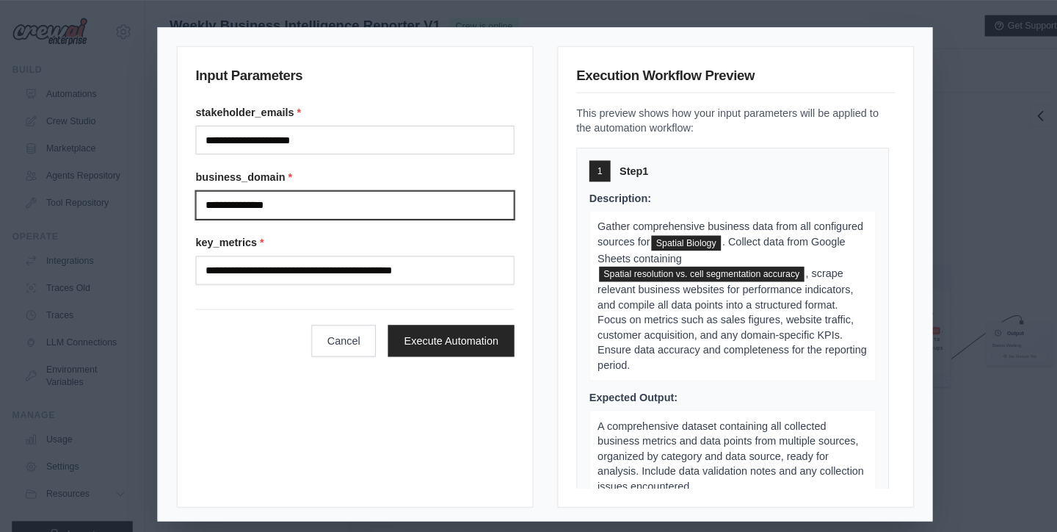
click at [321, 209] on input "**********" at bounding box center [343, 199] width 309 height 28
click at [234, 336] on div "Cancel Execute Automation" at bounding box center [343, 323] width 309 height 46
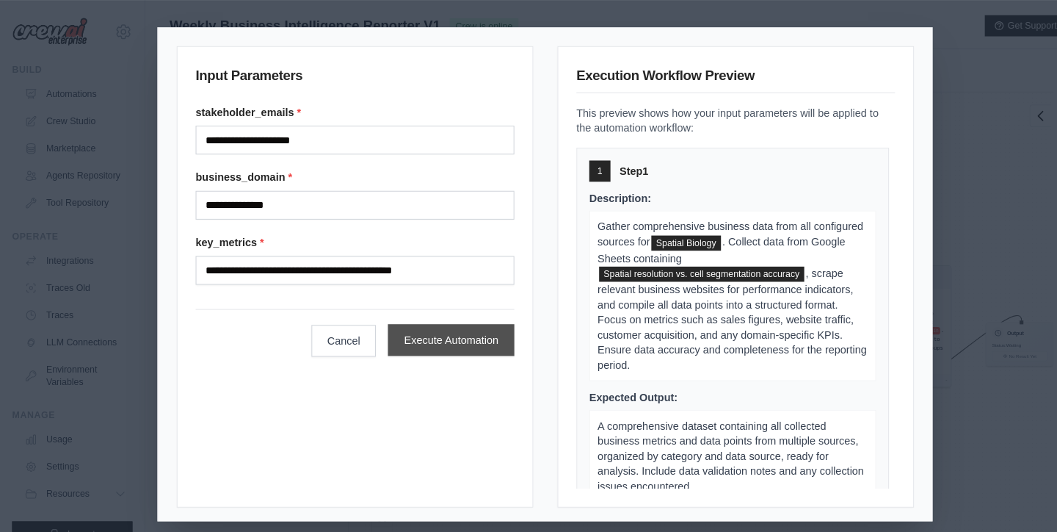
click at [452, 338] on button "Execute Automation" at bounding box center [437, 329] width 123 height 31
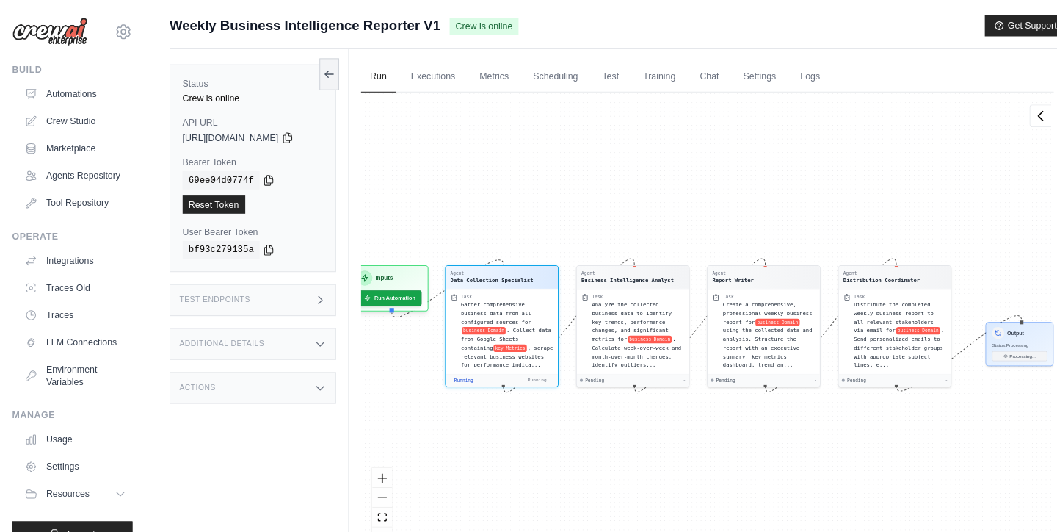
scroll to position [21, 0]
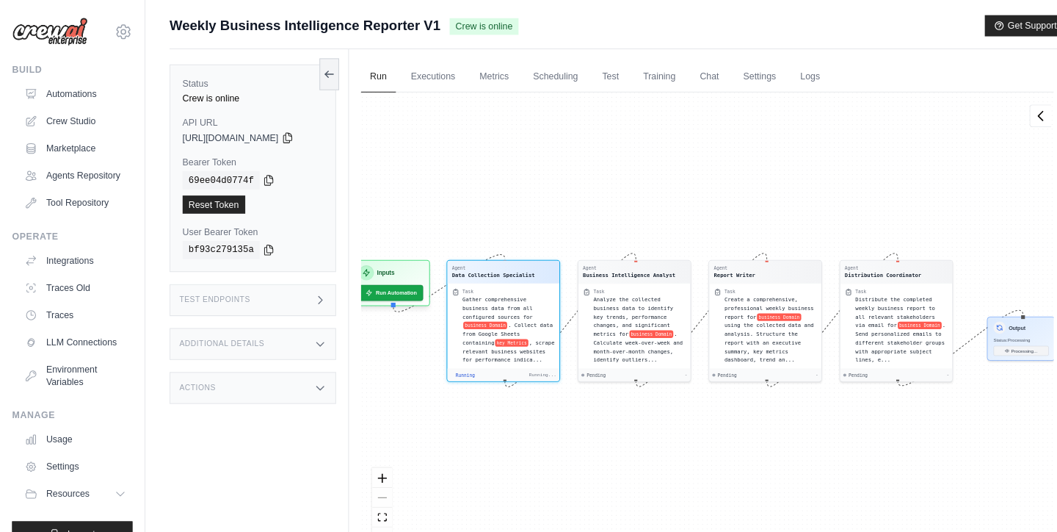
drag, startPoint x: 577, startPoint y: 189, endPoint x: 570, endPoint y: 182, distance: 9.3
click at [570, 182] on div "Agent Data Collection Specialist Task Gather comprehensive business data from a…" at bounding box center [686, 316] width 672 height 452
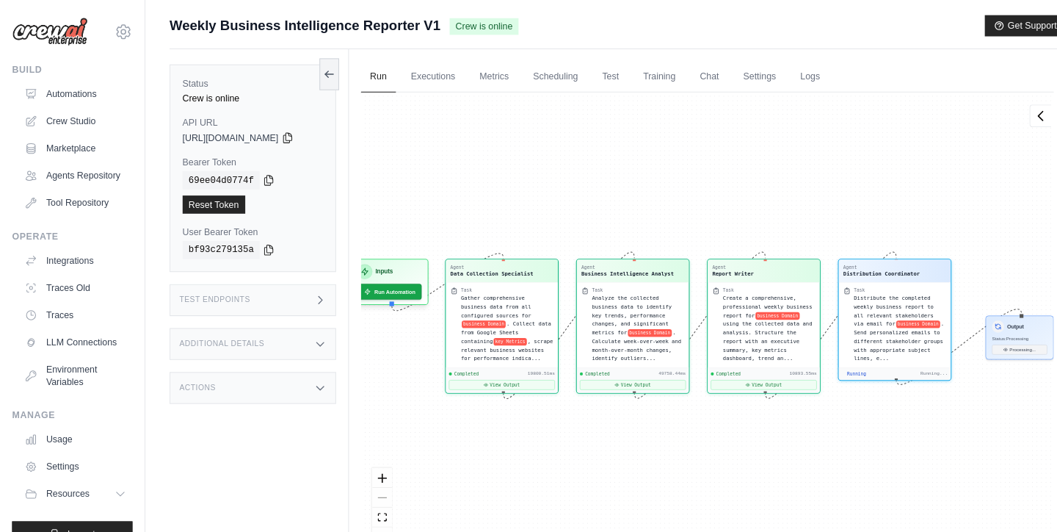
scroll to position [676, 0]
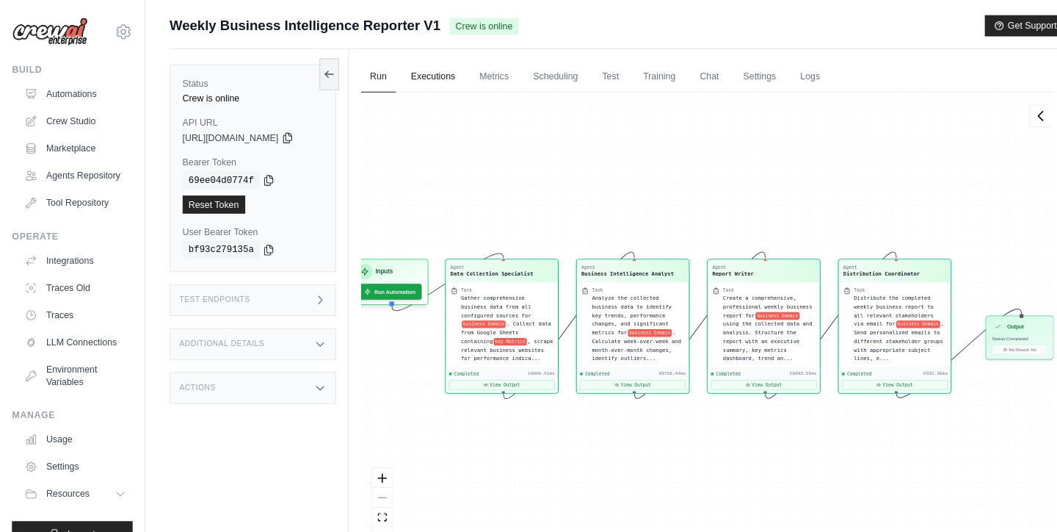
click at [436, 74] on link "Executions" at bounding box center [420, 74] width 61 height 31
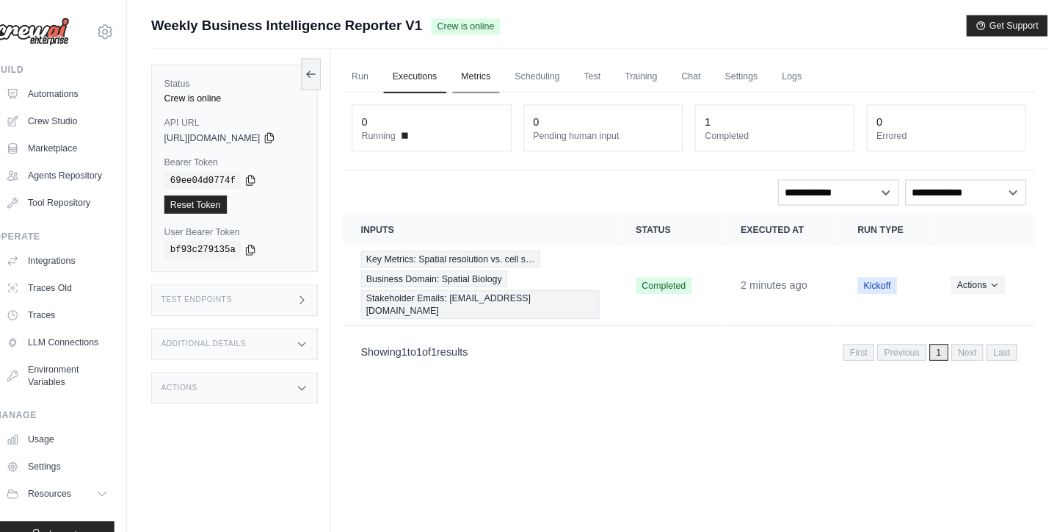
click at [488, 76] on link "Metrics" at bounding box center [480, 74] width 46 height 31
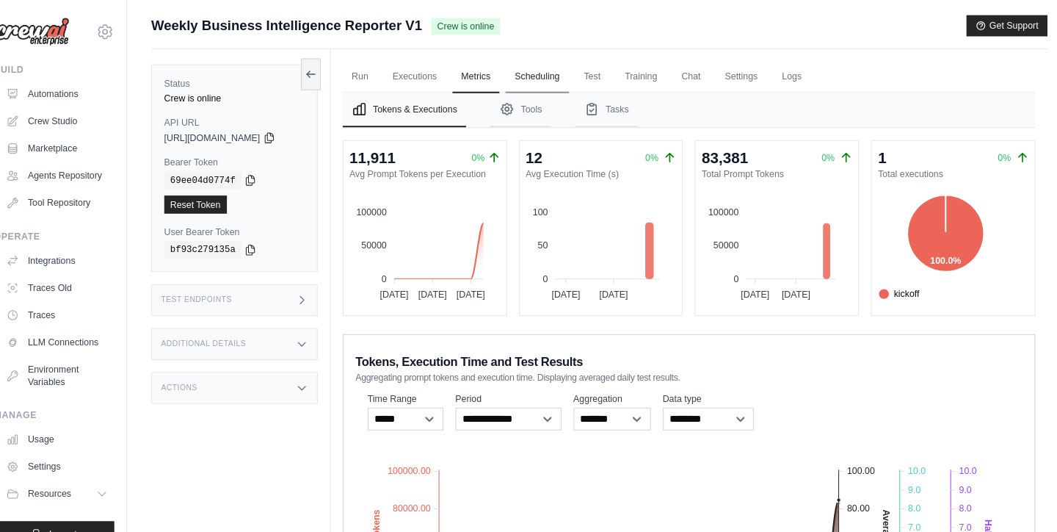
click at [534, 77] on link "Scheduling" at bounding box center [538, 74] width 61 height 31
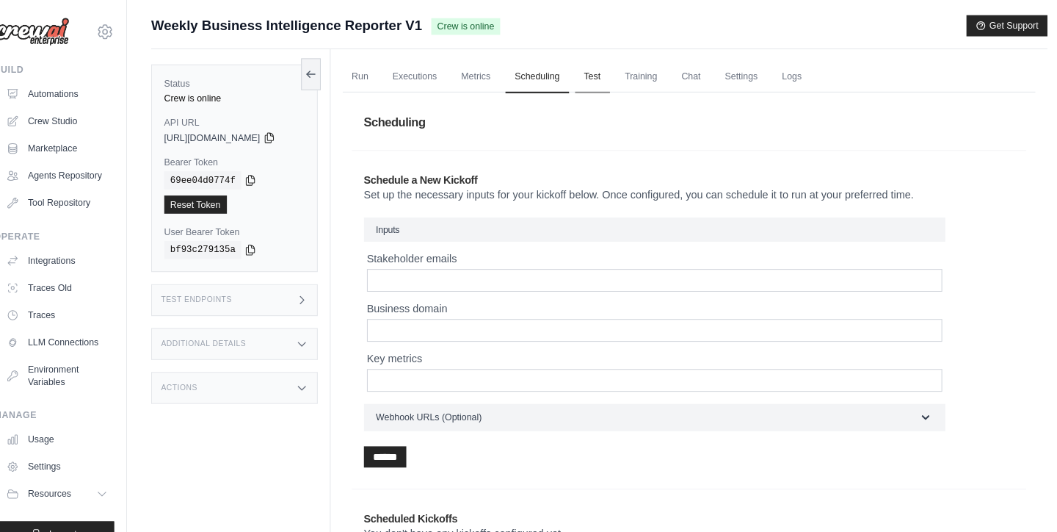
click at [591, 78] on link "Test" at bounding box center [593, 74] width 34 height 31
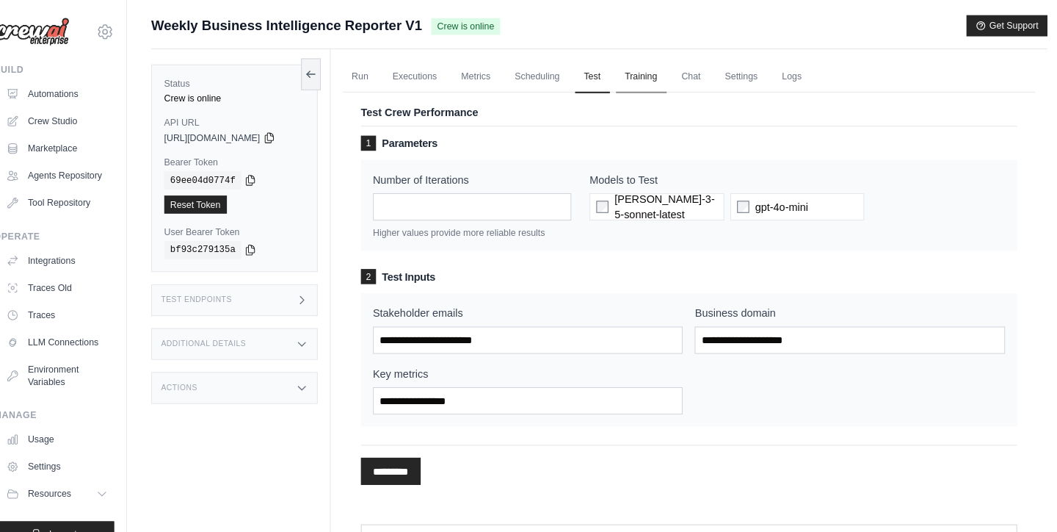
click at [631, 78] on link "Training" at bounding box center [639, 74] width 49 height 31
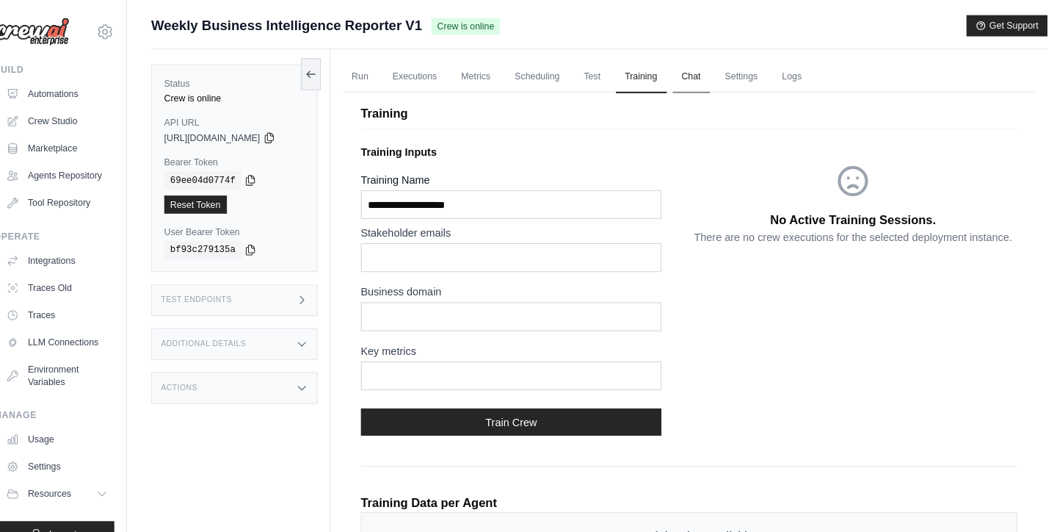
click at [678, 79] on link "Chat" at bounding box center [688, 74] width 36 height 31
click at [727, 80] on link "Settings" at bounding box center [736, 74] width 49 height 31
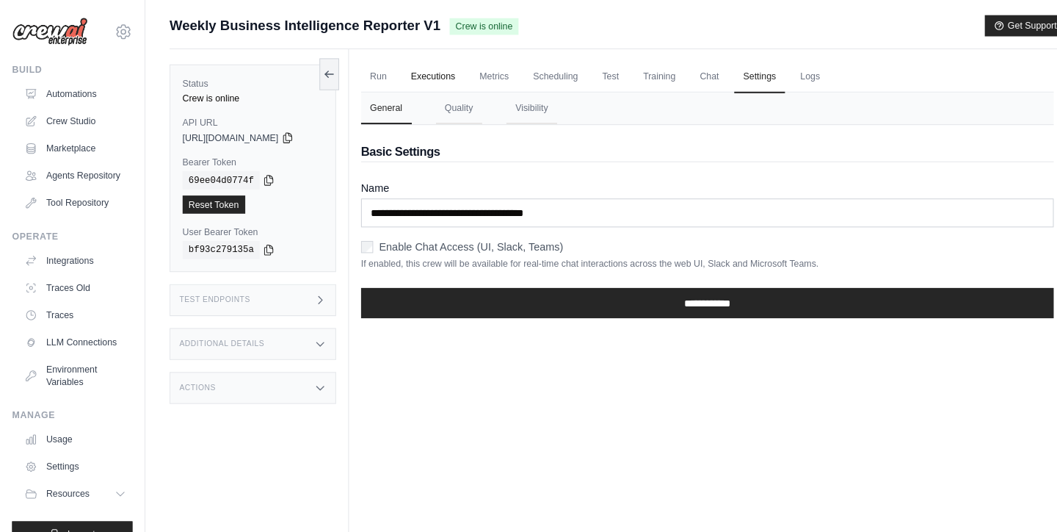
click at [430, 69] on link "Executions" at bounding box center [420, 74] width 61 height 31
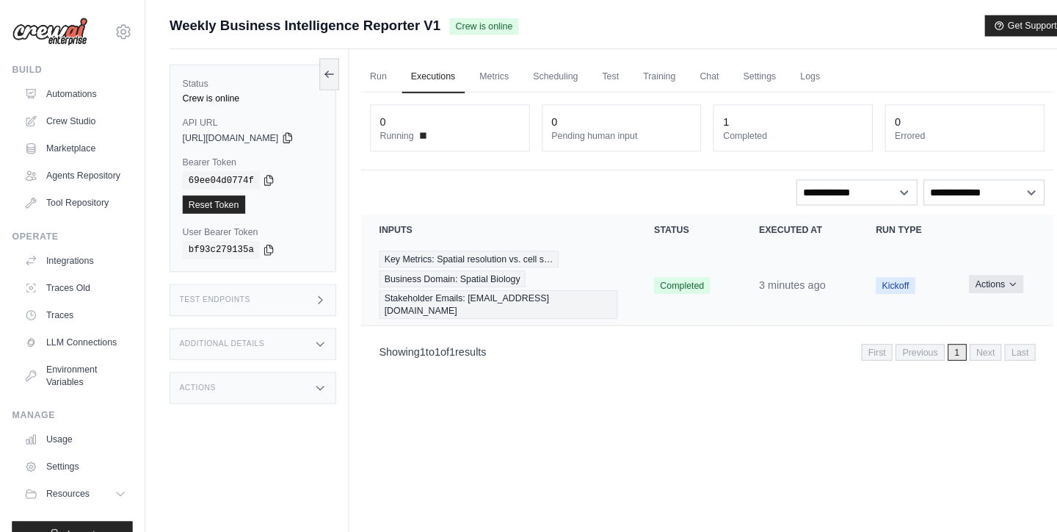
click at [971, 274] on button "Actions" at bounding box center [966, 276] width 52 height 18
click at [954, 291] on link "View Details" at bounding box center [957, 302] width 94 height 23
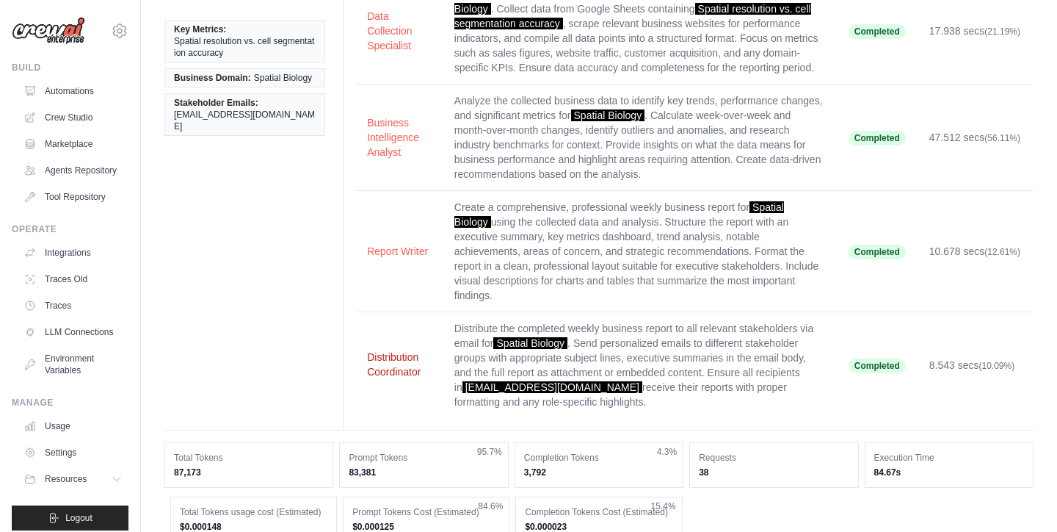
scroll to position [125, 0]
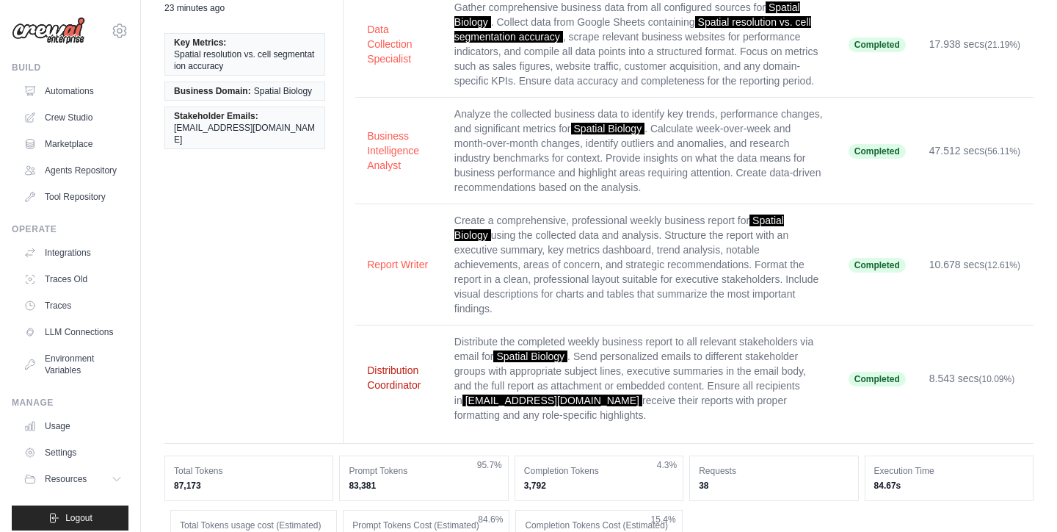
click at [394, 366] on button "Distribution Coordinator" at bounding box center [399, 377] width 64 height 29
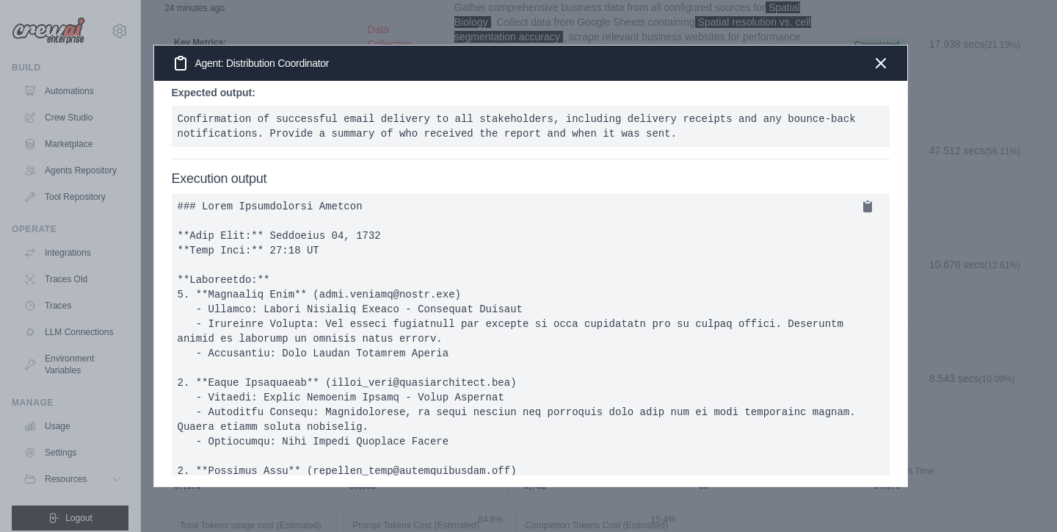
scroll to position [0, 0]
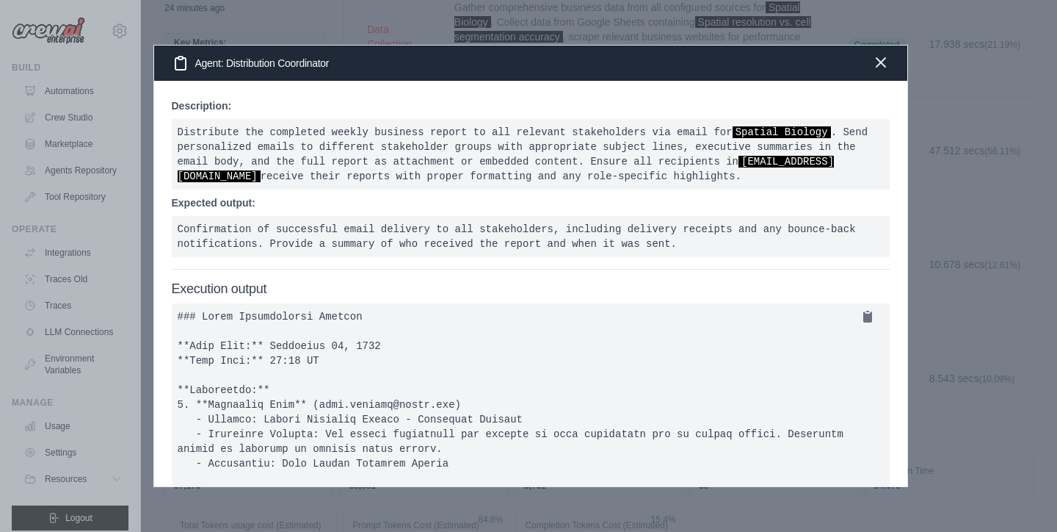
click at [881, 67] on icon "button" at bounding box center [881, 63] width 18 height 18
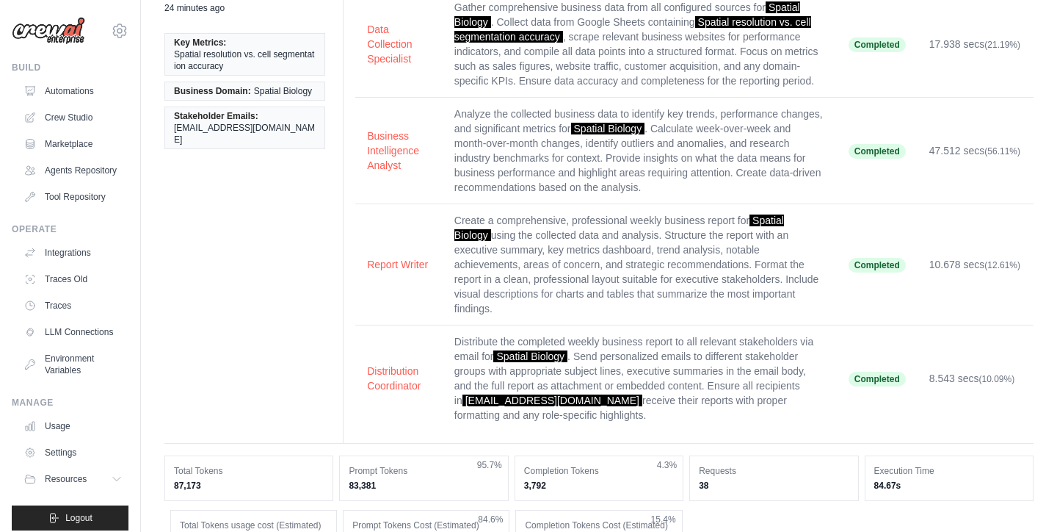
click at [562, 245] on td "Create a comprehensive, professional weekly business report for Spatial Biology…" at bounding box center [640, 264] width 394 height 121
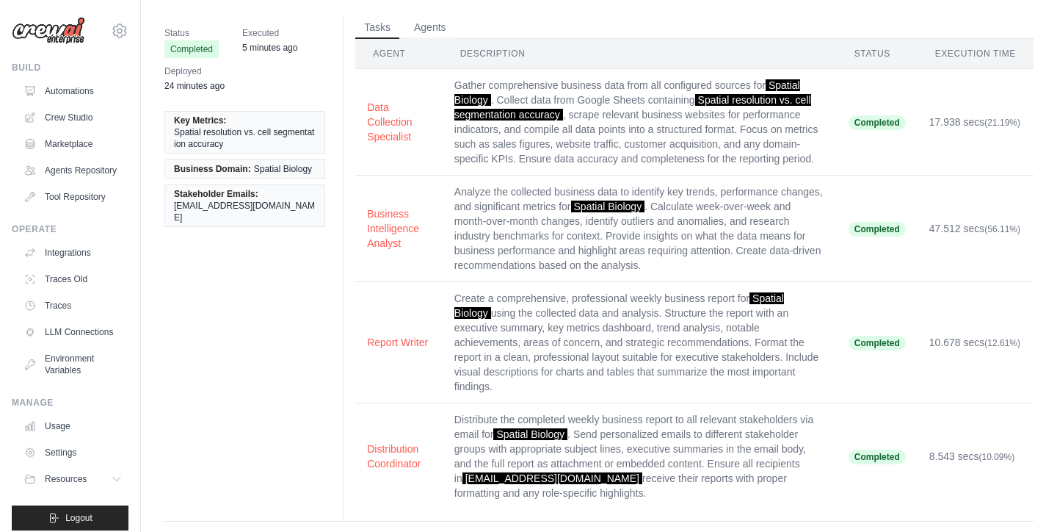
scroll to position [46, 0]
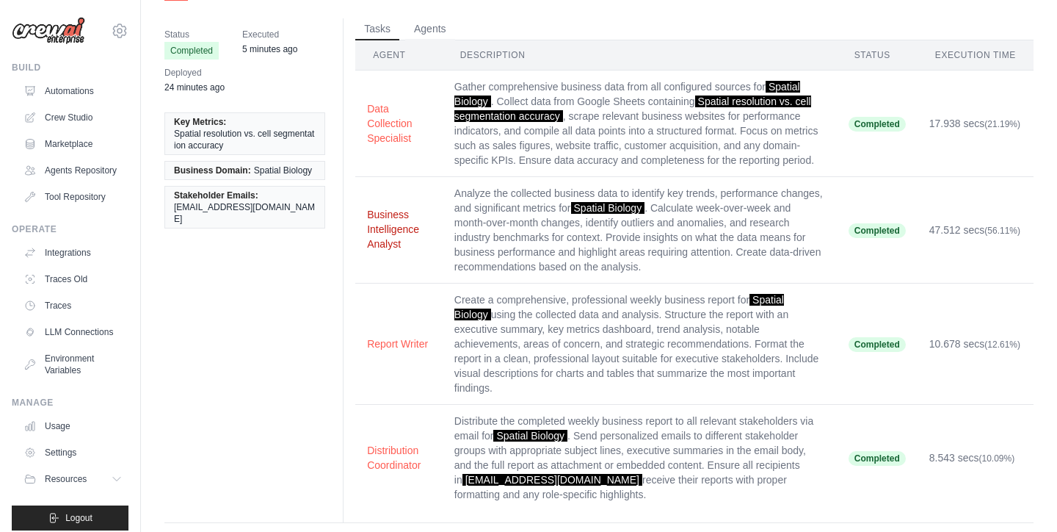
click at [376, 231] on button "Business Intelligence Analyst" at bounding box center [399, 229] width 64 height 44
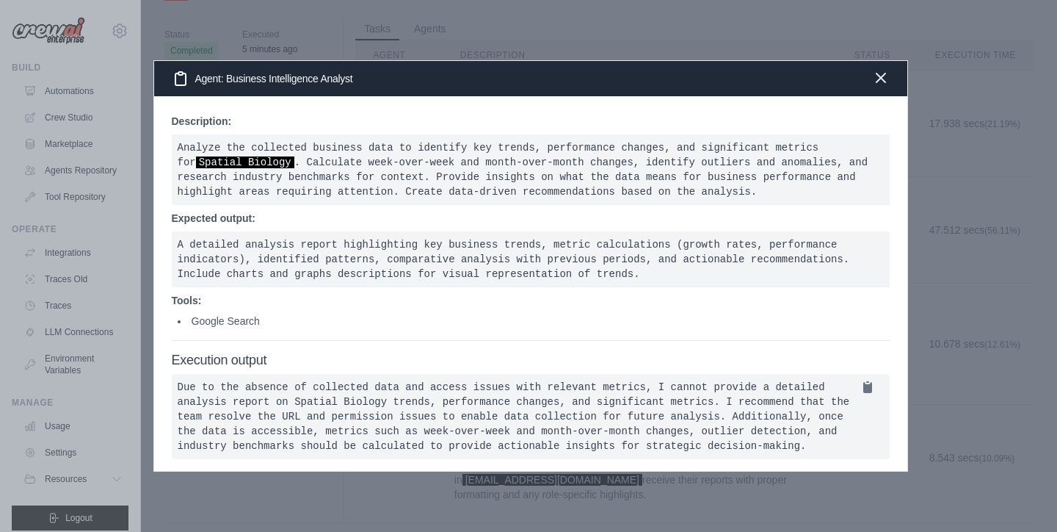
click at [884, 73] on icon "button" at bounding box center [881, 77] width 9 height 9
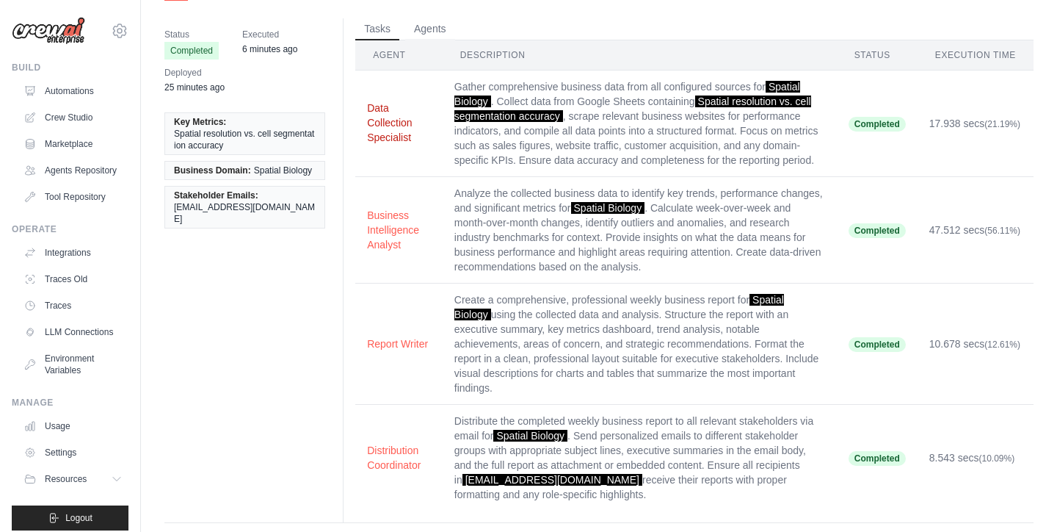
click at [386, 128] on button "Data Collection Specialist" at bounding box center [399, 123] width 64 height 44
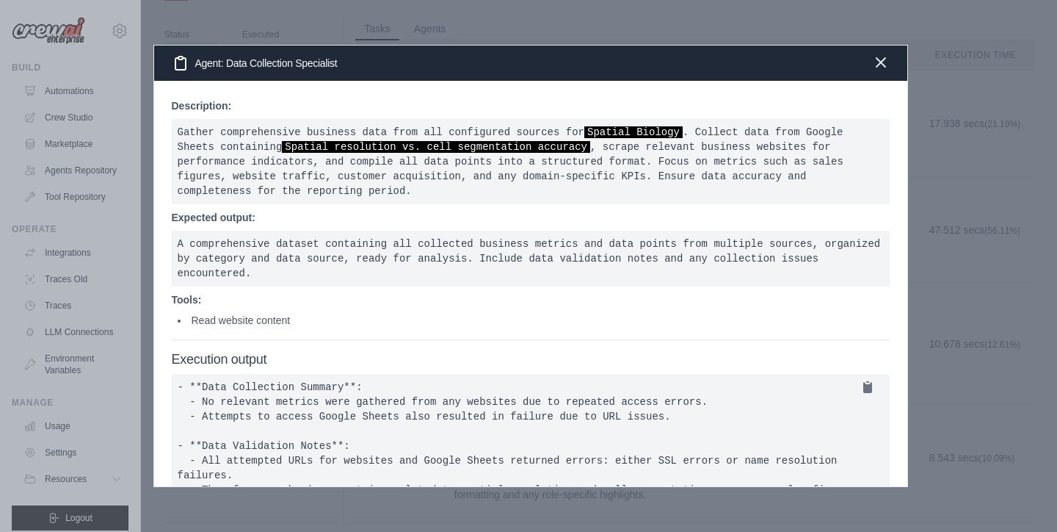
scroll to position [0, 0]
click at [878, 60] on icon "button" at bounding box center [881, 62] width 9 height 9
